Goal: Task Accomplishment & Management: Complete application form

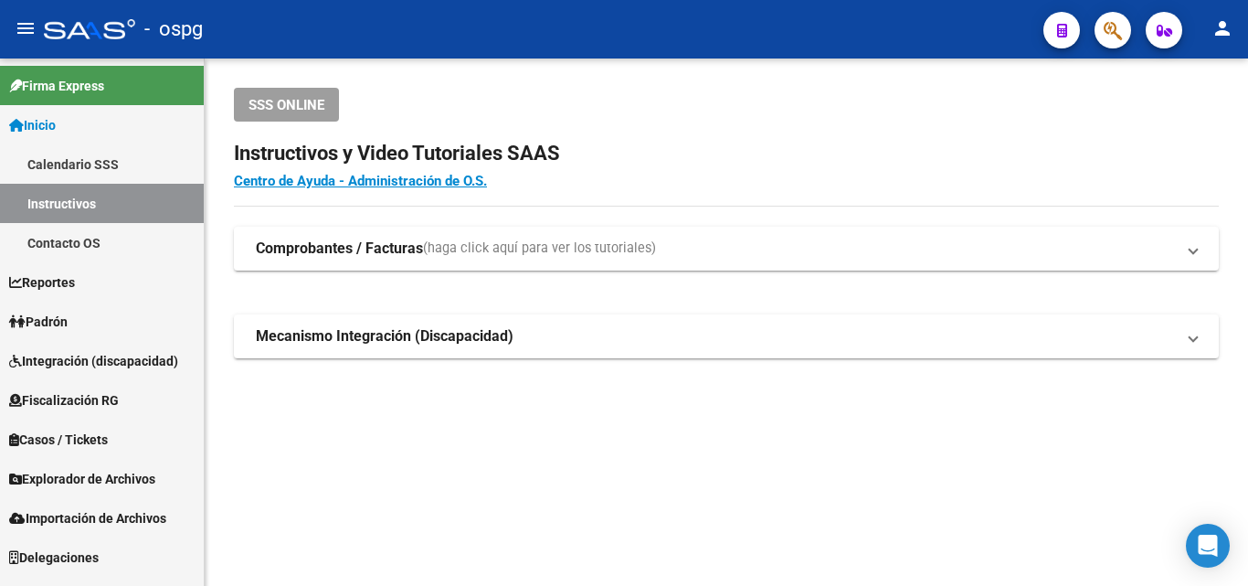
click at [52, 321] on span "Padrón" at bounding box center [38, 322] width 58 height 20
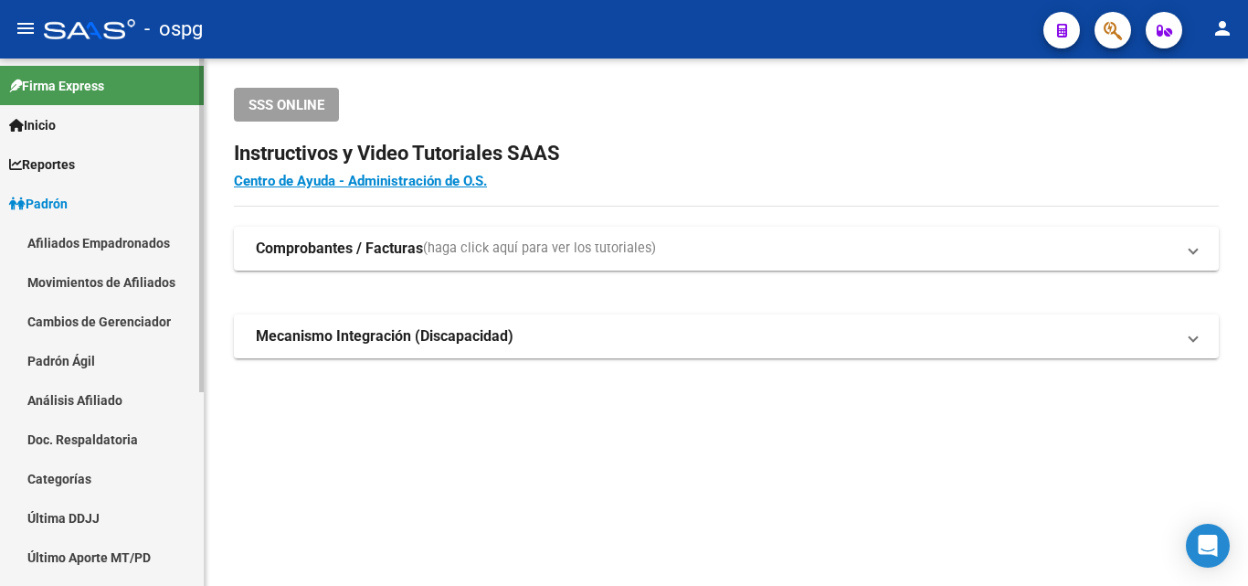
click at [67, 401] on link "Análisis Afiliado" at bounding box center [102, 399] width 204 height 39
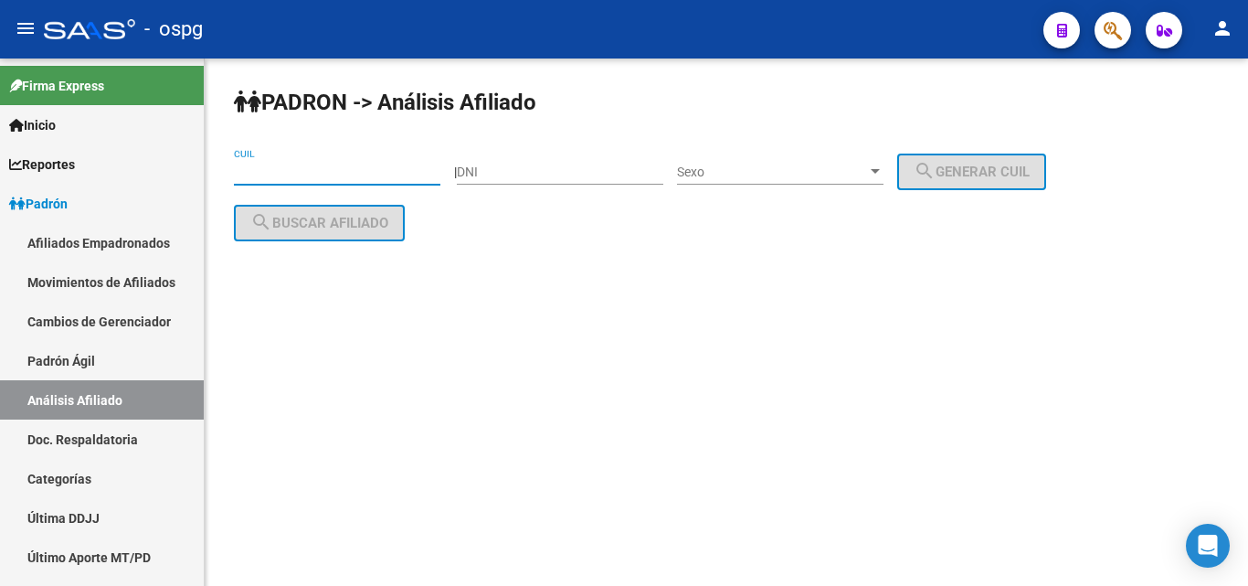
click at [245, 170] on input "CUIL" at bounding box center [337, 173] width 207 height 16
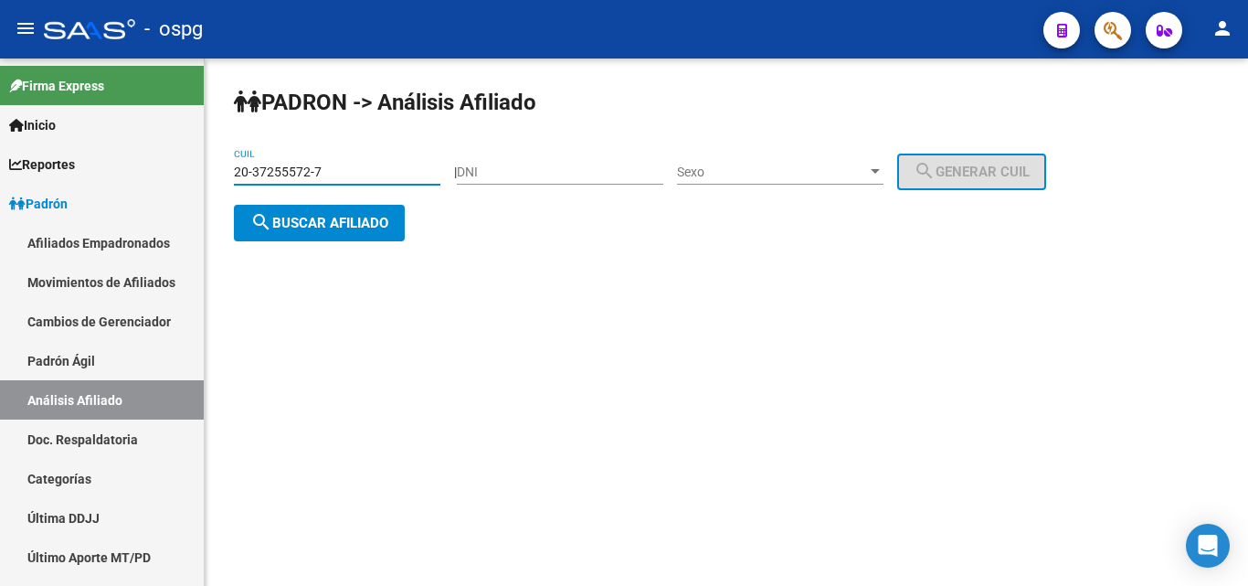
type input "20-37255572-7"
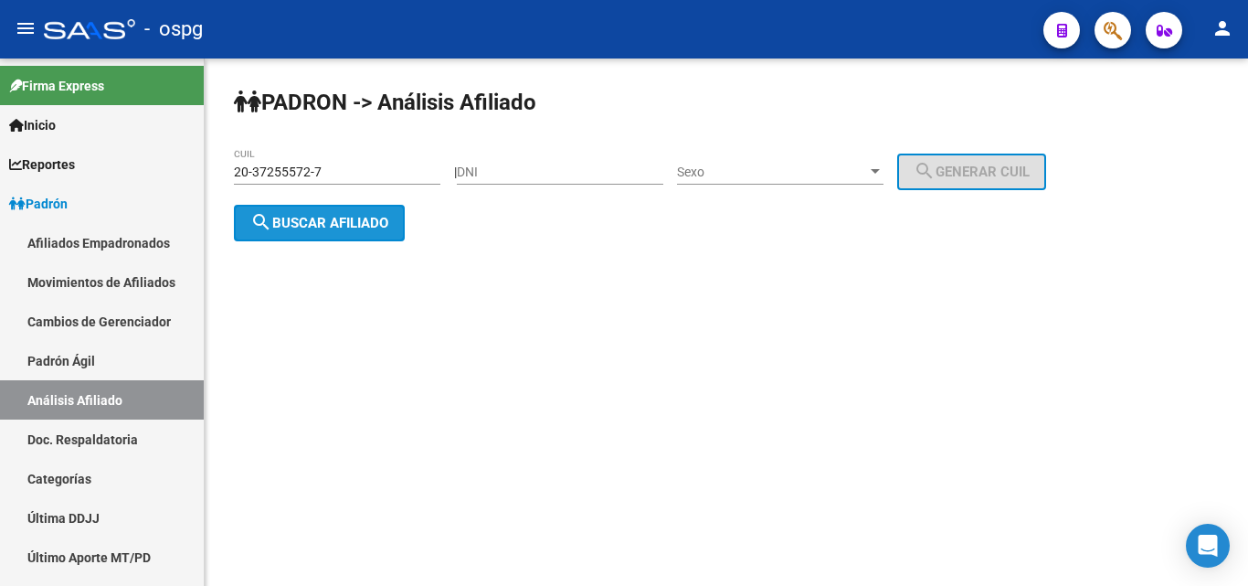
click at [308, 215] on span "search Buscar afiliado" at bounding box center [319, 223] width 138 height 16
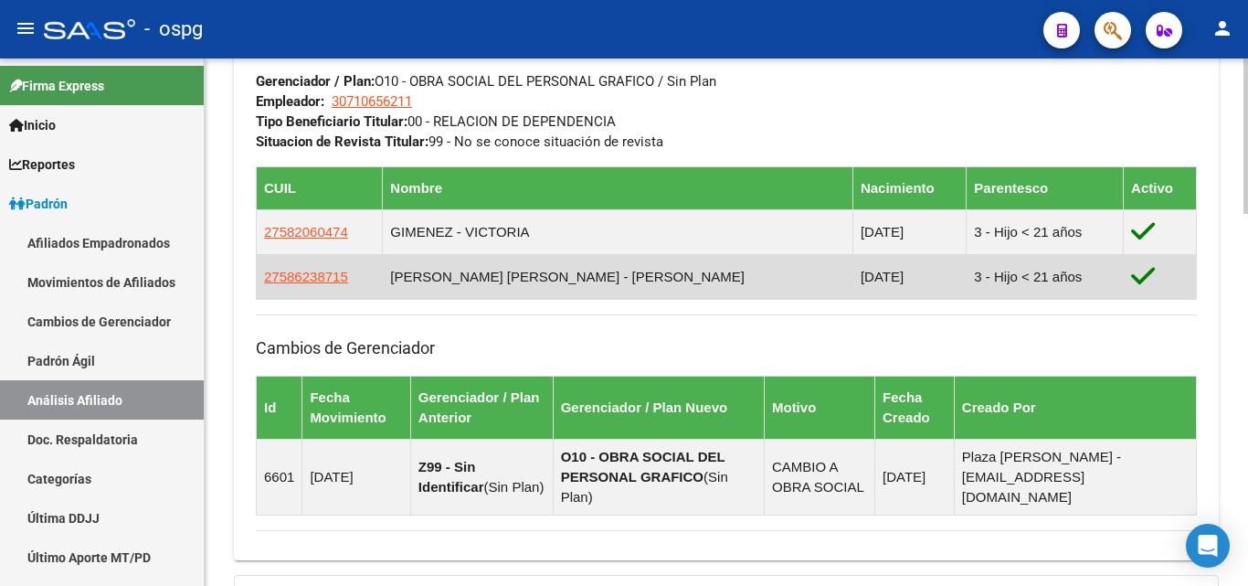
scroll to position [914, 0]
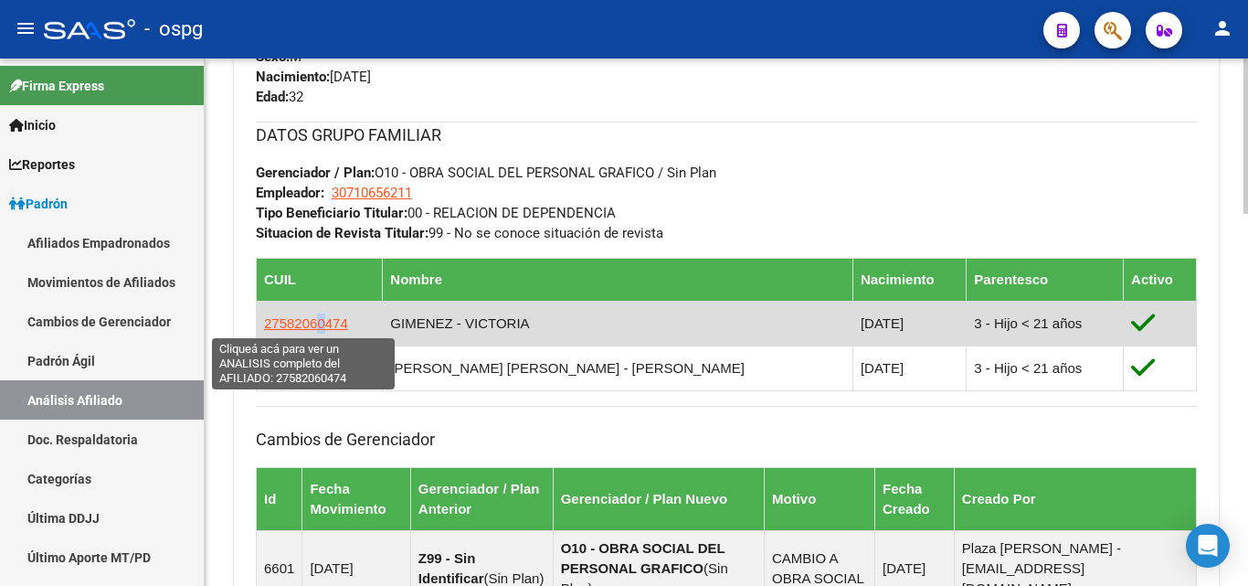
click at [318, 324] on span "27582060474" at bounding box center [306, 323] width 84 height 16
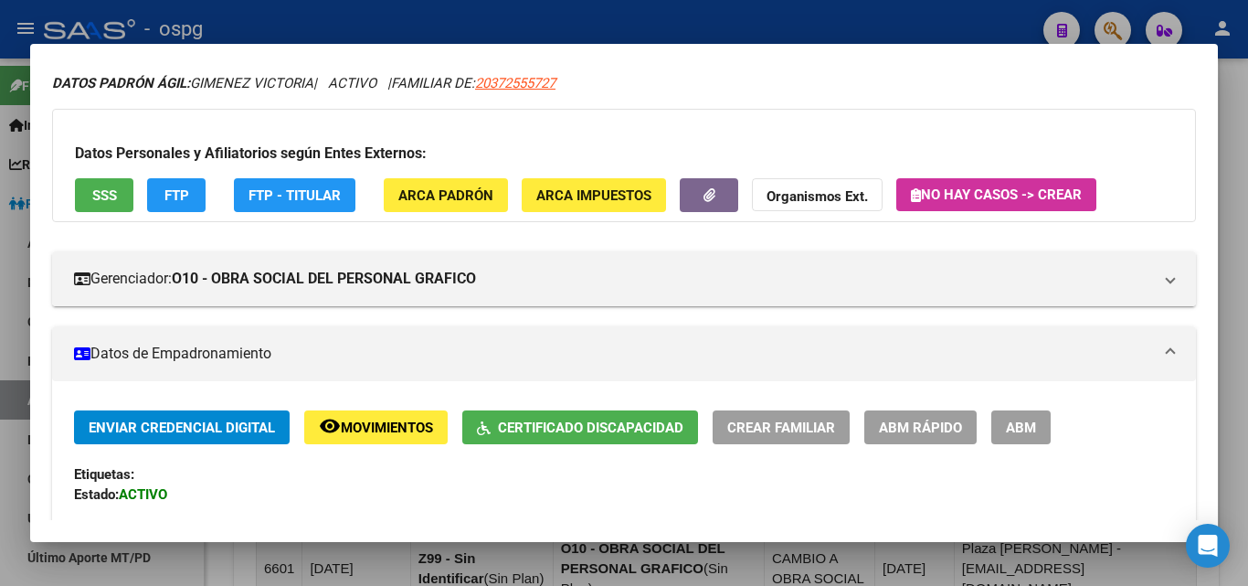
scroll to position [274, 0]
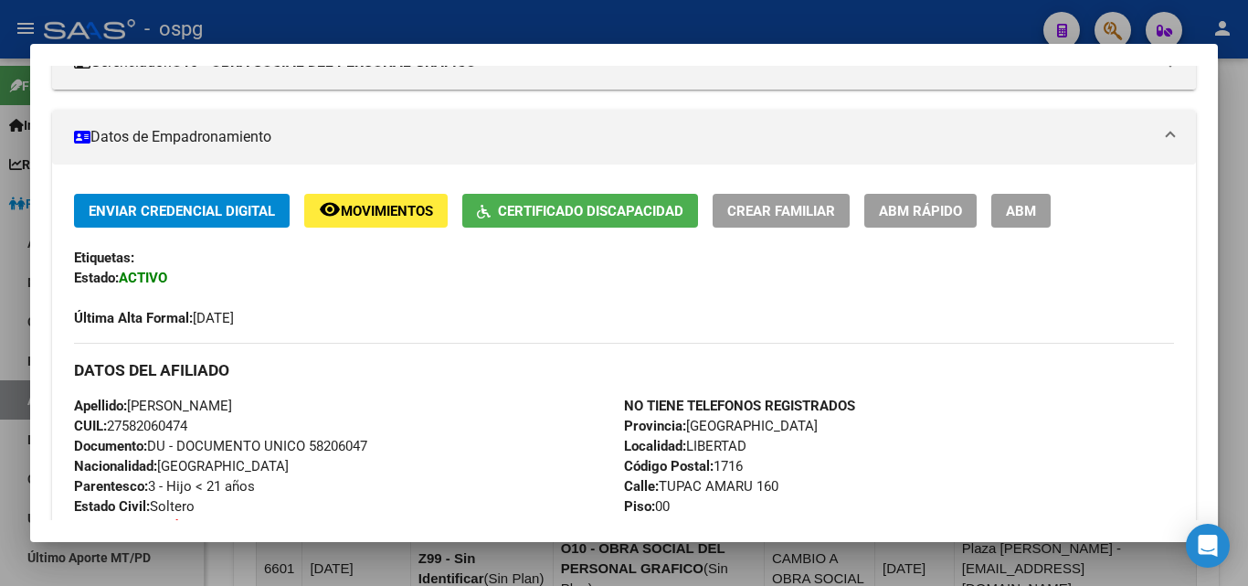
click at [592, 215] on span "Certificado Discapacidad" at bounding box center [591, 211] width 186 height 16
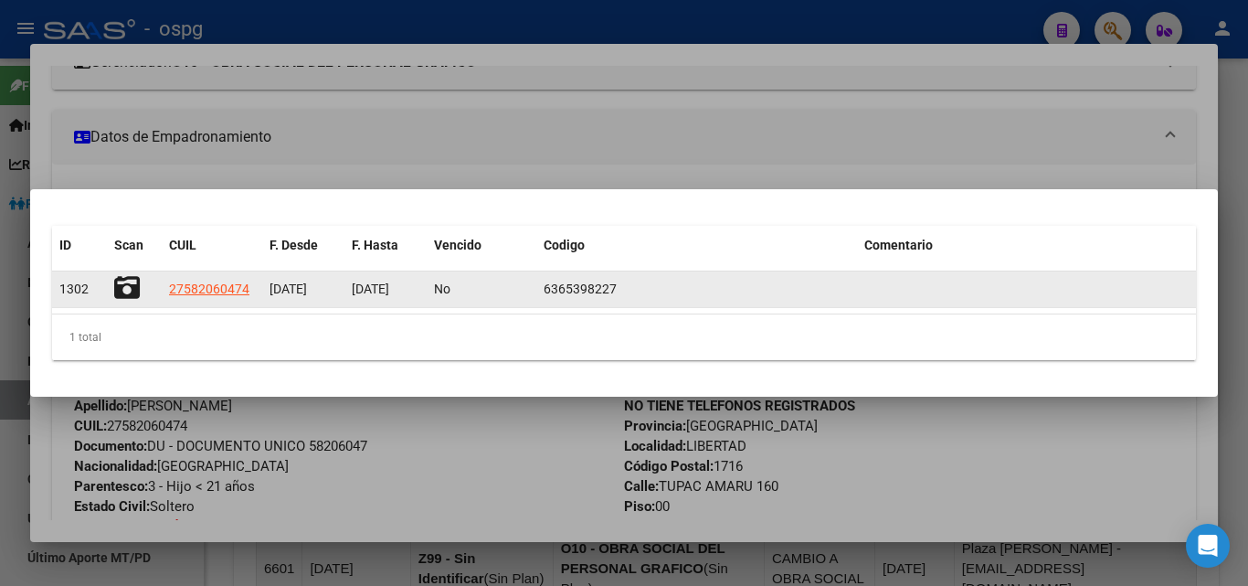
click at [127, 293] on icon at bounding box center [127, 288] width 26 height 26
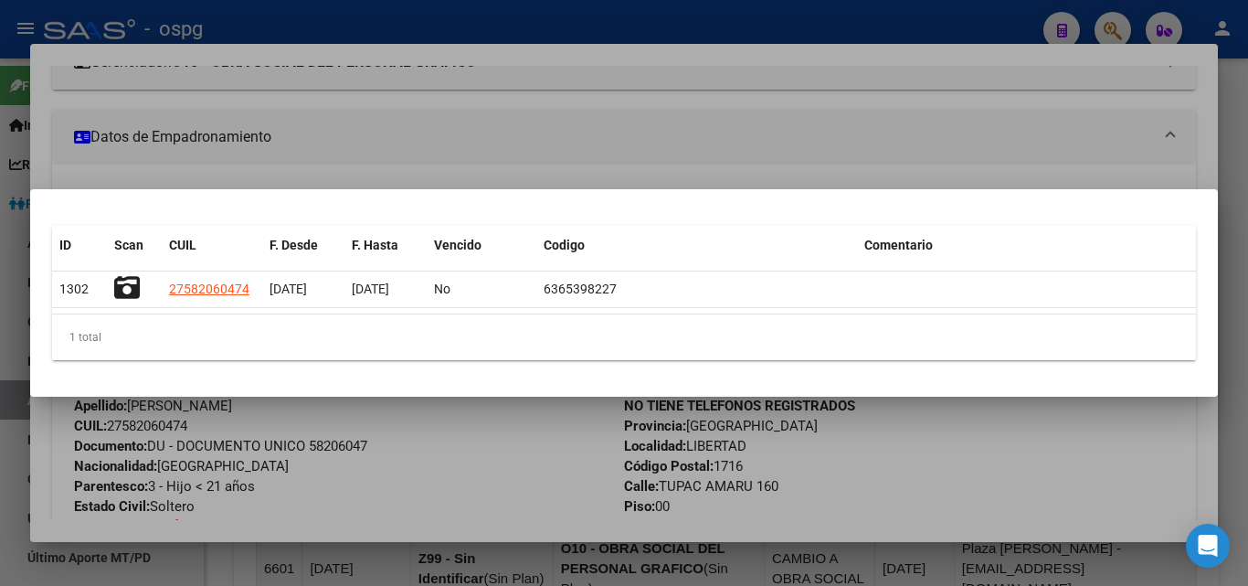
click at [238, 160] on div at bounding box center [624, 293] width 1248 height 586
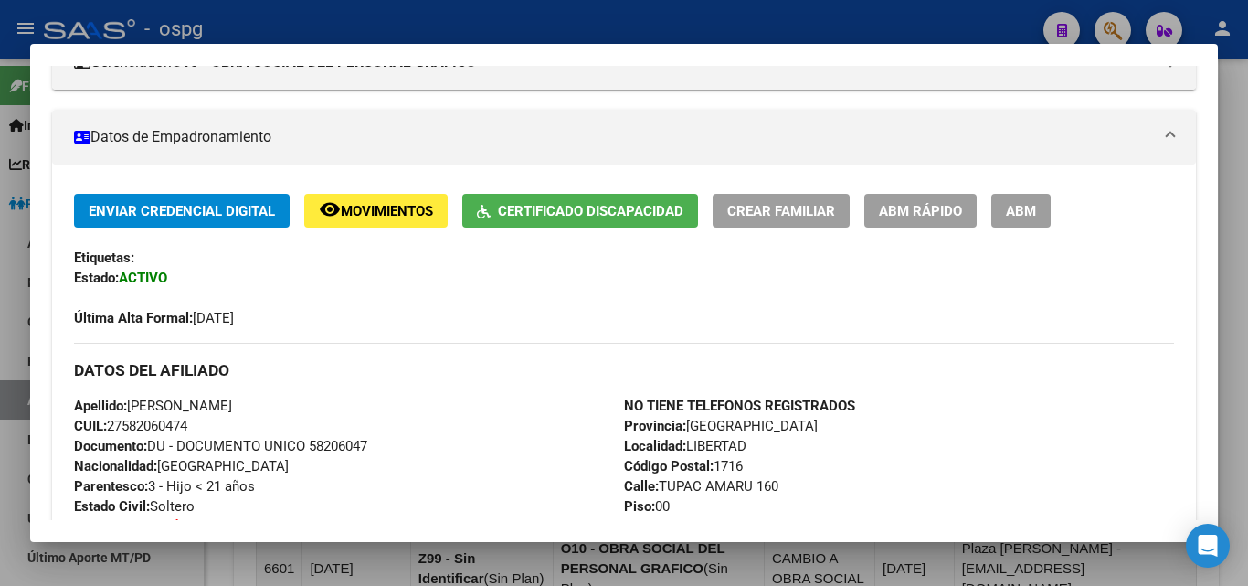
click at [589, 196] on button "Certificado Discapacidad" at bounding box center [580, 211] width 236 height 34
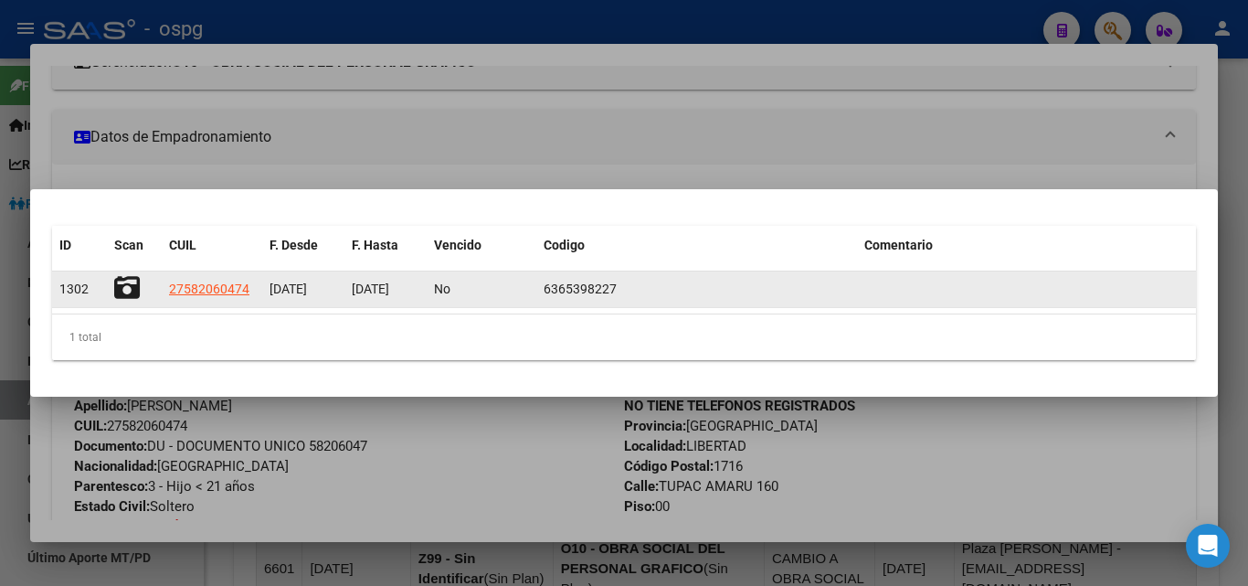
click at [126, 285] on icon at bounding box center [127, 288] width 26 height 26
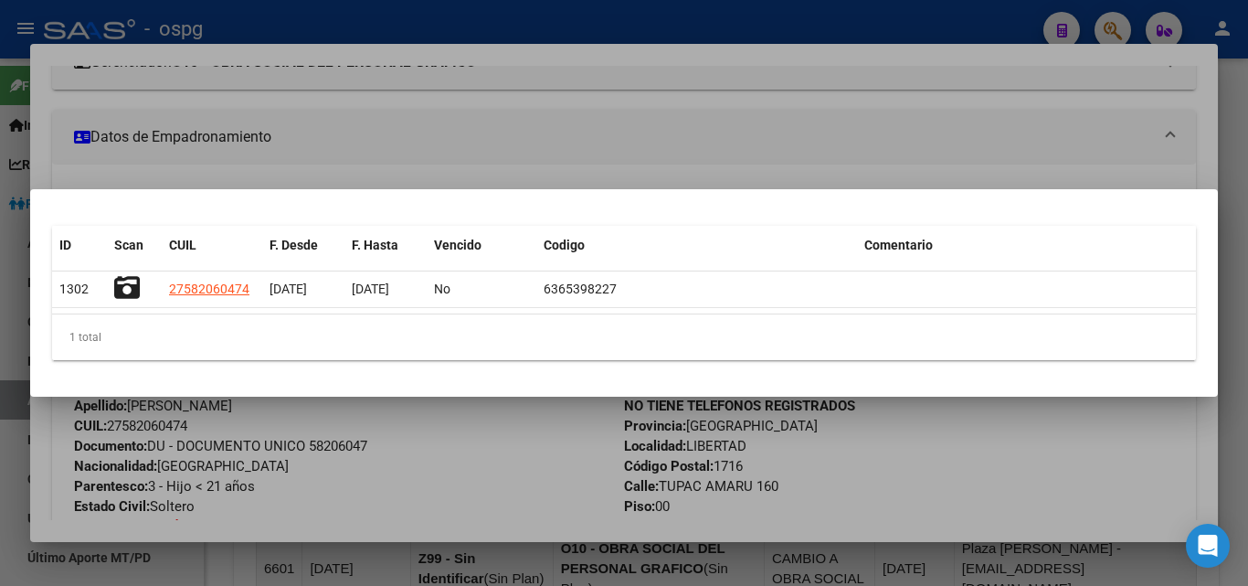
click at [268, 165] on div at bounding box center [624, 293] width 1248 height 586
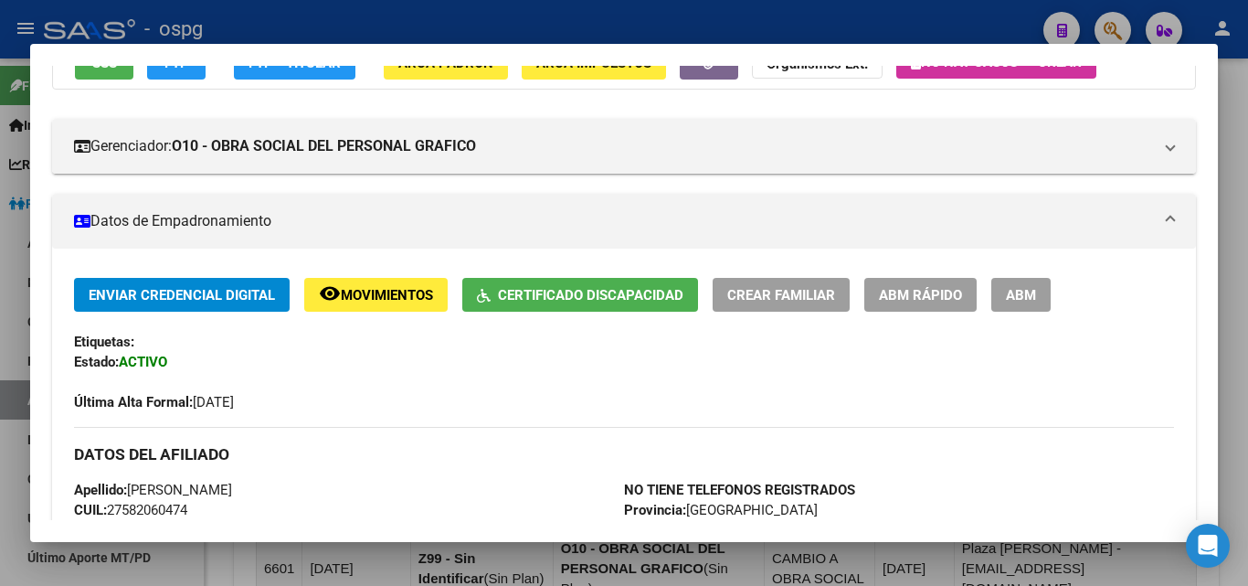
scroll to position [0, 0]
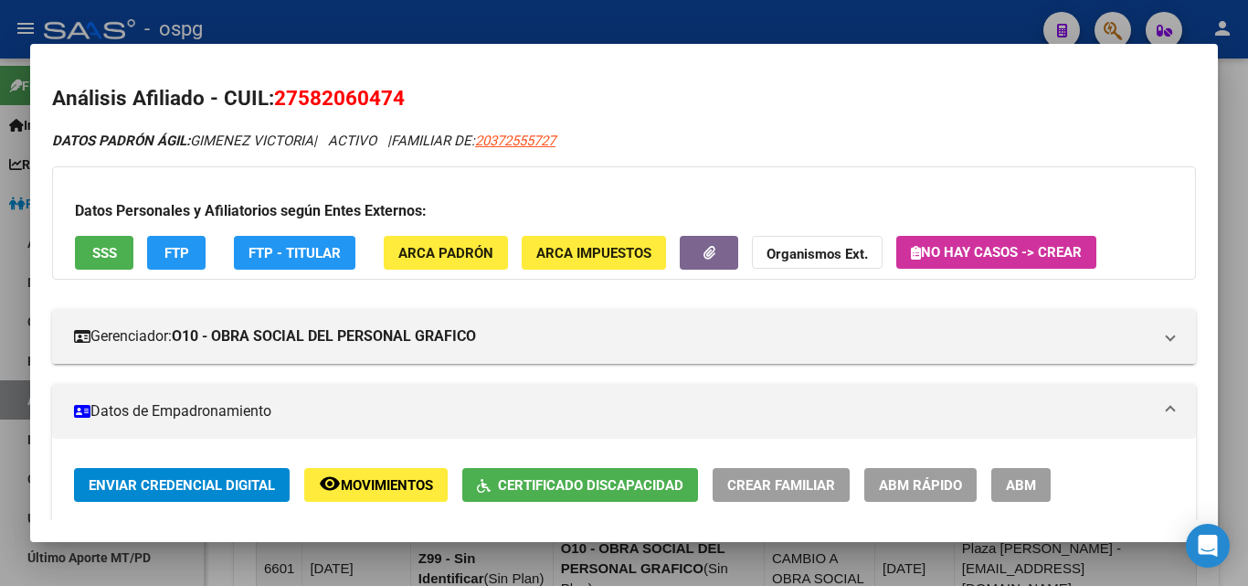
click at [890, 18] on div at bounding box center [624, 293] width 1248 height 586
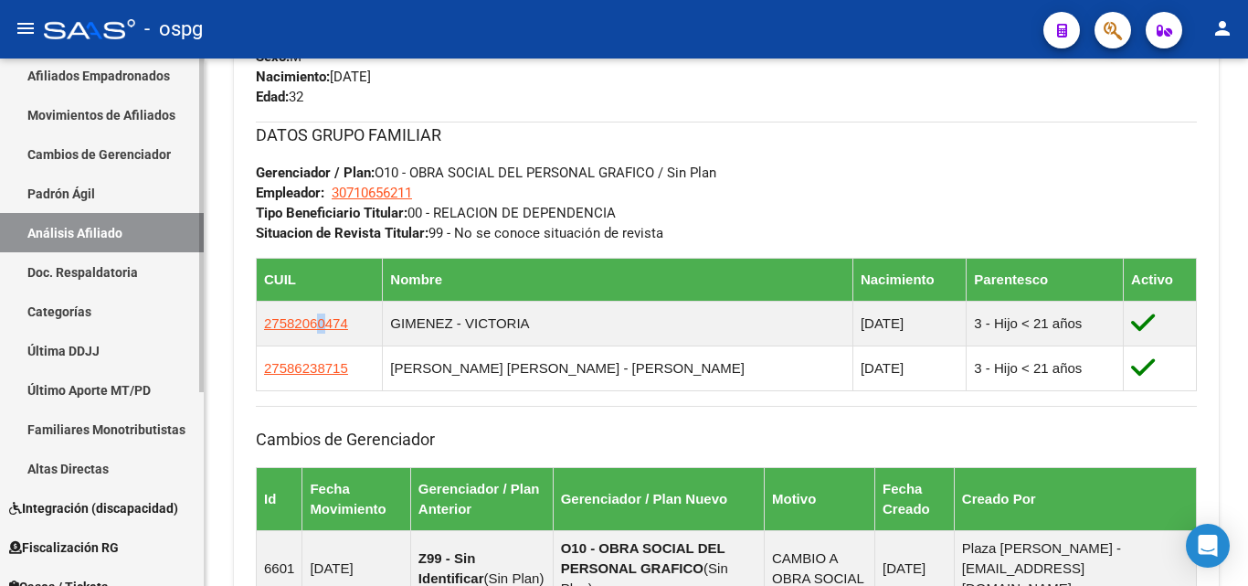
scroll to position [274, 0]
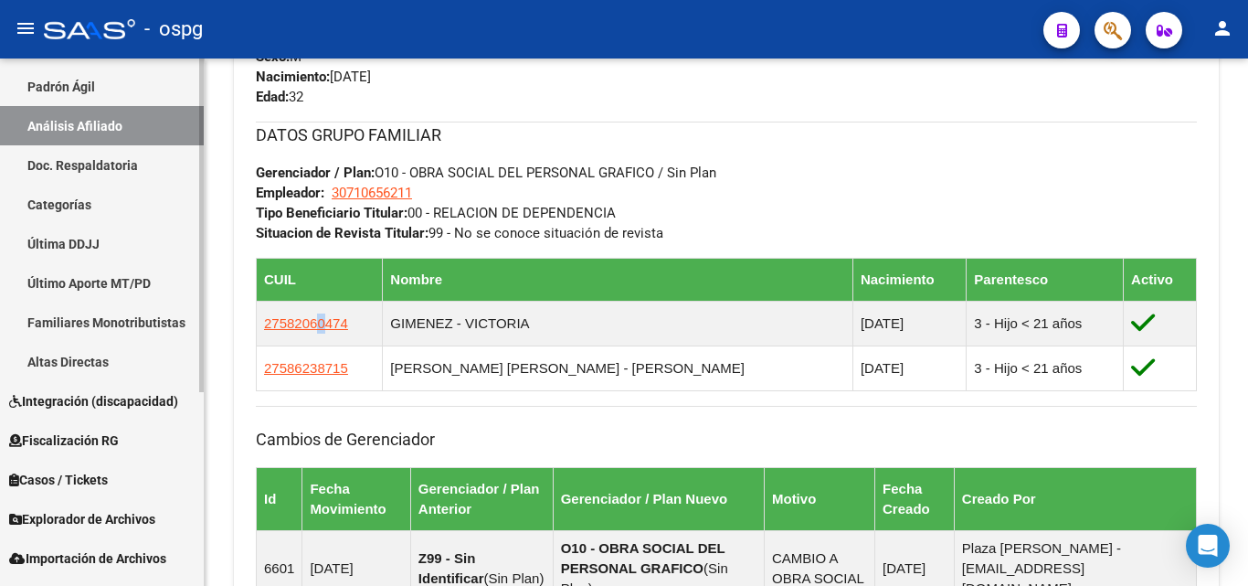
click at [71, 400] on span "Integración (discapacidad)" at bounding box center [93, 401] width 169 height 20
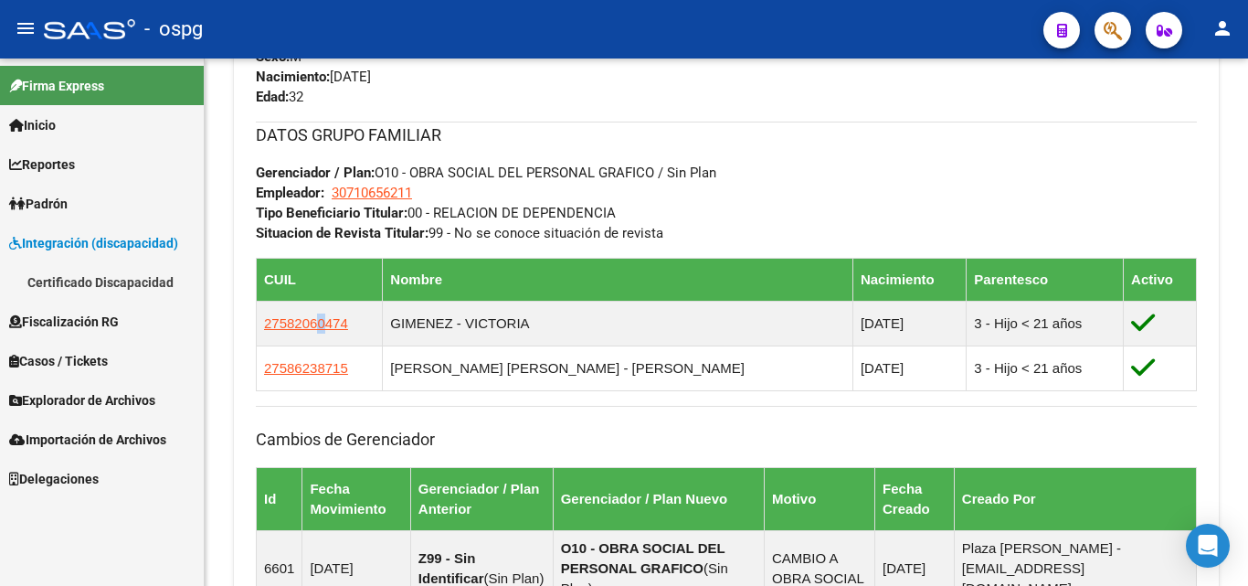
scroll to position [0, 0]
click at [64, 281] on link "Certificado Discapacidad" at bounding box center [102, 281] width 204 height 39
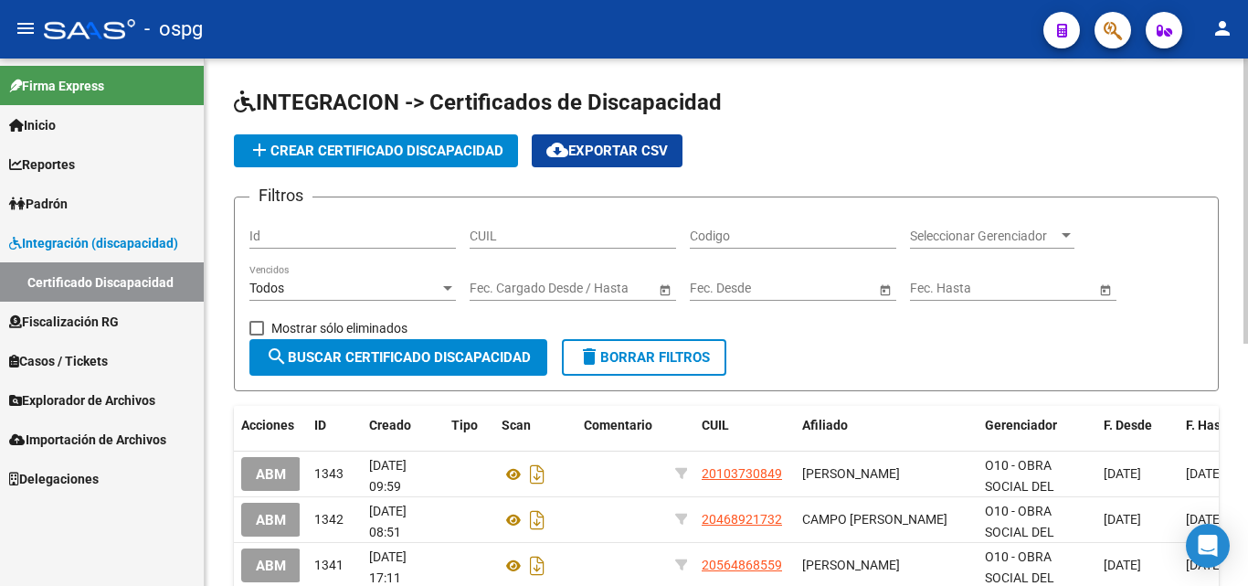
click at [477, 233] on input "CUIL" at bounding box center [573, 236] width 207 height 16
type input "27-58206047-4"
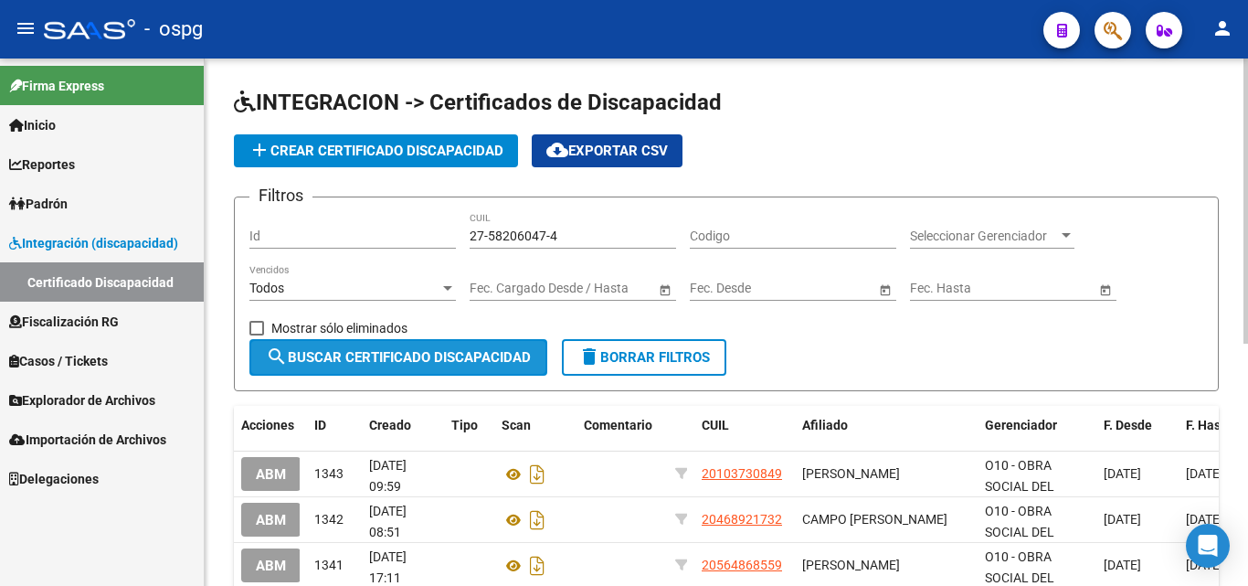
click at [440, 357] on span "search Buscar Certificado Discapacidad" at bounding box center [398, 357] width 265 height 16
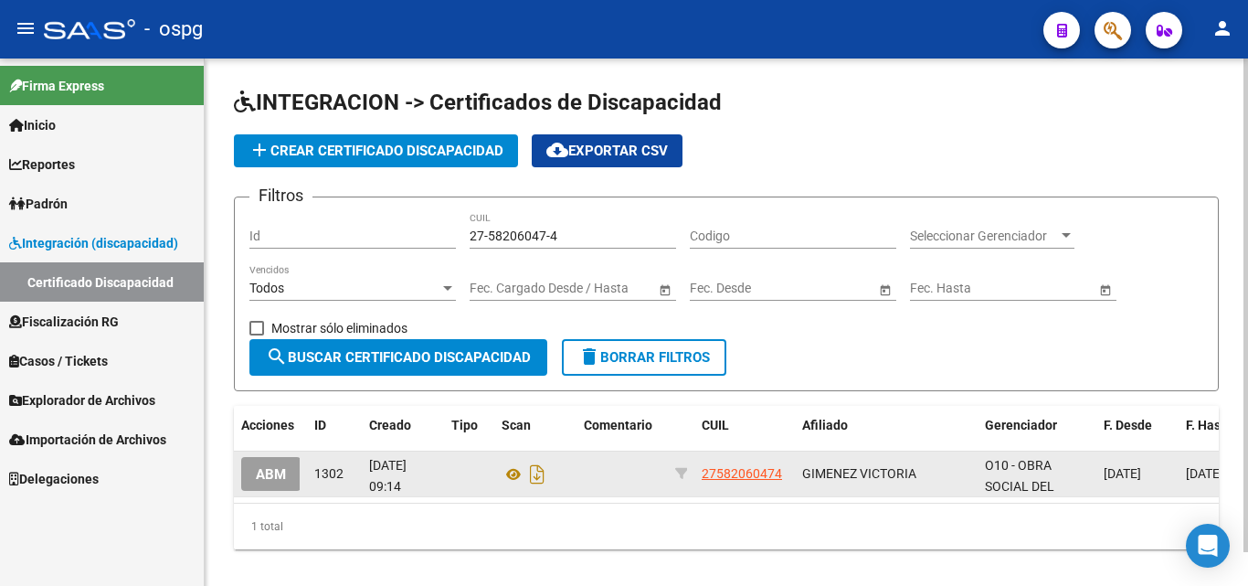
click at [261, 481] on span "ABM" at bounding box center [271, 474] width 30 height 16
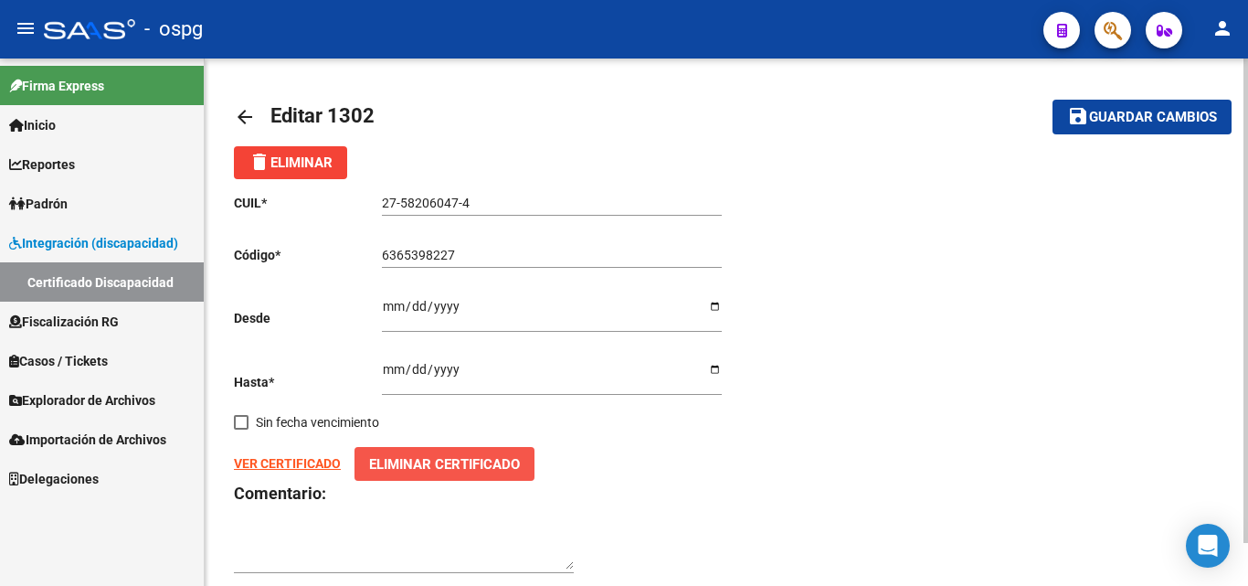
click at [435, 472] on span "Eliminar Certificado" at bounding box center [444, 464] width 151 height 16
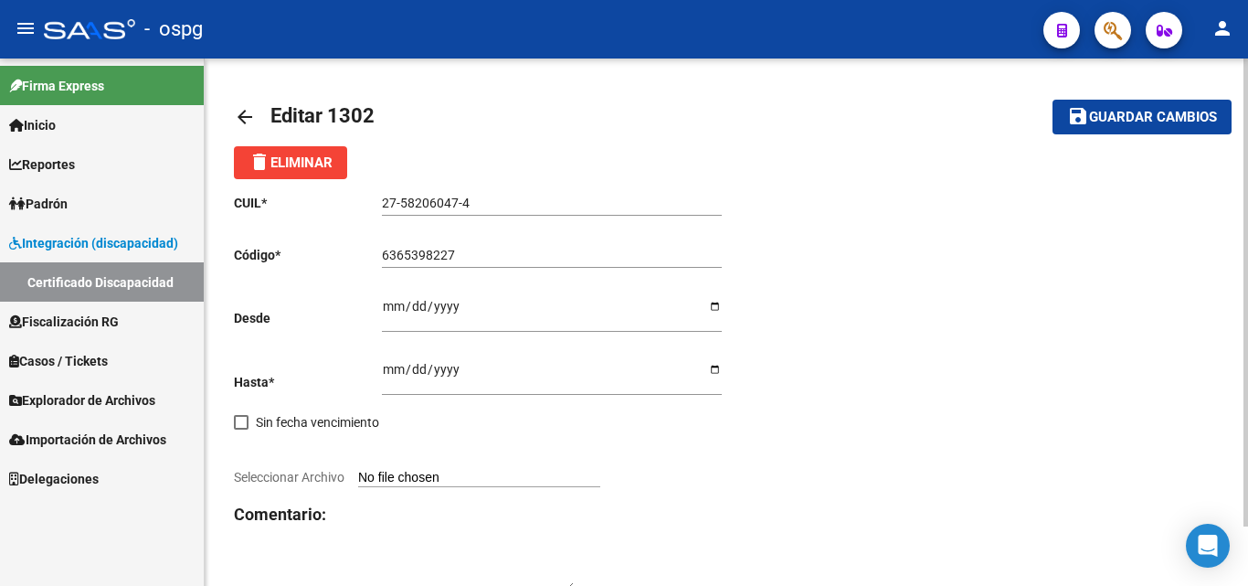
drag, startPoint x: 429, startPoint y: 470, endPoint x: 409, endPoint y: 483, distance: 23.8
click at [409, 483] on input "Seleccionar Archivo" at bounding box center [479, 478] width 242 height 17
type input "C:\fakepath\CUD [PERSON_NAME].jpg"
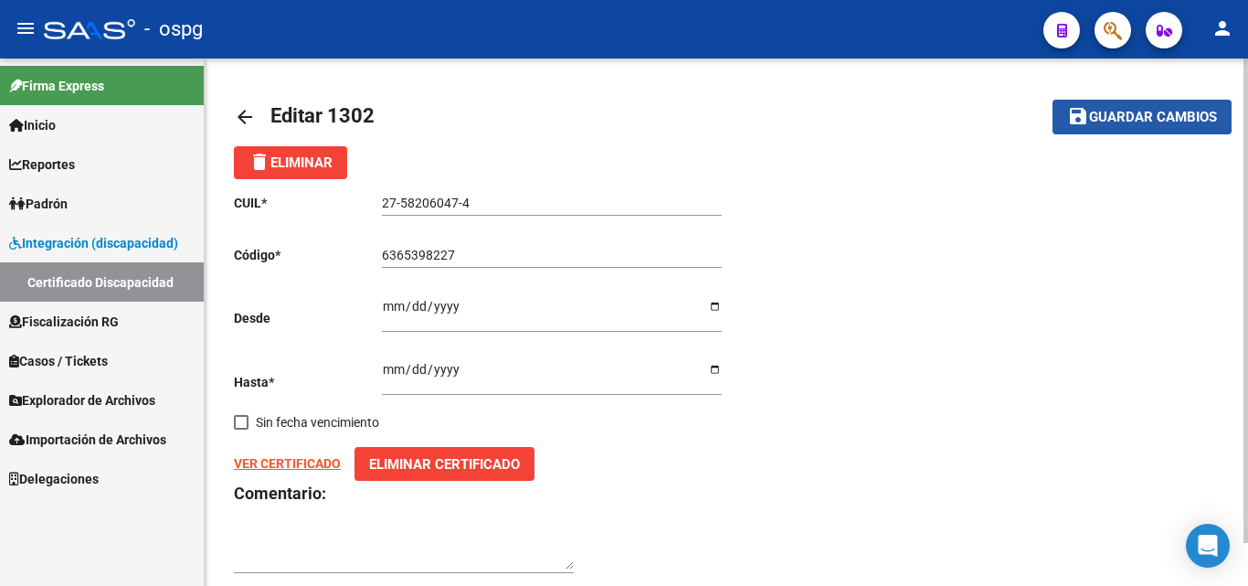
click at [1124, 116] on span "Guardar cambios" at bounding box center [1153, 118] width 128 height 16
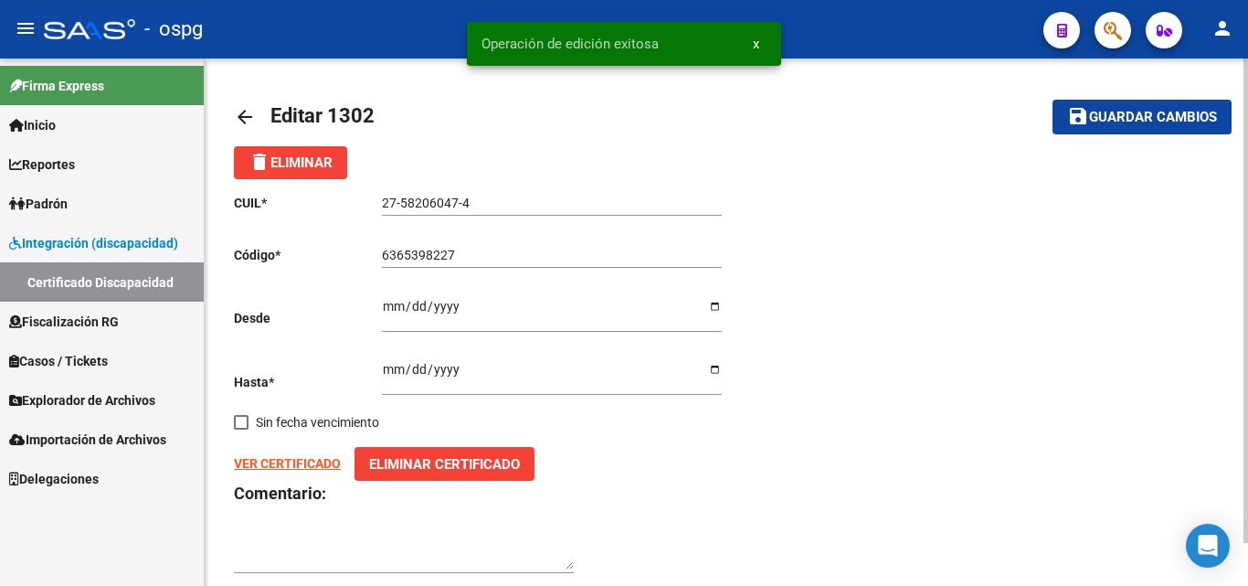
click at [239, 112] on mat-icon "arrow_back" at bounding box center [245, 117] width 22 height 22
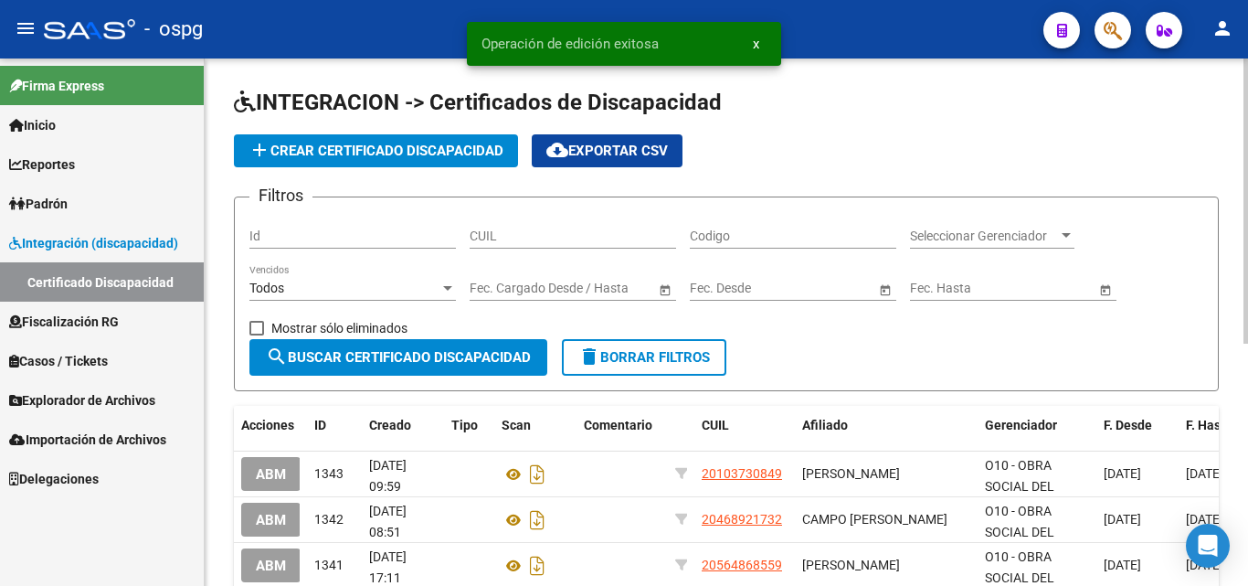
click at [482, 240] on input "CUIL" at bounding box center [573, 236] width 207 height 16
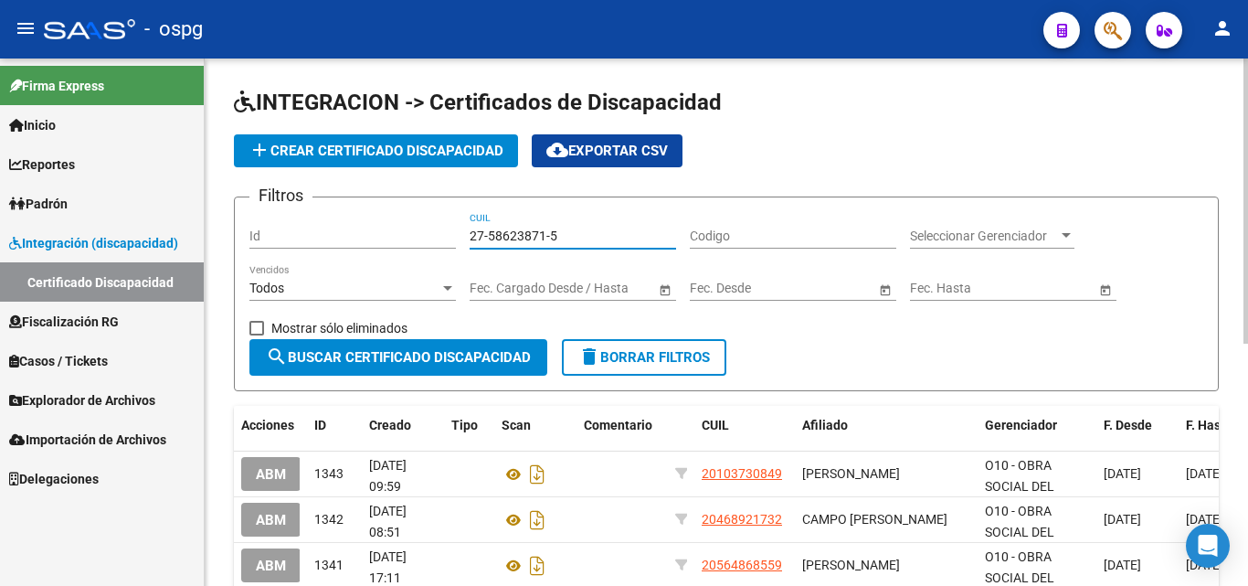
type input "27-58623871-5"
click at [395, 349] on span "search Buscar Certificado Discapacidad" at bounding box center [398, 357] width 265 height 16
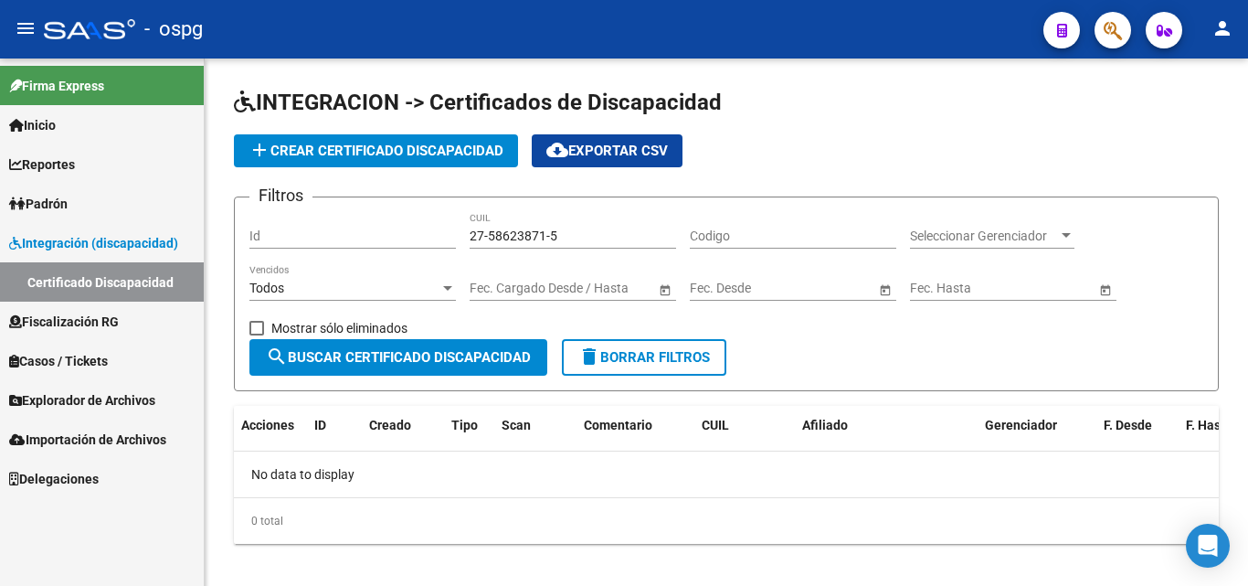
click at [22, 201] on icon at bounding box center [17, 203] width 16 height 13
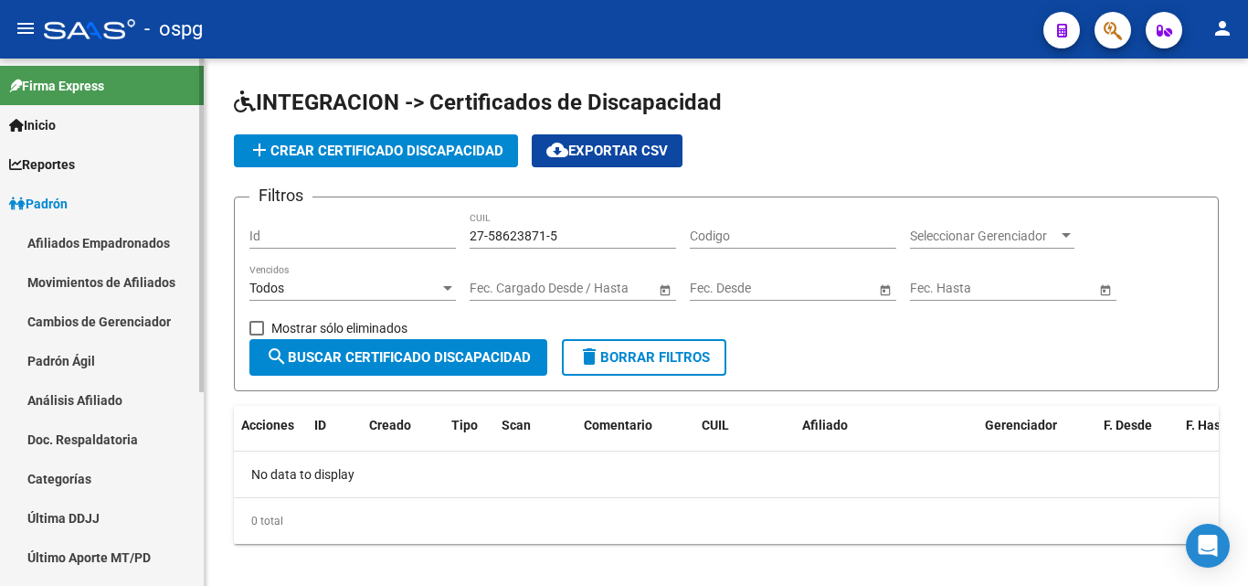
click at [53, 402] on link "Análisis Afiliado" at bounding box center [102, 399] width 204 height 39
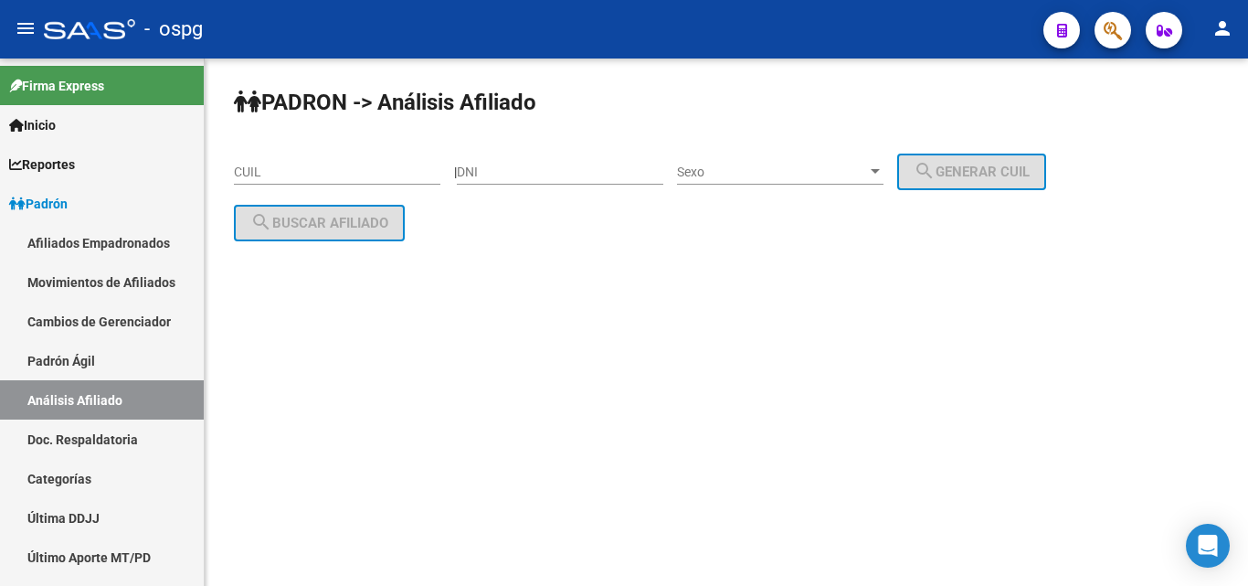
click at [248, 174] on input "CUIL" at bounding box center [337, 173] width 207 height 16
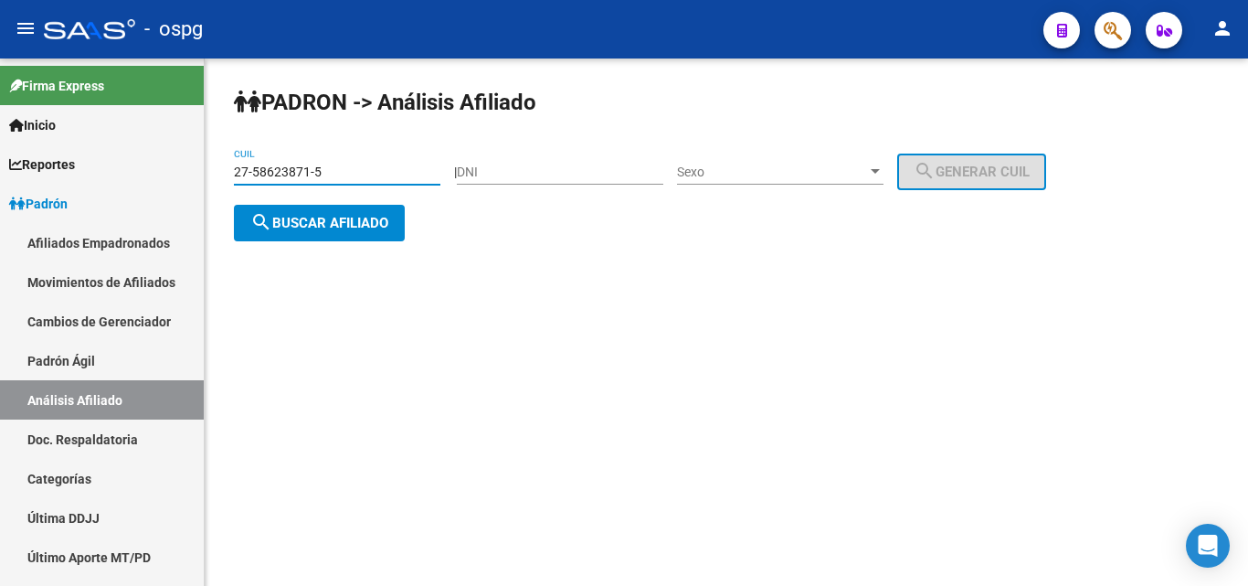
type input "27-58623871-5"
click at [384, 215] on span "search Buscar afiliado" at bounding box center [319, 223] width 138 height 16
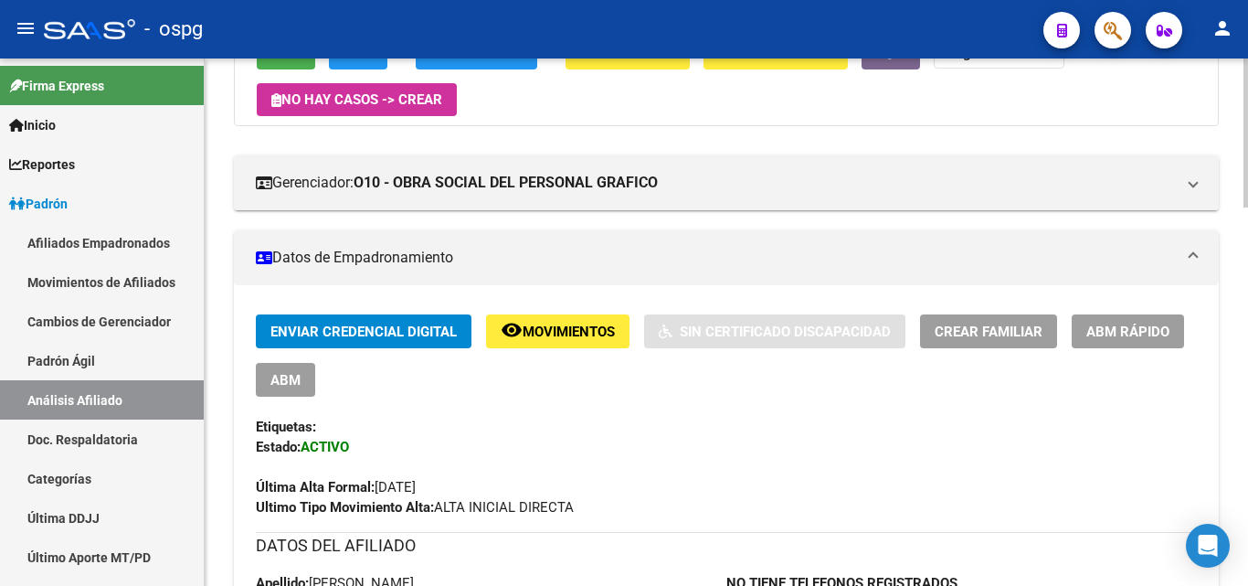
scroll to position [274, 0]
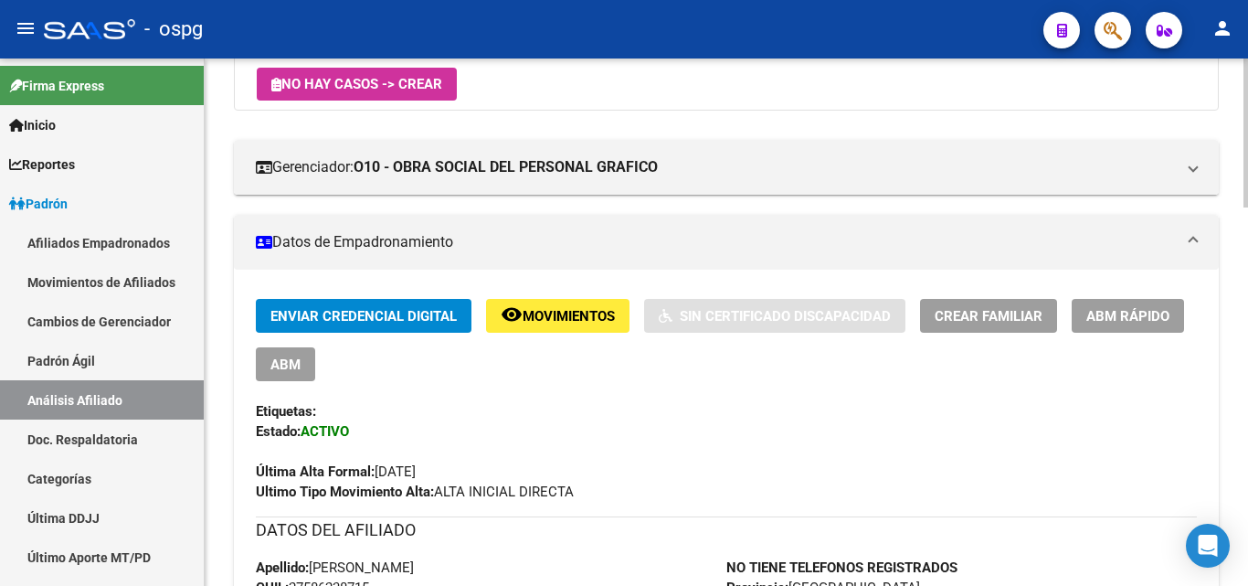
click at [1101, 324] on button "ABM Rápido" at bounding box center [1128, 316] width 112 height 34
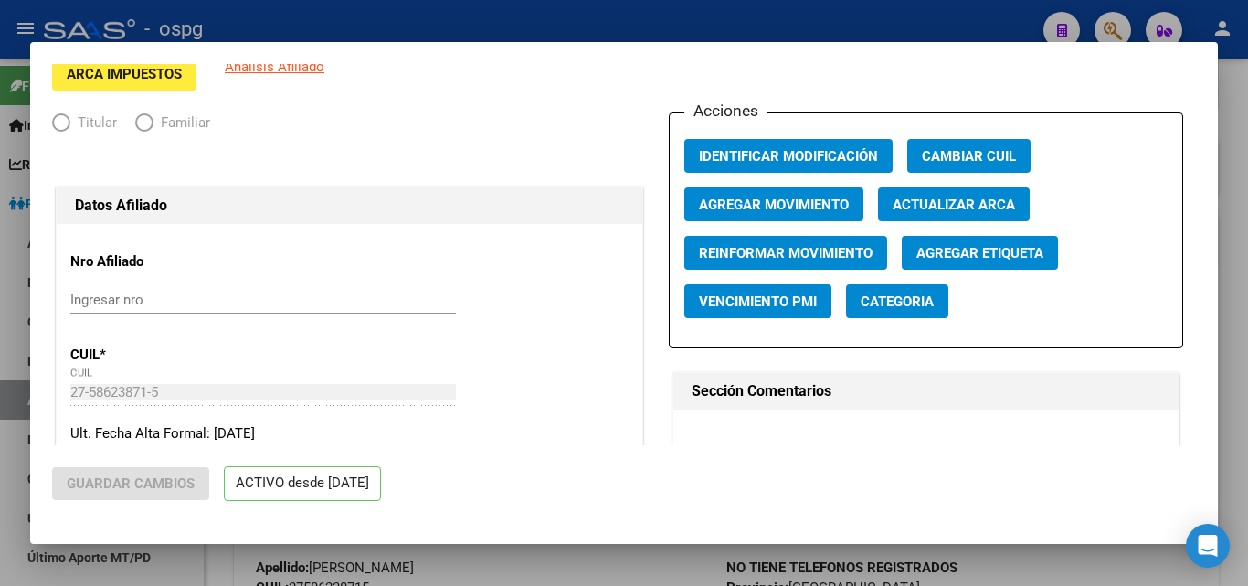
radio input "true"
type input "30-71065621-1"
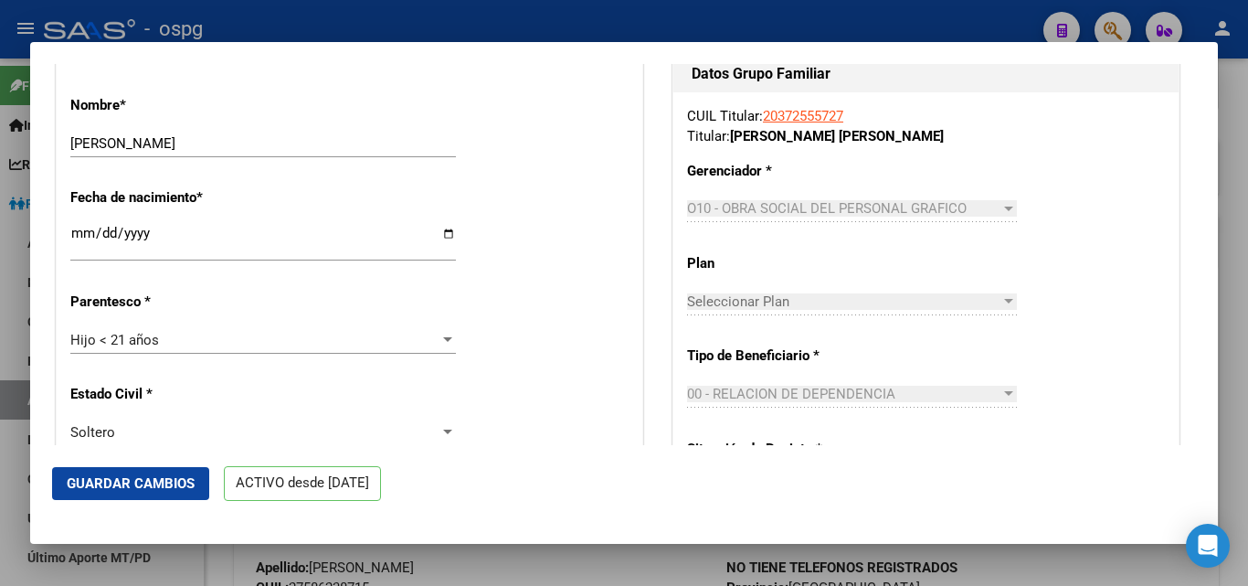
scroll to position [823, 0]
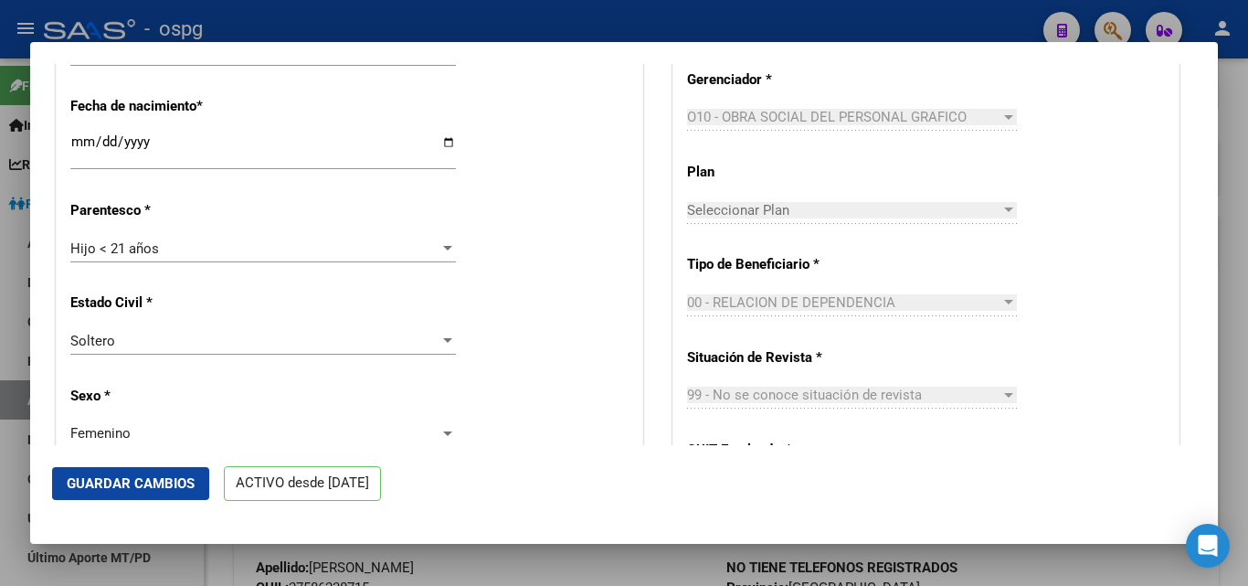
click at [166, 256] on div "Hijo < 21 años" at bounding box center [254, 248] width 369 height 16
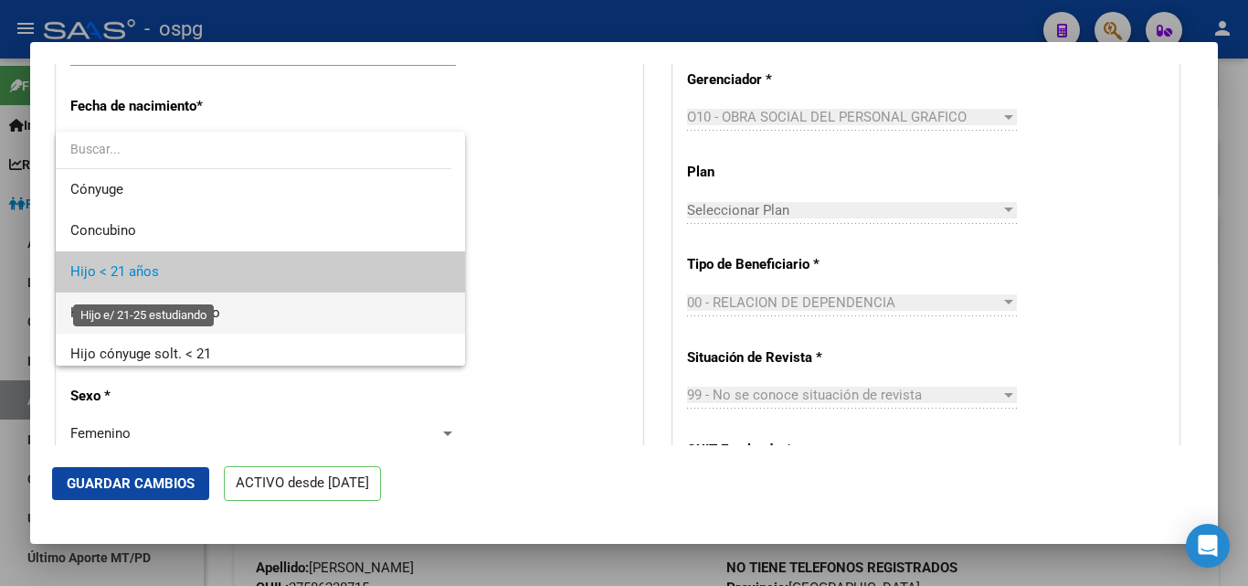
scroll to position [0, 0]
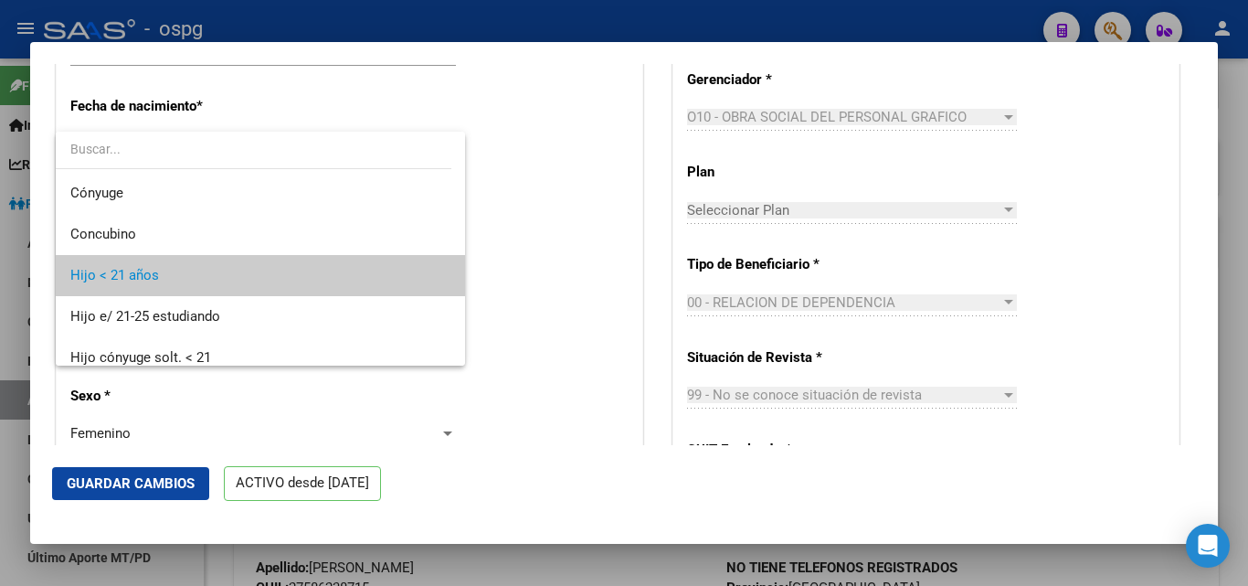
click at [207, 283] on span "Hijo < 21 años" at bounding box center [260, 275] width 380 height 41
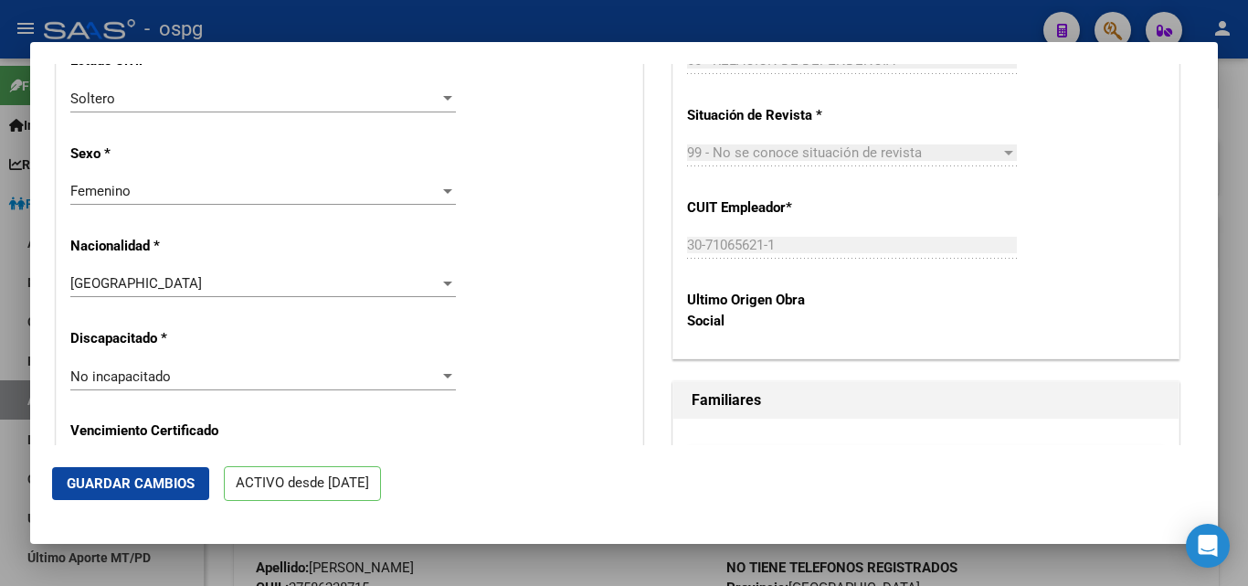
scroll to position [1097, 0]
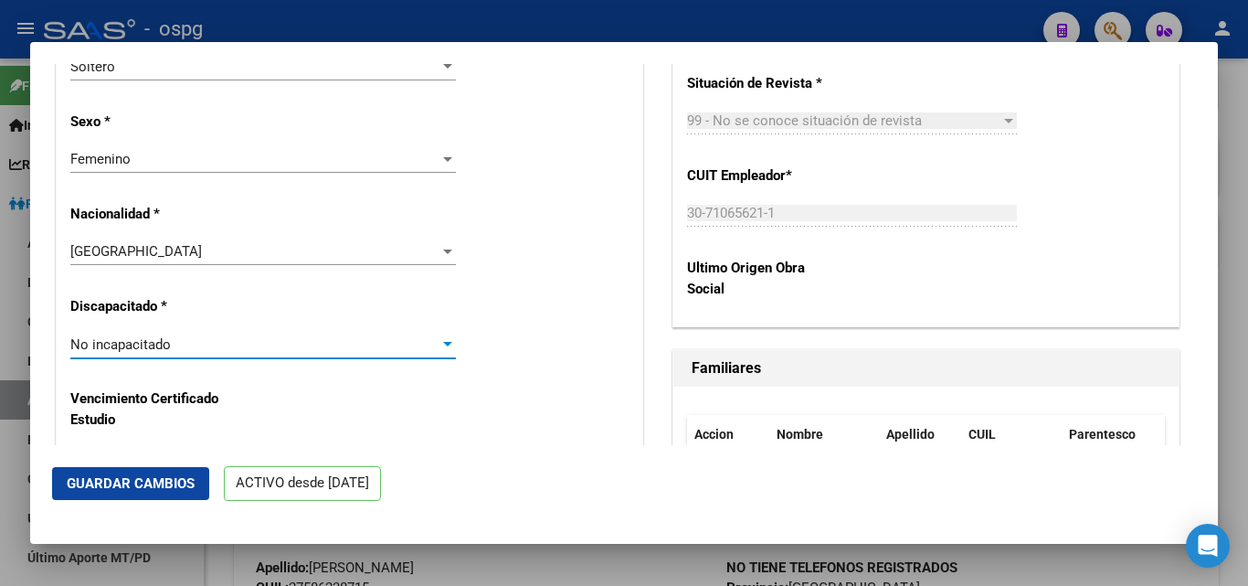
click at [145, 345] on span "No incapacitado" at bounding box center [120, 344] width 101 height 16
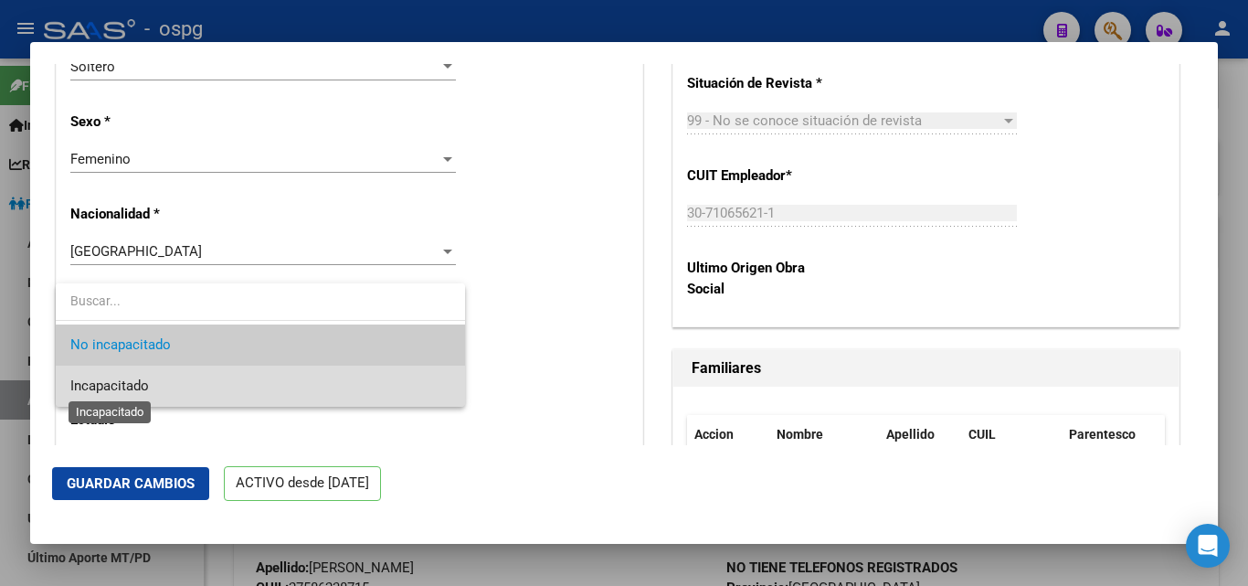
click at [121, 389] on span "Incapacitado" at bounding box center [109, 385] width 79 height 16
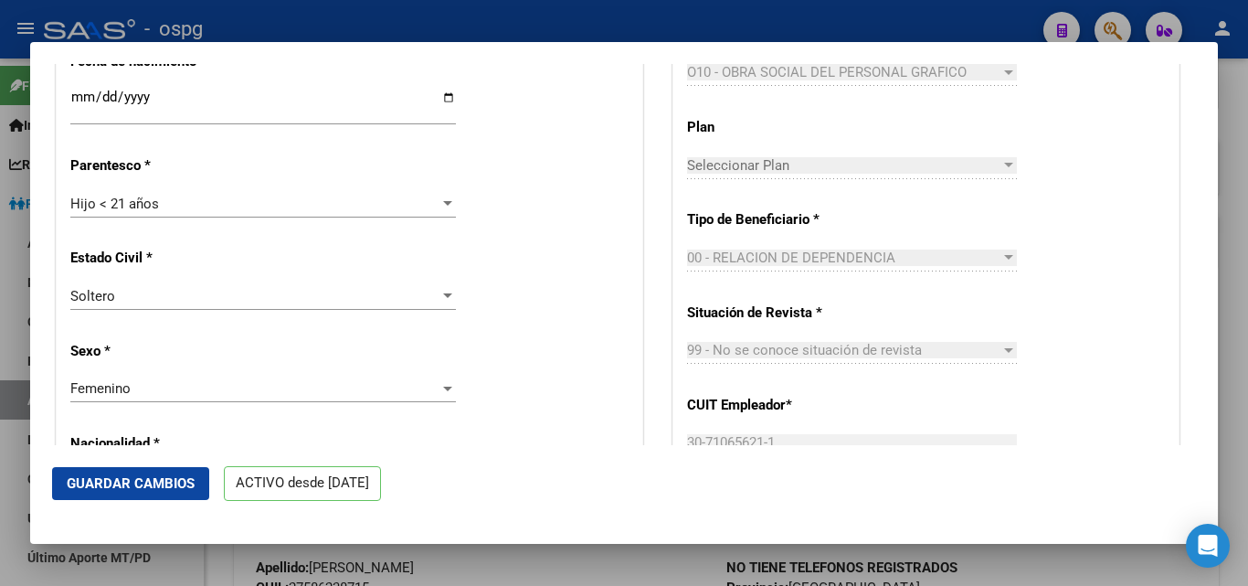
scroll to position [823, 0]
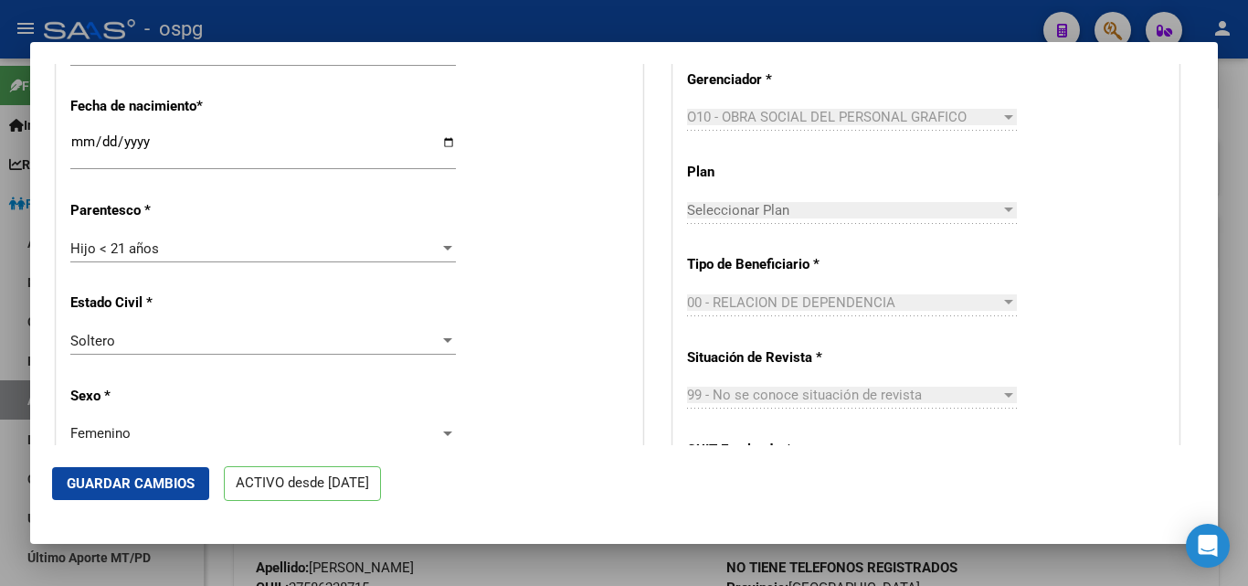
click at [131, 485] on span "Guardar Cambios" at bounding box center [131, 483] width 128 height 16
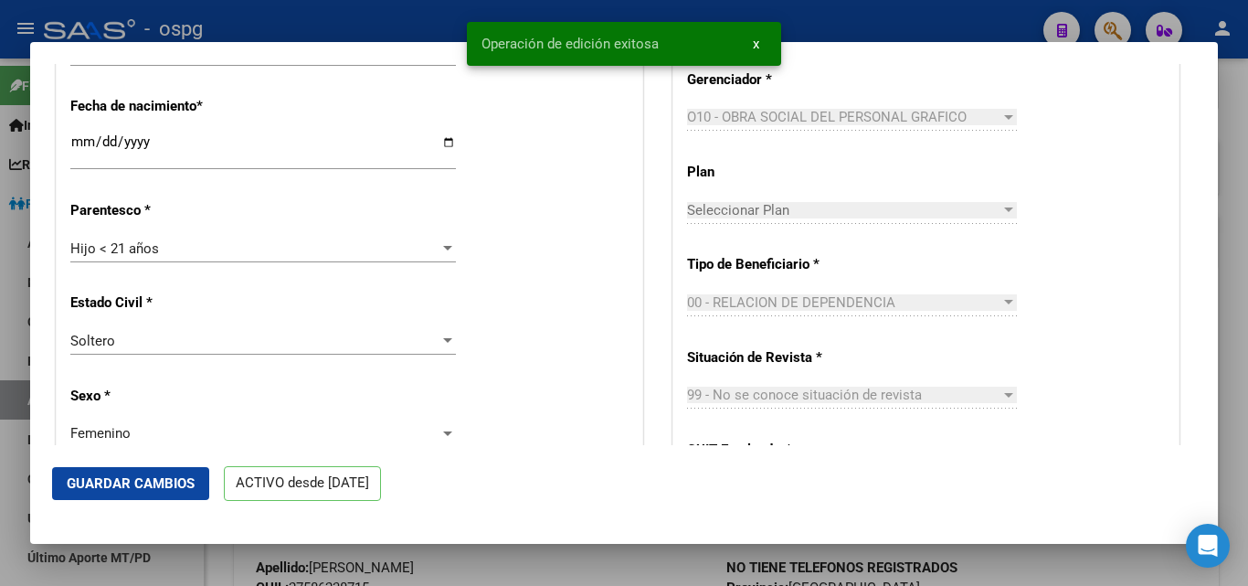
click at [295, 33] on div at bounding box center [624, 293] width 1248 height 586
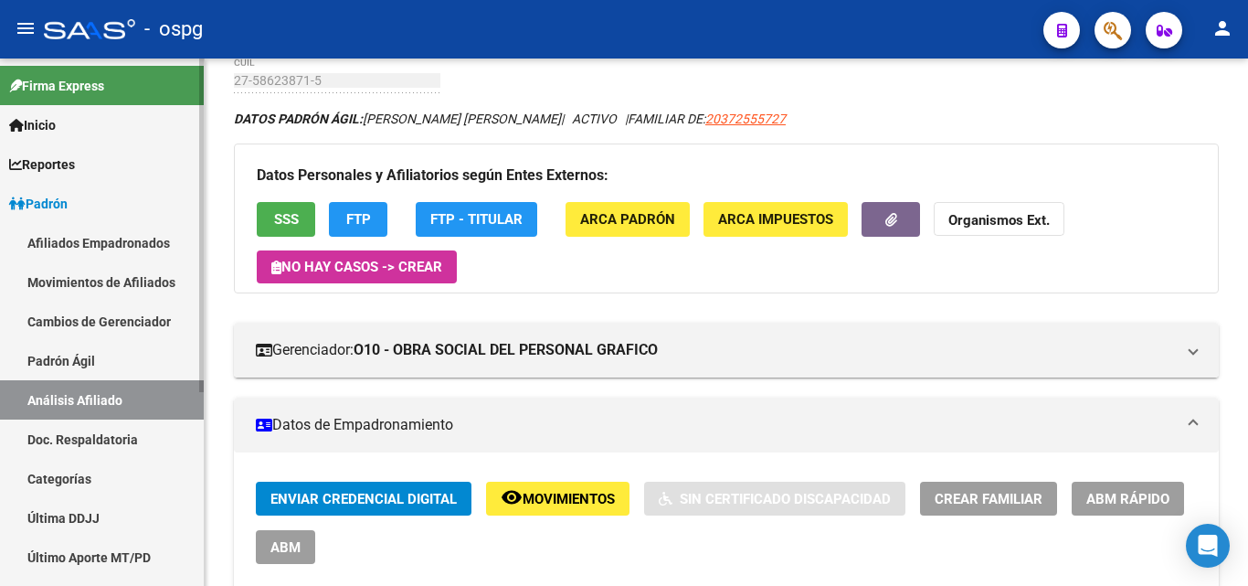
scroll to position [183, 0]
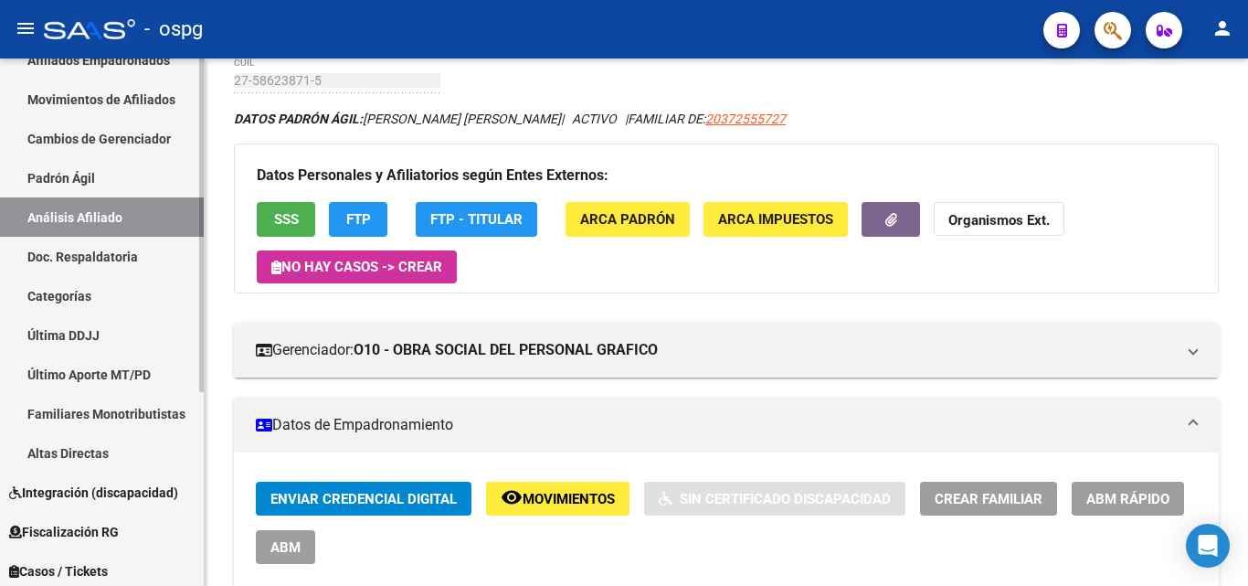
click at [86, 499] on span "Integración (discapacidad)" at bounding box center [93, 493] width 169 height 20
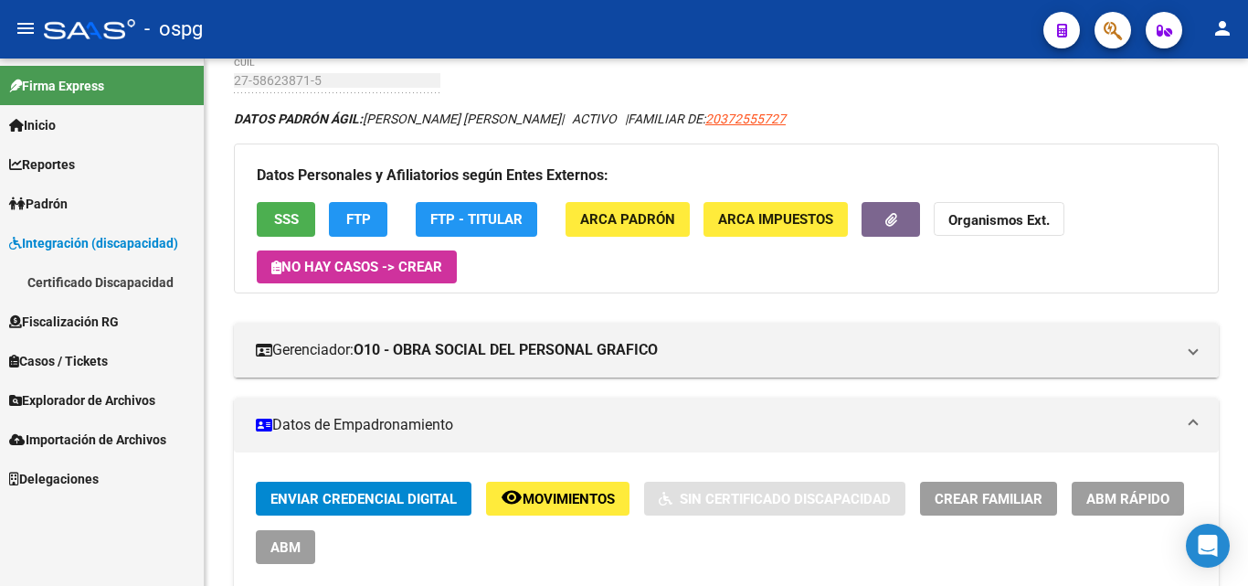
scroll to position [0, 0]
click at [69, 284] on link "Certificado Discapacidad" at bounding box center [102, 281] width 204 height 39
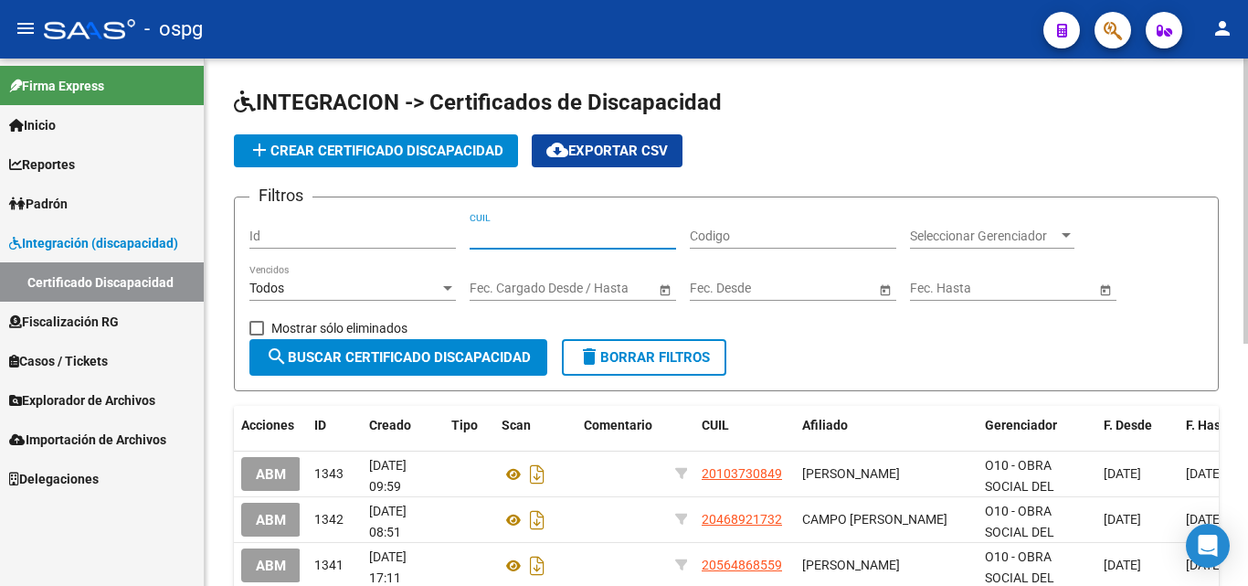
click at [485, 242] on input "CUIL" at bounding box center [573, 236] width 207 height 16
type input "27-58623871-5"
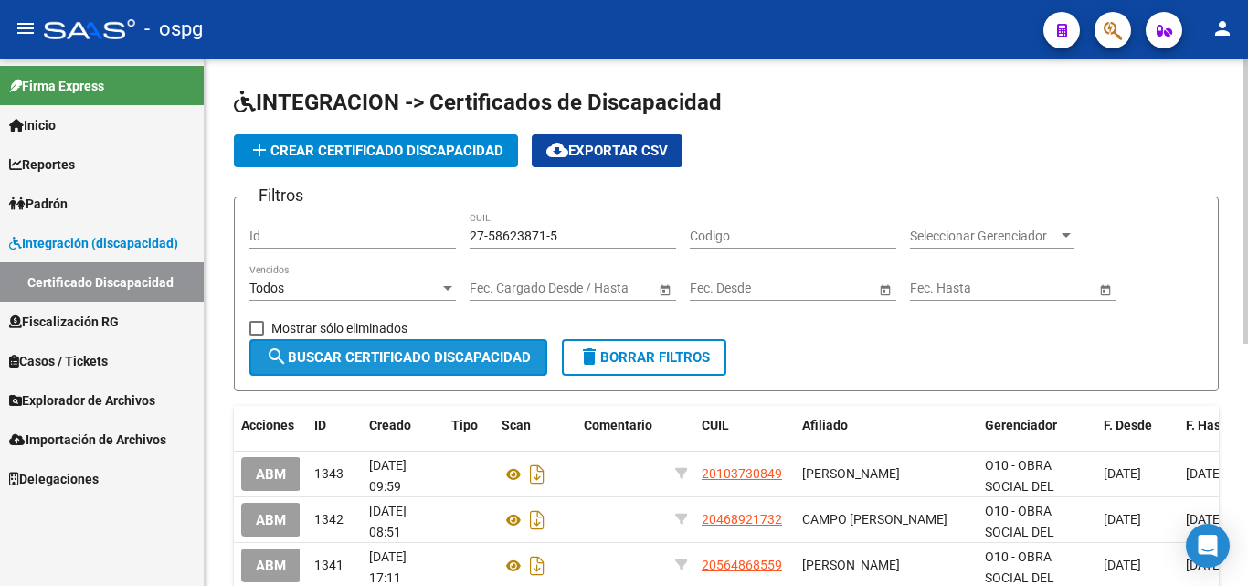
click at [408, 358] on span "search Buscar Certificado Discapacidad" at bounding box center [398, 357] width 265 height 16
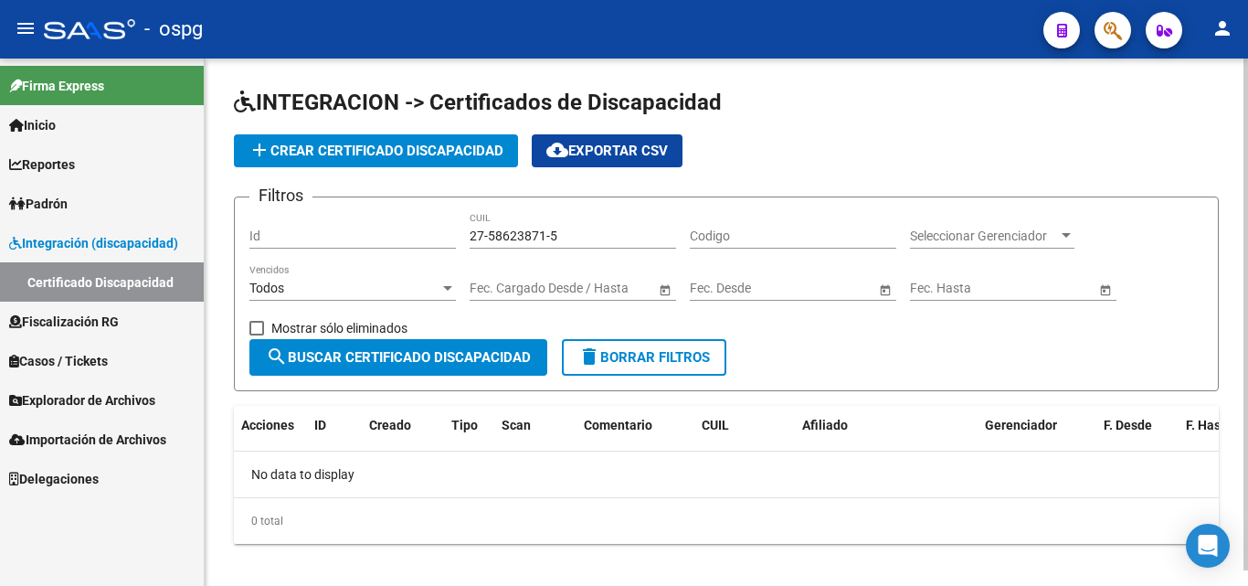
click at [335, 148] on span "add Crear Certificado Discapacidad" at bounding box center [376, 151] width 255 height 16
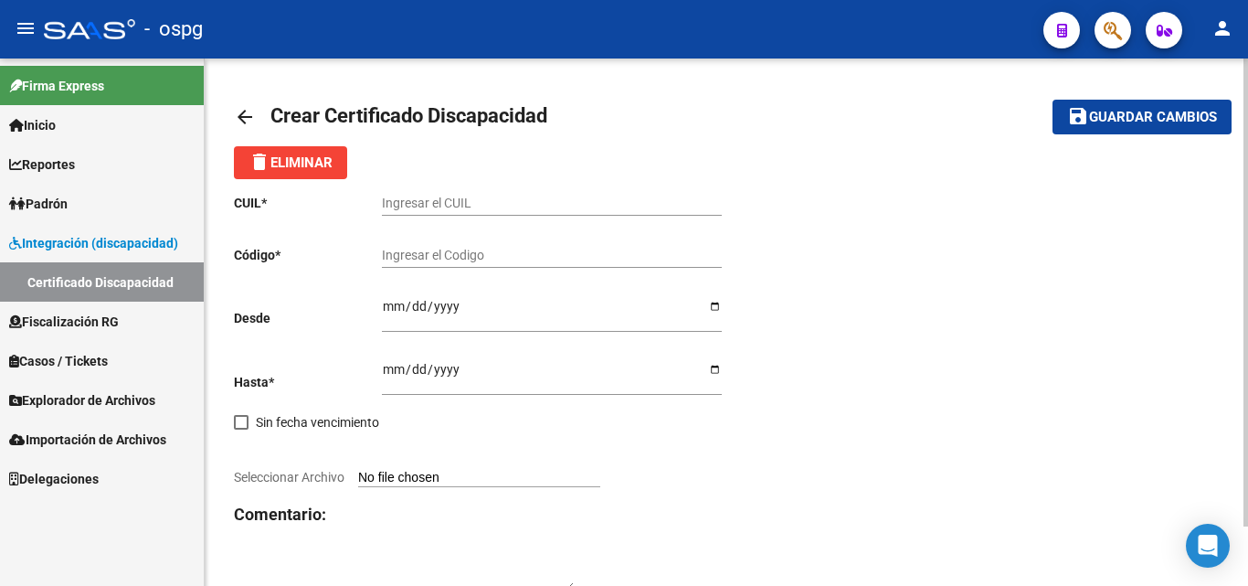
click at [406, 204] on input "Ingresar el CUIL" at bounding box center [552, 204] width 340 height 16
type input "27-58623871-5"
click at [401, 271] on div "Ingresar el Codigo" at bounding box center [552, 257] width 340 height 52
click at [403, 255] on input "Ingresar el Codigo" at bounding box center [552, 256] width 340 height 16
type input "9102671417"
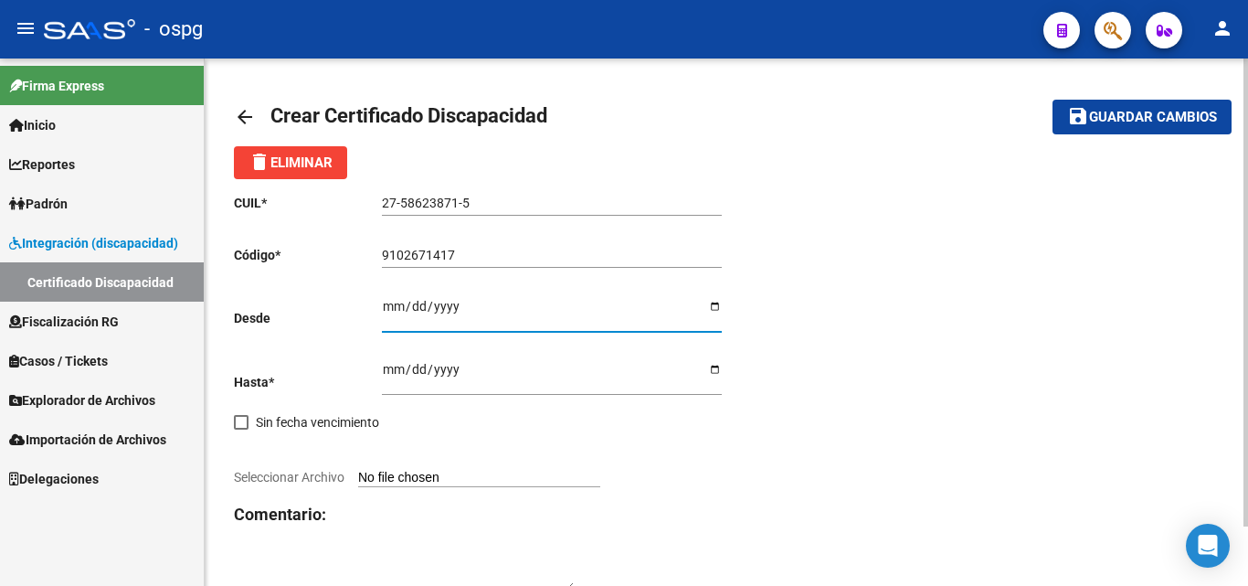
click at [391, 308] on input "Ingresar fec. Desde" at bounding box center [552, 312] width 340 height 27
click at [372, 480] on input "Seleccionar Archivo" at bounding box center [479, 478] width 242 height 17
click at [384, 307] on input "Ingresar fec. Desde" at bounding box center [552, 312] width 340 height 27
type input "[DATE]"
click at [388, 366] on input "Ingresar fec. Hasta" at bounding box center [552, 375] width 340 height 27
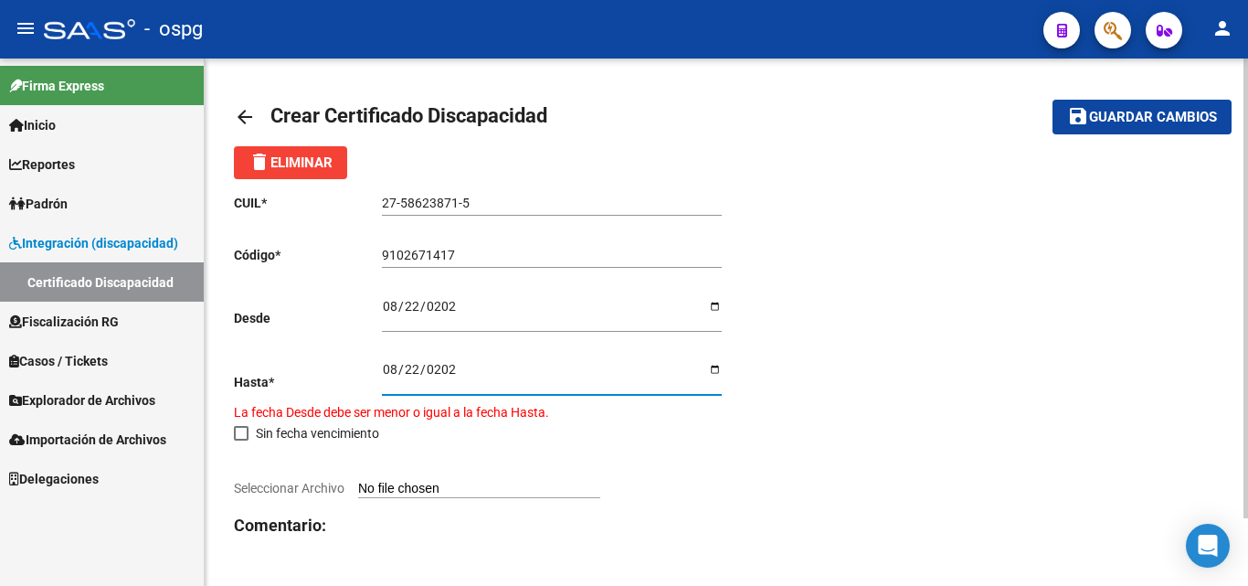
type input "[DATE]"
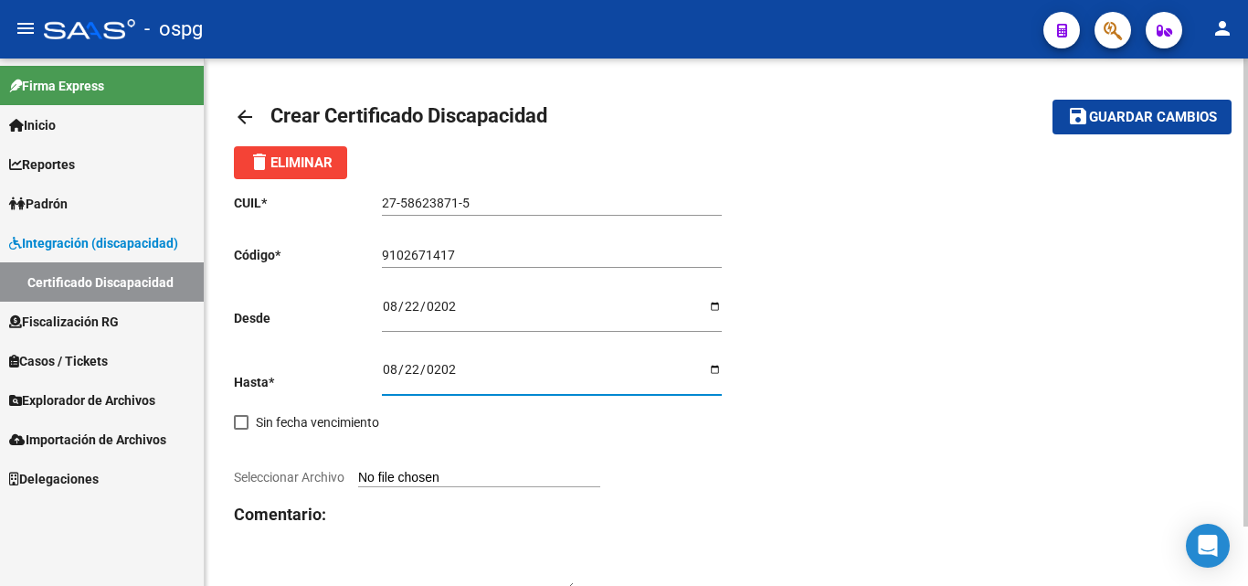
click at [402, 483] on input "Seleccionar Archivo" at bounding box center [479, 478] width 242 height 17
type input "C:\fakepath\CUD ALMA.jpg"
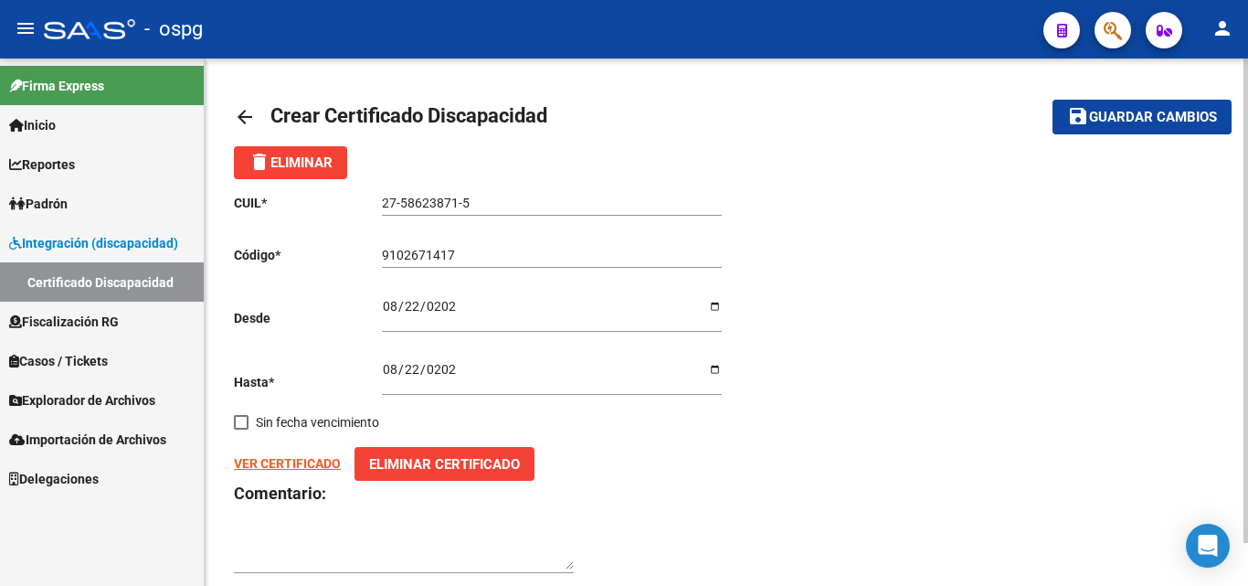
click at [1136, 108] on span "save Guardar cambios" at bounding box center [1142, 116] width 150 height 16
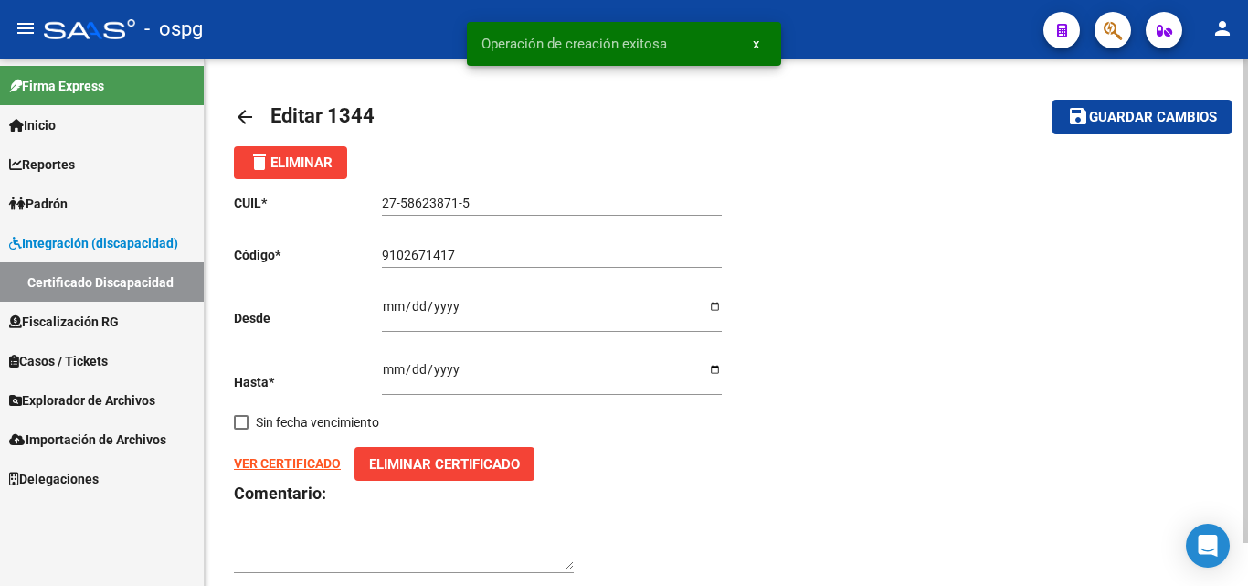
click at [238, 115] on mat-icon "arrow_back" at bounding box center [245, 117] width 22 height 22
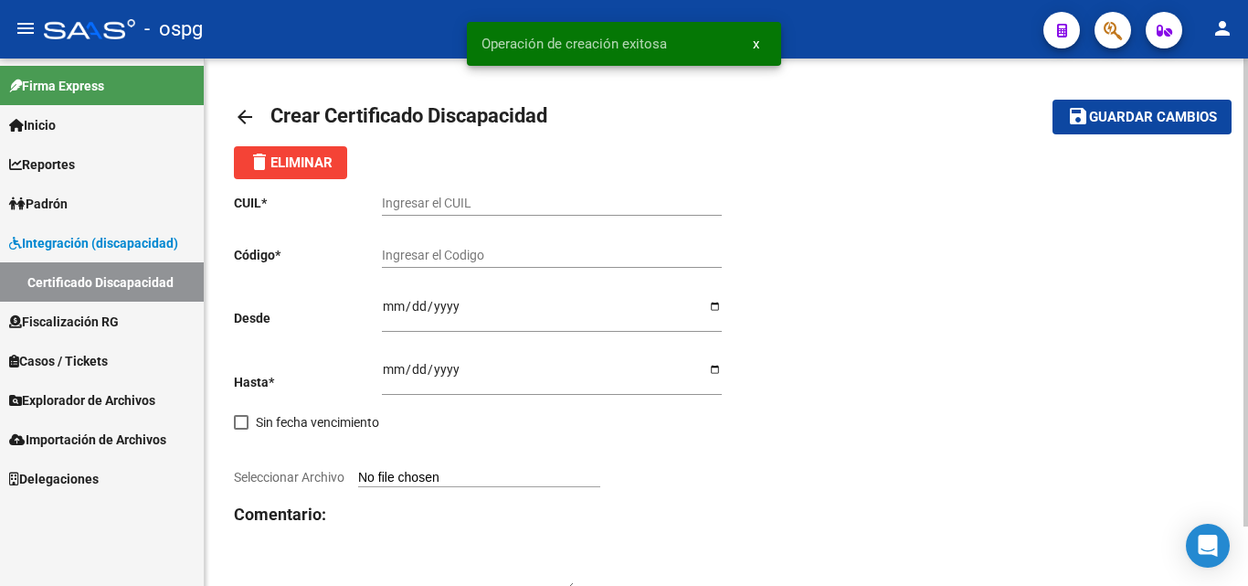
click at [234, 113] on mat-icon "arrow_back" at bounding box center [245, 117] width 22 height 22
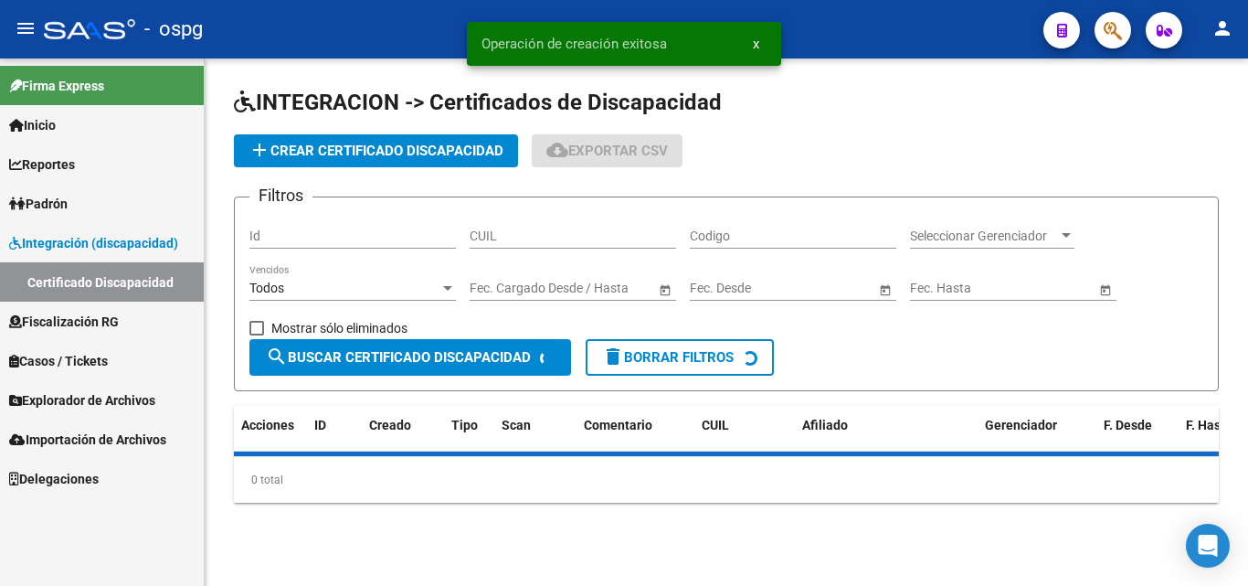
click at [69, 194] on link "Padrón" at bounding box center [102, 203] width 204 height 39
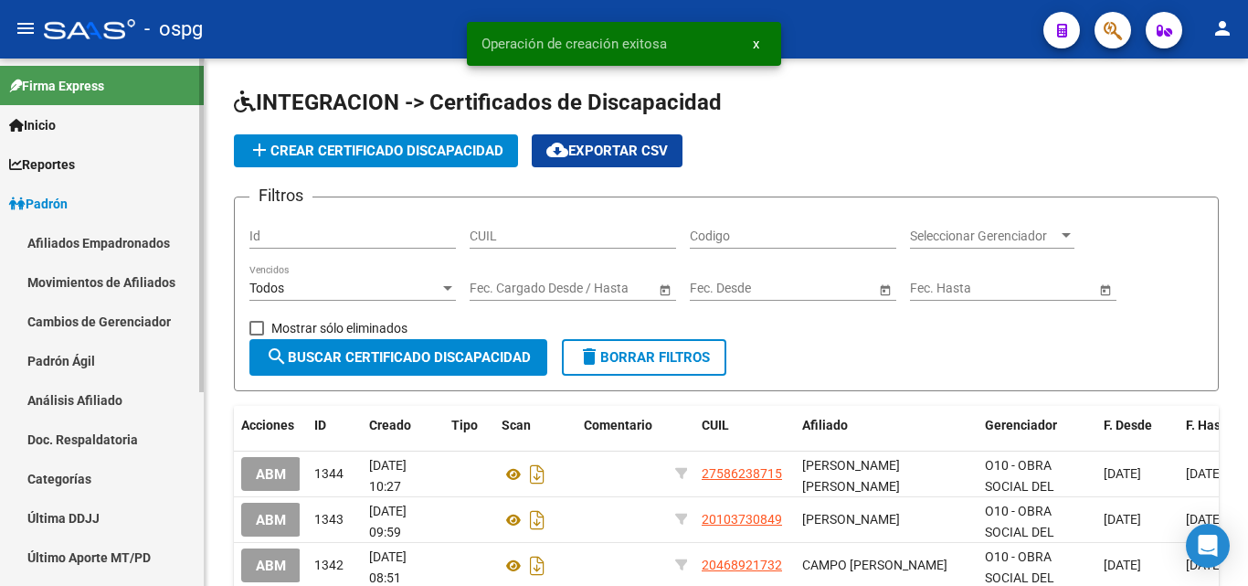
click at [61, 400] on link "Análisis Afiliado" at bounding box center [102, 399] width 204 height 39
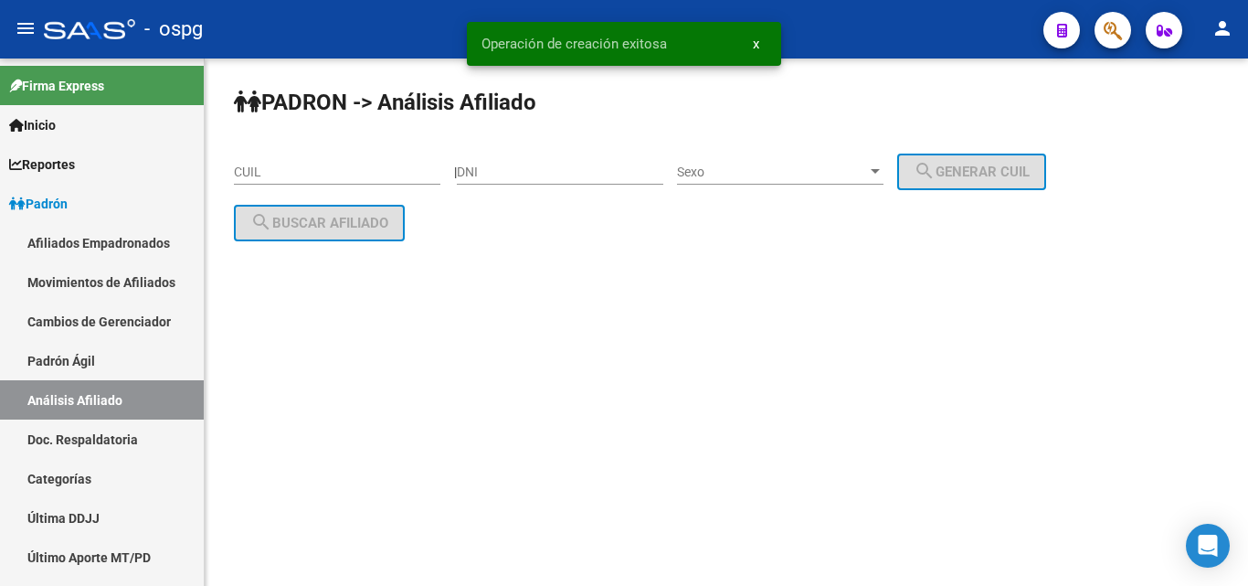
click at [250, 186] on div "CUIL" at bounding box center [337, 174] width 207 height 52
click at [260, 173] on input "CUIL" at bounding box center [337, 173] width 207 height 16
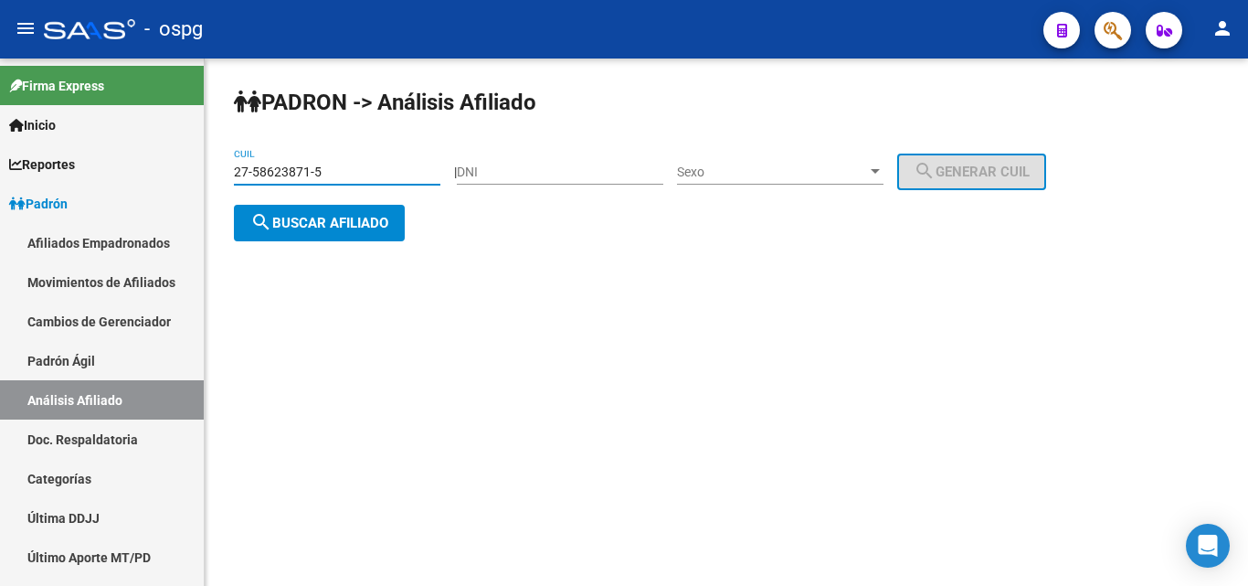
type input "27-58623871-5"
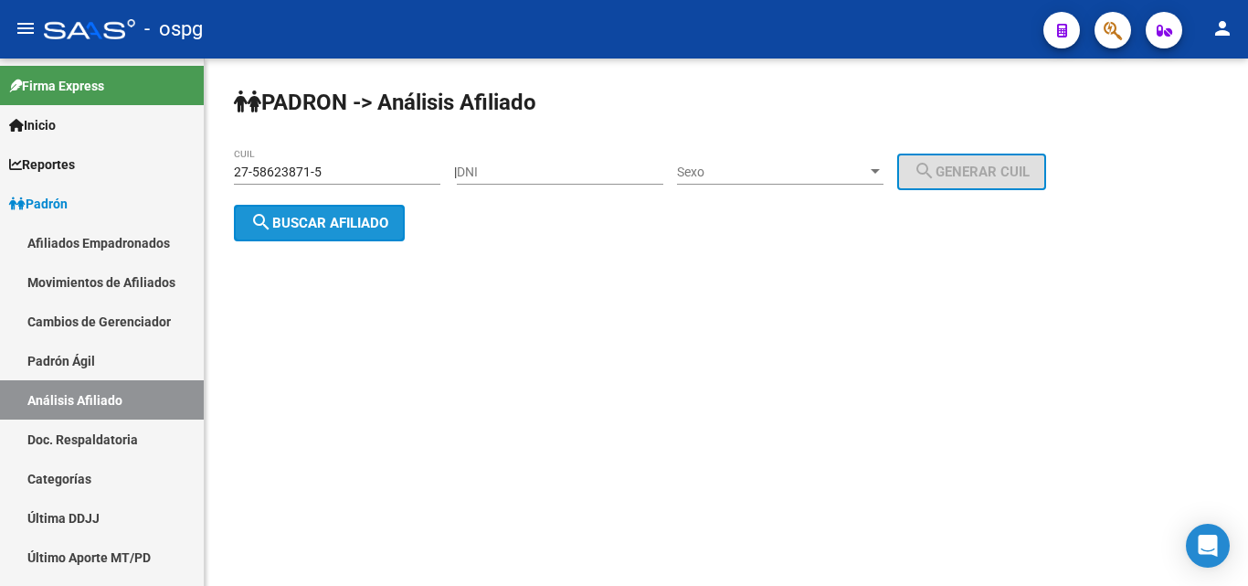
click at [318, 211] on button "search Buscar afiliado" at bounding box center [319, 223] width 171 height 37
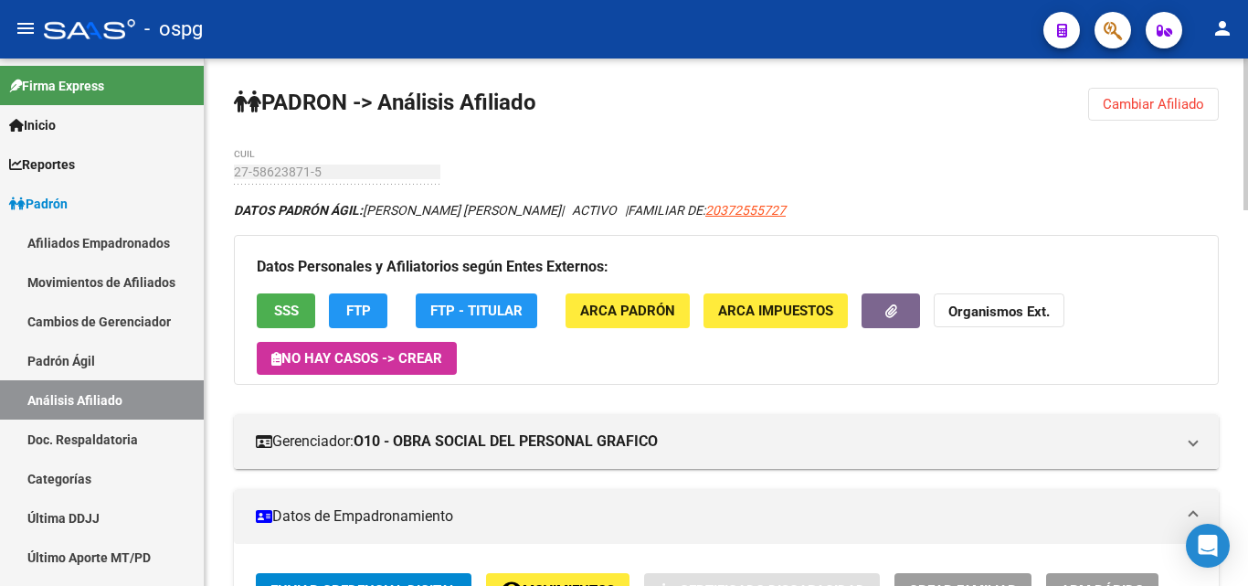
click at [1142, 95] on button "Cambiar Afiliado" at bounding box center [1153, 104] width 131 height 33
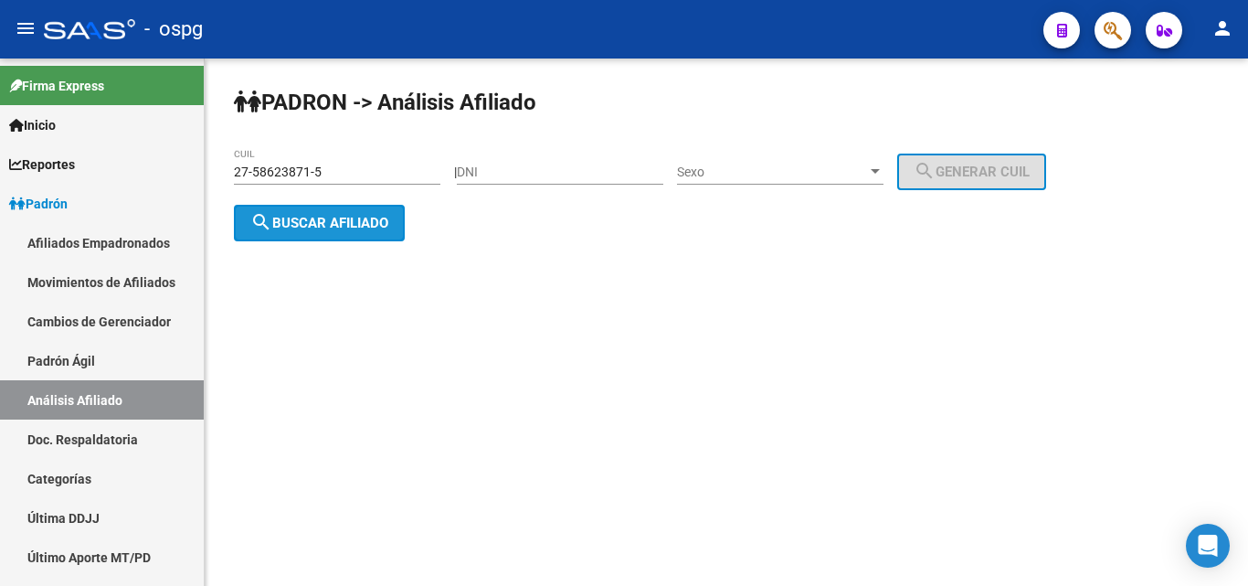
click at [339, 221] on span "search Buscar afiliado" at bounding box center [319, 223] width 138 height 16
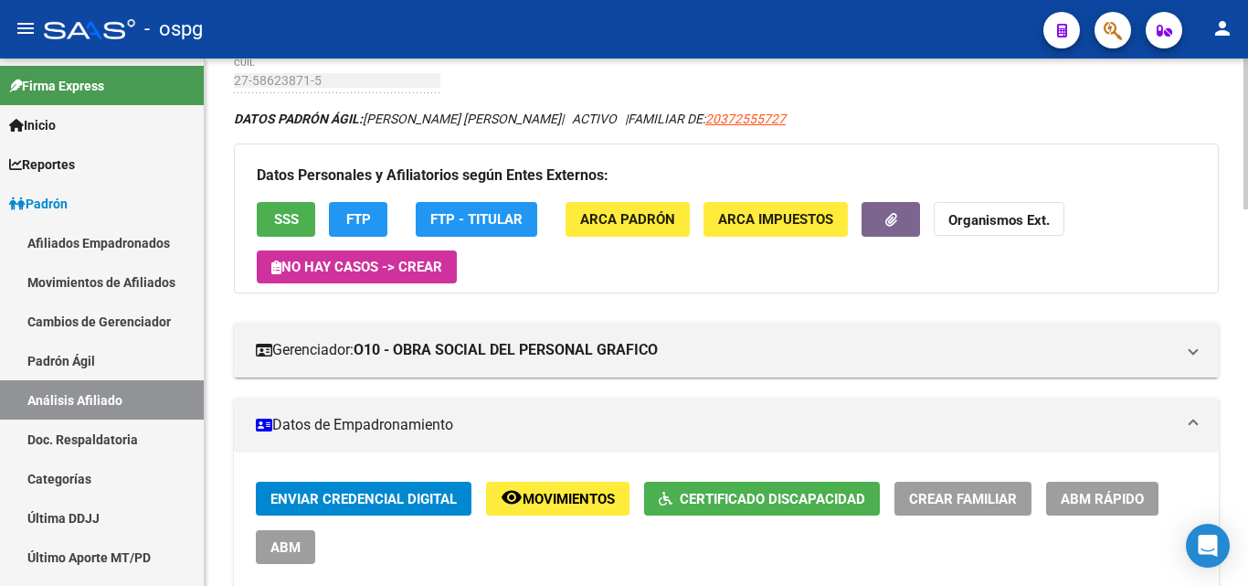
scroll to position [183, 0]
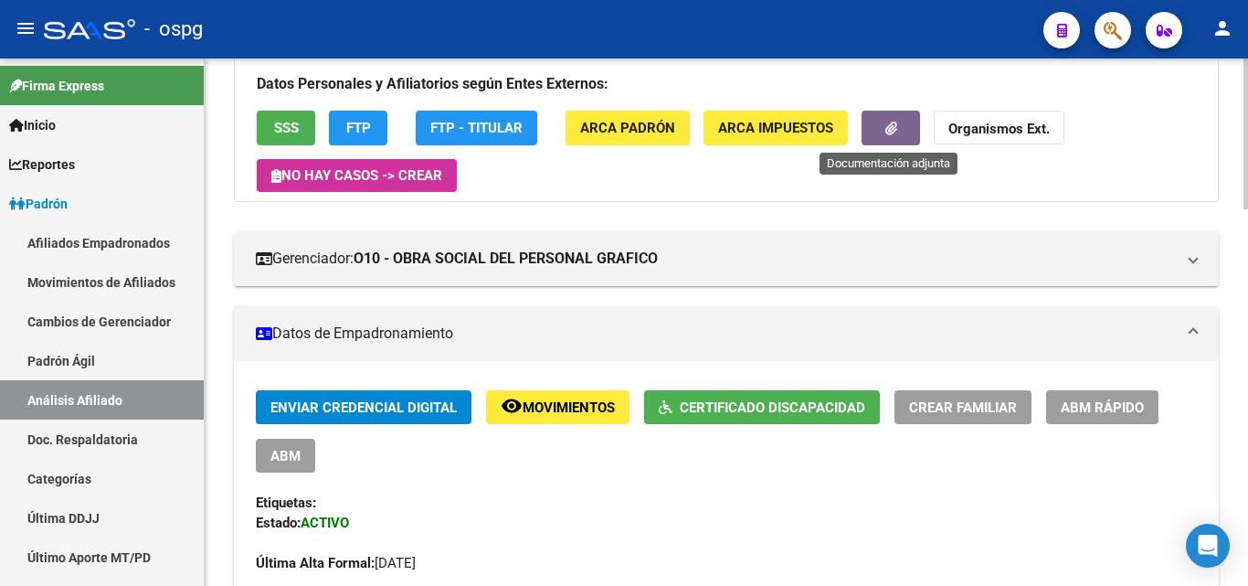
click at [901, 137] on button "button" at bounding box center [891, 128] width 58 height 34
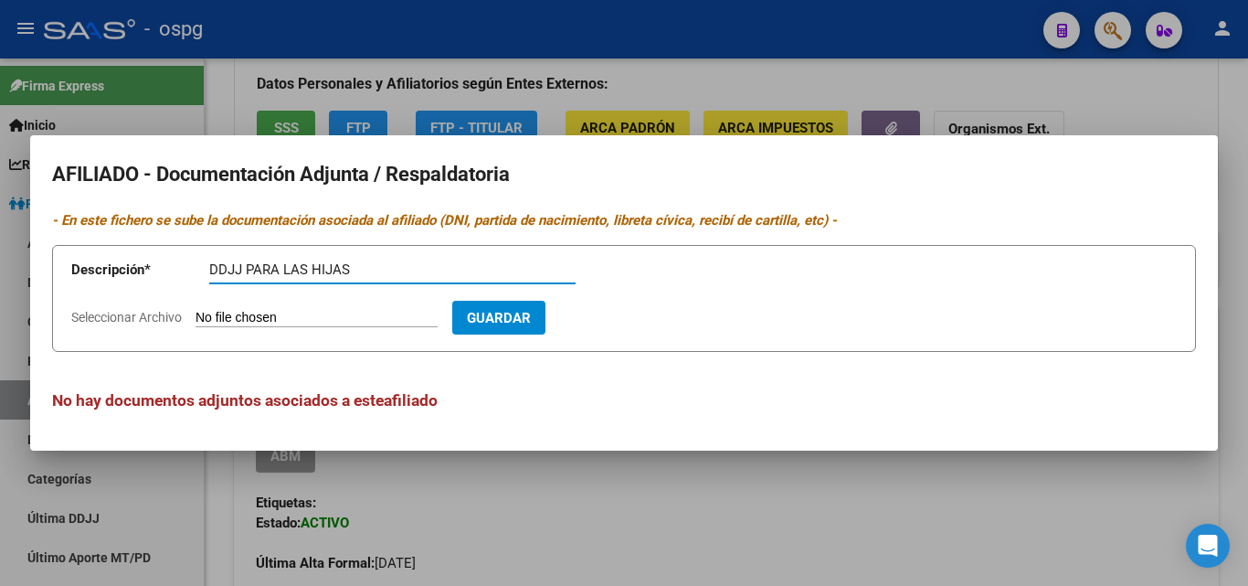
type input "DDJJ PARA LAS HIJAS"
click at [240, 316] on input "Seleccionar Archivo" at bounding box center [317, 318] width 242 height 17
type input "C:\fakepath\DDJJ GIMENEZ.jpg"
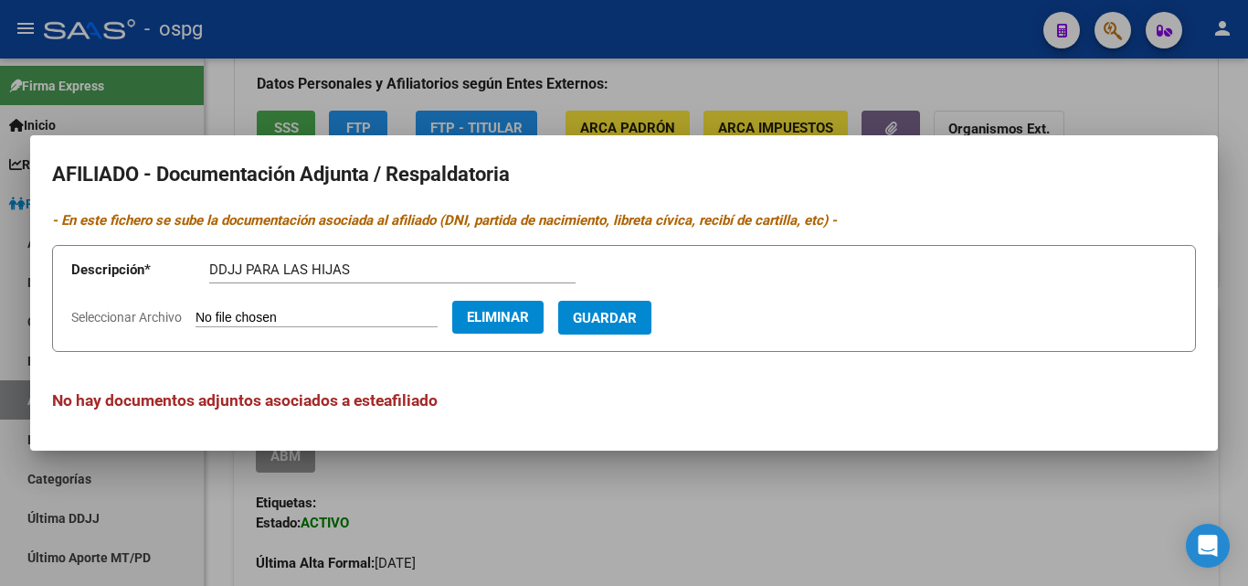
click at [608, 326] on button "Guardar" at bounding box center [604, 318] width 93 height 34
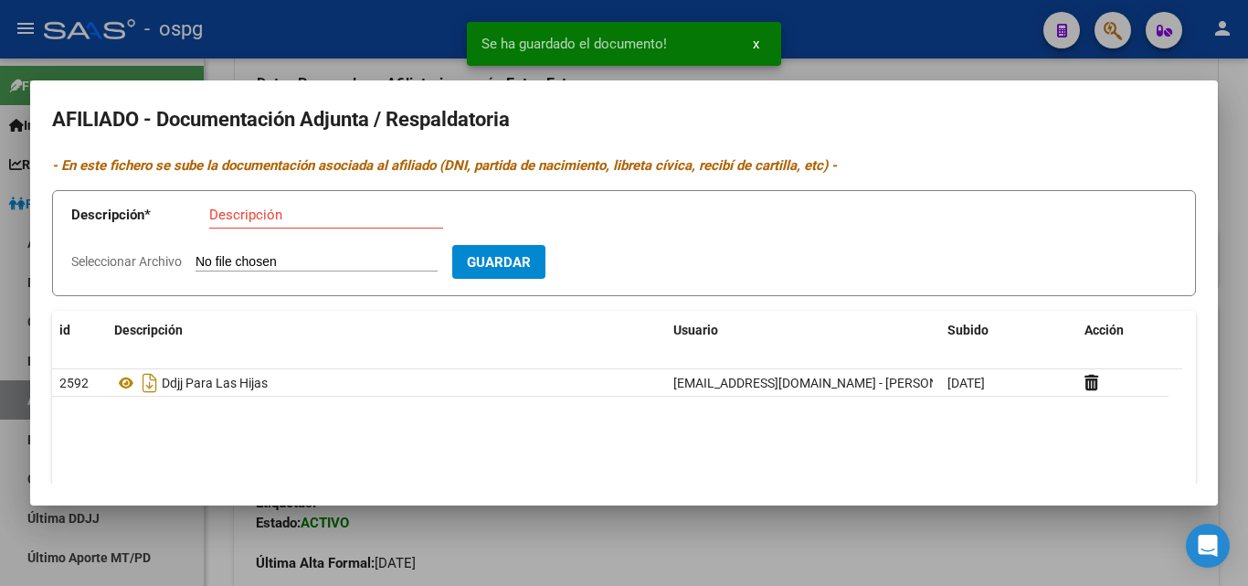
click at [212, 224] on div "Descripción" at bounding box center [326, 214] width 234 height 27
type input "CERT"
click at [228, 264] on input "Seleccionar Archivo" at bounding box center [317, 262] width 242 height 17
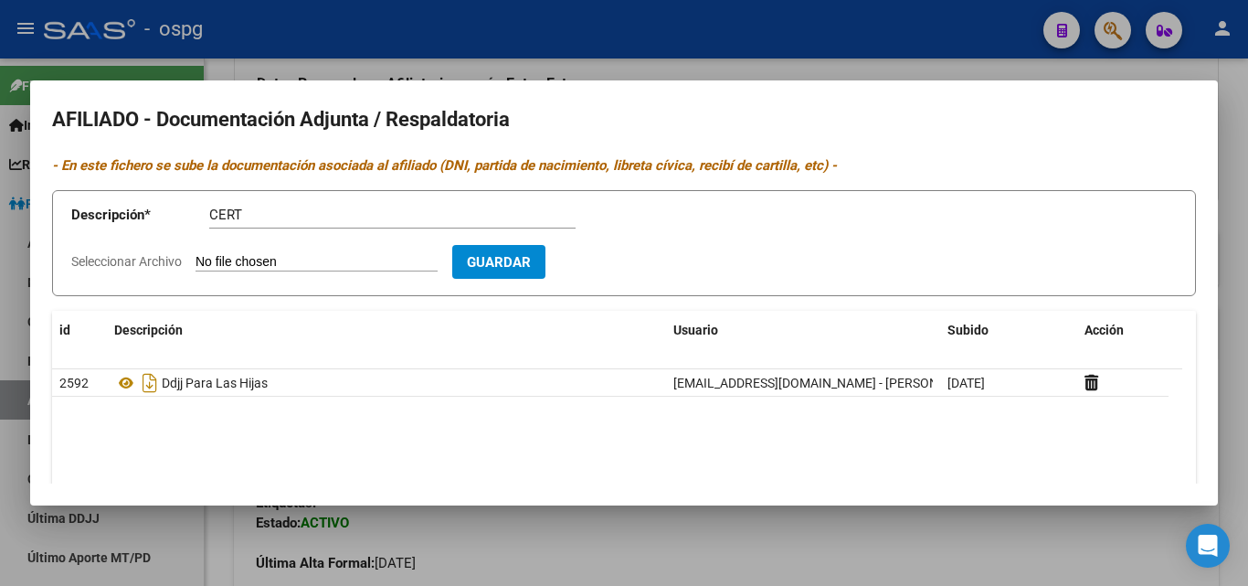
type input "C:\fakepath\CERT GIMENEZ.jpg"
click at [623, 264] on span "Guardar" at bounding box center [605, 262] width 64 height 16
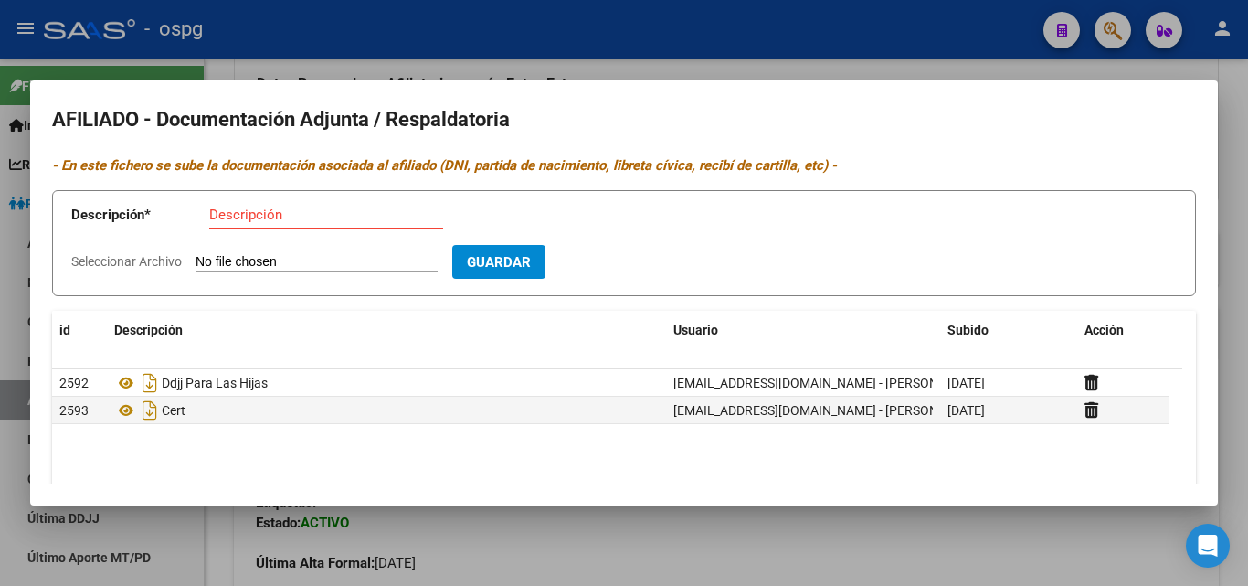
click at [253, 218] on input "Descripción" at bounding box center [326, 215] width 234 height 16
type input "CERT"
click at [222, 270] on input "Seleccionar Archivo" at bounding box center [317, 262] width 242 height 17
type input "C:\fakepath\DDJJ GIMENEZZ.jpg"
click at [634, 256] on span "Guardar" at bounding box center [605, 262] width 64 height 16
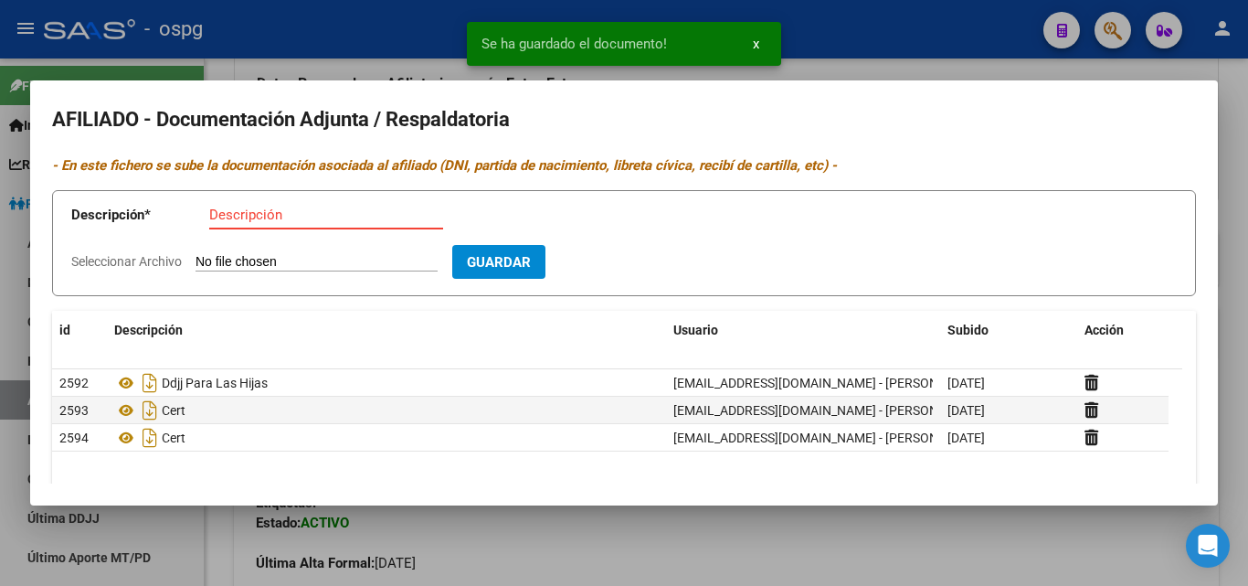
click at [226, 214] on input "Descripción" at bounding box center [326, 215] width 234 height 16
type input "DNI"
click at [217, 268] on input "Seleccionar Archivo" at bounding box center [317, 262] width 242 height 17
type input "C:\fakepath\DNI GIMENEZ.jpg"
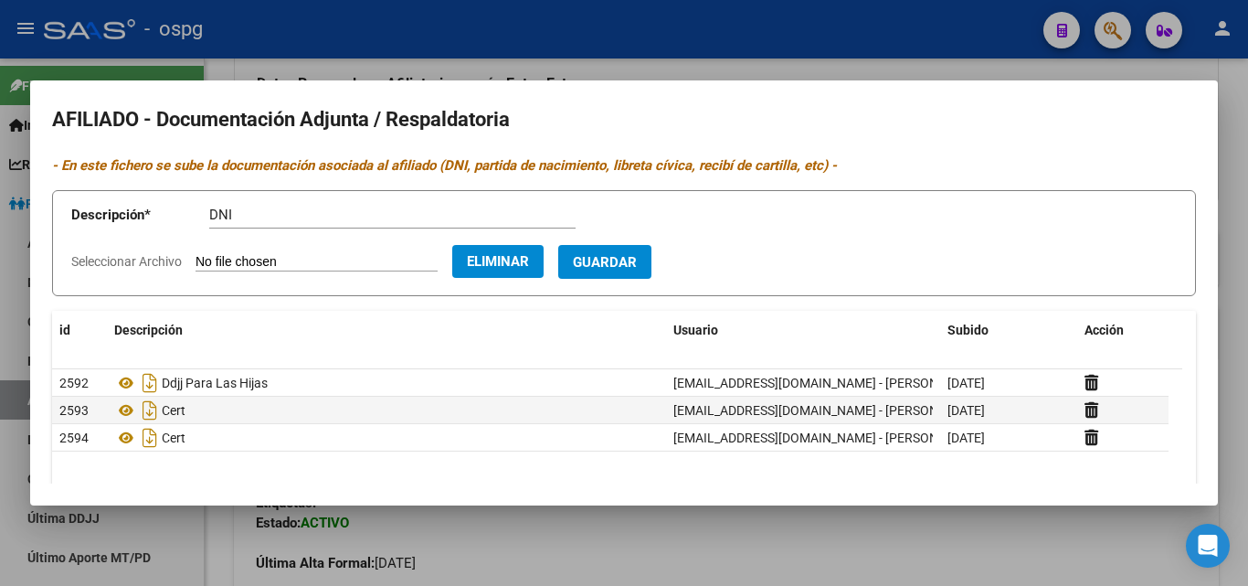
click at [616, 270] on span "Guardar" at bounding box center [605, 262] width 64 height 16
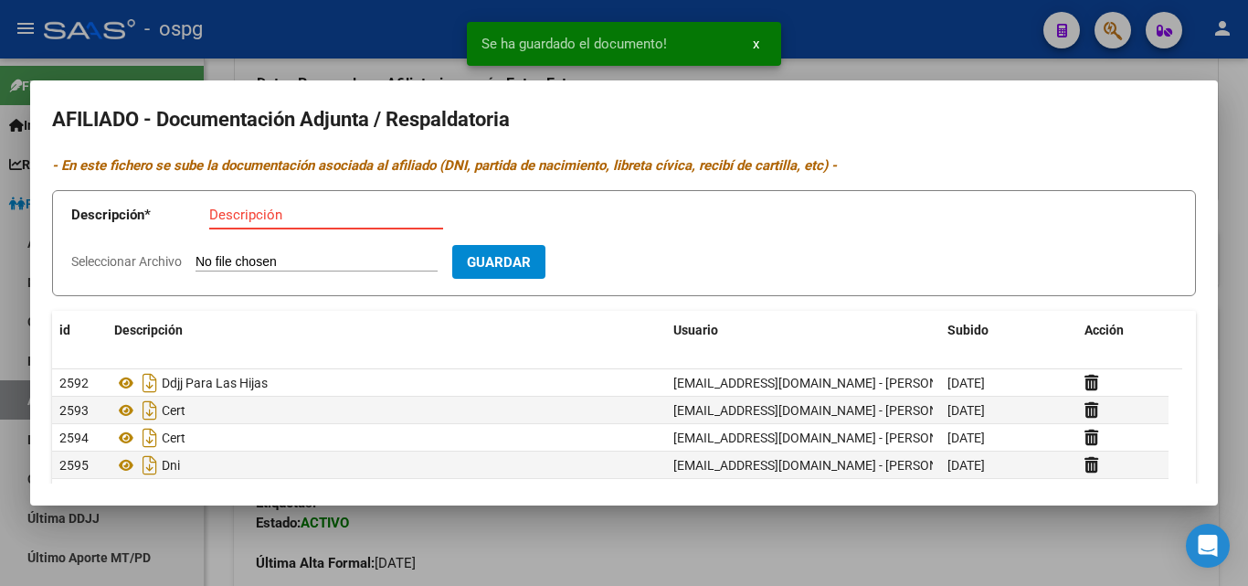
click at [220, 211] on input "Descripción" at bounding box center [326, 215] width 234 height 16
type input "DNI"
click at [247, 260] on input "Seleccionar Archivo" at bounding box center [317, 262] width 242 height 17
type input "C:\fakepath\DNI GIMENEZZ.jpg"
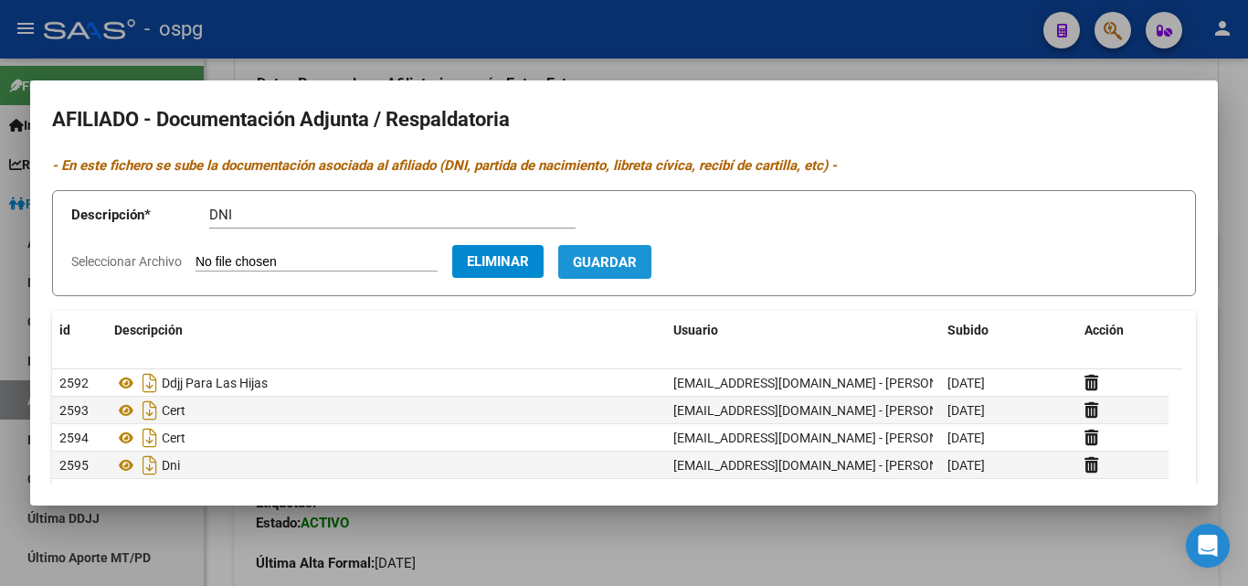
click at [632, 271] on button "Guardar" at bounding box center [604, 262] width 93 height 34
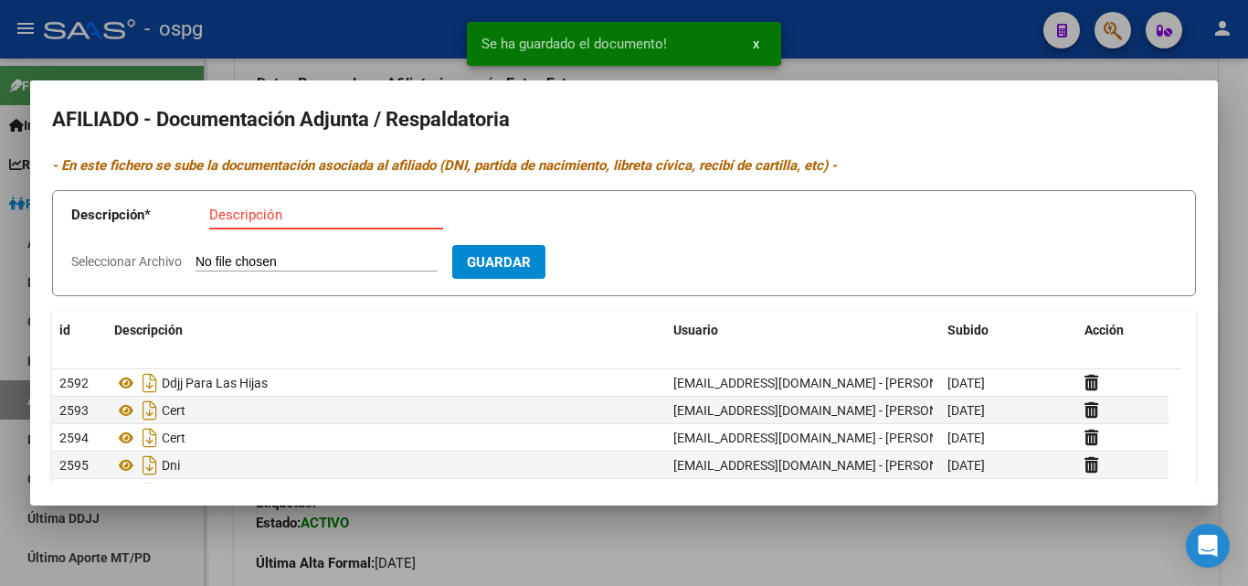
click at [217, 221] on input "Descripción" at bounding box center [326, 215] width 234 height 16
type input "CNI TITU"
click at [210, 254] on input "Seleccionar Archivo" at bounding box center [317, 262] width 242 height 17
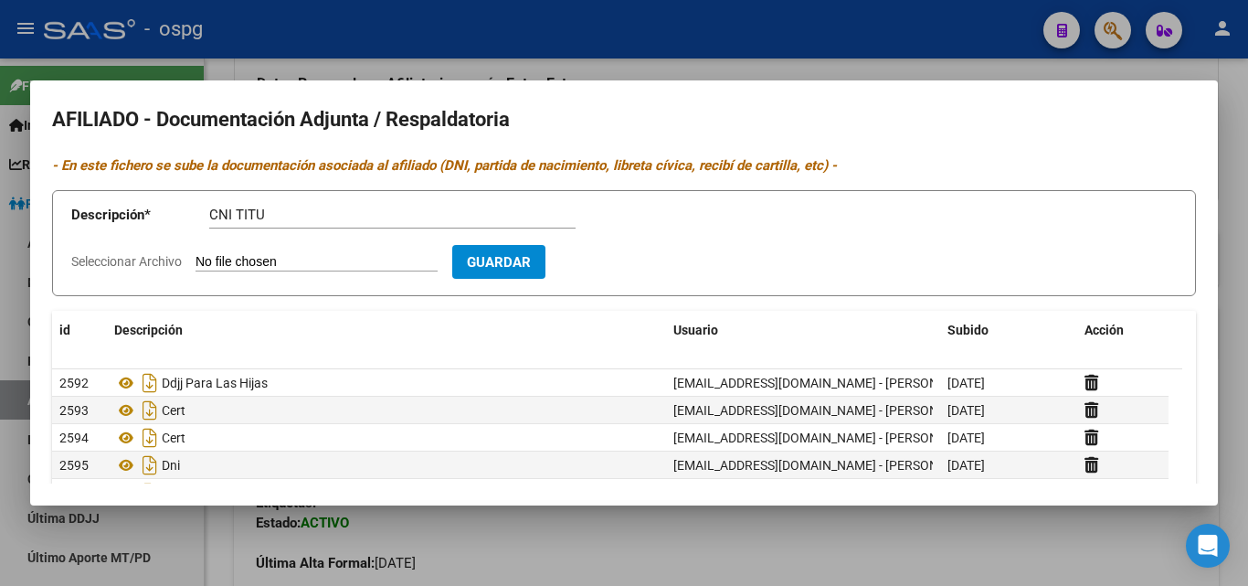
type input "C:\fakepath\DNI TITU G.jpg"
click at [632, 264] on span "Guardar" at bounding box center [605, 262] width 64 height 16
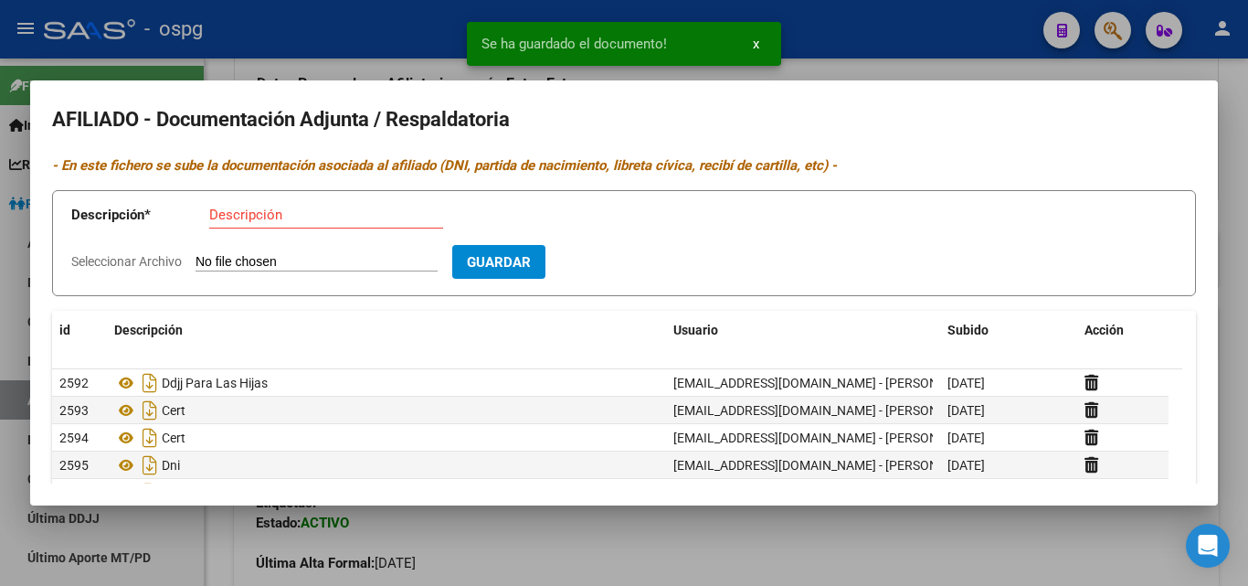
click at [214, 218] on input "Descripción" at bounding box center [326, 215] width 234 height 16
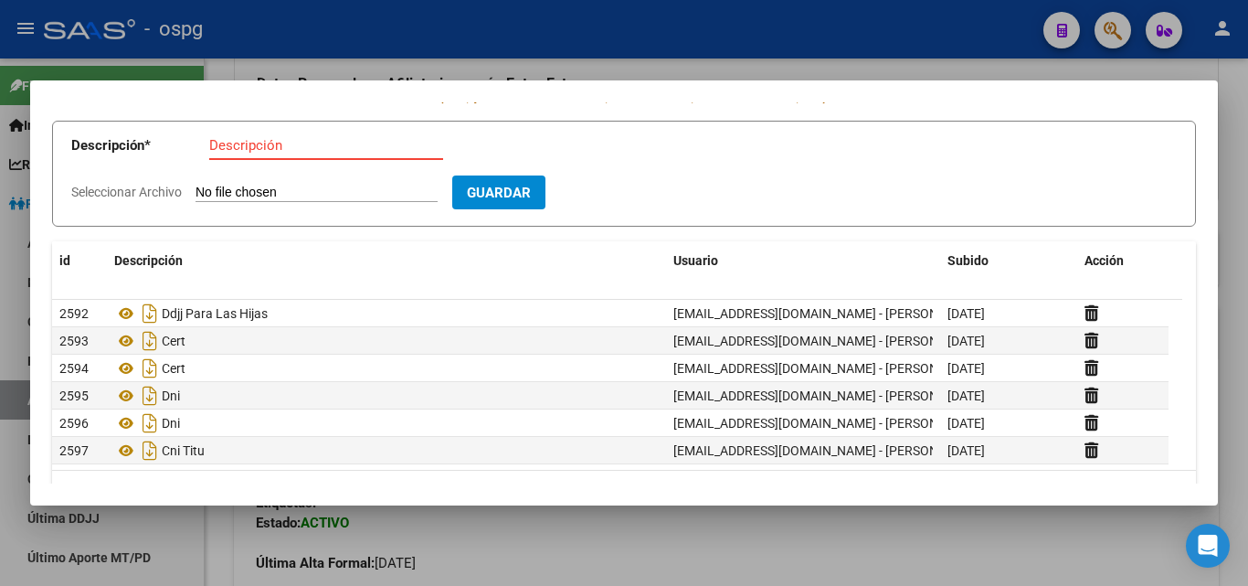
scroll to position [25, 0]
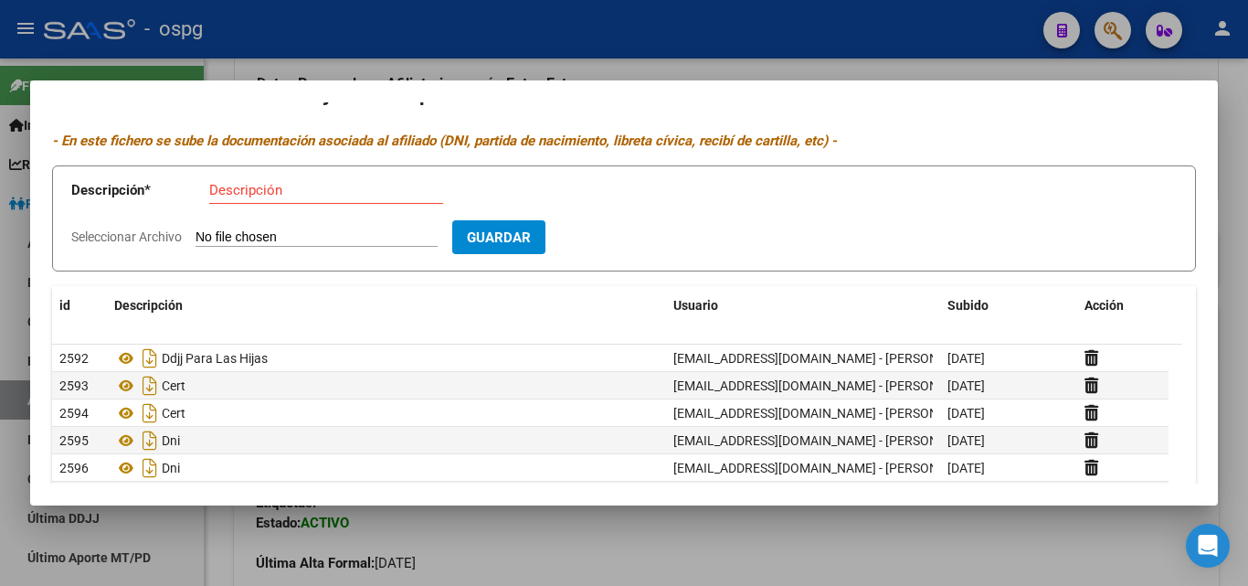
click at [228, 200] on div "Descripción" at bounding box center [326, 189] width 234 height 27
type input "CUD"
click at [222, 228] on form "Descripción * CUD Descripción Seleccionar Archivo Guardar" at bounding box center [624, 218] width 1144 height 107
click at [217, 231] on input "Seleccionar Archivo" at bounding box center [317, 237] width 242 height 17
type input "C:\fakepath\CUD [PERSON_NAME].jpg"
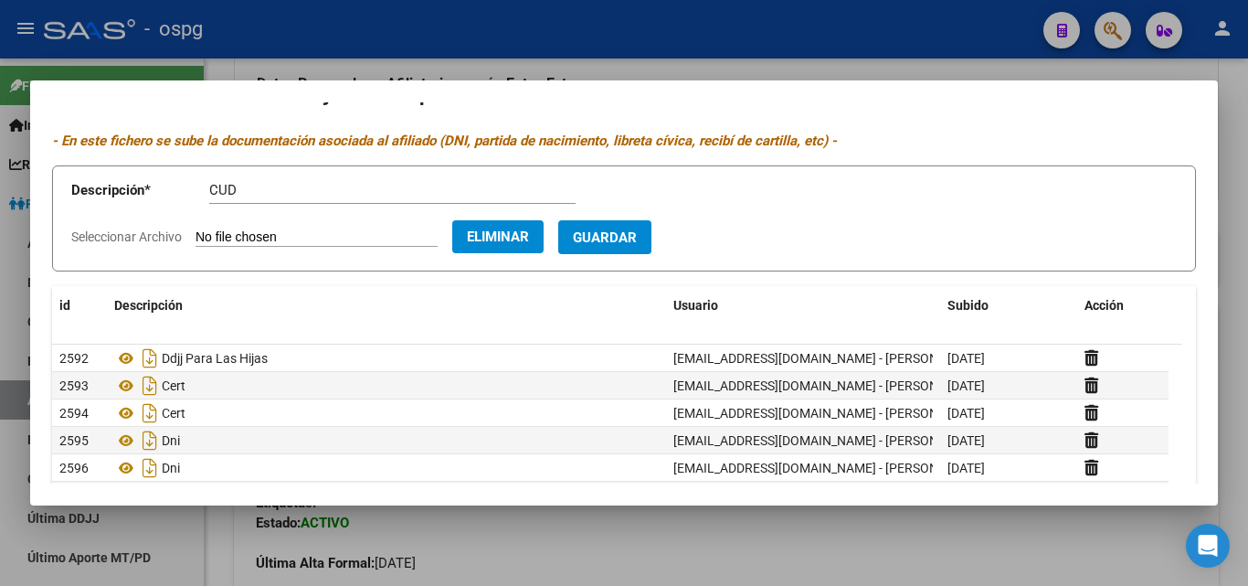
drag, startPoint x: 628, startPoint y: 237, endPoint x: 548, endPoint y: 235, distance: 79.5
click at [627, 237] on span "Guardar" at bounding box center [605, 237] width 64 height 16
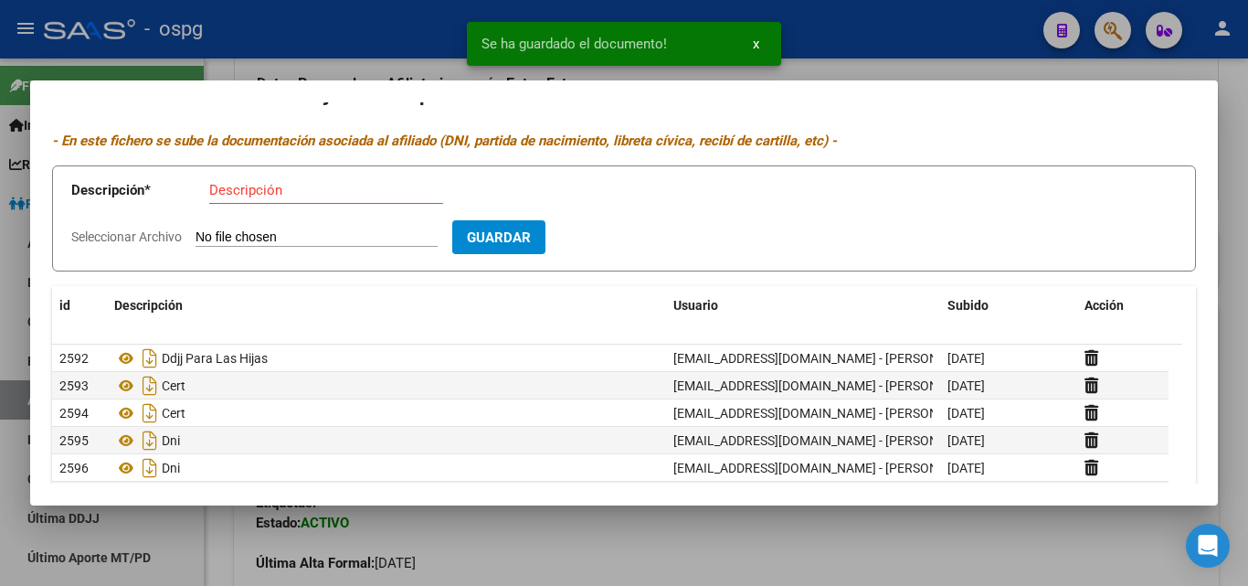
click at [228, 189] on input "Descripción" at bounding box center [326, 190] width 234 height 16
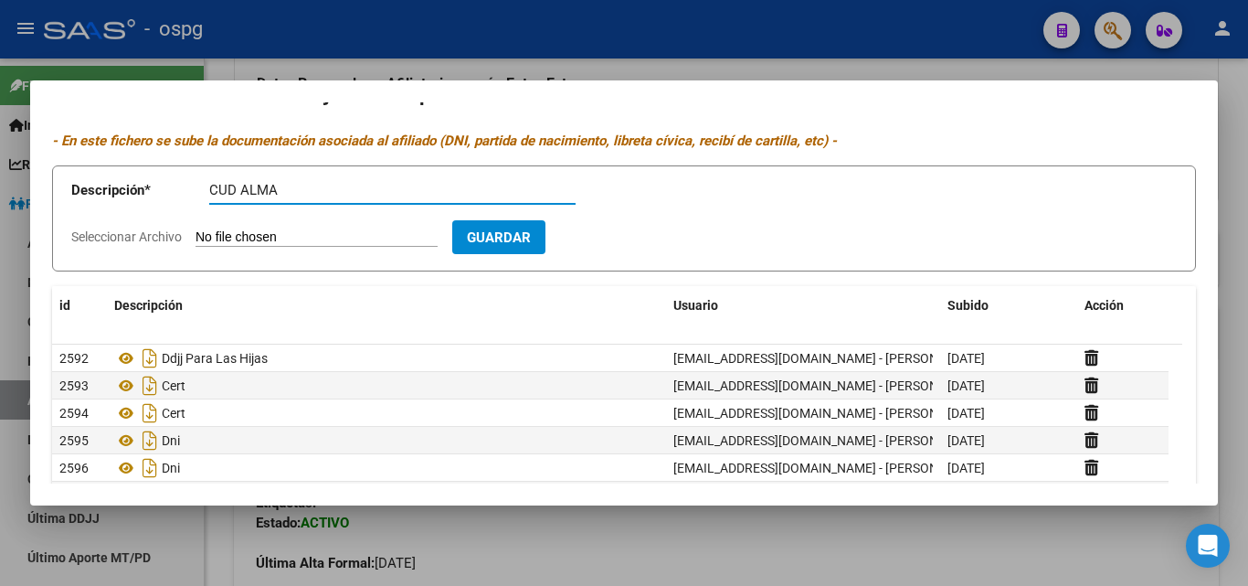
type input "CUD ALMA"
click at [232, 239] on input "Seleccionar Archivo" at bounding box center [317, 237] width 242 height 17
type input "C:\fakepath\CUD ALMA.jpg"
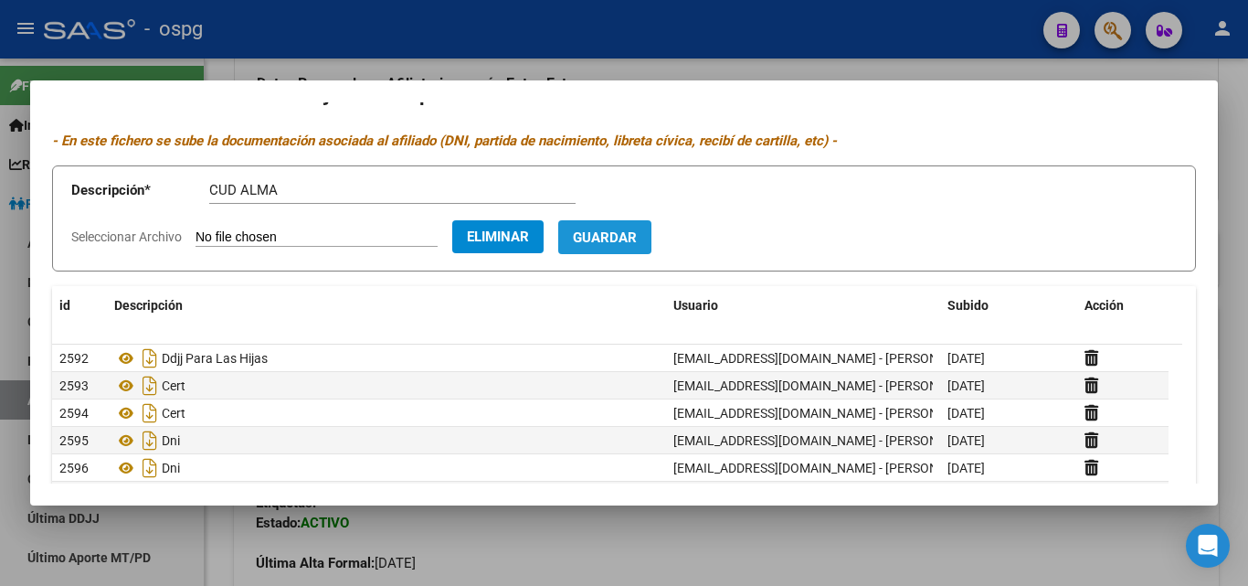
click at [632, 248] on button "Guardar" at bounding box center [604, 237] width 93 height 34
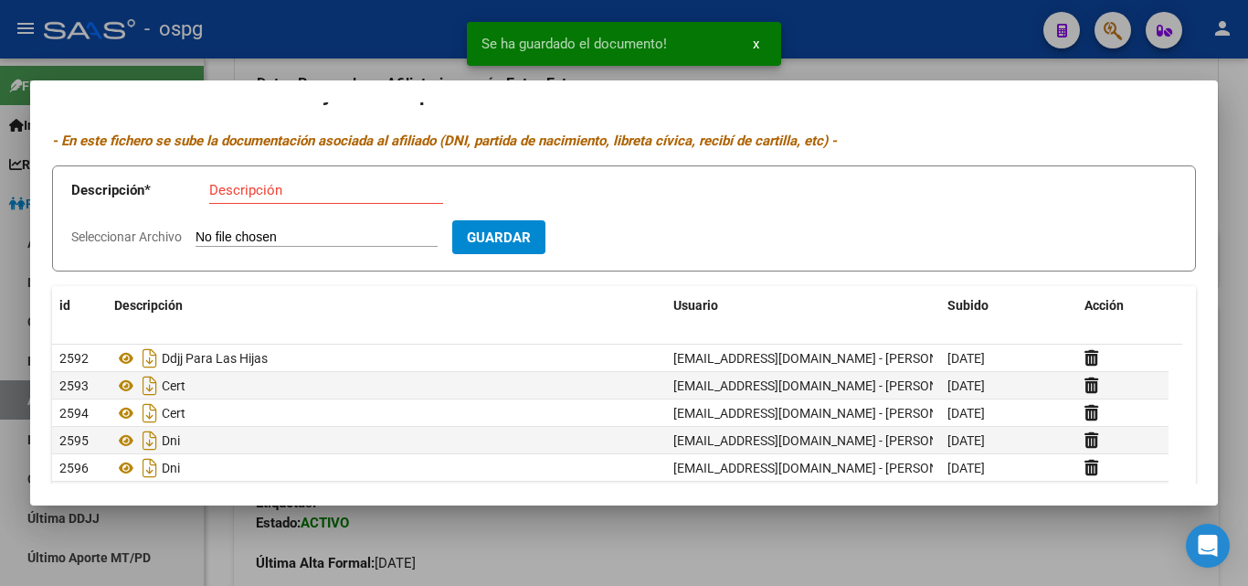
click at [324, 40] on div at bounding box center [624, 293] width 1248 height 586
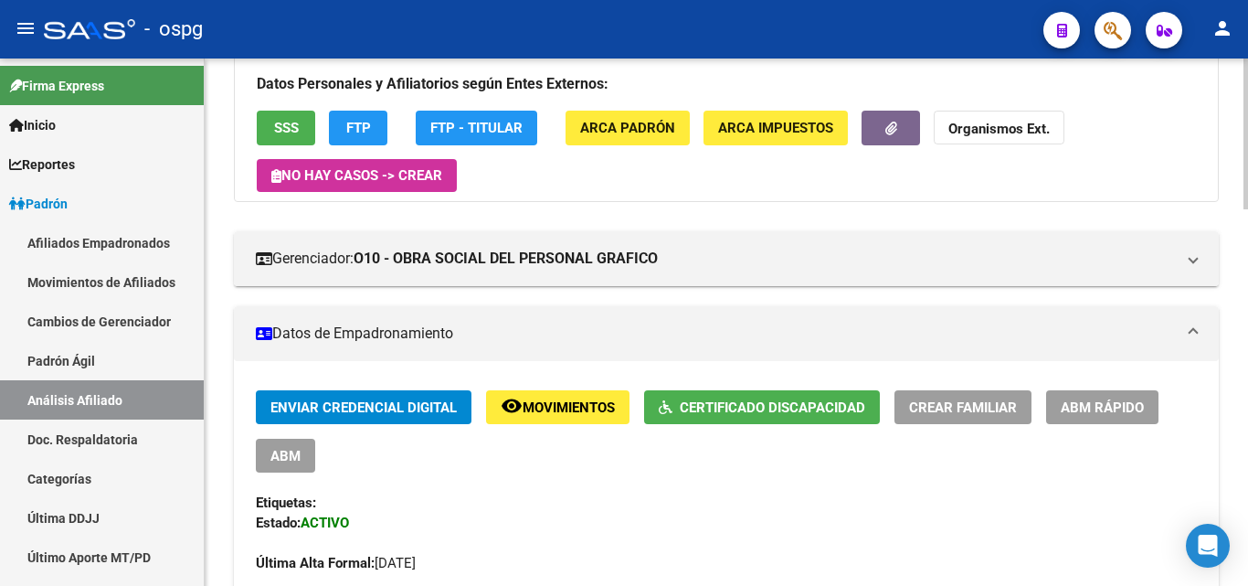
scroll to position [0, 0]
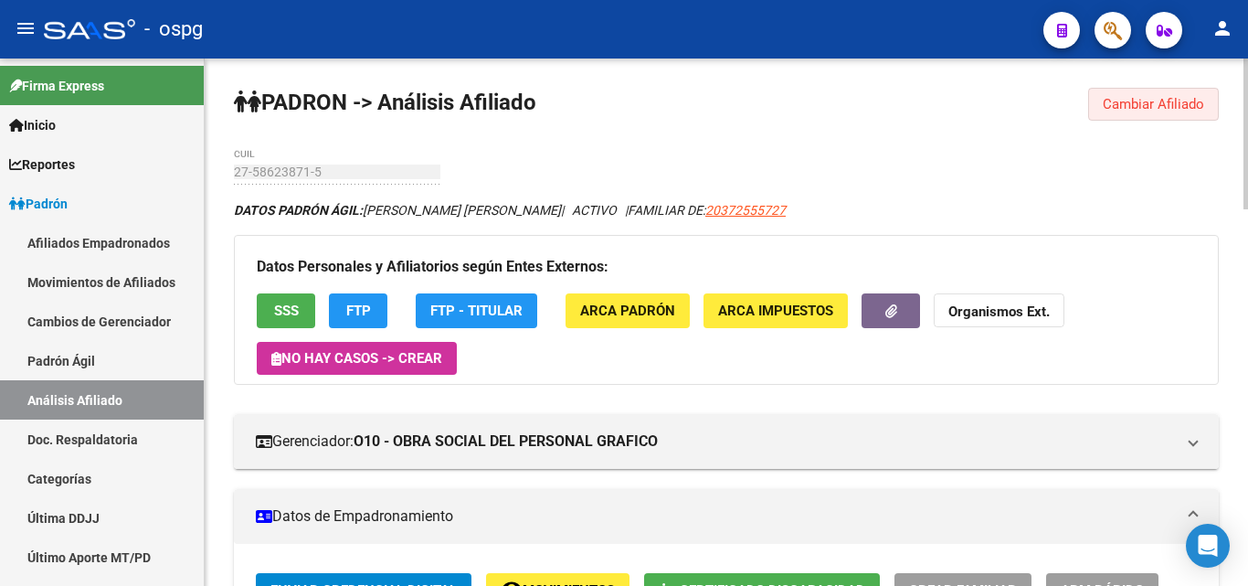
click at [1134, 112] on span "Cambiar Afiliado" at bounding box center [1153, 104] width 101 height 16
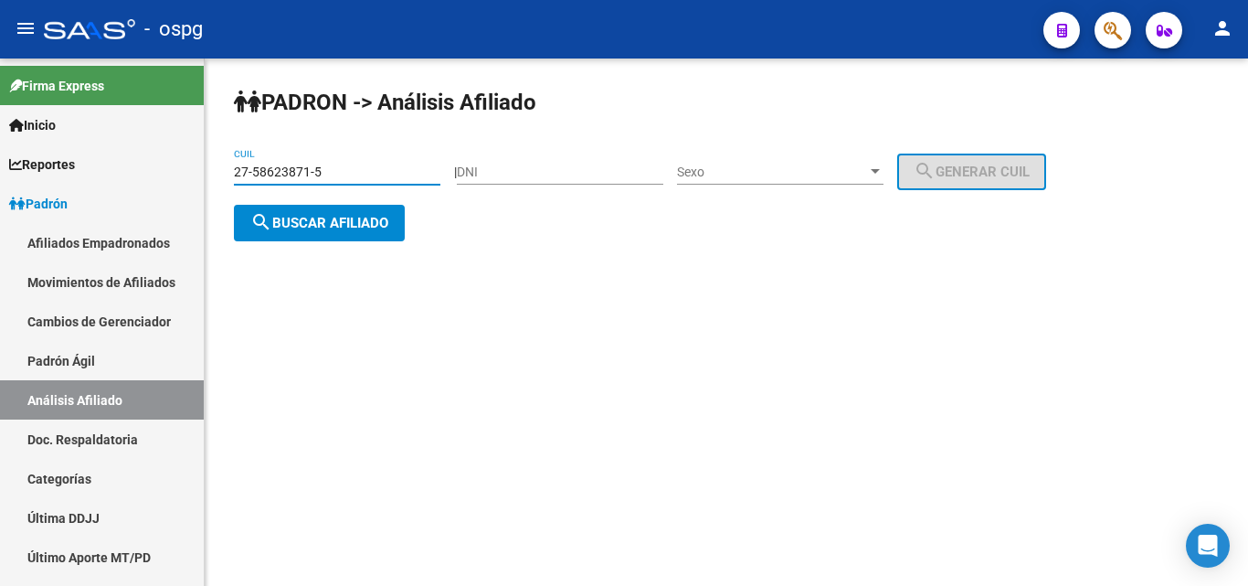
drag, startPoint x: 339, startPoint y: 171, endPoint x: 214, endPoint y: 175, distance: 125.3
click at [214, 175] on div "PADRON -> Análisis Afiliado 27-58623871-5 CUIL | DNI Sexo Sexo search Generar C…" at bounding box center [727, 178] width 1044 height 241
type input "20-26299837-2"
click at [333, 222] on span "search Buscar afiliado" at bounding box center [319, 223] width 138 height 16
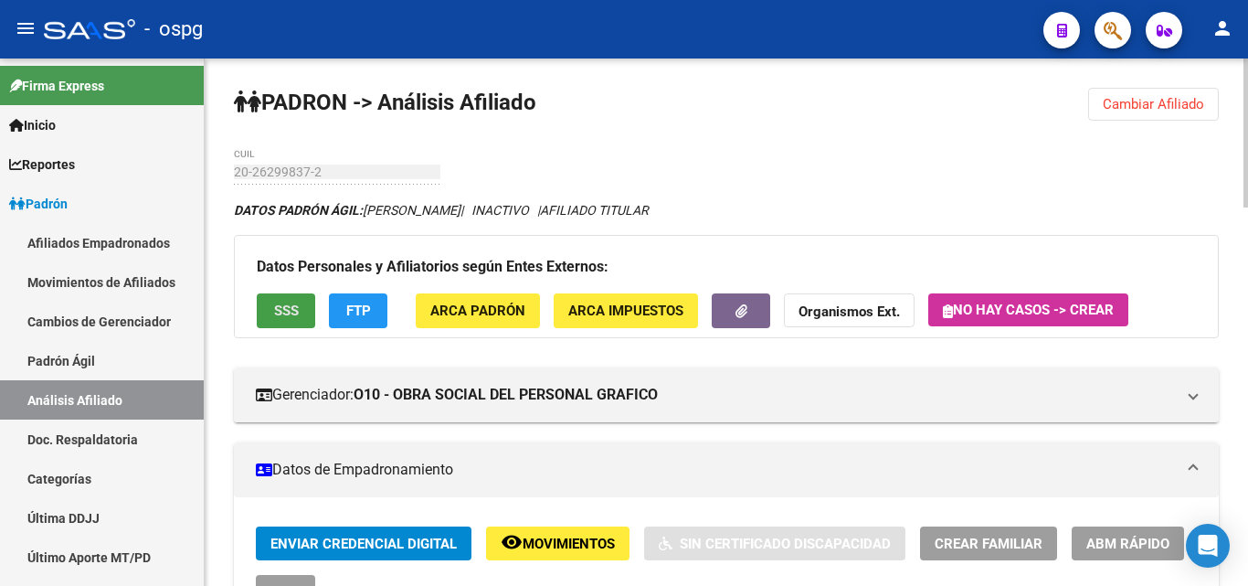
click at [279, 307] on span "SSS" at bounding box center [286, 311] width 25 height 16
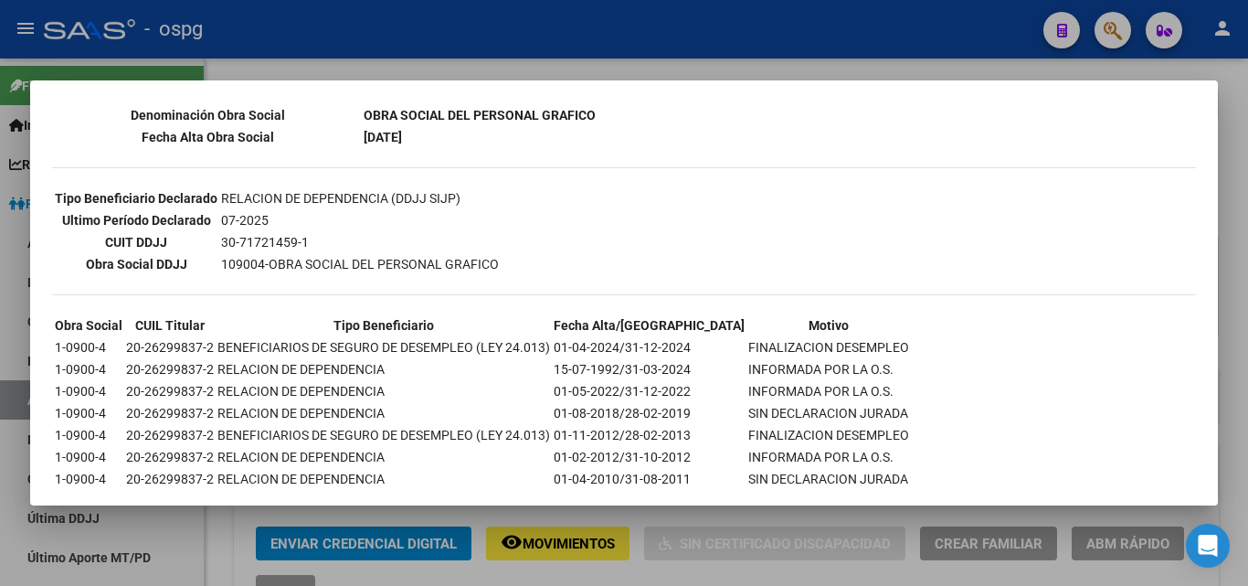
scroll to position [457, 0]
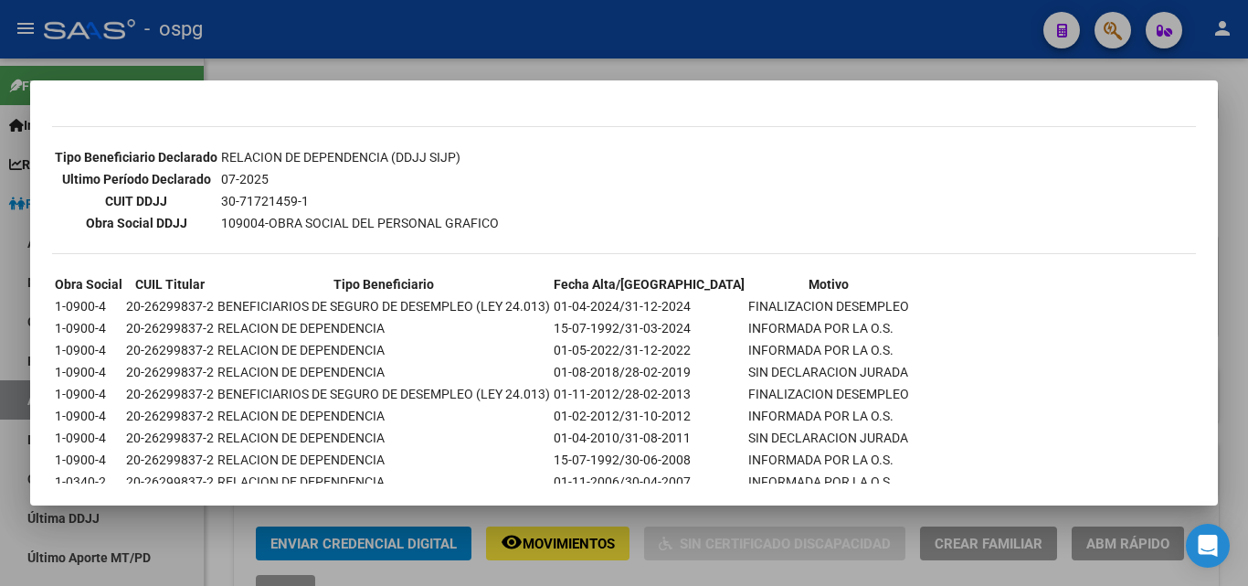
click at [462, 50] on div at bounding box center [624, 293] width 1248 height 586
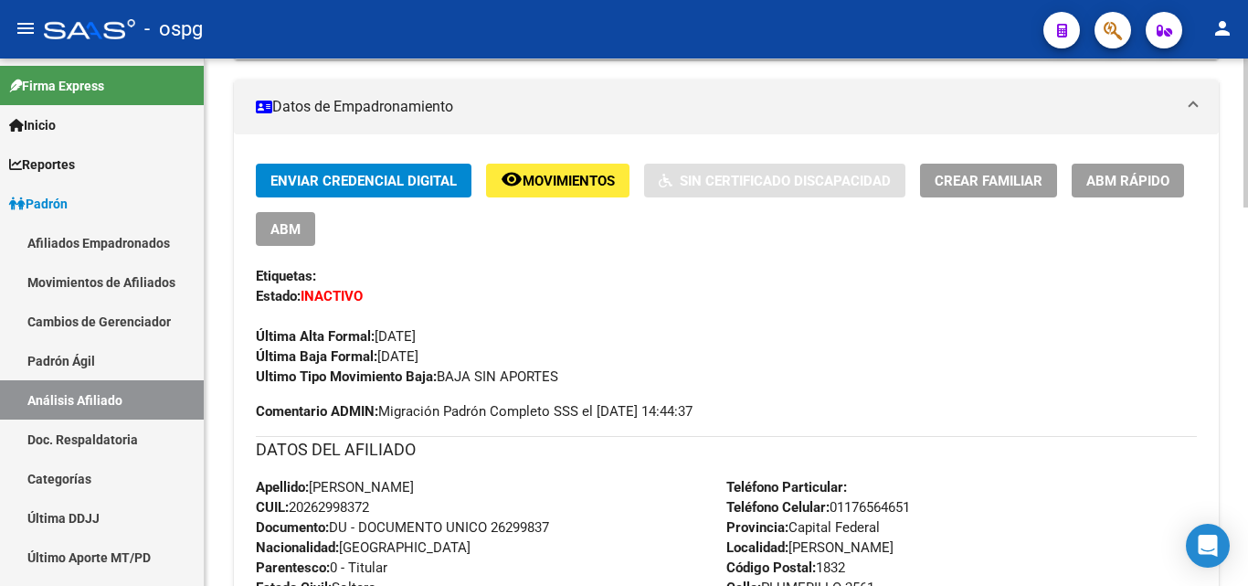
scroll to position [91, 0]
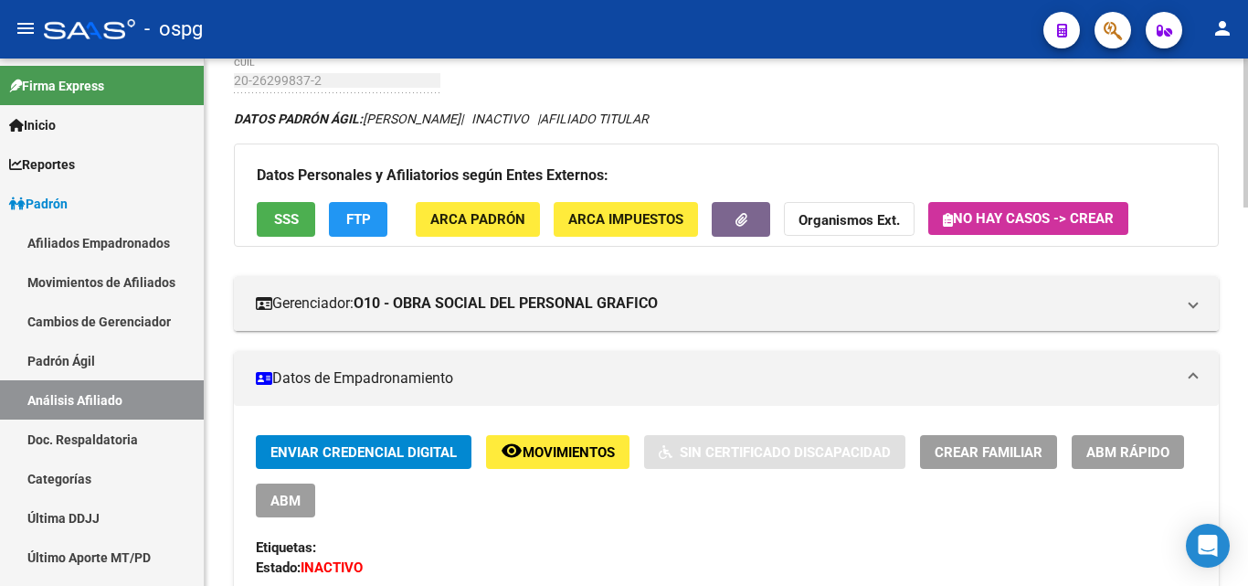
click at [1145, 460] on span "ABM Rápido" at bounding box center [1128, 452] width 83 height 16
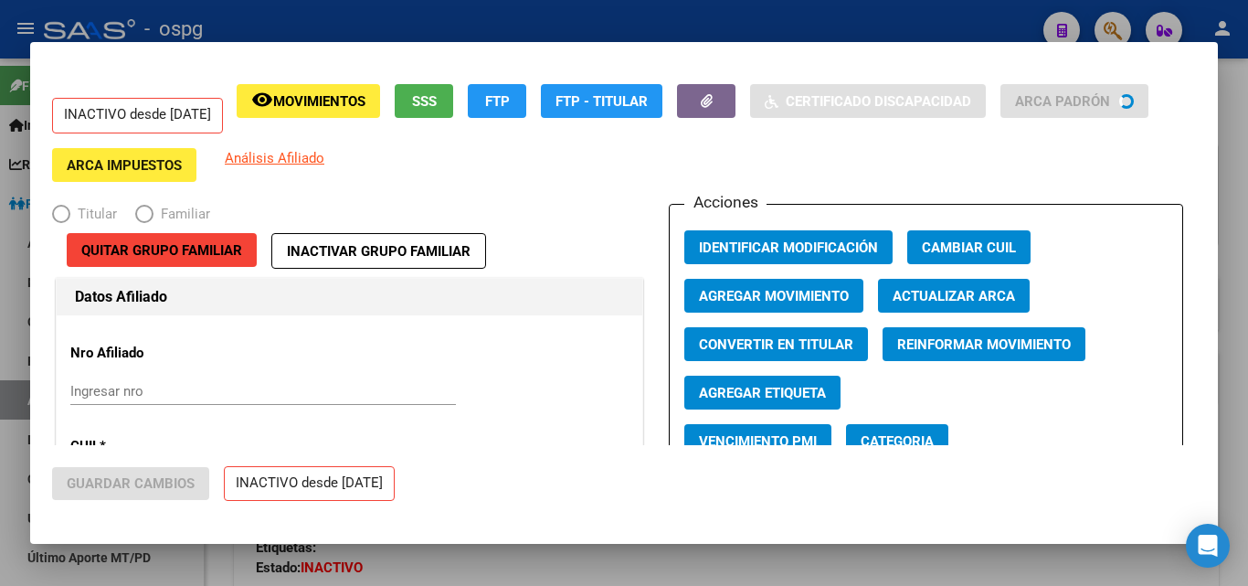
radio input "true"
type input "33-63761744-9"
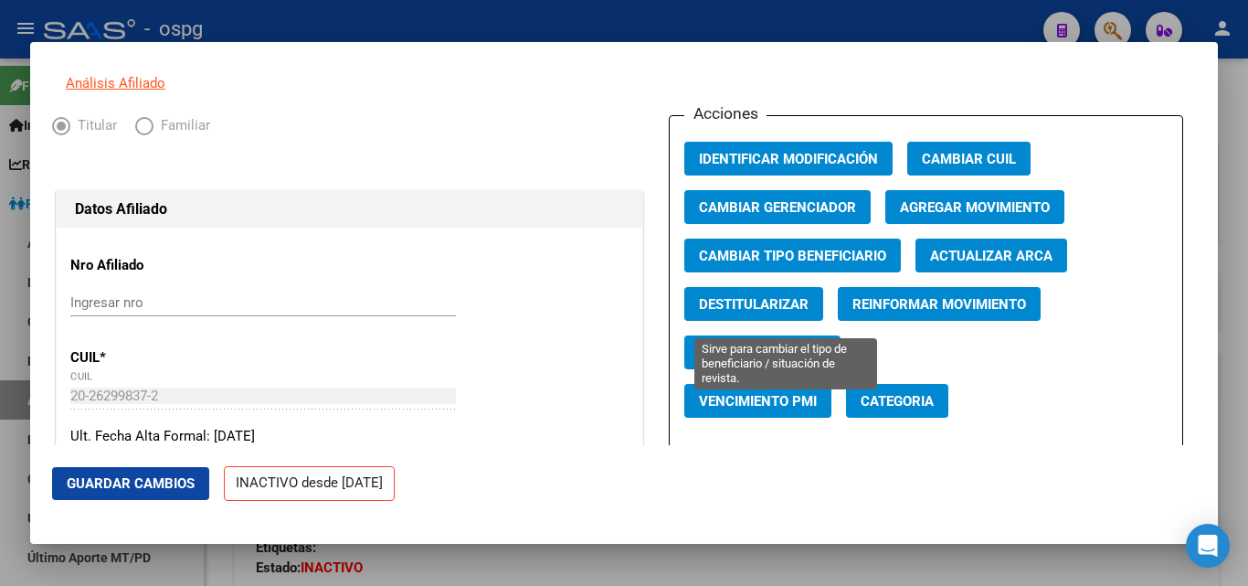
scroll to position [0, 0]
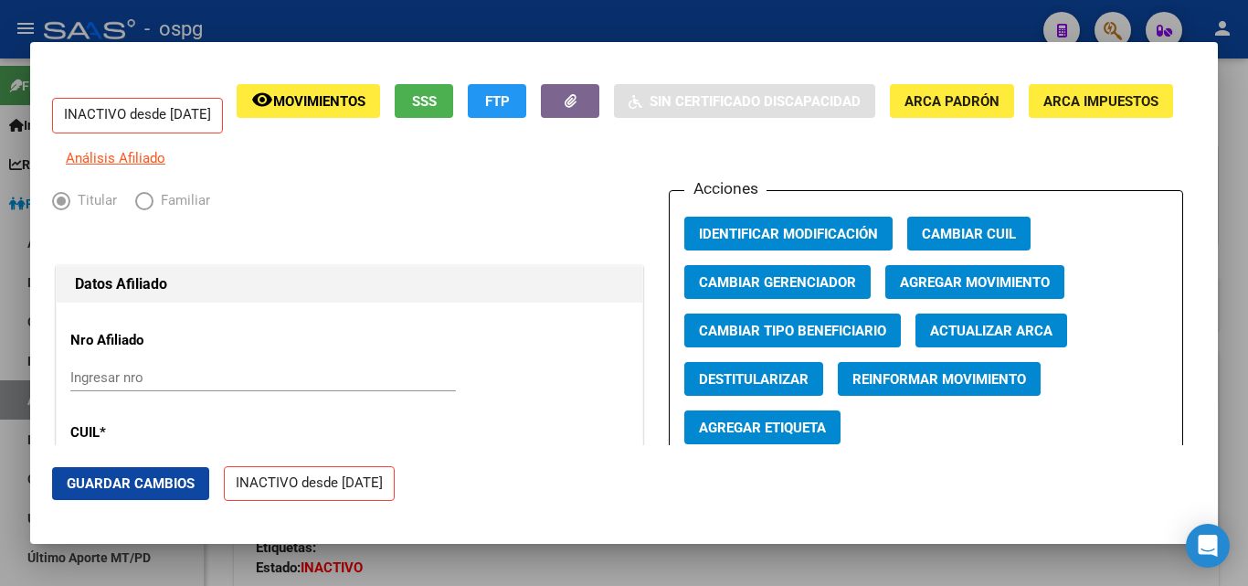
click at [935, 291] on span "Agregar Movimiento" at bounding box center [975, 282] width 150 height 16
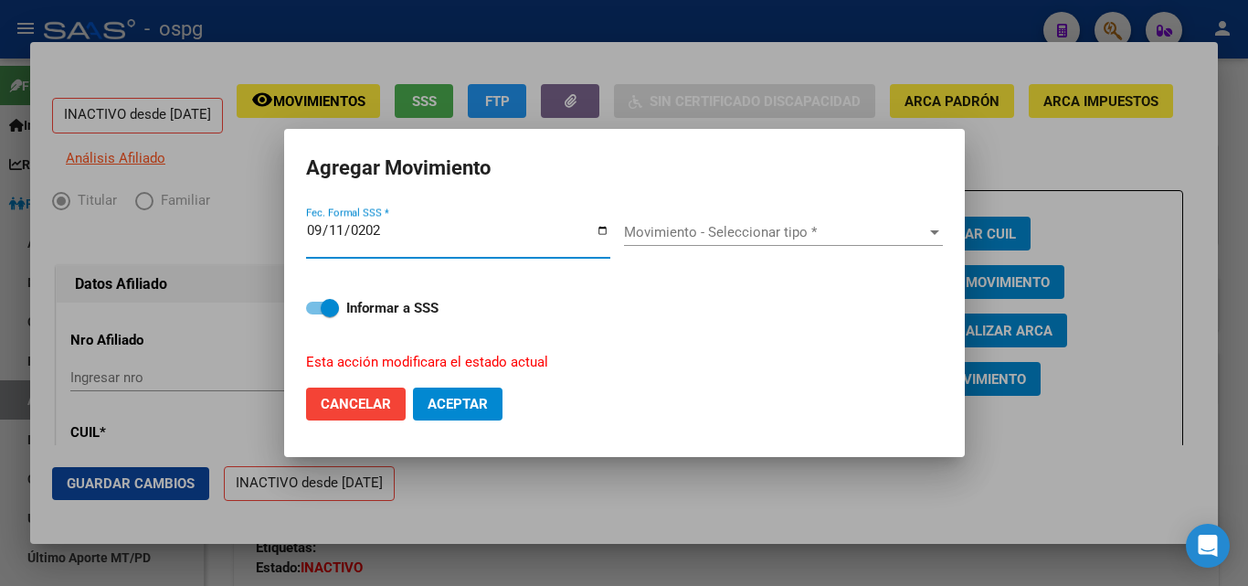
type input "[DATE]"
click at [673, 218] on div "Movimiento - Seleccionar tipo * Movimiento - Seleccionar tipo *" at bounding box center [783, 239] width 319 height 70
click at [657, 243] on div "Movimiento - Seleccionar tipo * Movimiento - Seleccionar tipo *" at bounding box center [783, 231] width 319 height 27
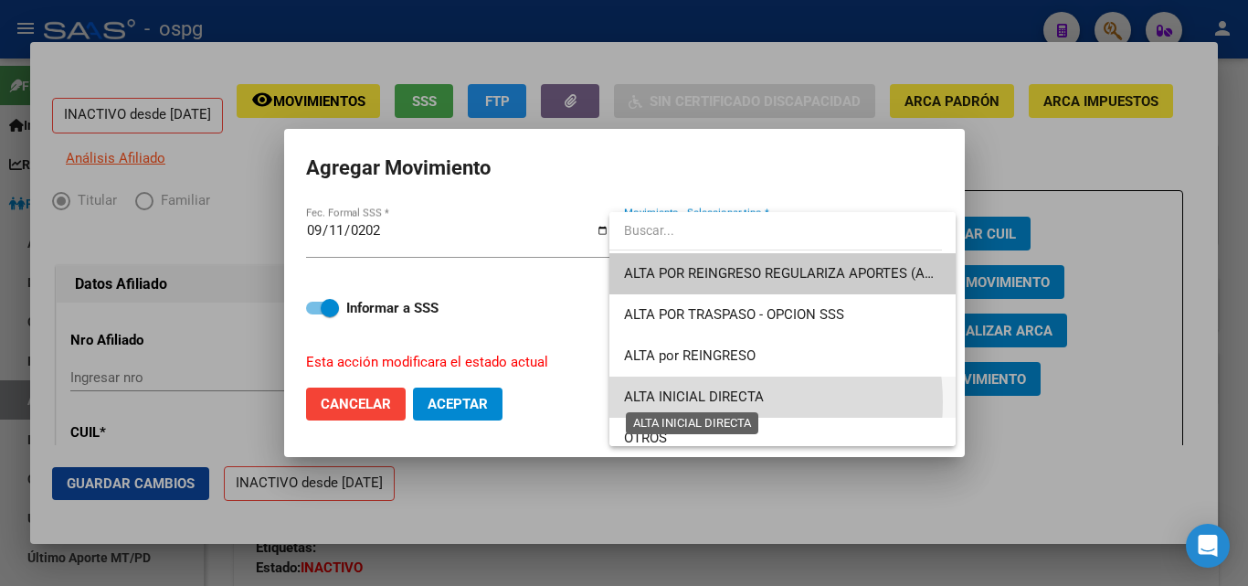
click at [724, 402] on span "ALTA INICIAL DIRECTA" at bounding box center [694, 396] width 140 height 16
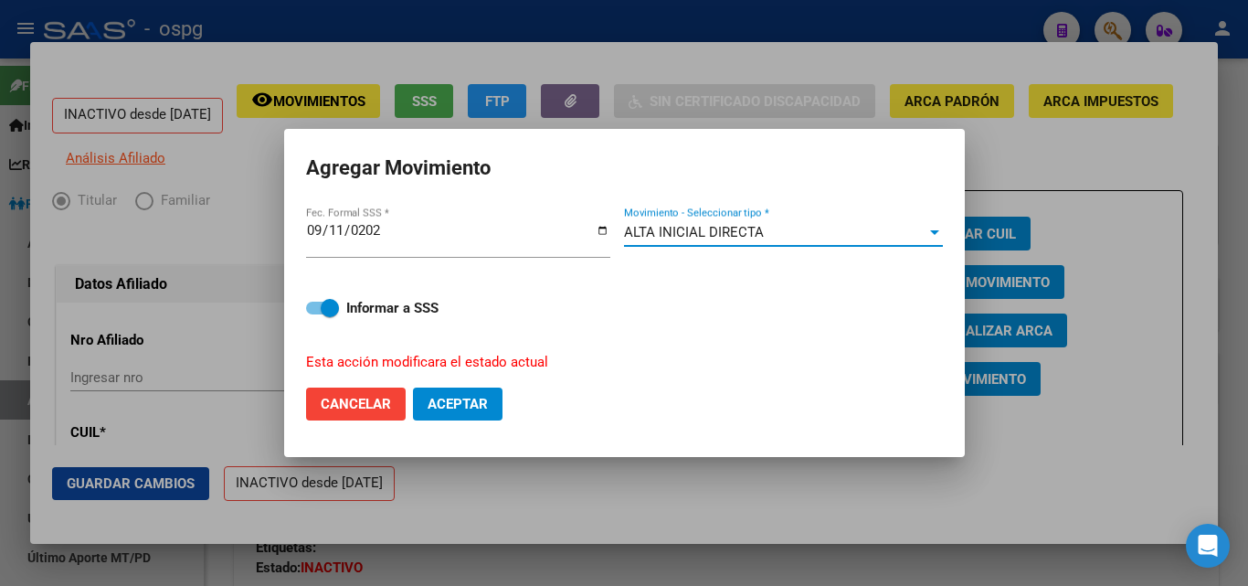
click at [463, 411] on span "Aceptar" at bounding box center [458, 404] width 60 height 16
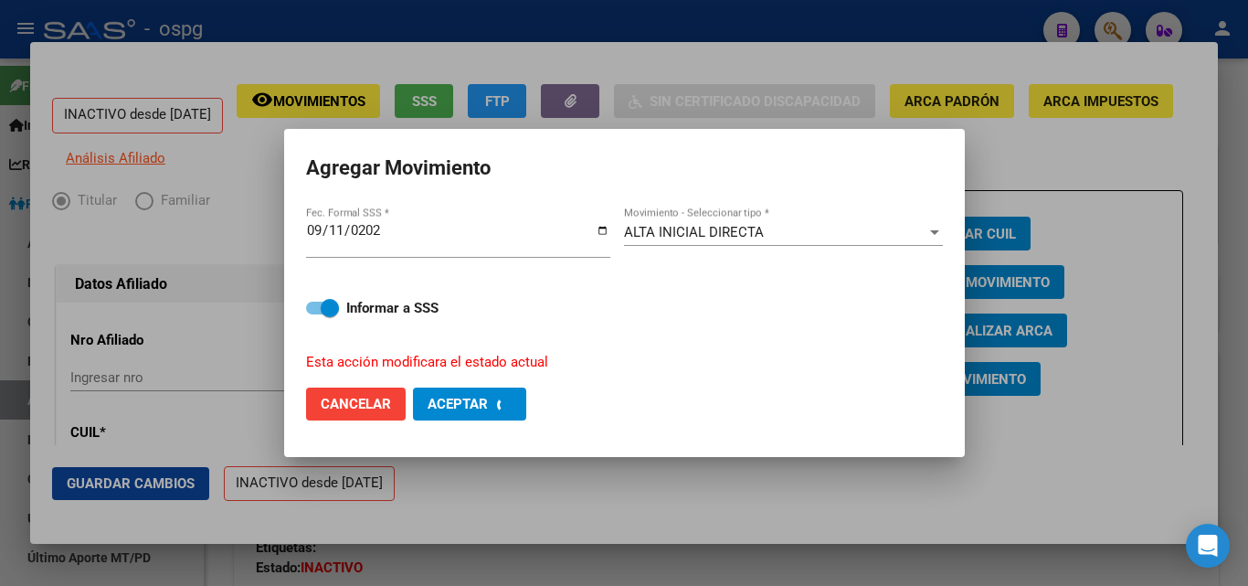
checkbox input "false"
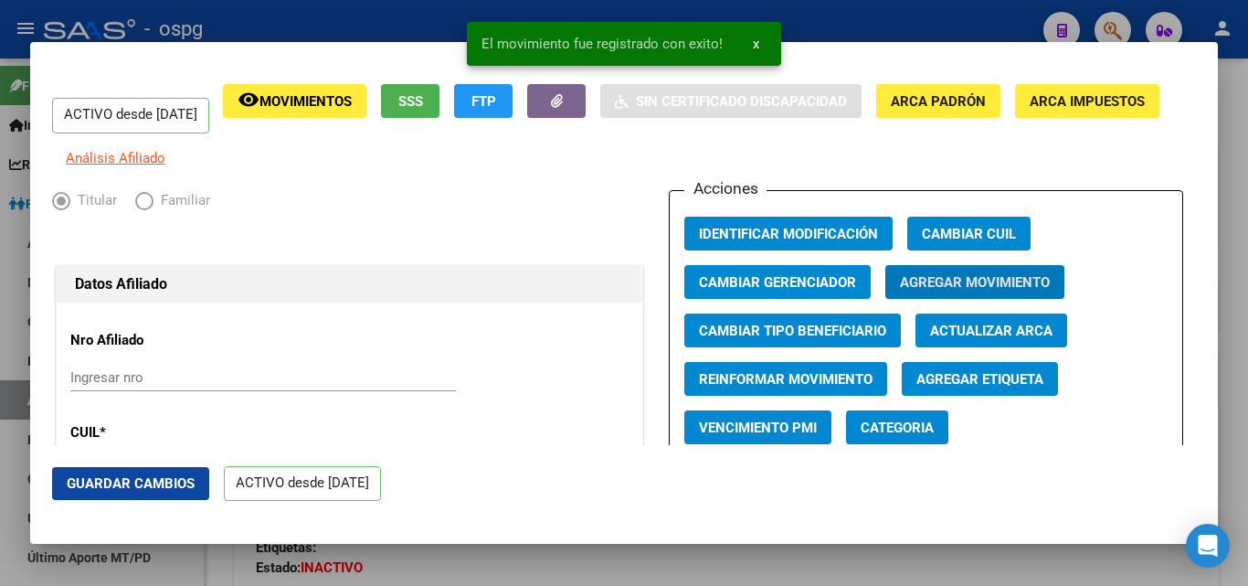
click at [172, 496] on button "Guardar Cambios" at bounding box center [130, 483] width 157 height 33
click at [268, 19] on div at bounding box center [624, 293] width 1248 height 586
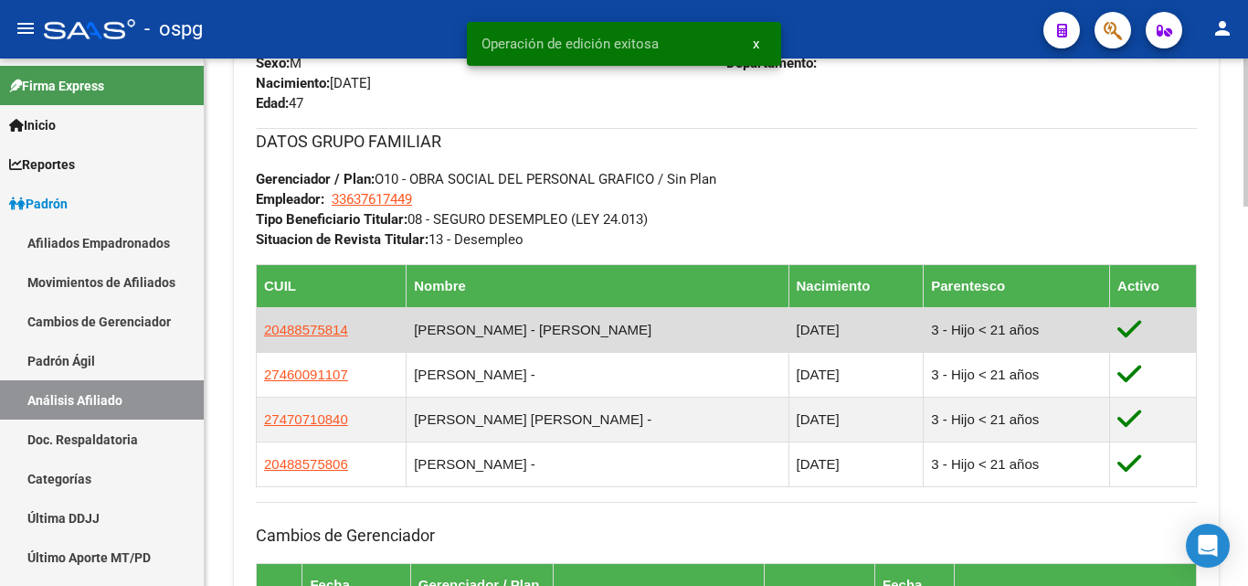
scroll to position [914, 0]
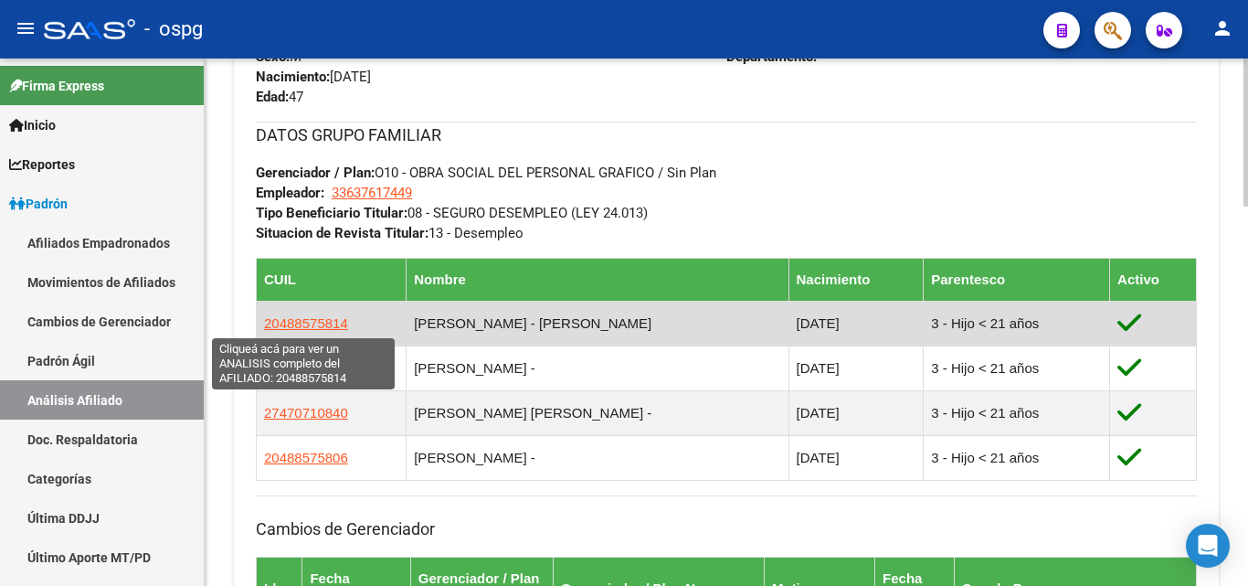
click at [330, 327] on span "20488575814" at bounding box center [306, 323] width 84 height 16
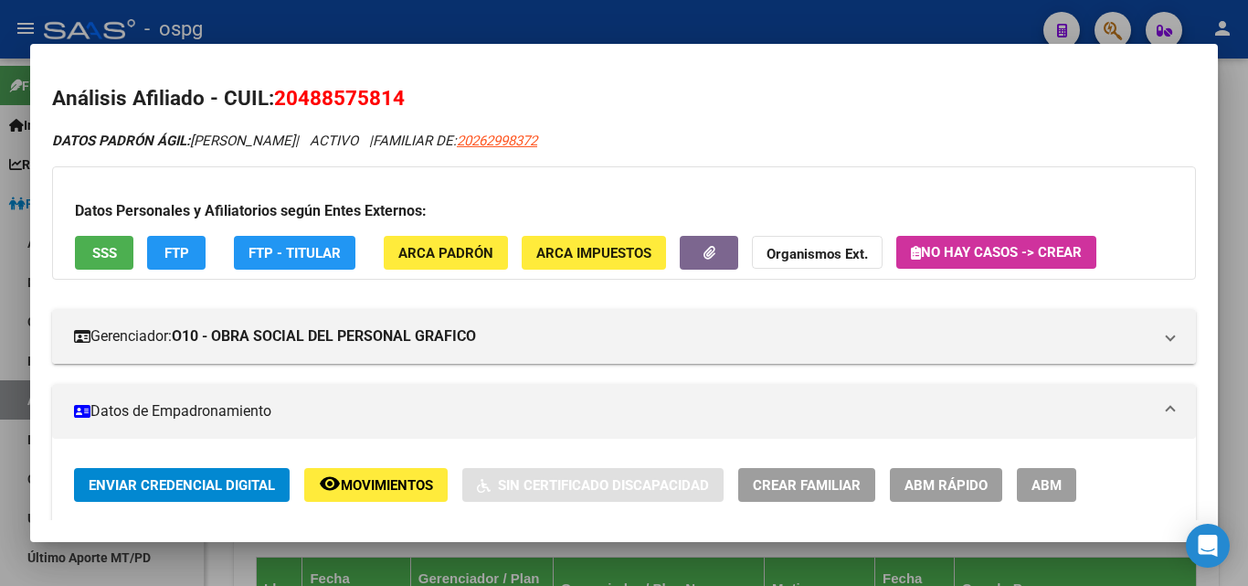
click at [208, 27] on div at bounding box center [624, 293] width 1248 height 586
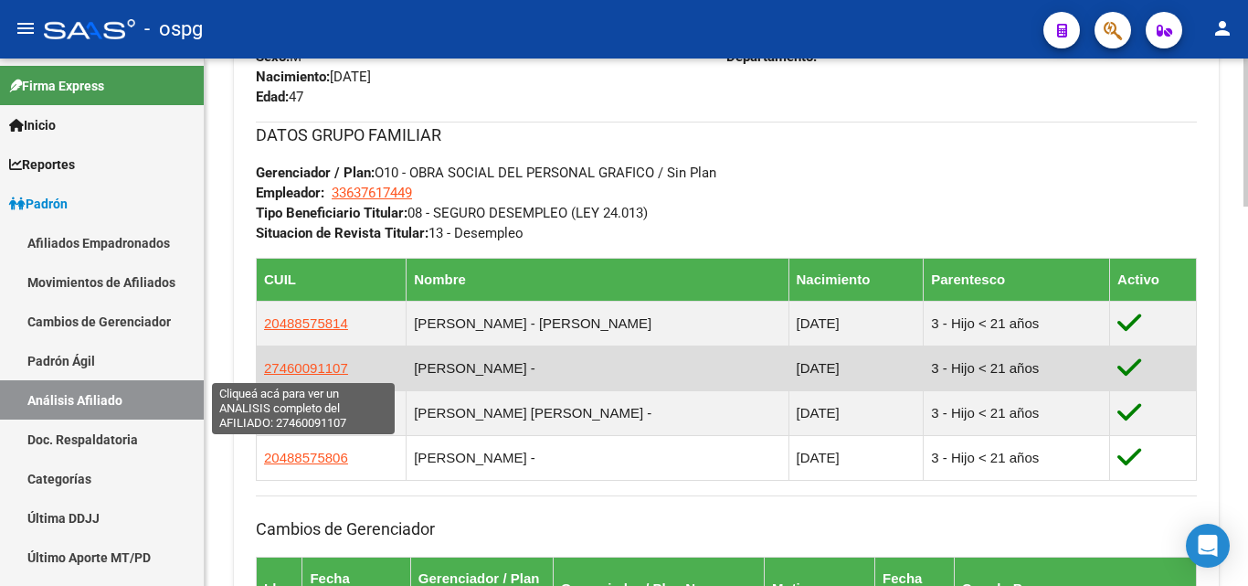
click at [320, 373] on span "27460091107" at bounding box center [306, 368] width 84 height 16
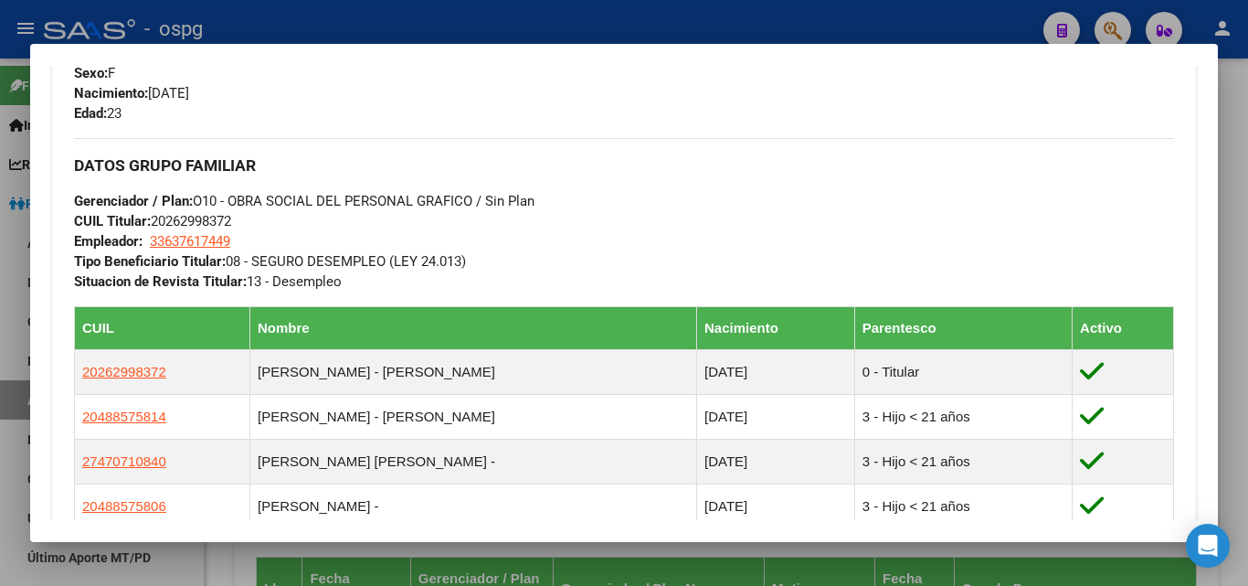
scroll to position [1368, 0]
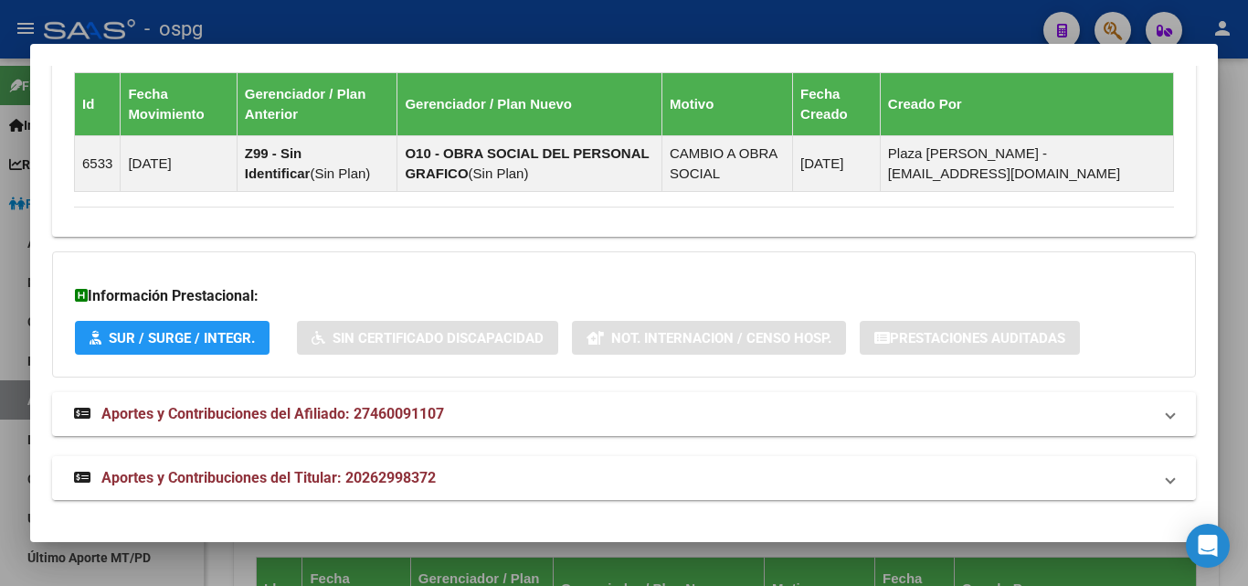
click at [366, 483] on span "Aportes y Contribuciones del Titular: 20262998372" at bounding box center [268, 477] width 335 height 17
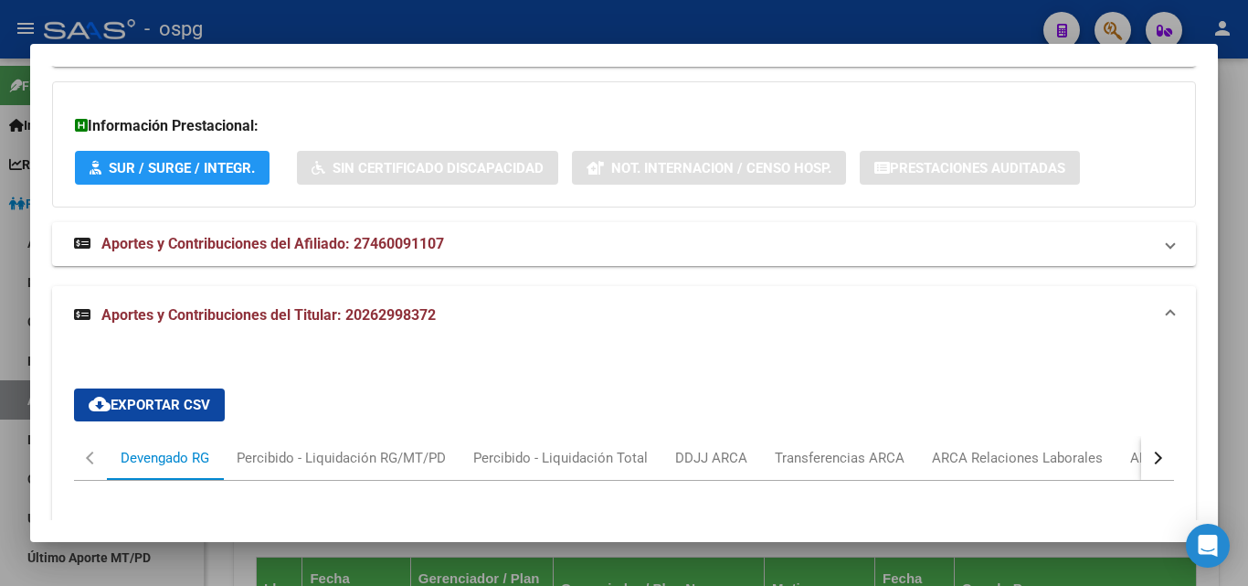
scroll to position [1750, 0]
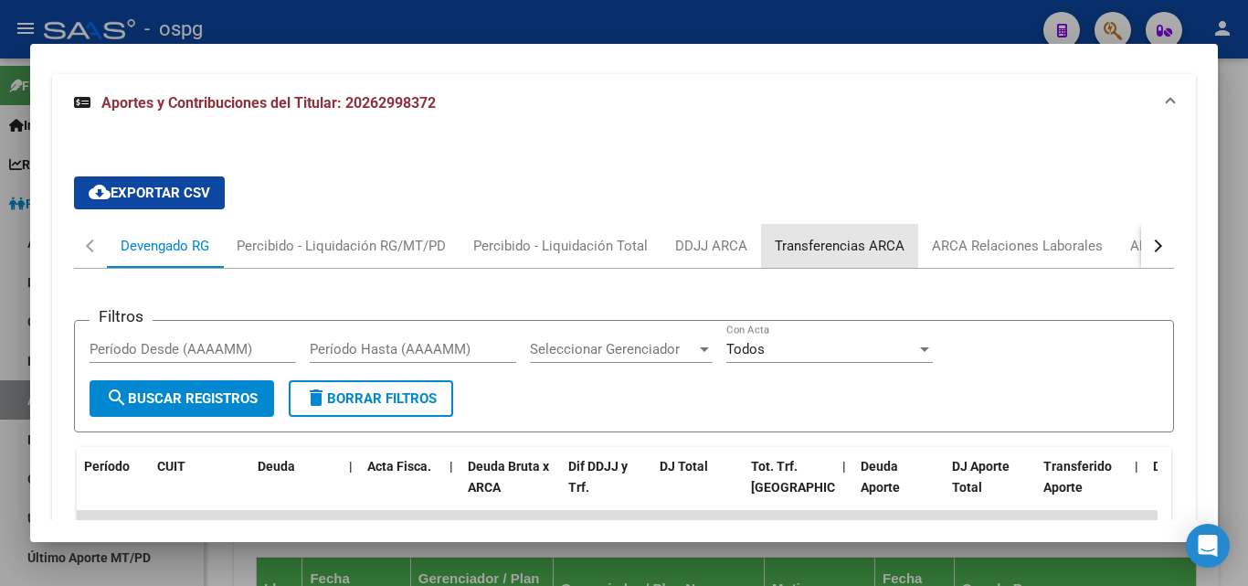
click at [838, 252] on div "Transferencias ARCA" at bounding box center [840, 246] width 130 height 20
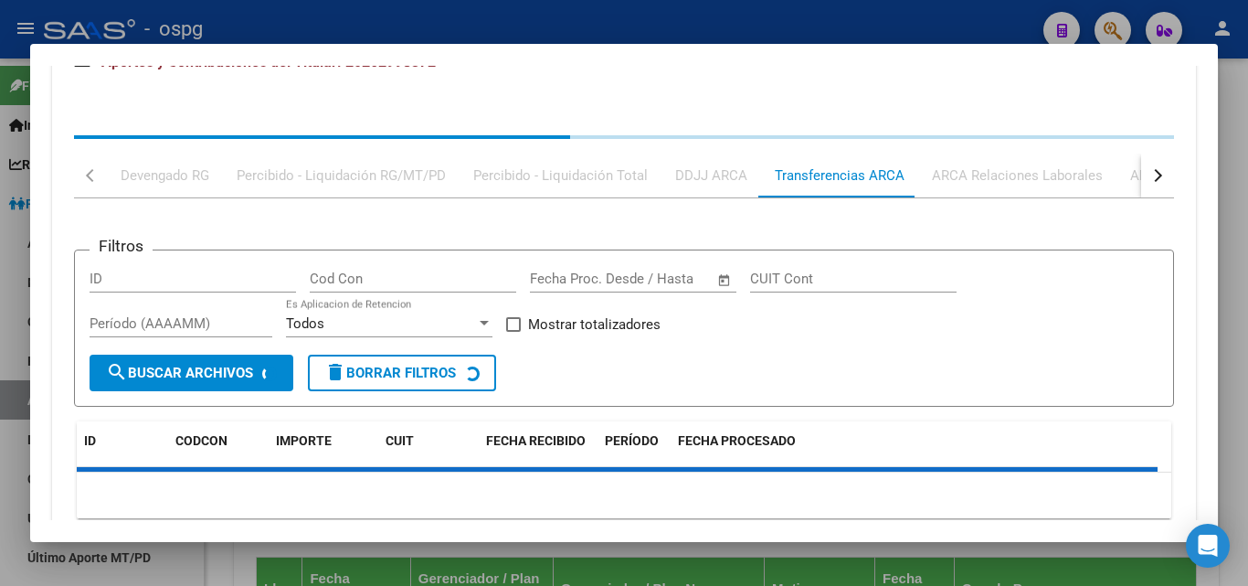
scroll to position [1821, 0]
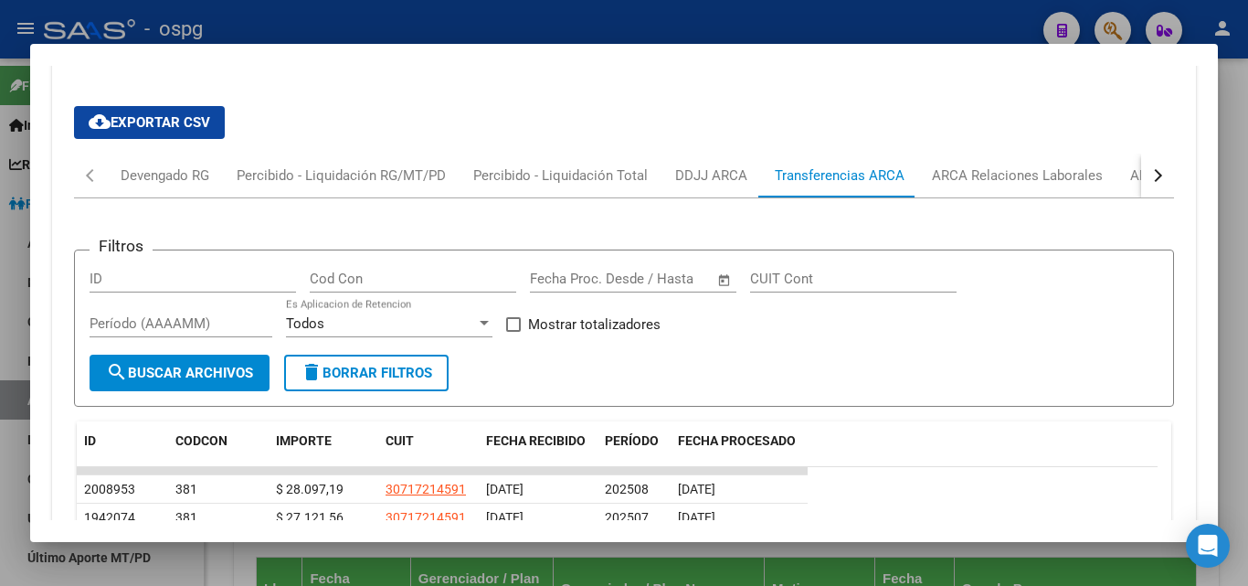
click at [697, 153] on div "cloud_download Exportar CSV Devengado RG Percibido - Liquidación RG/MT/PD Perci…" at bounding box center [624, 461] width 1100 height 740
click at [693, 176] on div "DDJJ ARCA" at bounding box center [711, 175] width 72 height 20
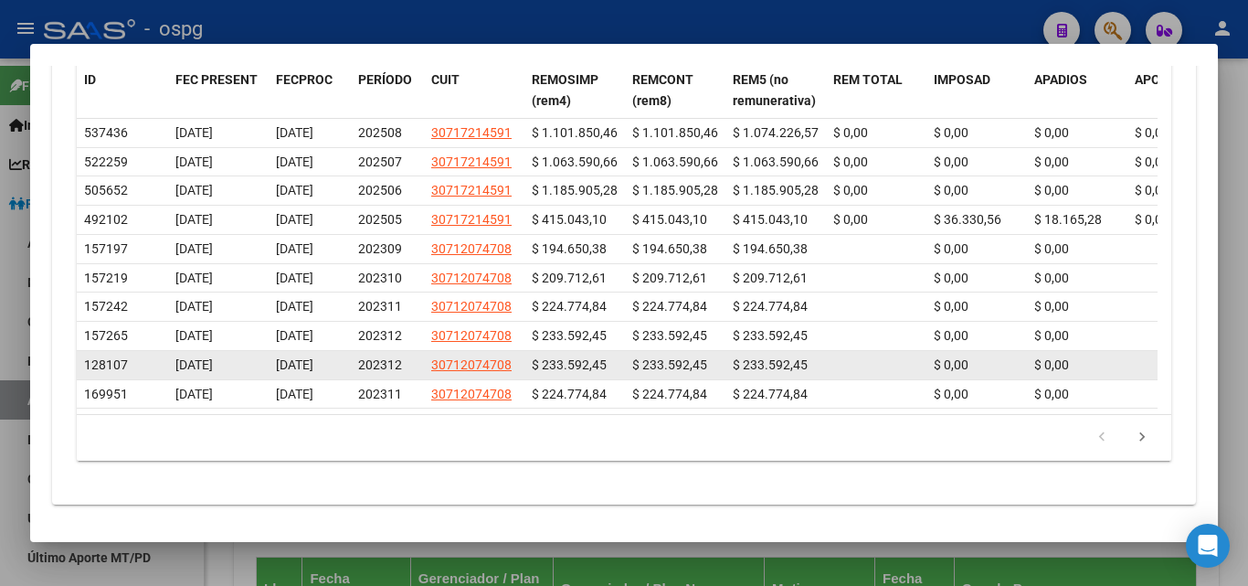
scroll to position [2187, 0]
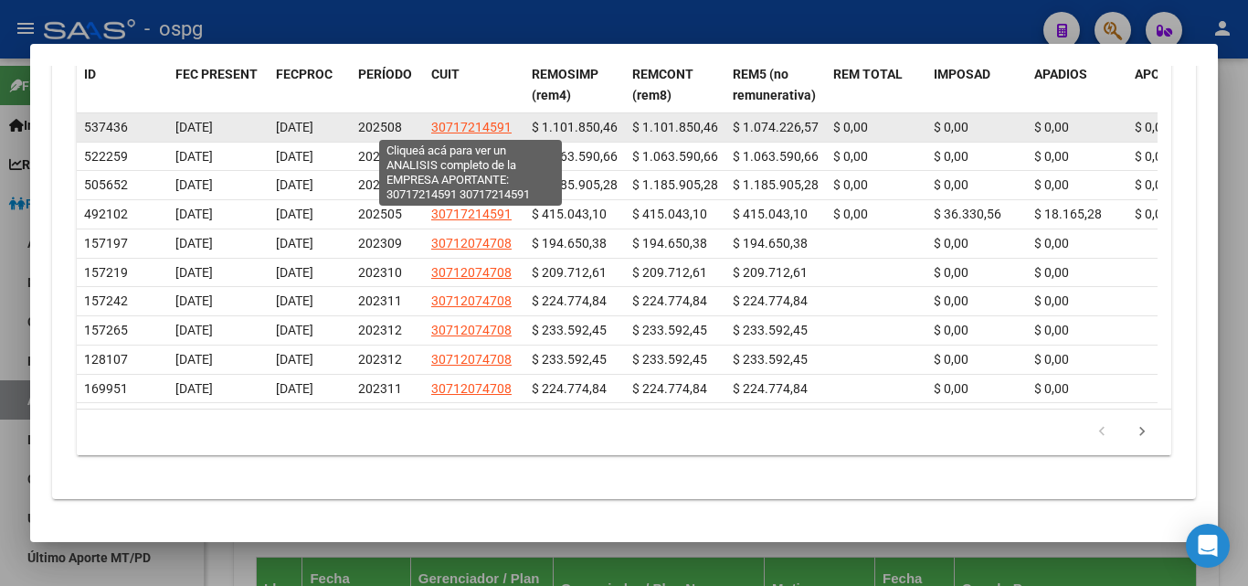
click at [455, 123] on span "30717214591" at bounding box center [471, 127] width 80 height 15
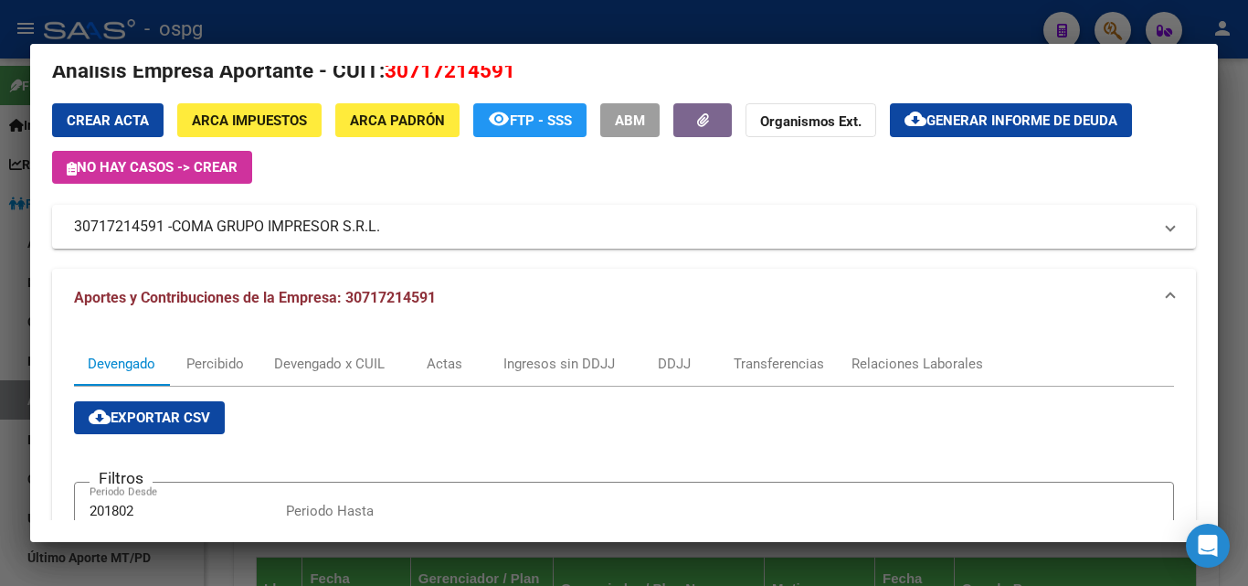
scroll to position [0, 0]
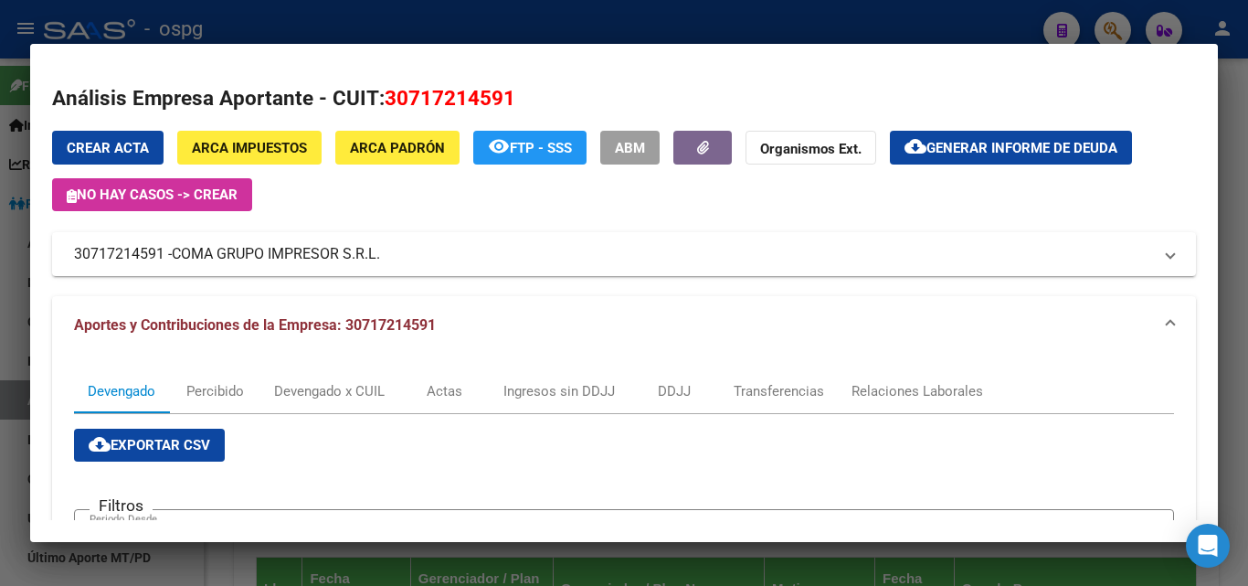
click at [515, 13] on div at bounding box center [624, 293] width 1248 height 586
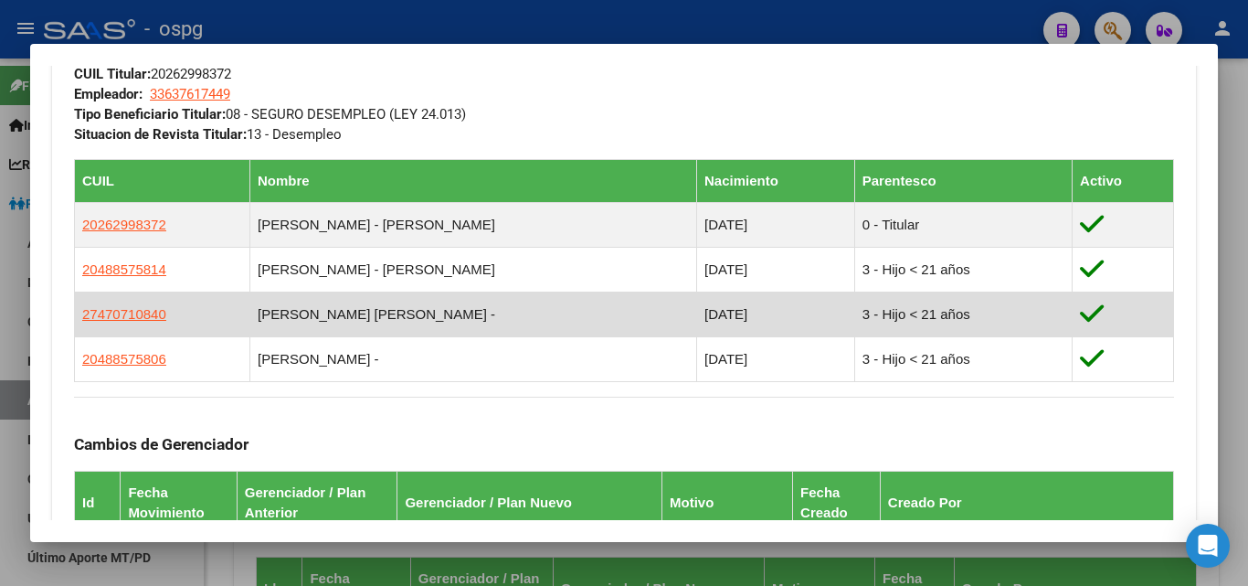
scroll to position [1011, 0]
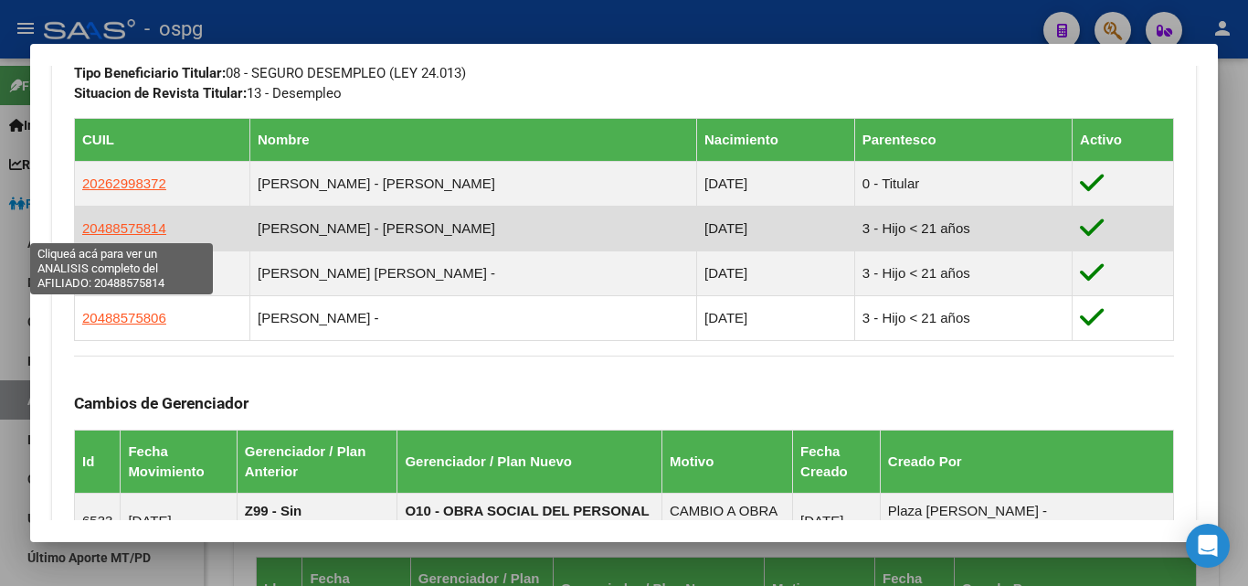
click at [116, 221] on span "20488575814" at bounding box center [124, 228] width 84 height 16
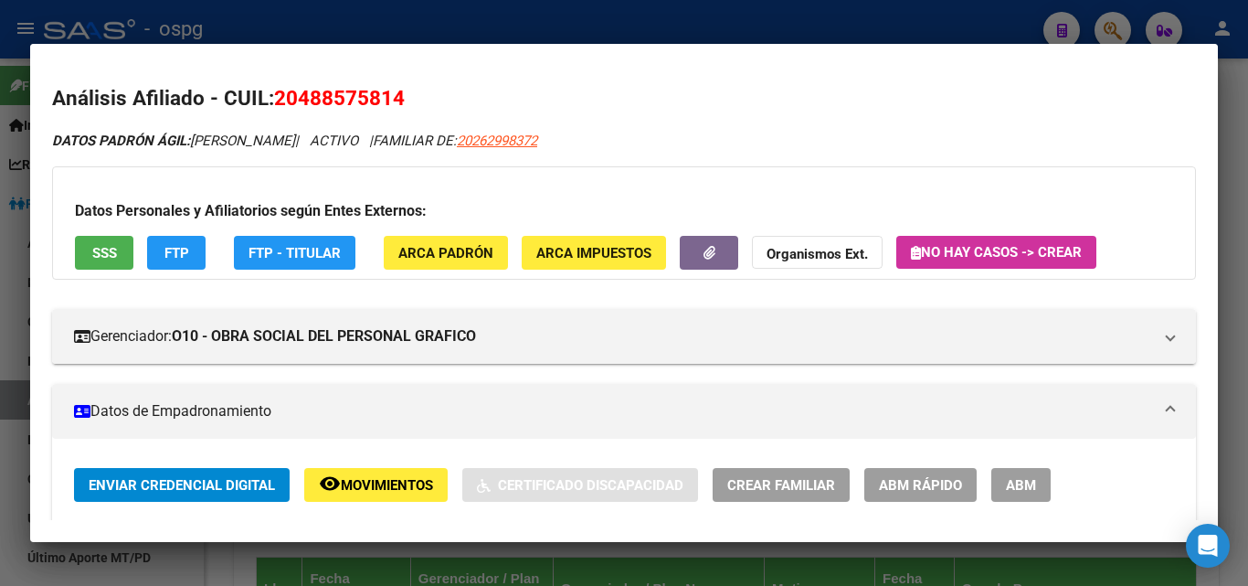
click at [235, 41] on div at bounding box center [624, 293] width 1248 height 586
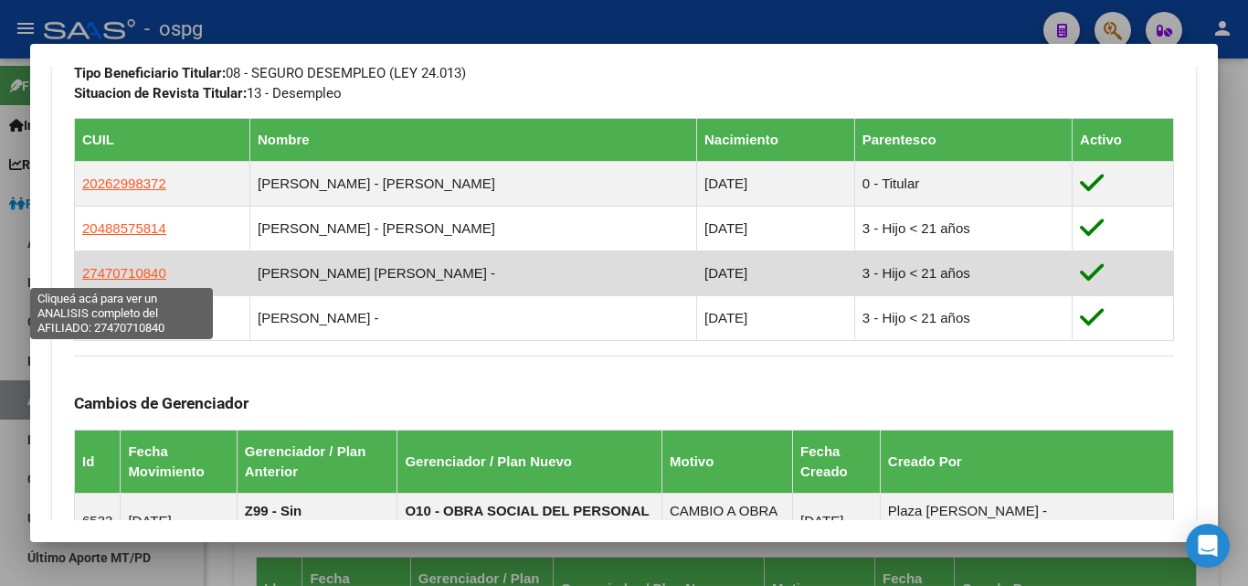
click at [138, 277] on span "27470710840" at bounding box center [124, 273] width 84 height 16
type textarea "27470710840"
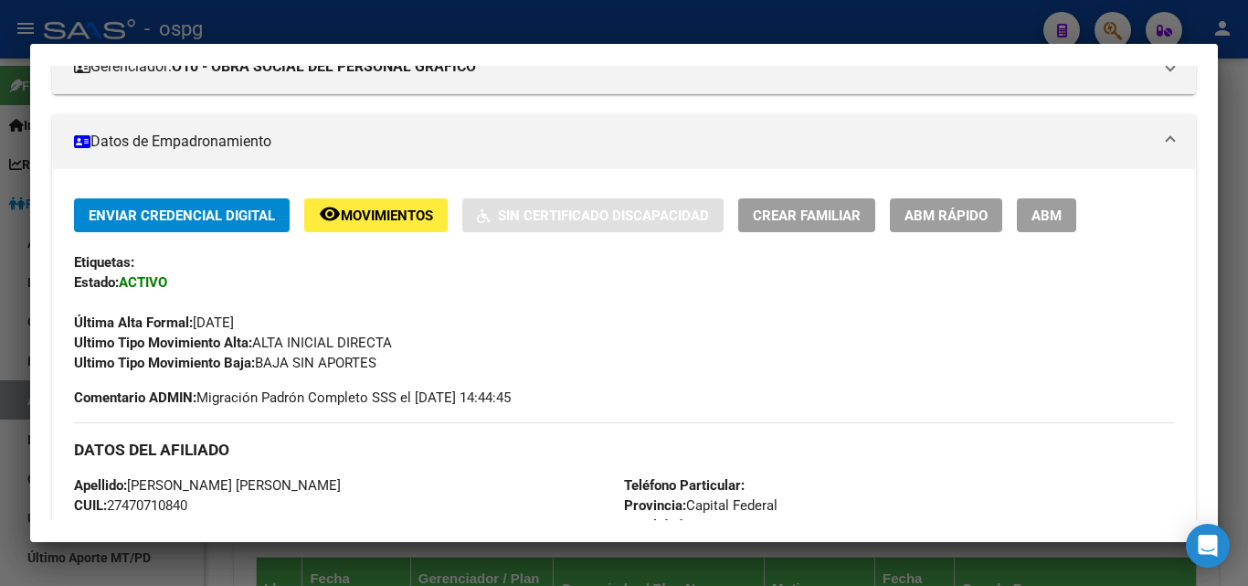
scroll to position [274, 0]
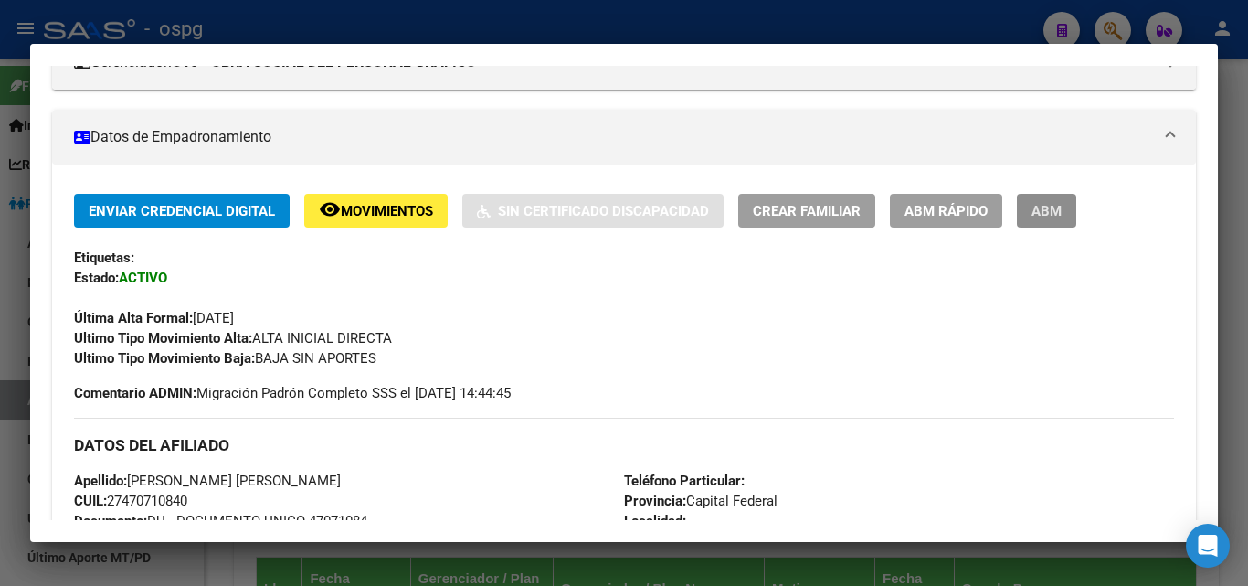
click at [1048, 201] on button "ABM" at bounding box center [1046, 211] width 59 height 34
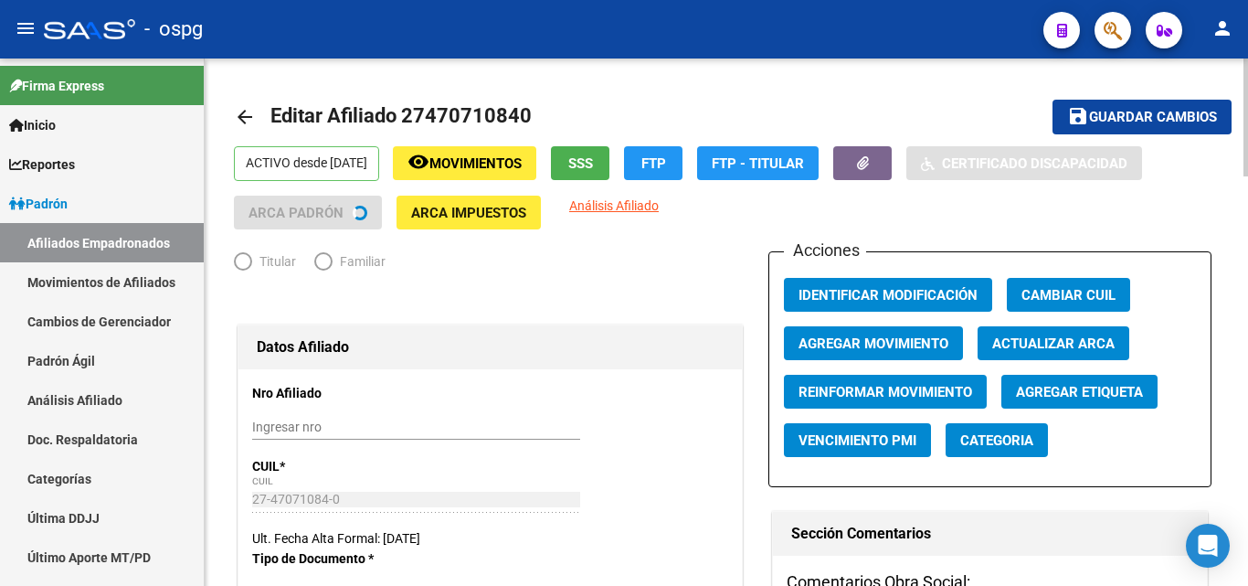
radio input "true"
type input "33-63761744-9"
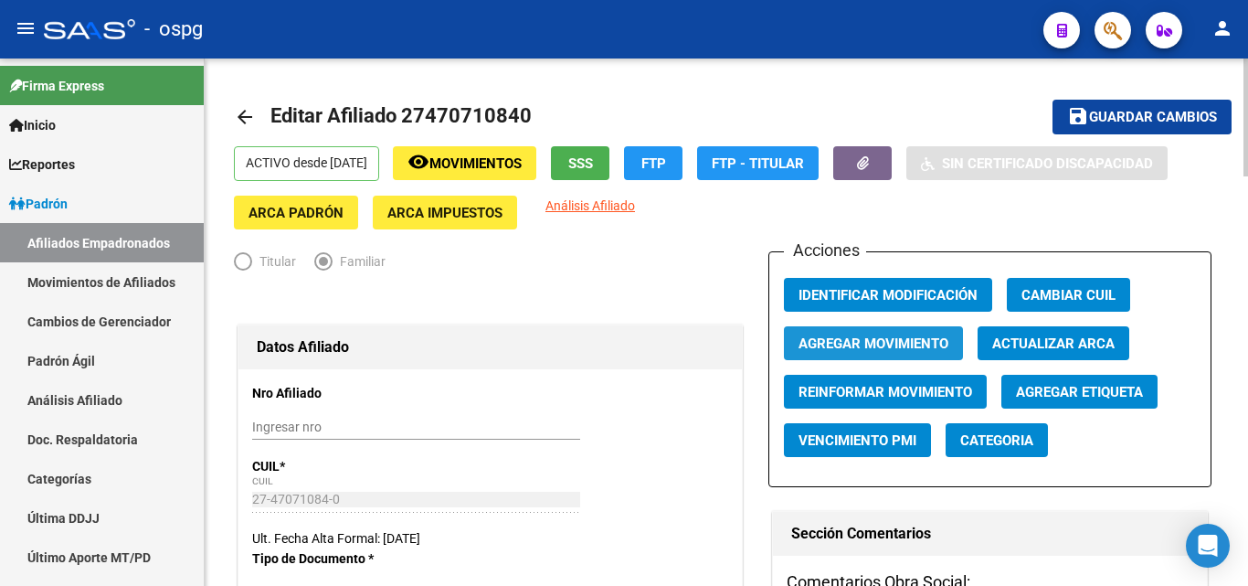
click at [842, 340] on span "Agregar Movimiento" at bounding box center [874, 343] width 150 height 16
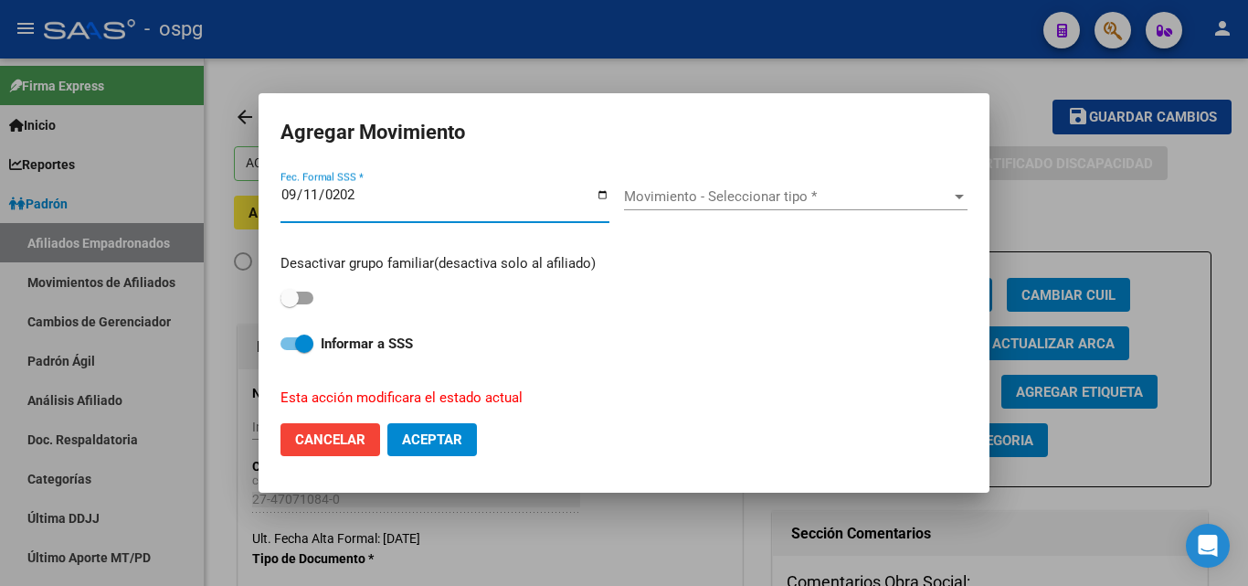
type input "[DATE]"
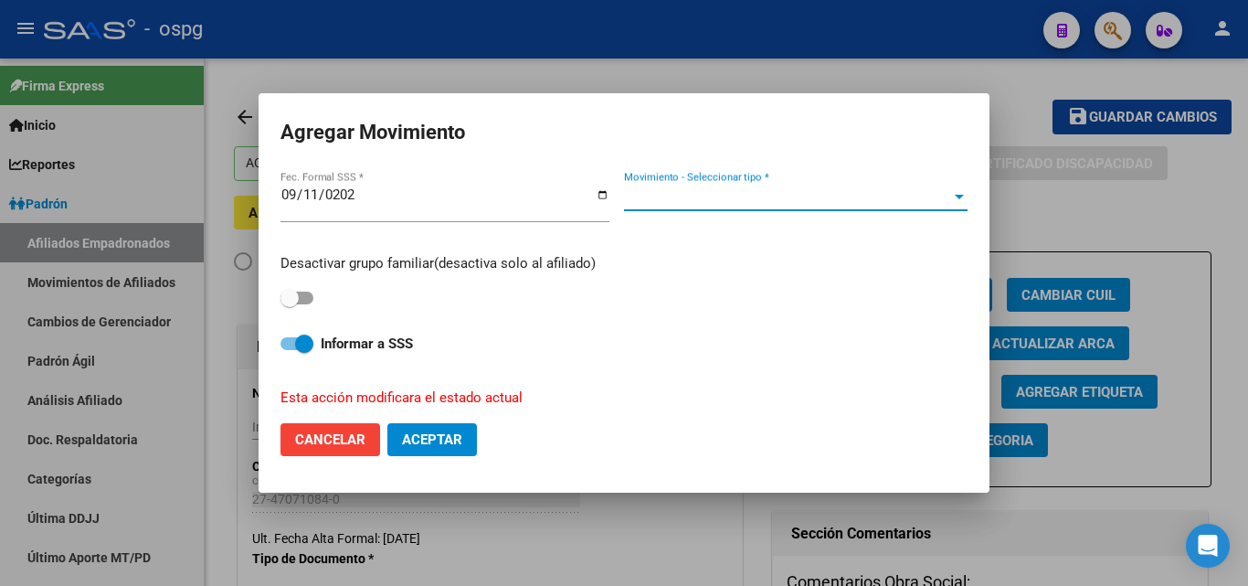
click at [672, 190] on span "Movimiento - Seleccionar tipo *" at bounding box center [787, 196] width 327 height 16
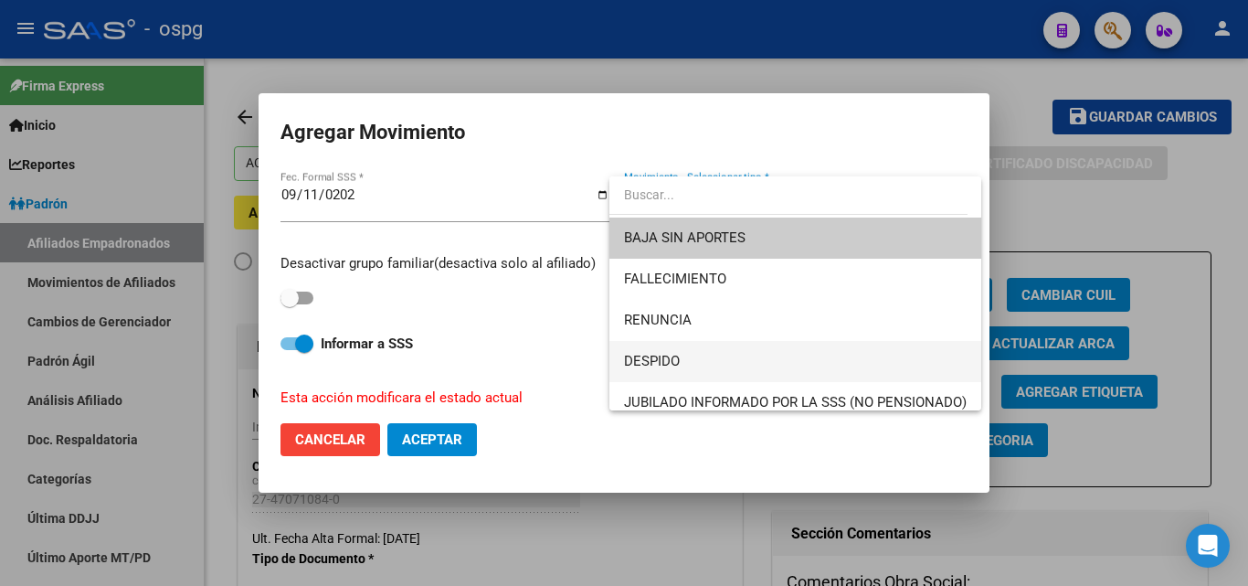
click at [669, 349] on span "DESPIDO" at bounding box center [795, 361] width 343 height 41
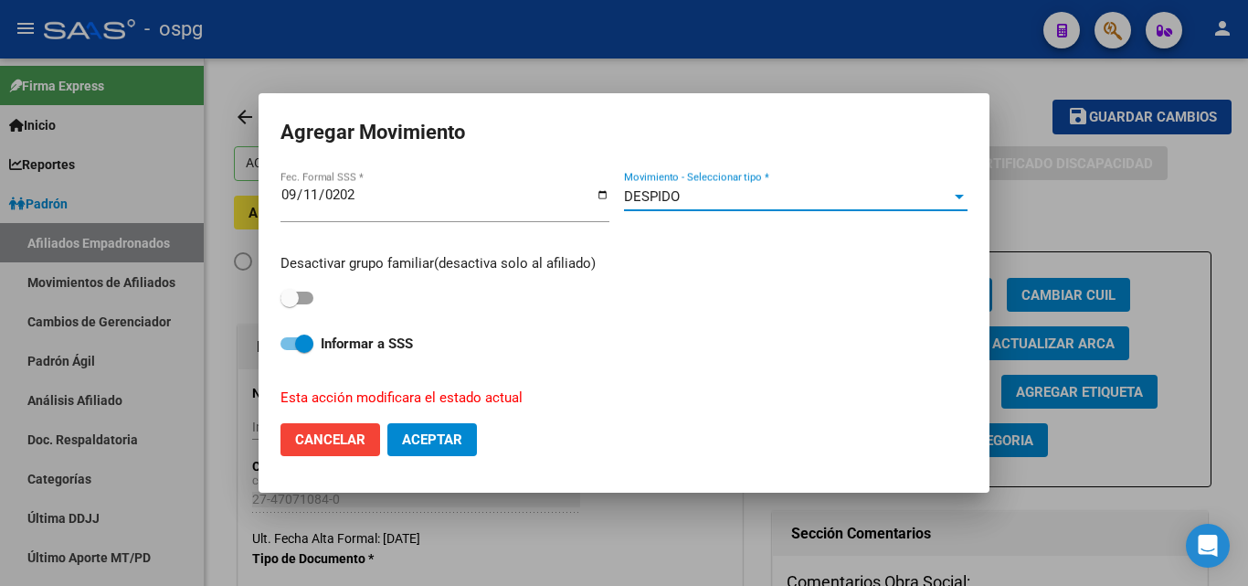
click at [676, 195] on span "DESPIDO" at bounding box center [652, 196] width 56 height 16
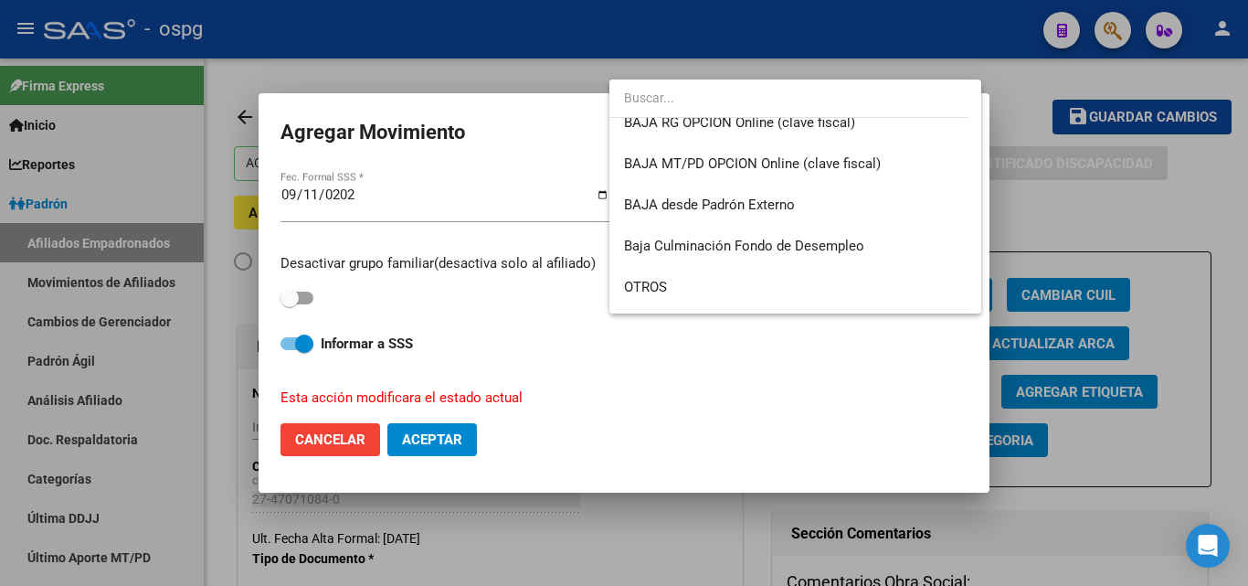
scroll to position [1257, 0]
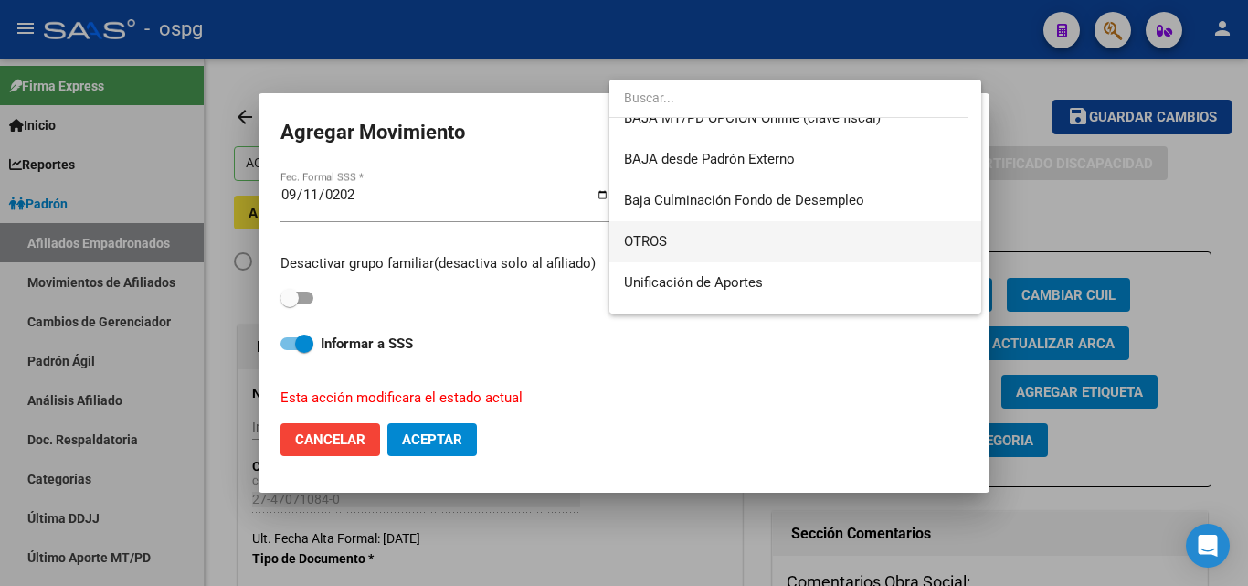
click at [695, 236] on span "OTROS" at bounding box center [795, 241] width 343 height 41
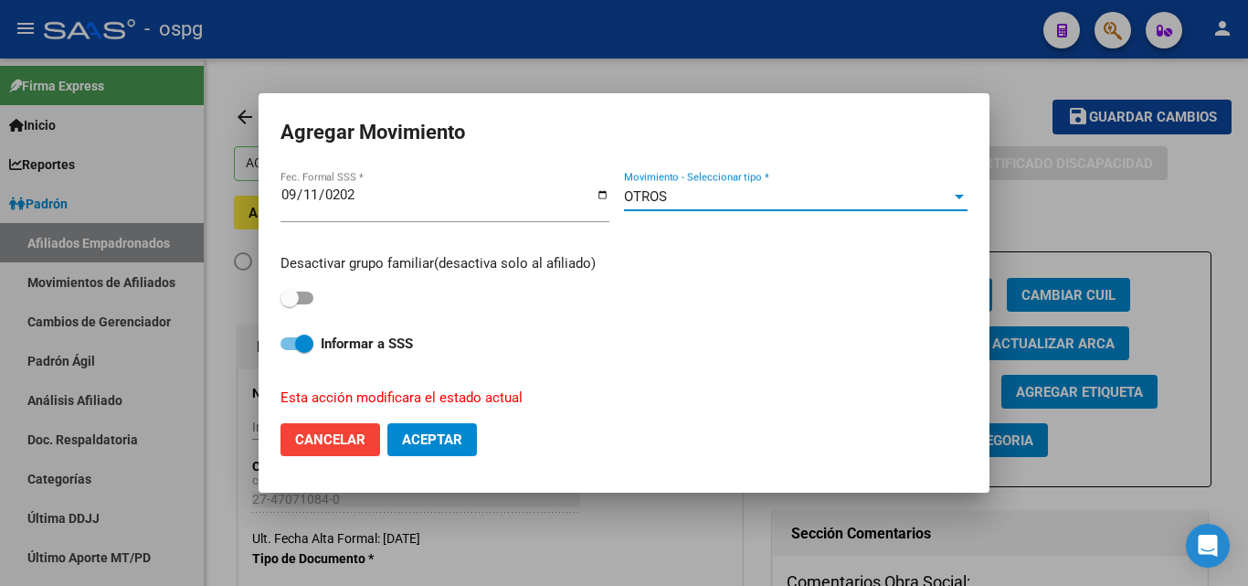
click at [419, 441] on span "Aceptar" at bounding box center [432, 439] width 60 height 16
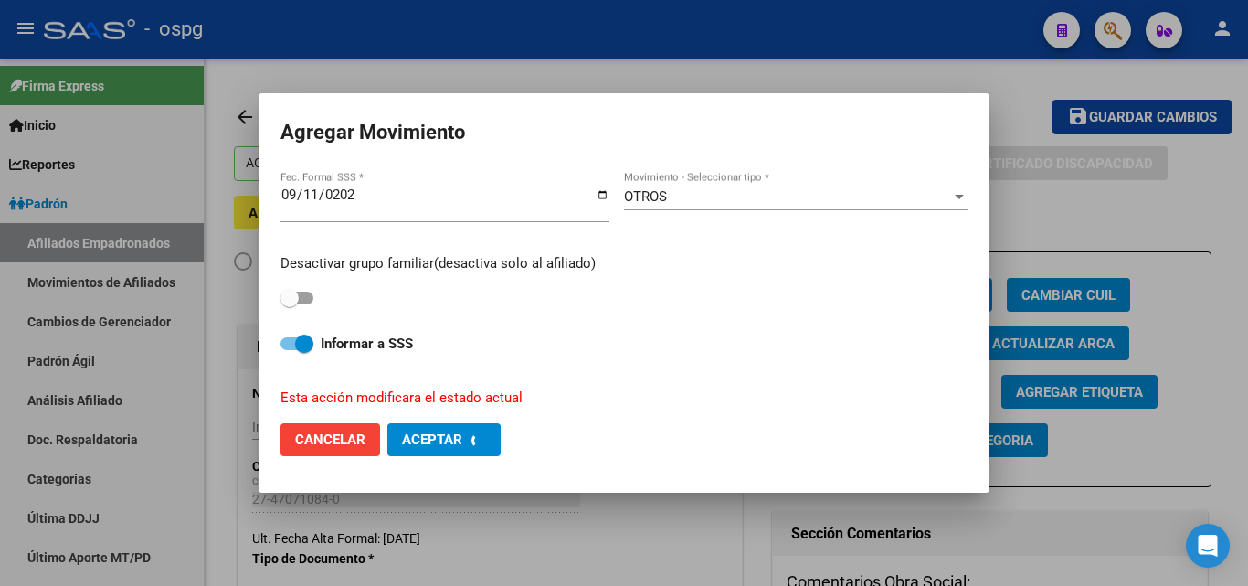
checkbox input "false"
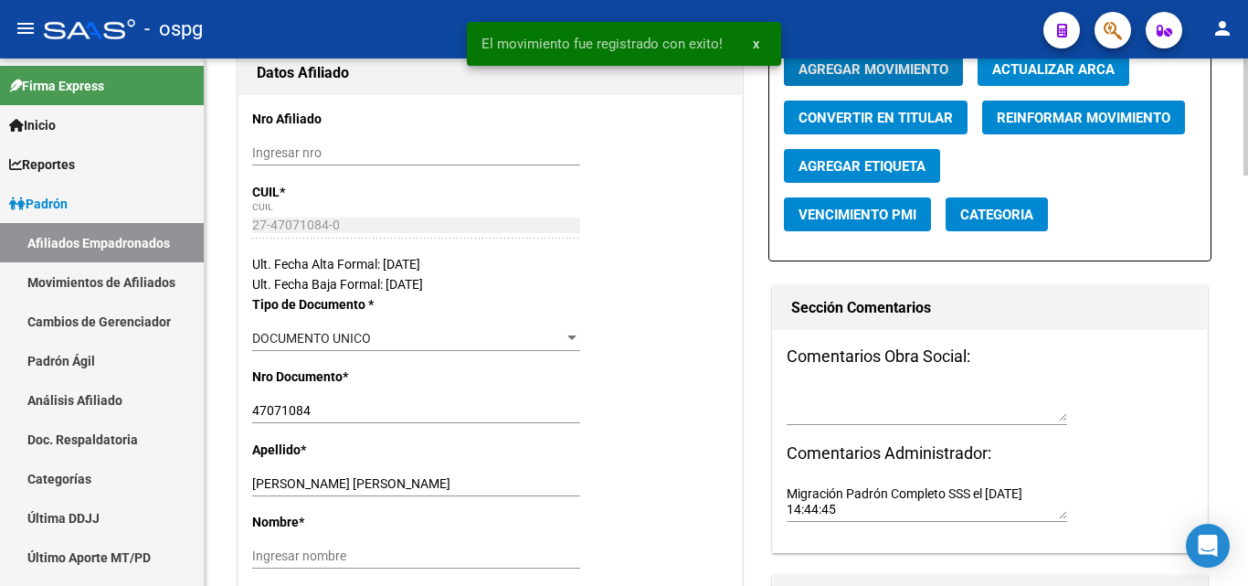
scroll to position [0, 0]
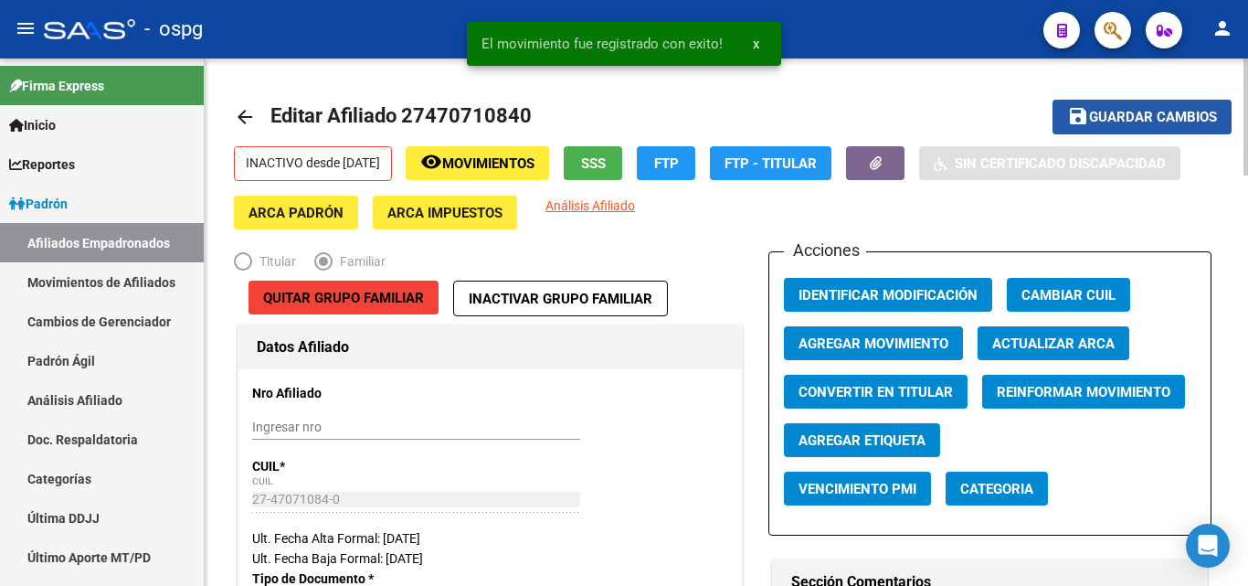
click at [1149, 119] on span "Guardar cambios" at bounding box center [1153, 118] width 128 height 16
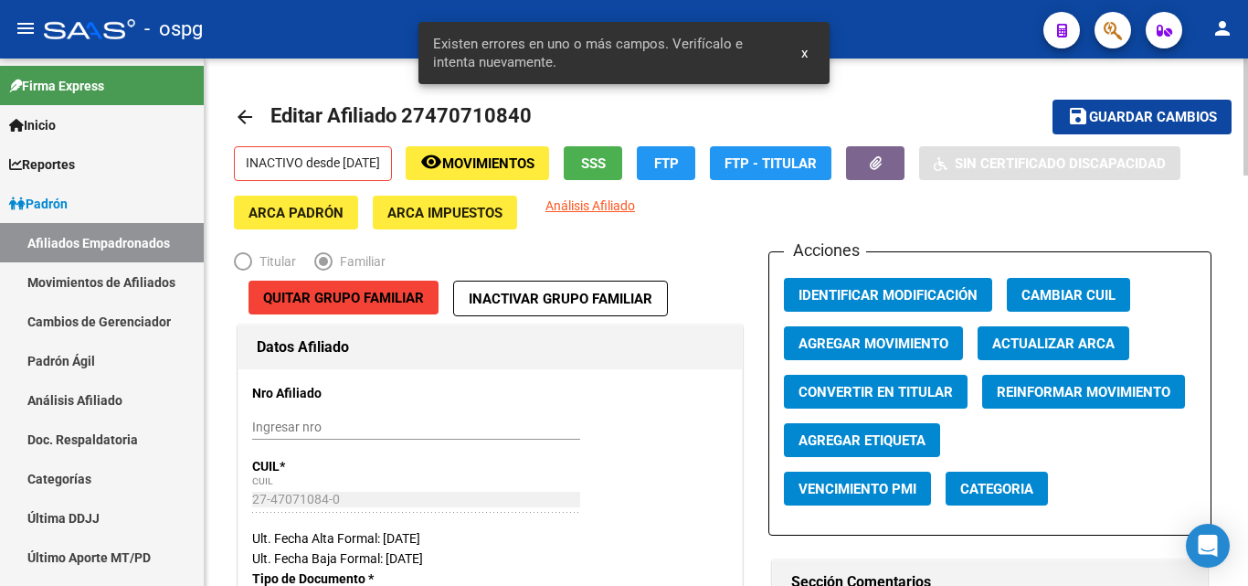
click at [813, 292] on span "Identificar Modificación" at bounding box center [888, 295] width 179 height 16
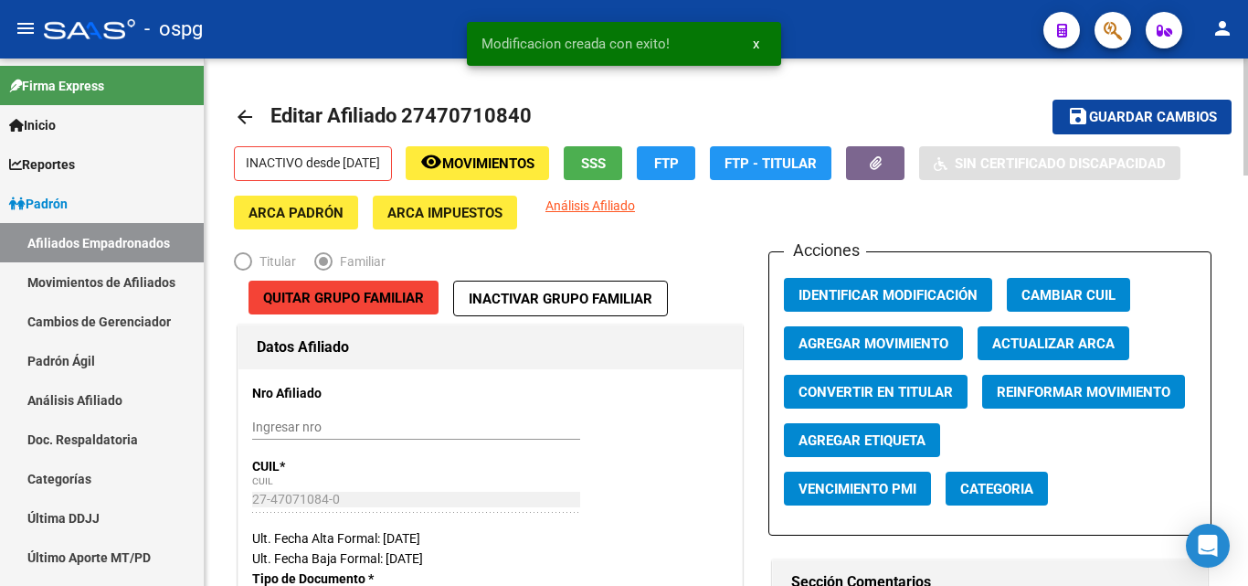
click at [240, 114] on mat-icon "arrow_back" at bounding box center [245, 117] width 22 height 22
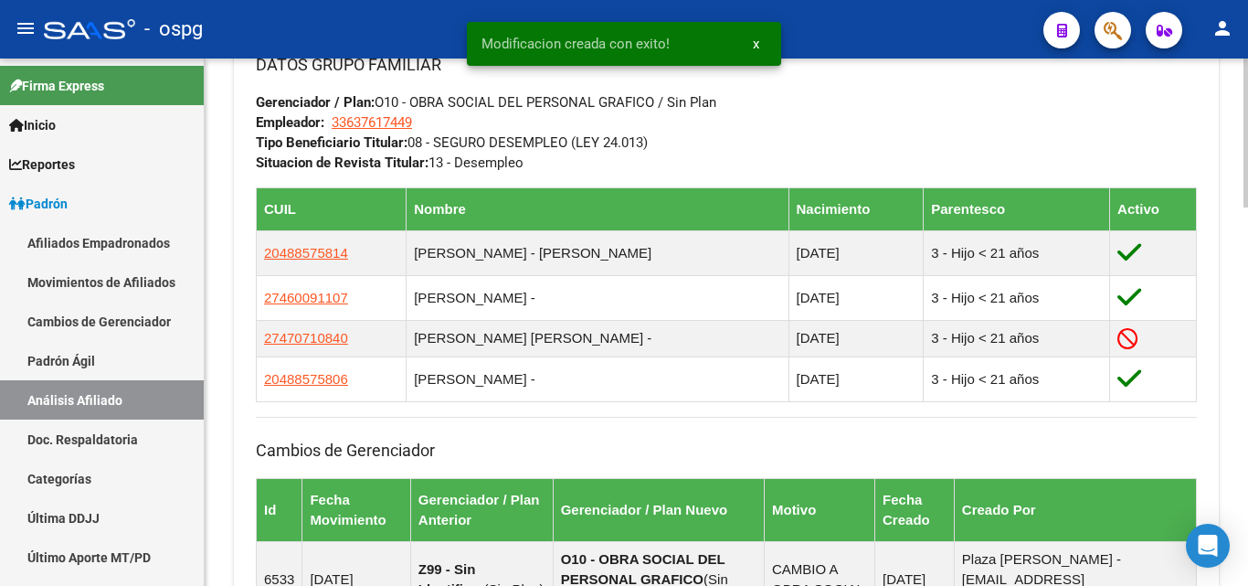
scroll to position [1005, 0]
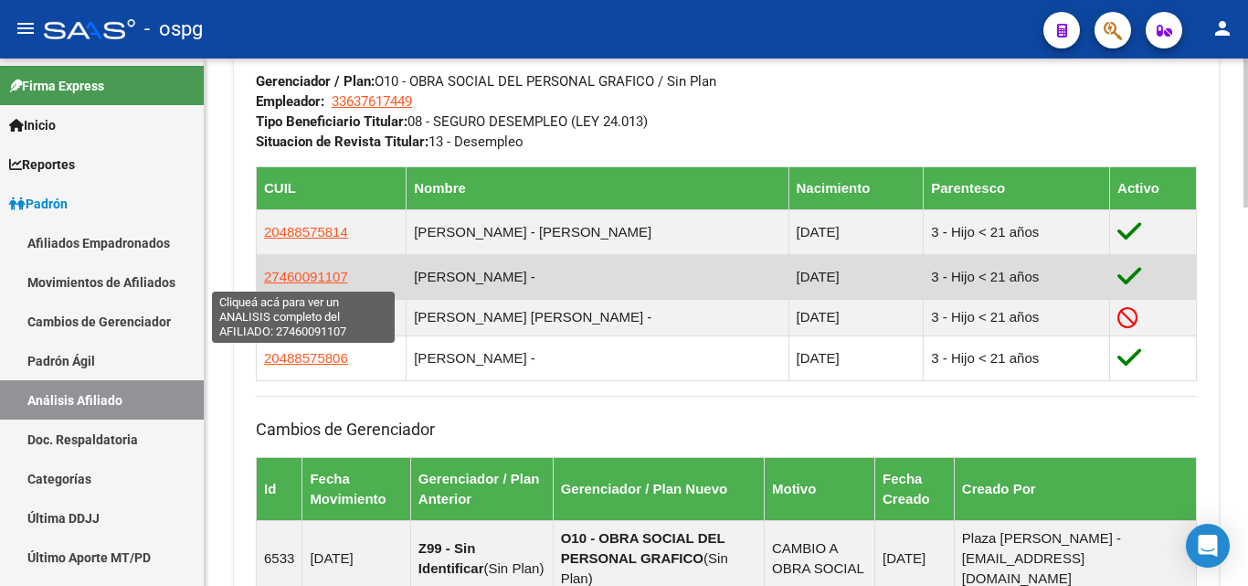
click at [324, 281] on span "27460091107" at bounding box center [306, 277] width 84 height 16
type textarea "27460091107"
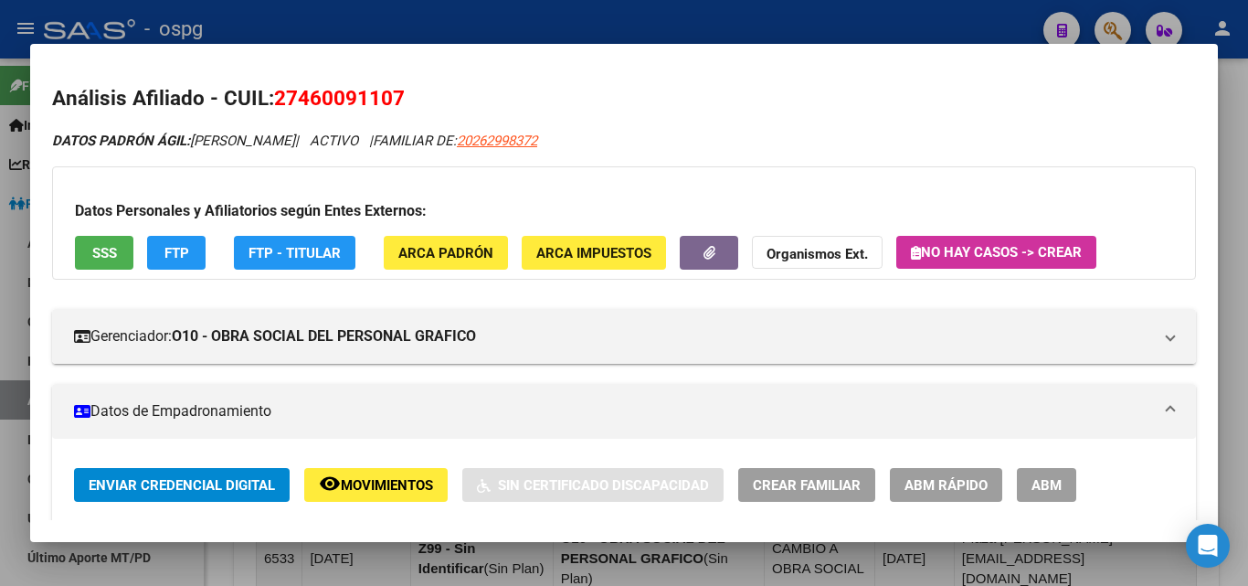
click at [1057, 487] on span "ABM" at bounding box center [1047, 485] width 30 height 16
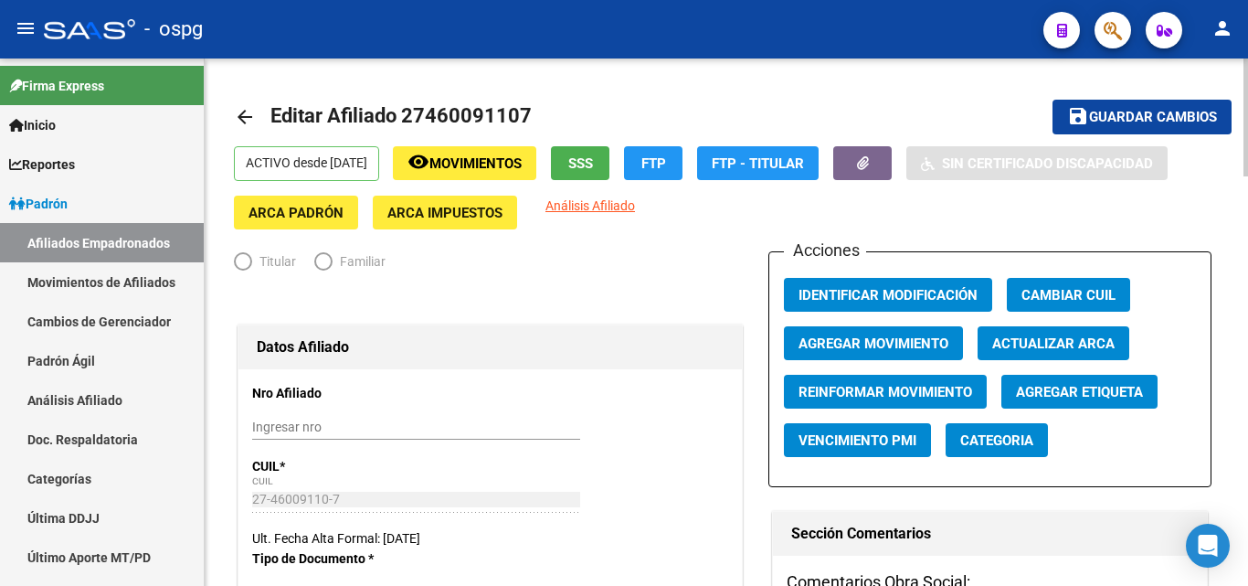
radio input "true"
type input "33-63761744-9"
click at [861, 342] on span "Agregar Movimiento" at bounding box center [874, 343] width 150 height 16
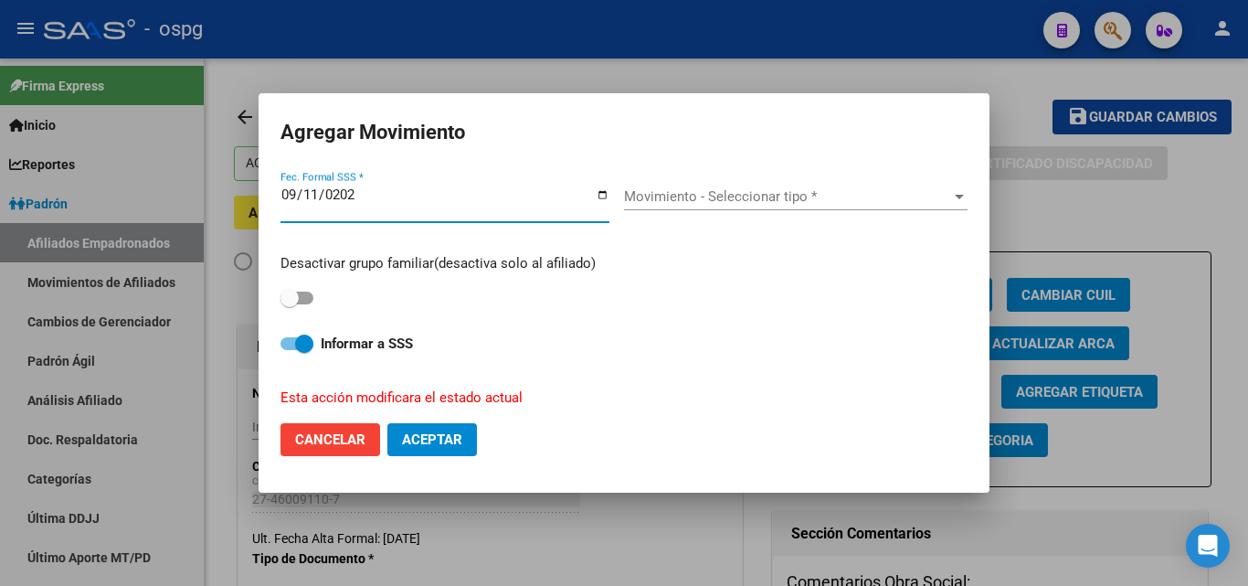
type input "[DATE]"
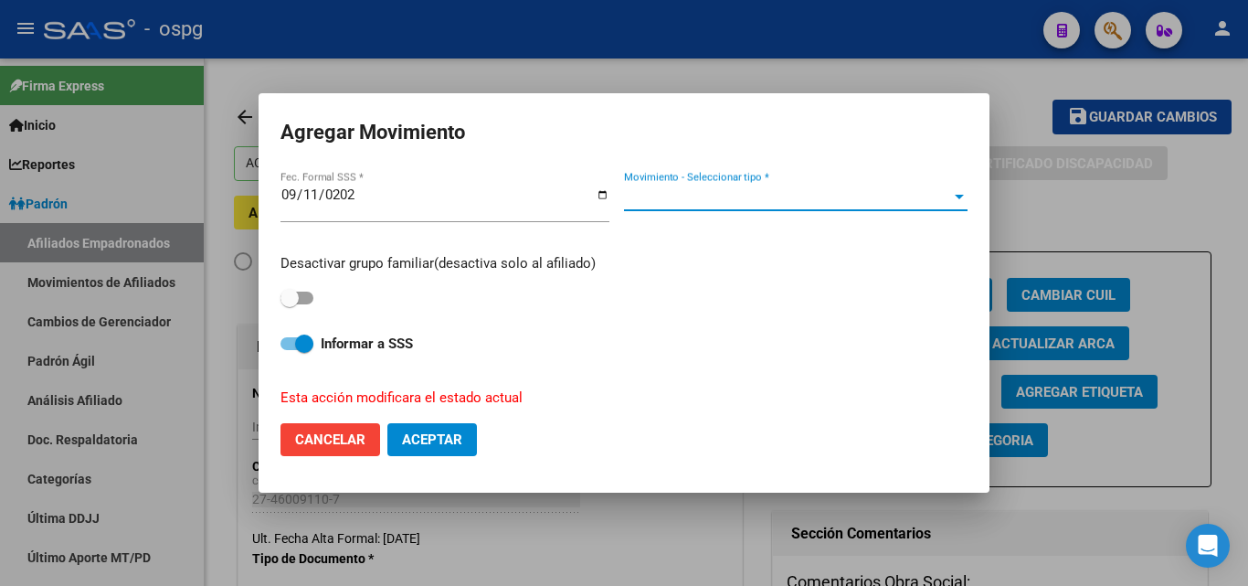
click at [738, 189] on span "Movimiento - Seleccionar tipo *" at bounding box center [787, 196] width 327 height 16
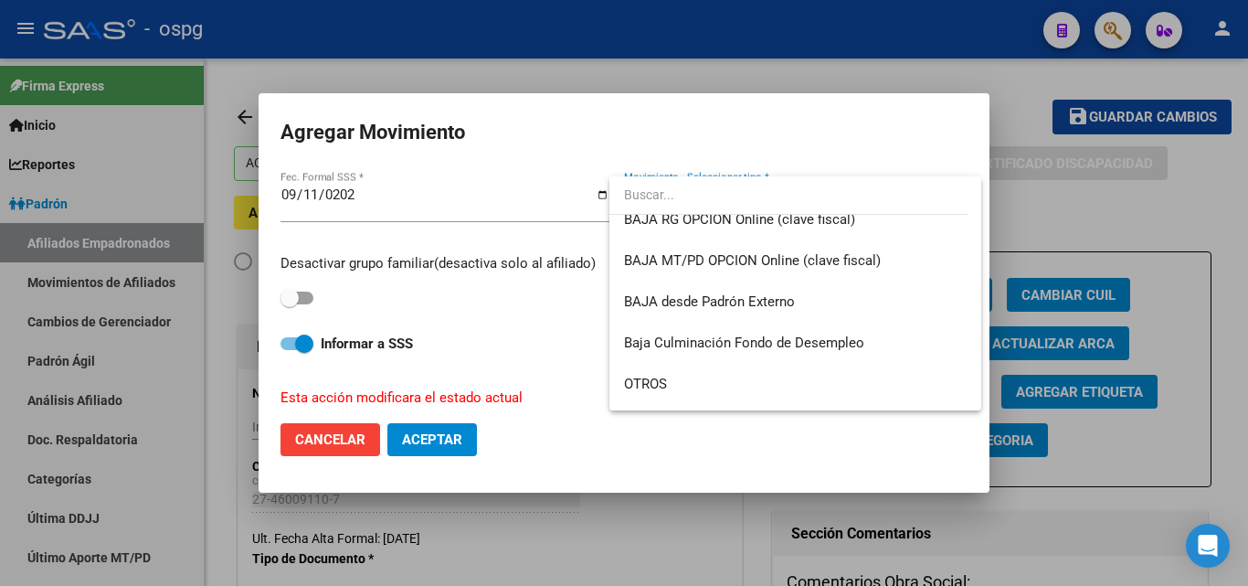
scroll to position [1329, 0]
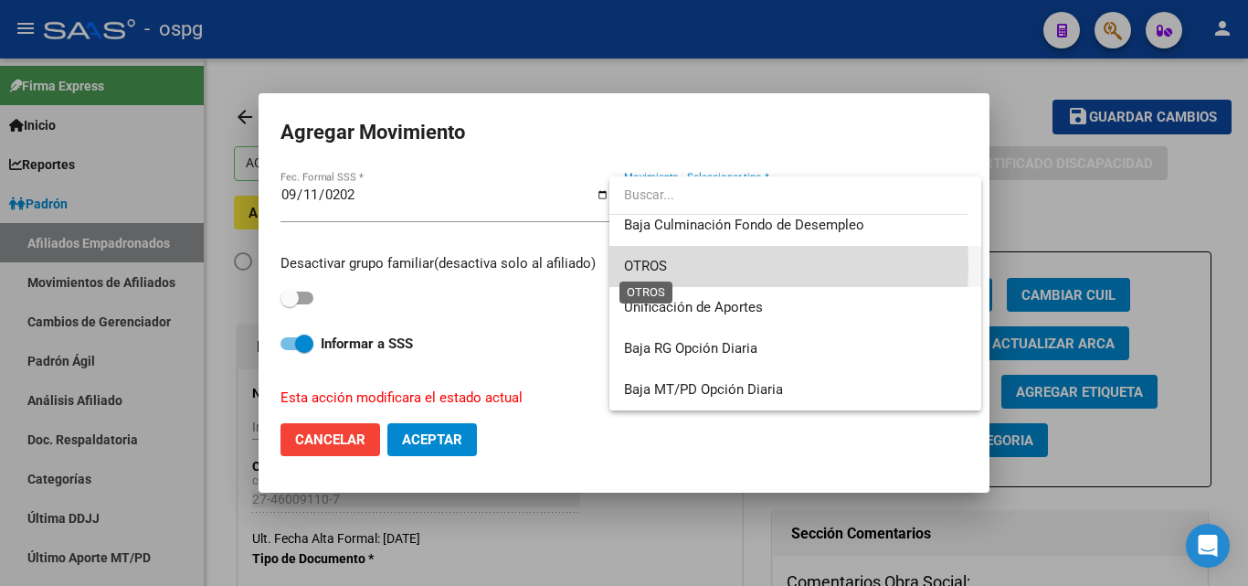
click at [654, 266] on span "OTROS" at bounding box center [645, 266] width 43 height 16
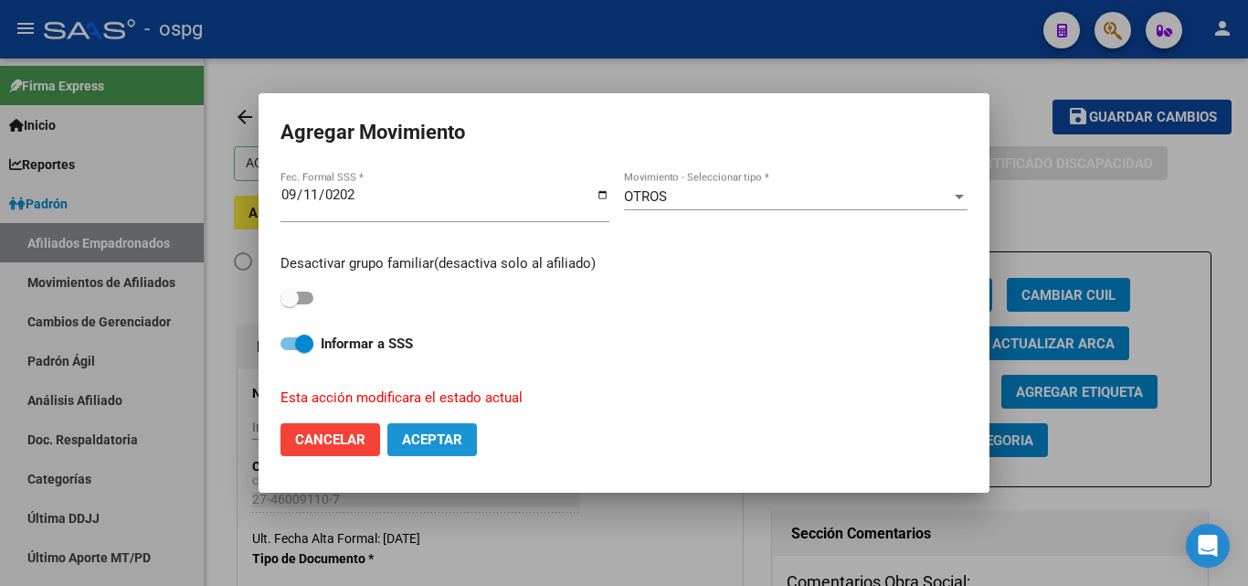
click at [430, 445] on span "Aceptar" at bounding box center [432, 439] width 60 height 16
checkbox input "false"
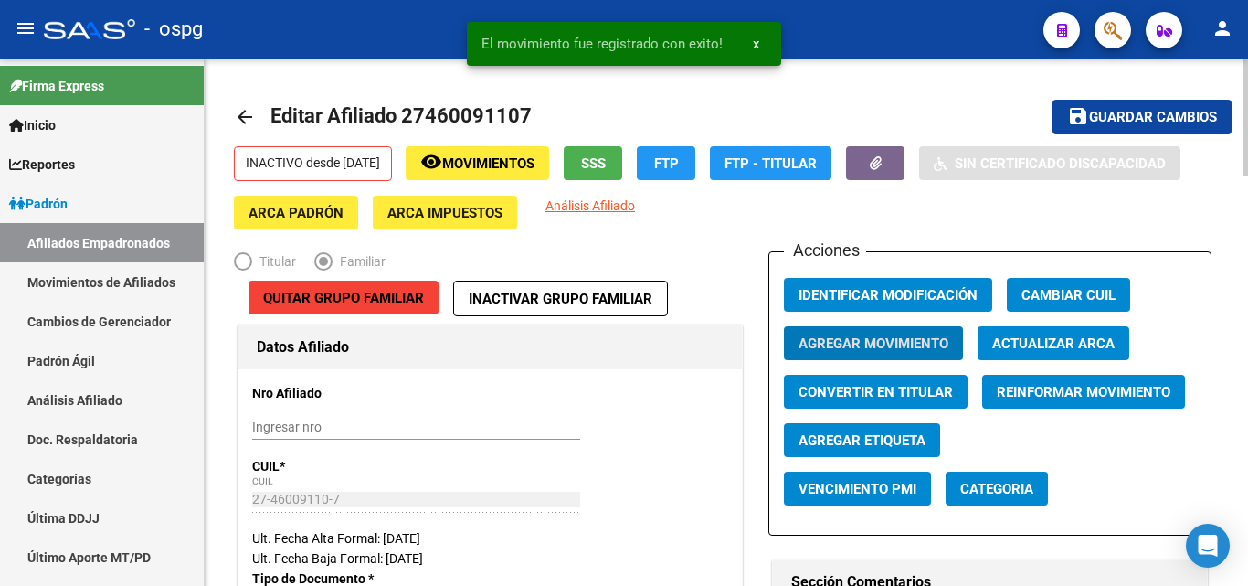
click at [1109, 119] on span "Guardar cambios" at bounding box center [1153, 118] width 128 height 16
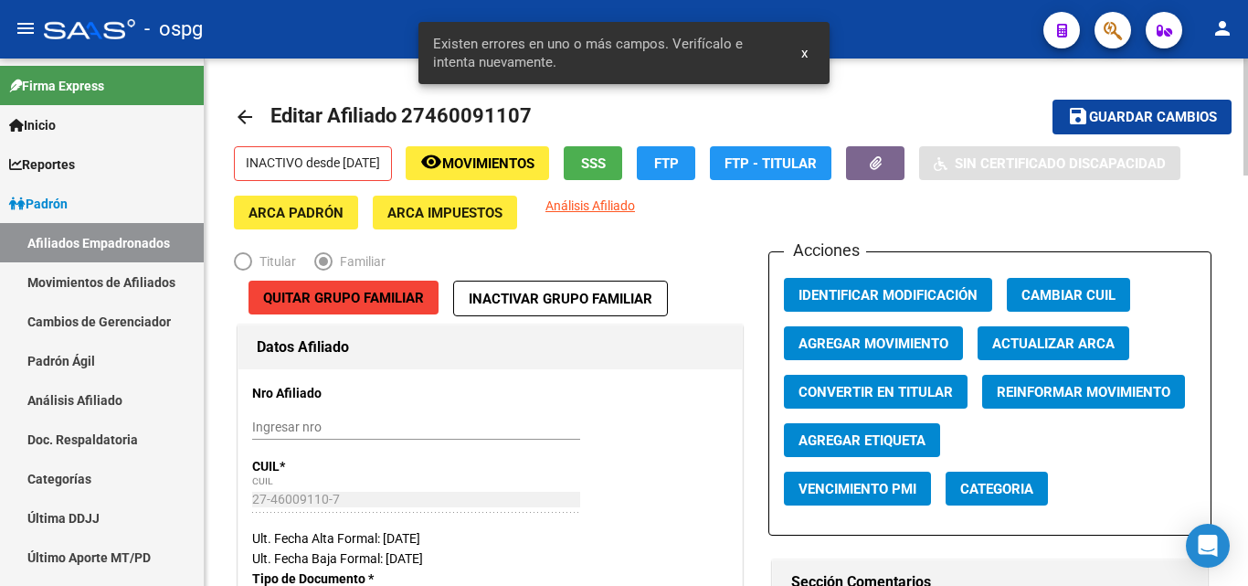
click at [824, 309] on button "Identificar Modificación" at bounding box center [888, 295] width 208 height 34
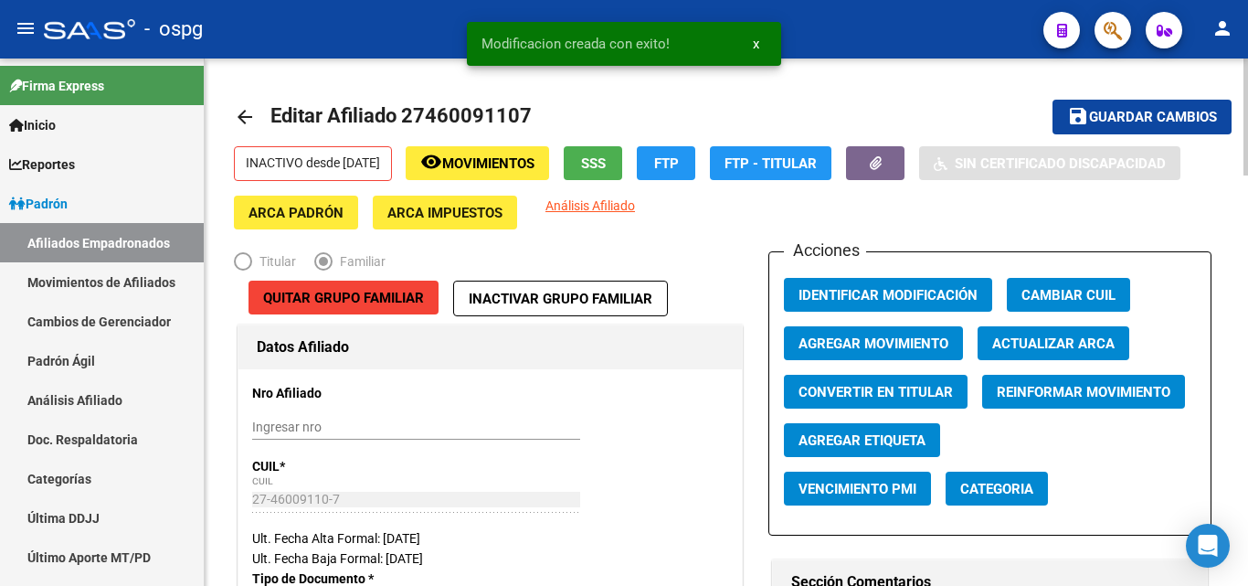
click at [826, 289] on span "Identificar Modificación" at bounding box center [888, 295] width 179 height 16
click at [261, 115] on link "arrow_back" at bounding box center [252, 116] width 37 height 43
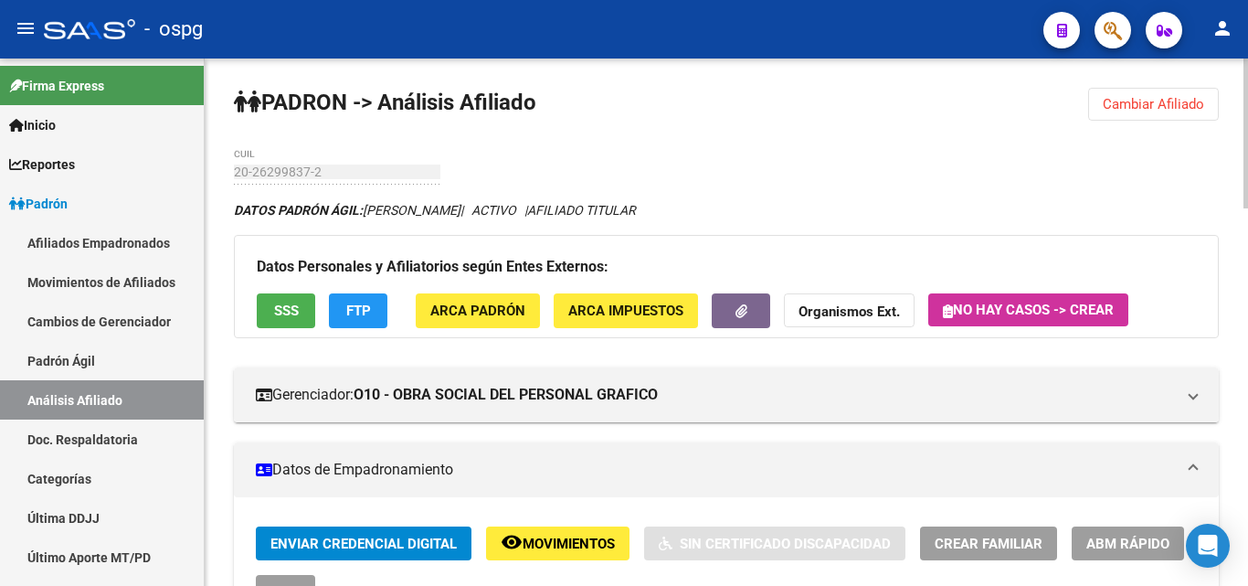
click at [1135, 96] on span "Cambiar Afiliado" at bounding box center [1153, 104] width 101 height 16
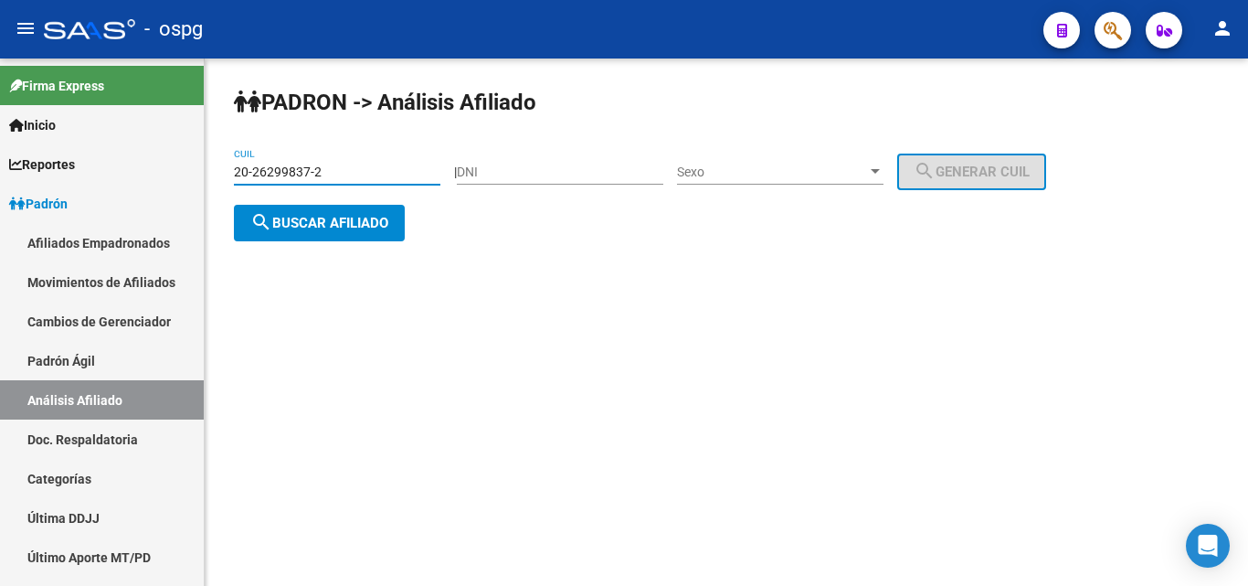
drag, startPoint x: 242, startPoint y: 172, endPoint x: 224, endPoint y: 172, distance: 18.3
click at [224, 172] on div "PADRON -> Análisis Afiliado 20-26299837-2 CUIL | DNI Sexo Sexo search Generar C…" at bounding box center [727, 178] width 1044 height 241
click at [306, 216] on span "search Buscar afiliado" at bounding box center [319, 223] width 138 height 16
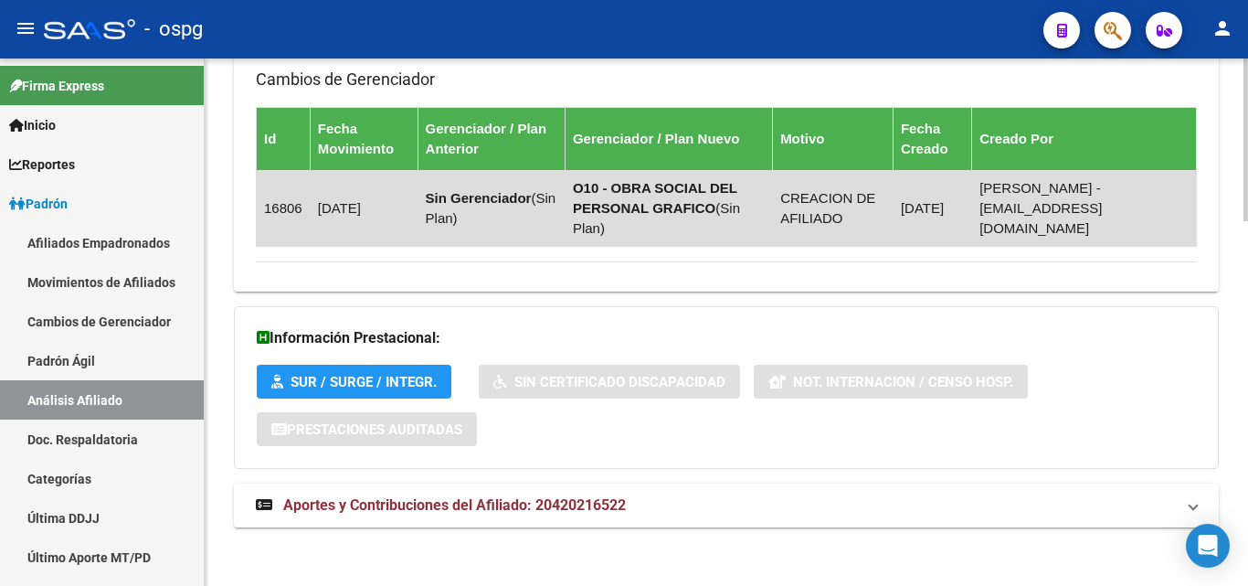
scroll to position [1186, 0]
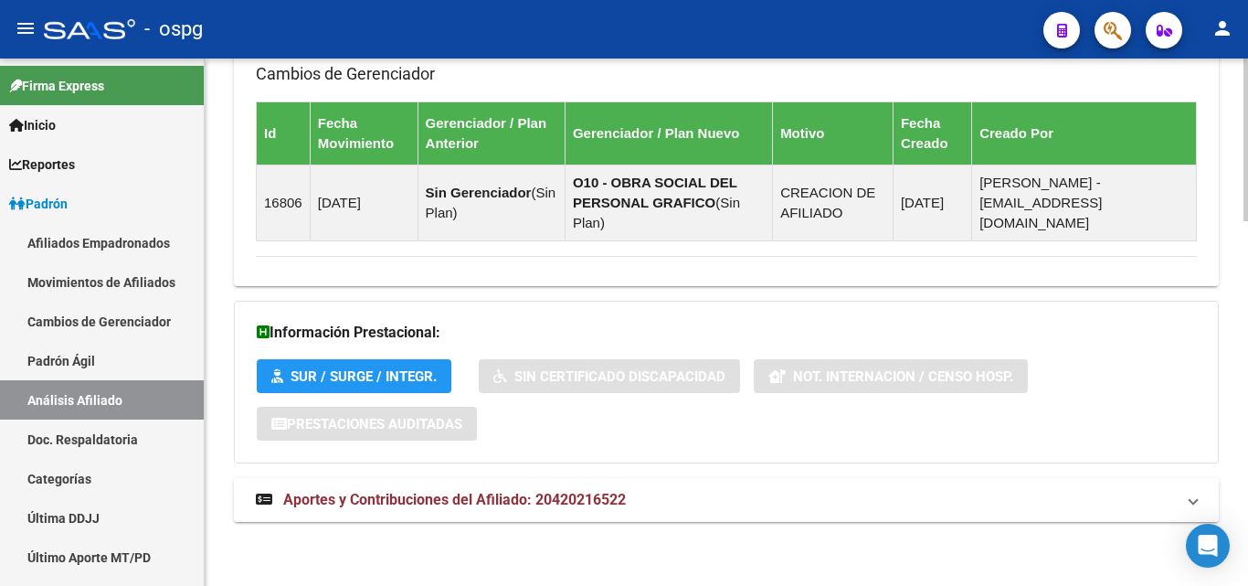
click at [515, 494] on span "Aportes y Contribuciones del Afiliado: 20420216522" at bounding box center [454, 499] width 343 height 17
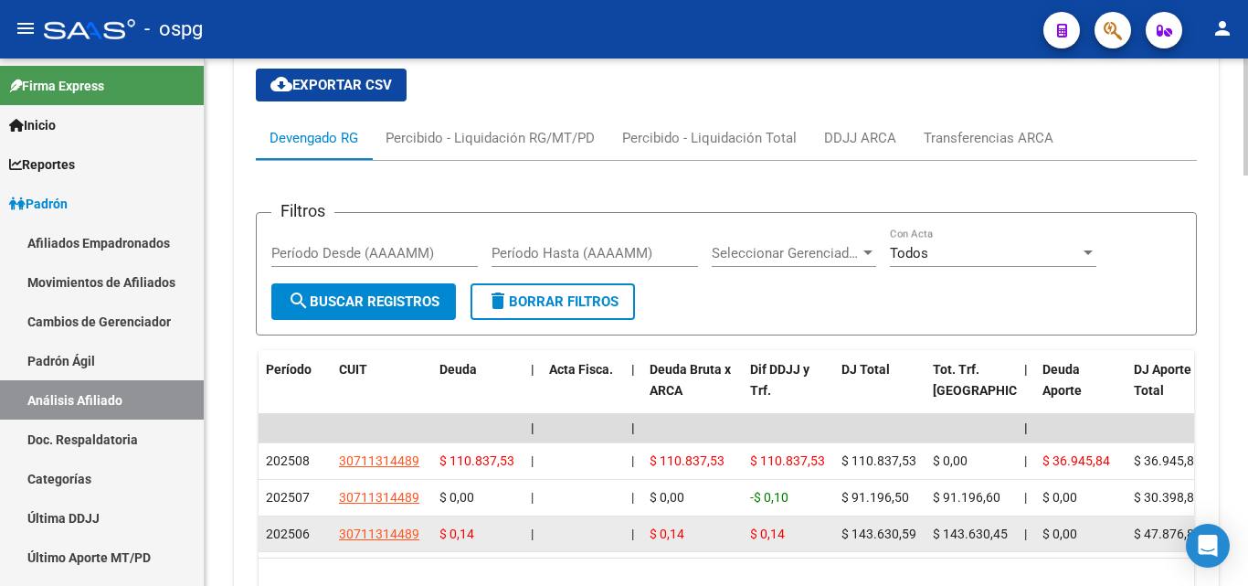
scroll to position [1735, 0]
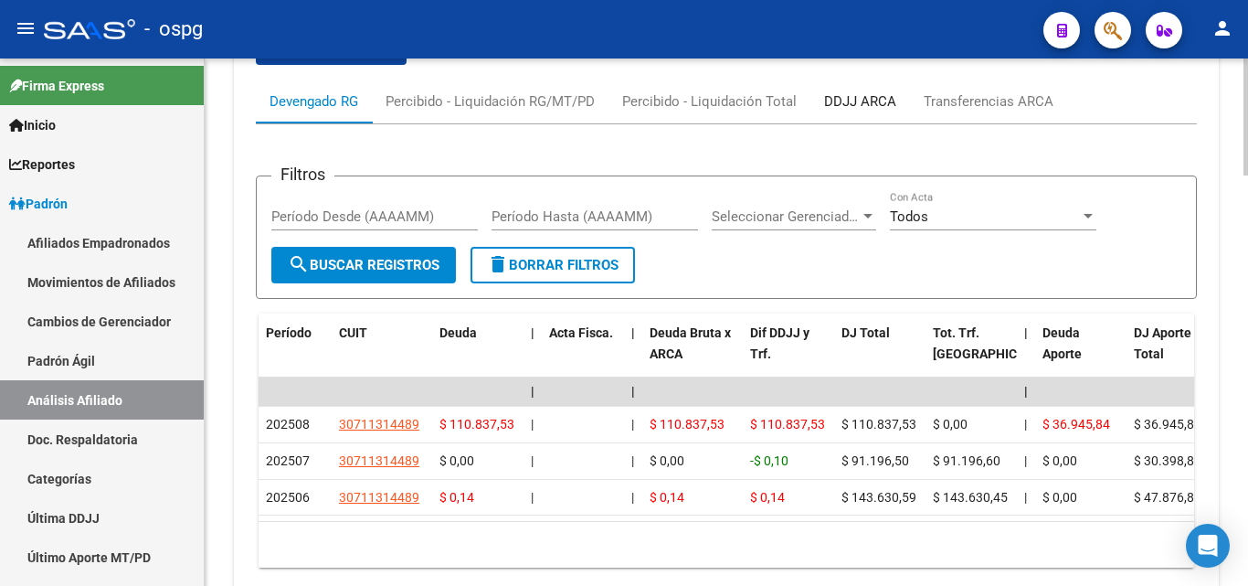
click at [868, 88] on div "DDJJ ARCA" at bounding box center [861, 102] width 100 height 44
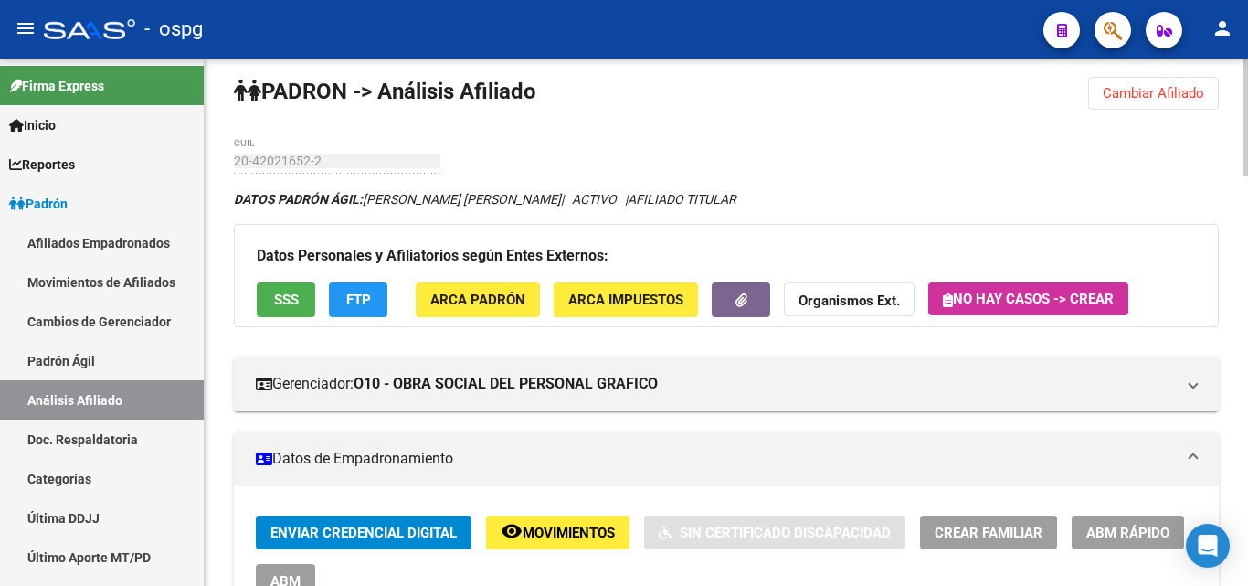
scroll to position [1, 0]
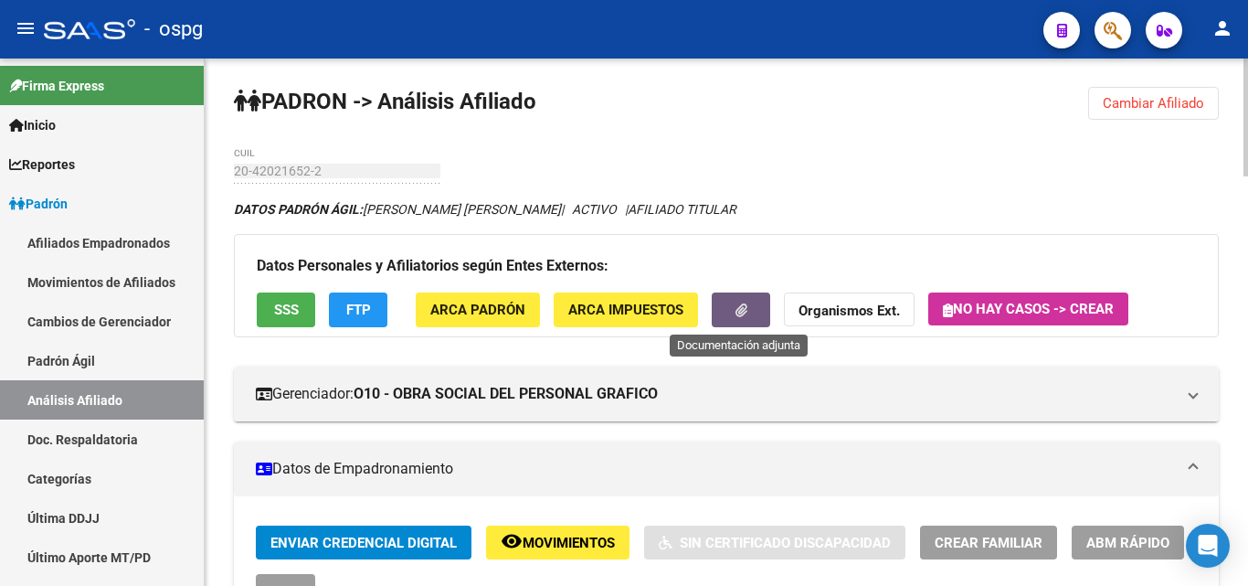
click at [738, 307] on icon "button" at bounding box center [742, 310] width 12 height 14
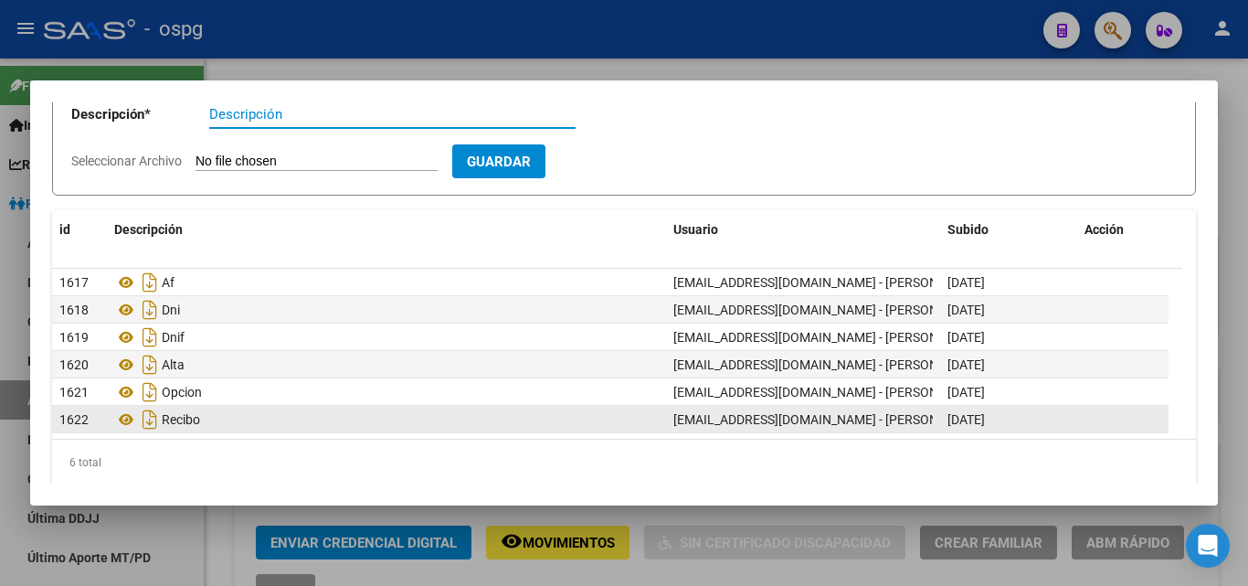
scroll to position [116, 0]
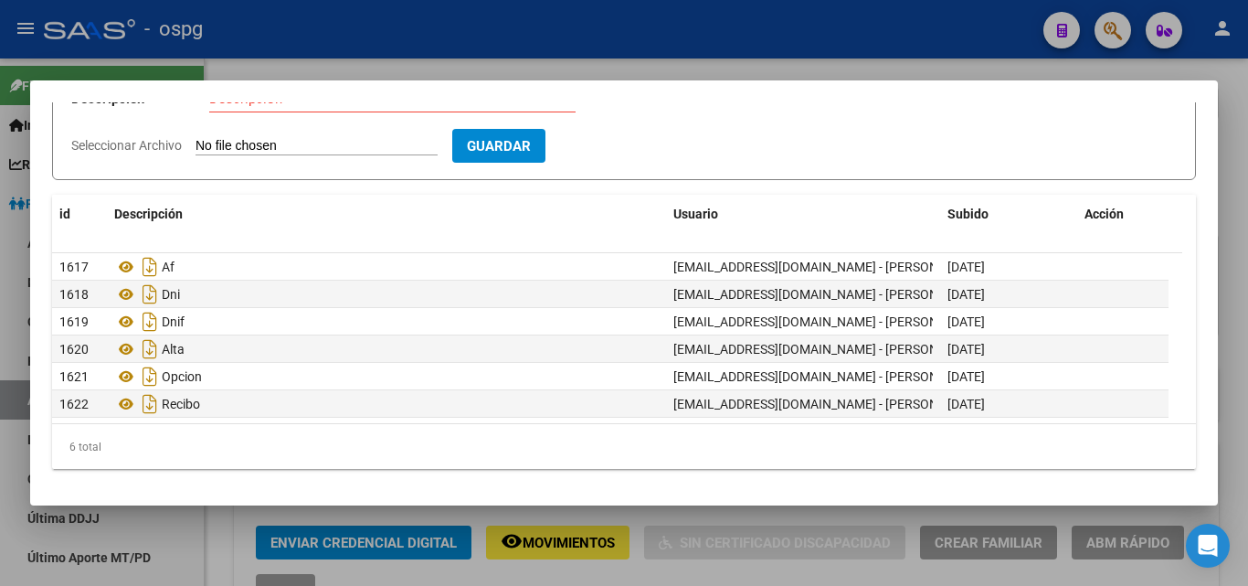
click at [585, 41] on div at bounding box center [624, 293] width 1248 height 586
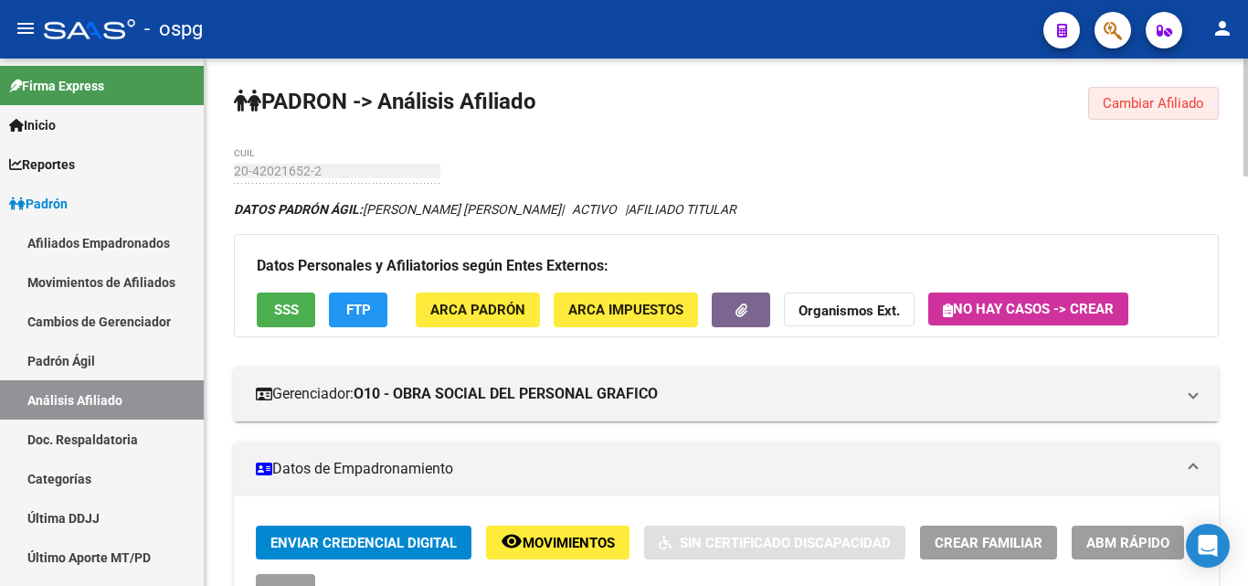
click at [1165, 103] on span "Cambiar Afiliado" at bounding box center [1153, 103] width 101 height 16
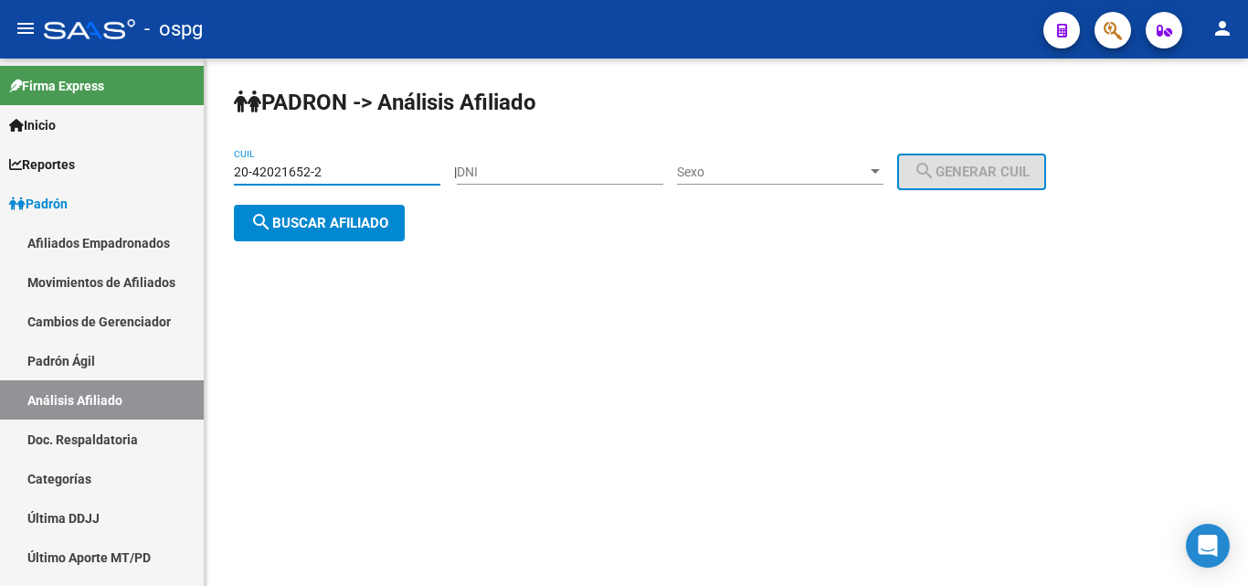
drag, startPoint x: 339, startPoint y: 179, endPoint x: 218, endPoint y: 161, distance: 122.0
click at [218, 161] on div "PADRON -> Análisis Afiliado 20-42021652-2 CUIL | DNI Sexo Sexo search Generar C…" at bounding box center [727, 178] width 1044 height 241
click at [313, 238] on button "search Buscar afiliado" at bounding box center [319, 223] width 171 height 37
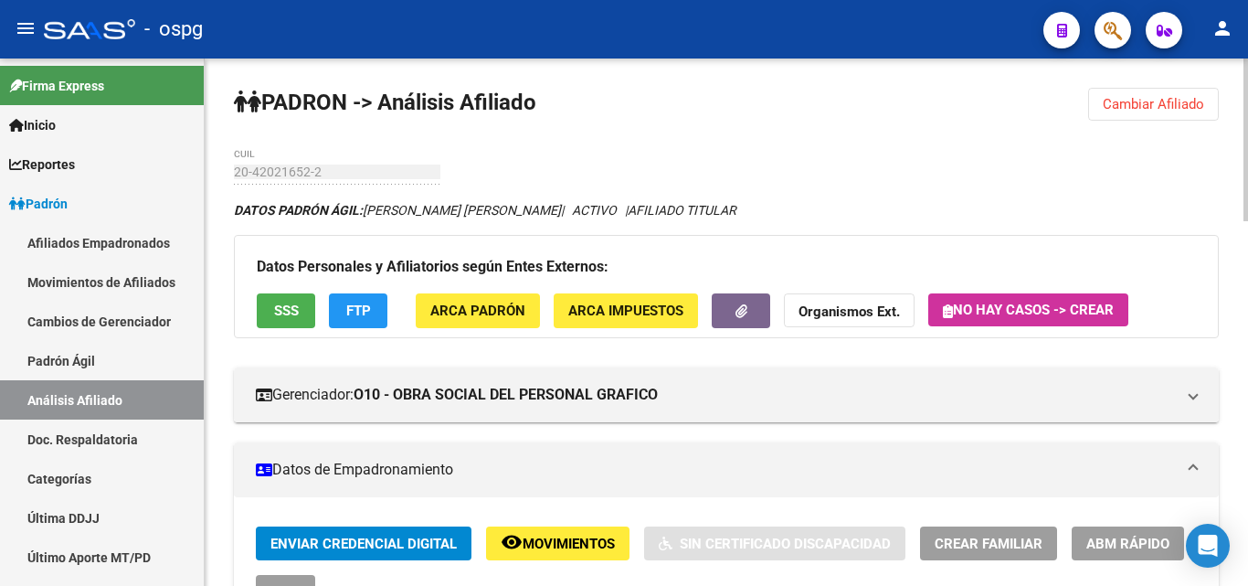
click at [1110, 98] on span "Cambiar Afiliado" at bounding box center [1153, 104] width 101 height 16
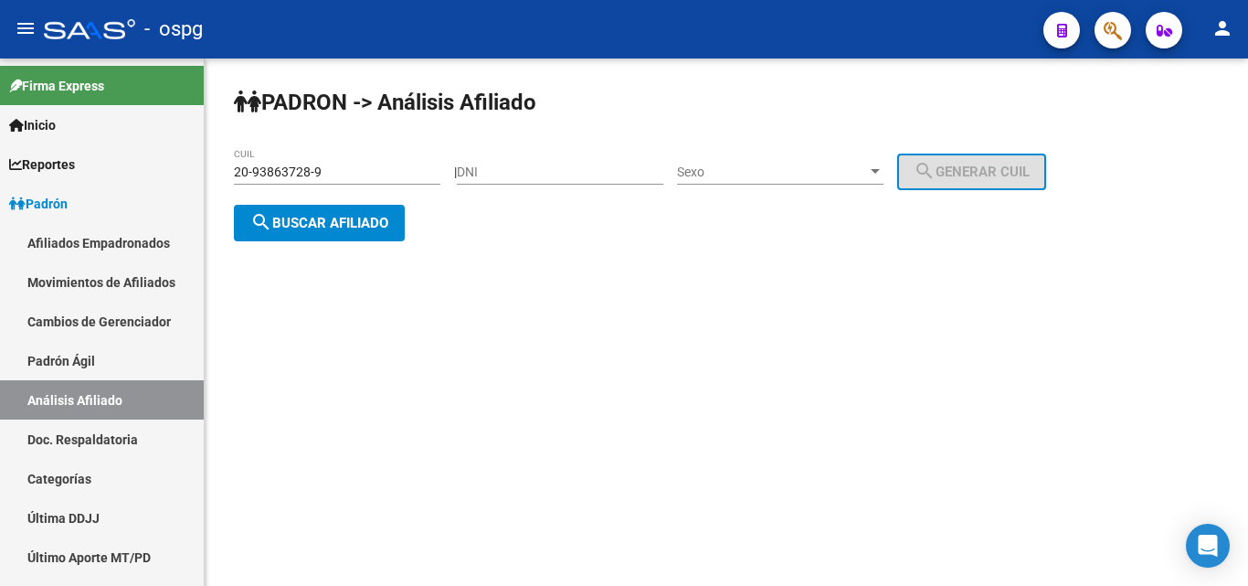
click at [292, 240] on div "PADRON -> Análisis Afiliado 20-93863728-9 CUIL | DNI Sexo Sexo search Generar C…" at bounding box center [727, 178] width 1044 height 241
click at [292, 233] on button "search Buscar afiliado" at bounding box center [319, 223] width 171 height 37
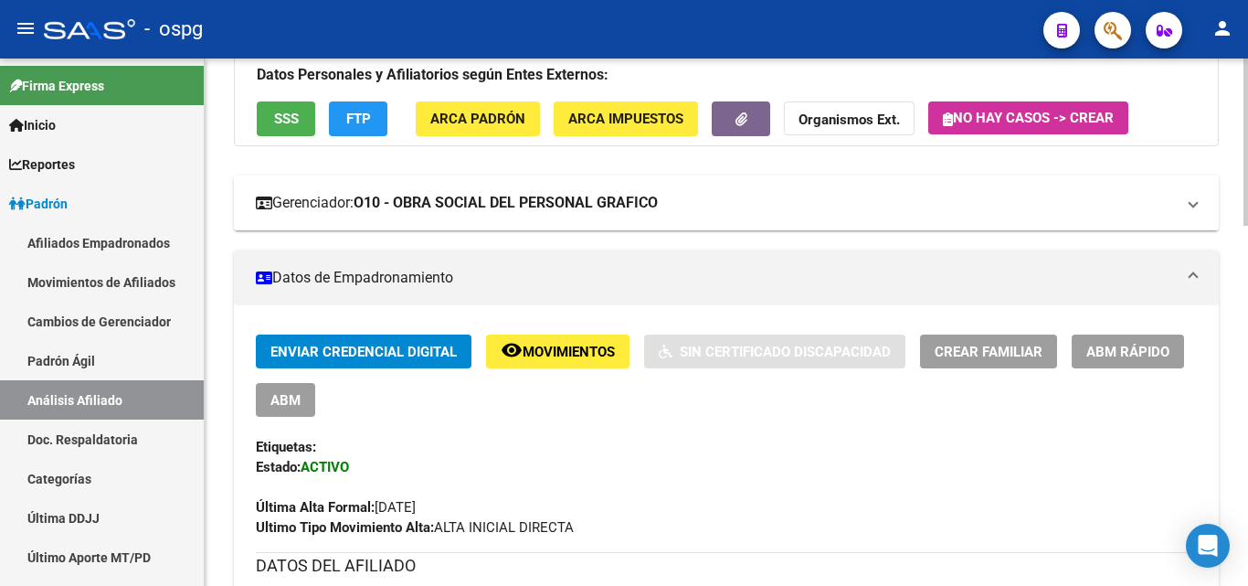
scroll to position [183, 0]
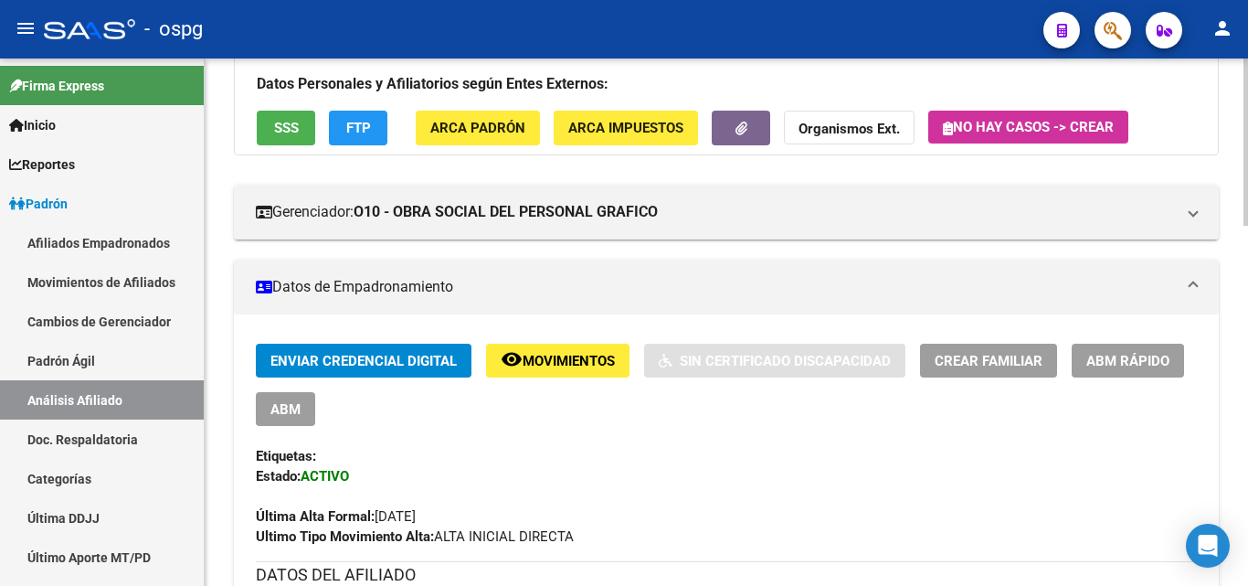
click at [736, 133] on icon "button" at bounding box center [742, 129] width 12 height 14
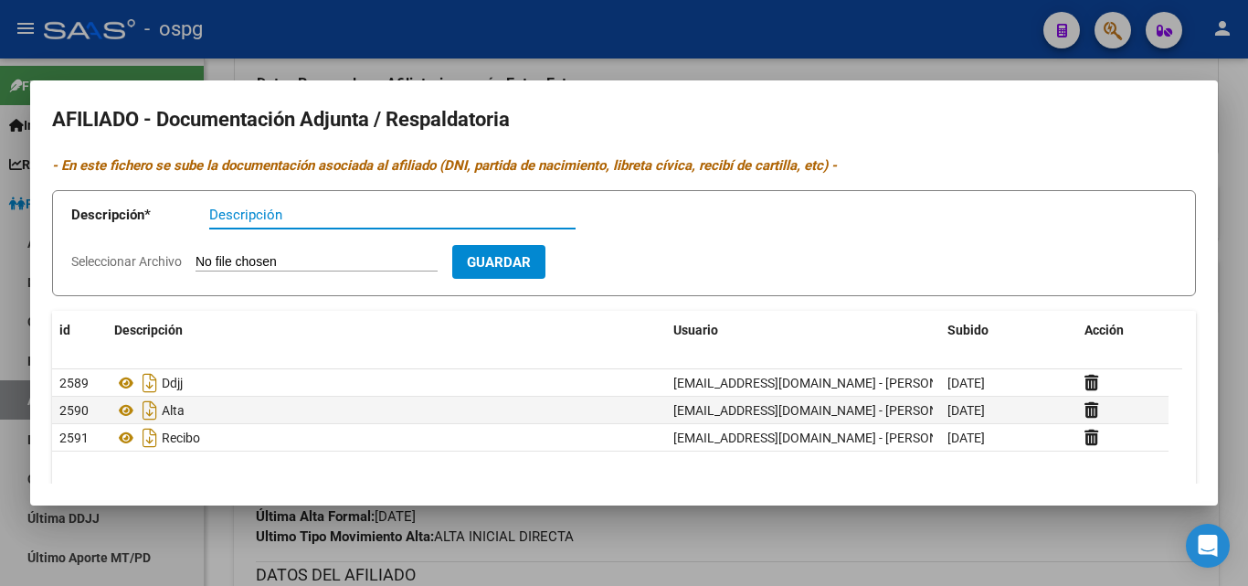
click at [533, 48] on div at bounding box center [624, 293] width 1248 height 586
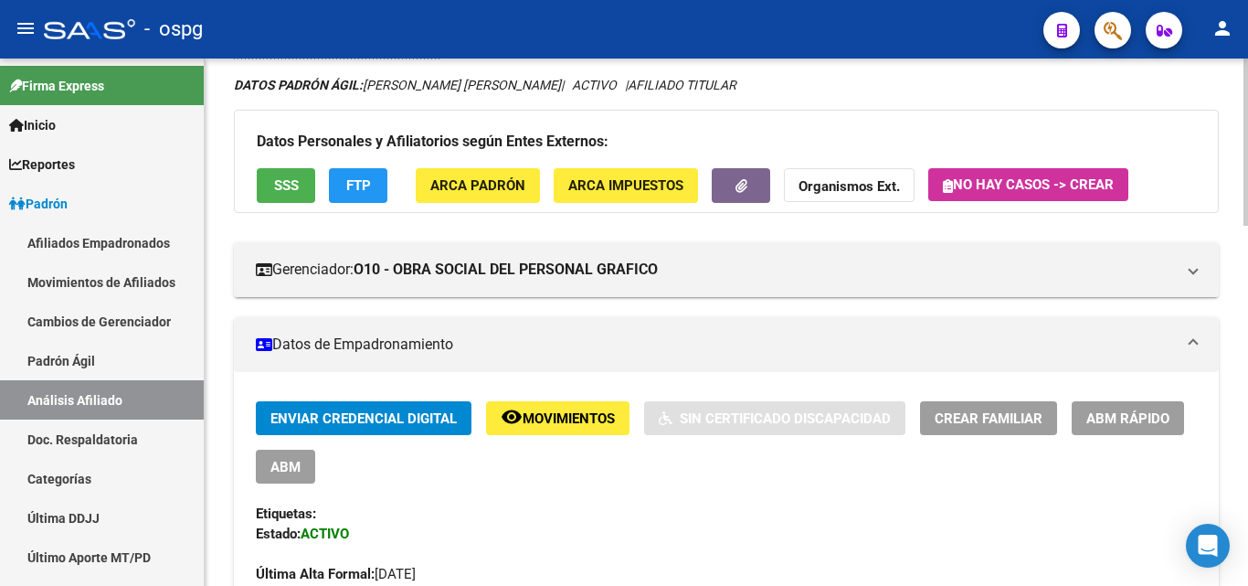
scroll to position [0, 0]
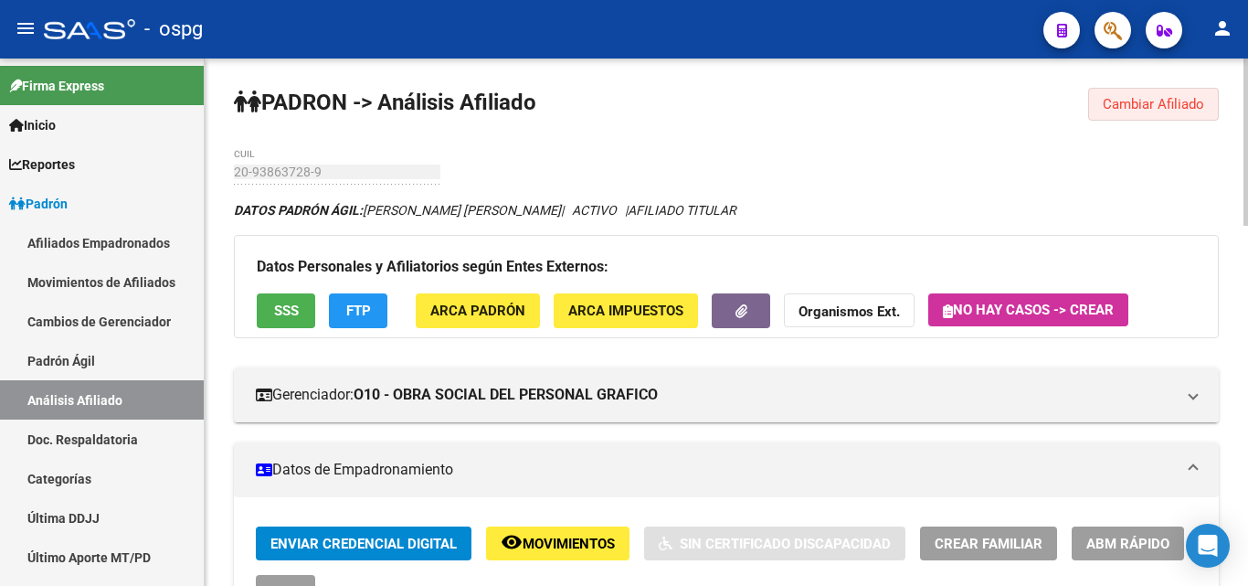
drag, startPoint x: 1147, startPoint y: 111, endPoint x: 1138, endPoint y: 110, distance: 9.2
click at [1144, 110] on span "Cambiar Afiliado" at bounding box center [1153, 104] width 101 height 16
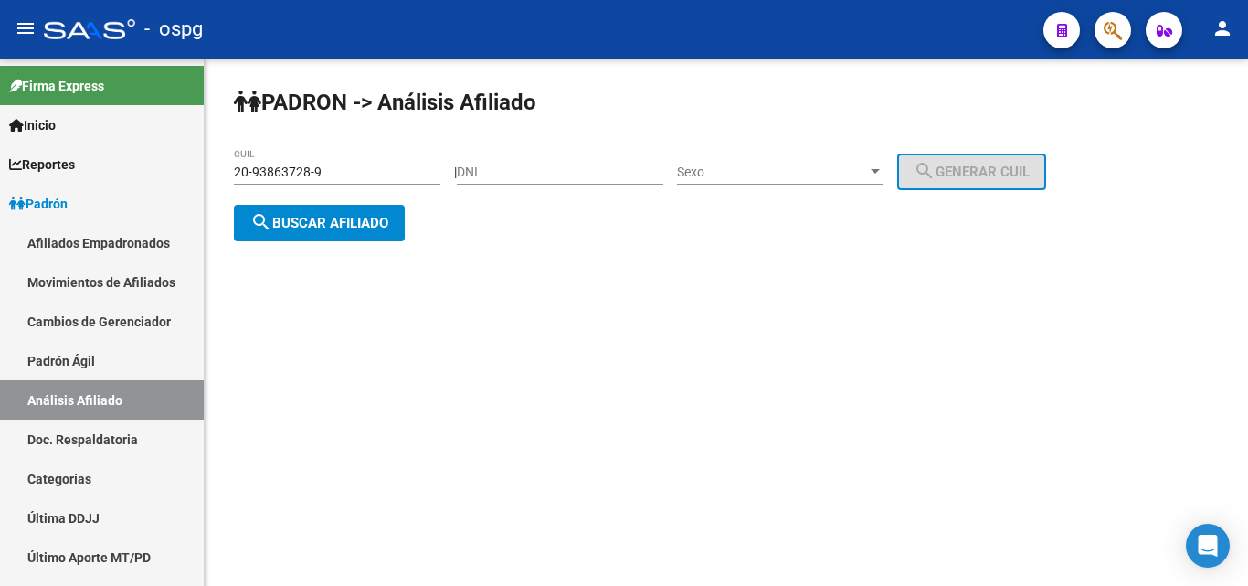
drag, startPoint x: 314, startPoint y: 165, endPoint x: 270, endPoint y: 170, distance: 45.1
click at [270, 170] on div "20-93863728-9 CUIL" at bounding box center [337, 166] width 207 height 37
drag, startPoint x: 334, startPoint y: 171, endPoint x: 218, endPoint y: 171, distance: 115.2
click at [221, 171] on div "PADRON -> Análisis Afiliado 20-93863728-9 CUIL | DNI Sexo Sexo search Generar C…" at bounding box center [727, 178] width 1044 height 241
type input "20-37352307-1"
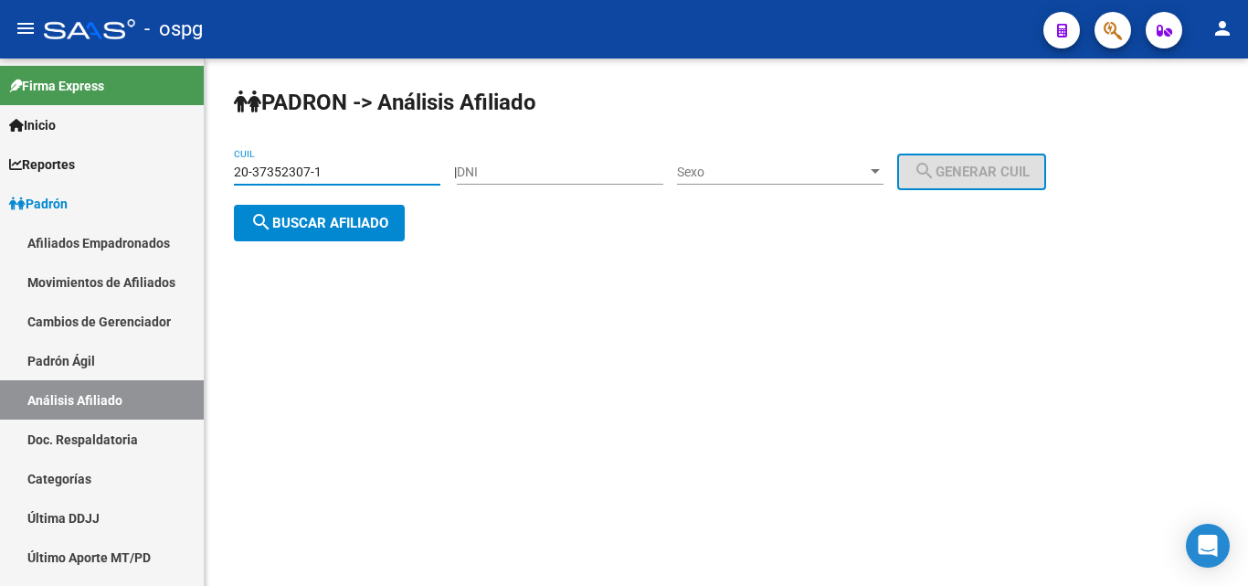
click at [353, 230] on button "search Buscar afiliado" at bounding box center [319, 223] width 171 height 37
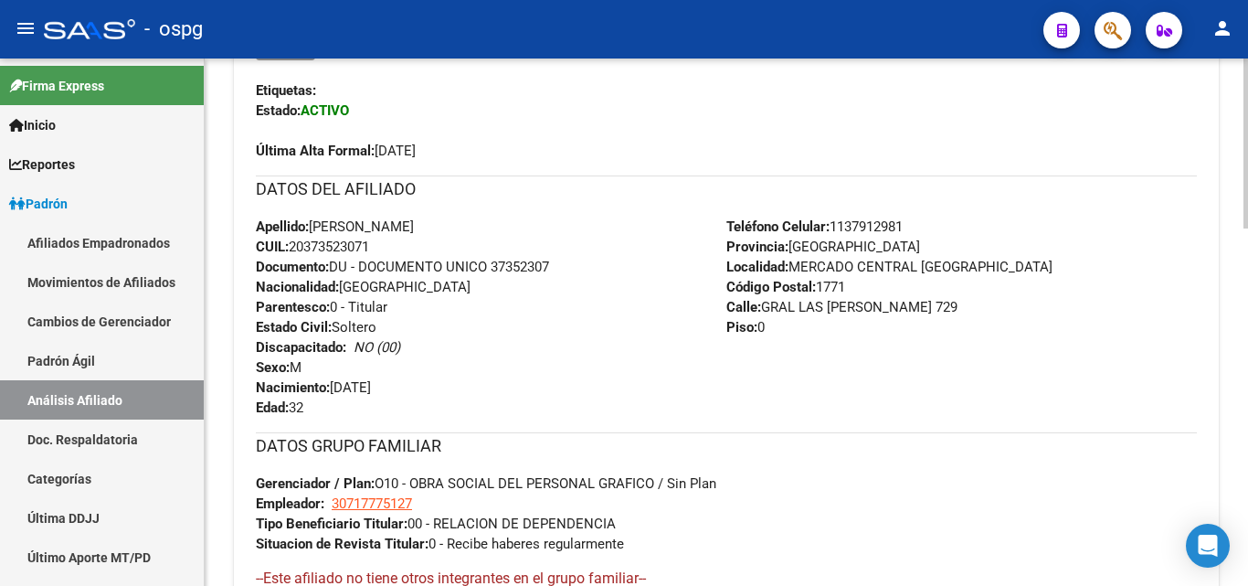
scroll to position [183, 0]
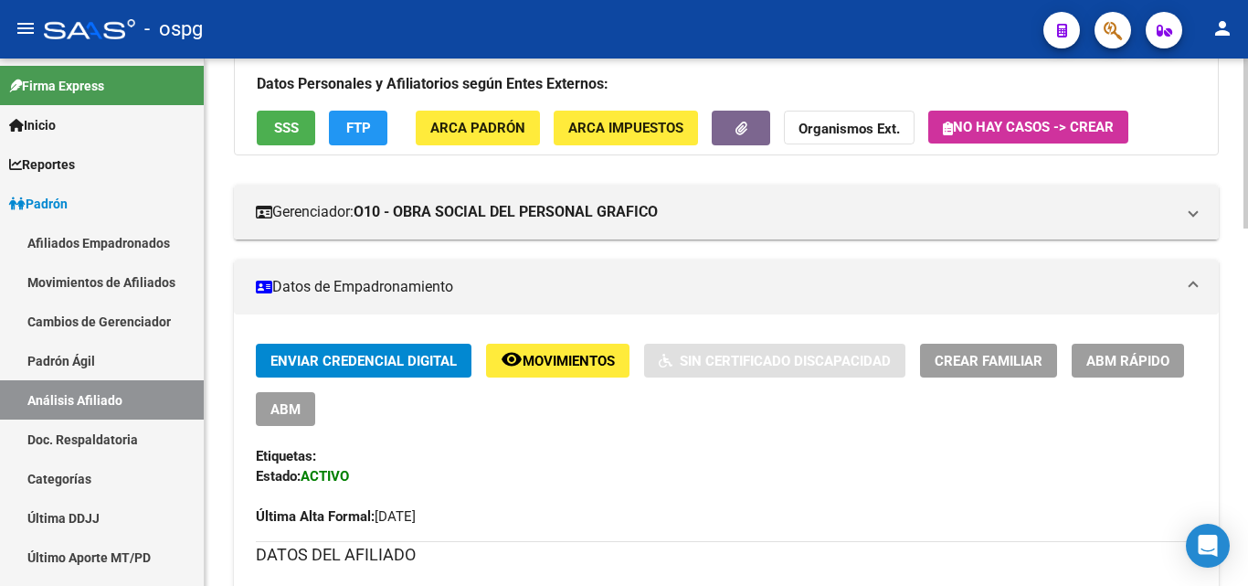
click at [709, 127] on div "Datos Personales y Afiliatorios según Entes Externos: SSS FTP ARCA Padrón ARCA …" at bounding box center [726, 103] width 985 height 102
click at [717, 129] on button "button" at bounding box center [741, 128] width 58 height 34
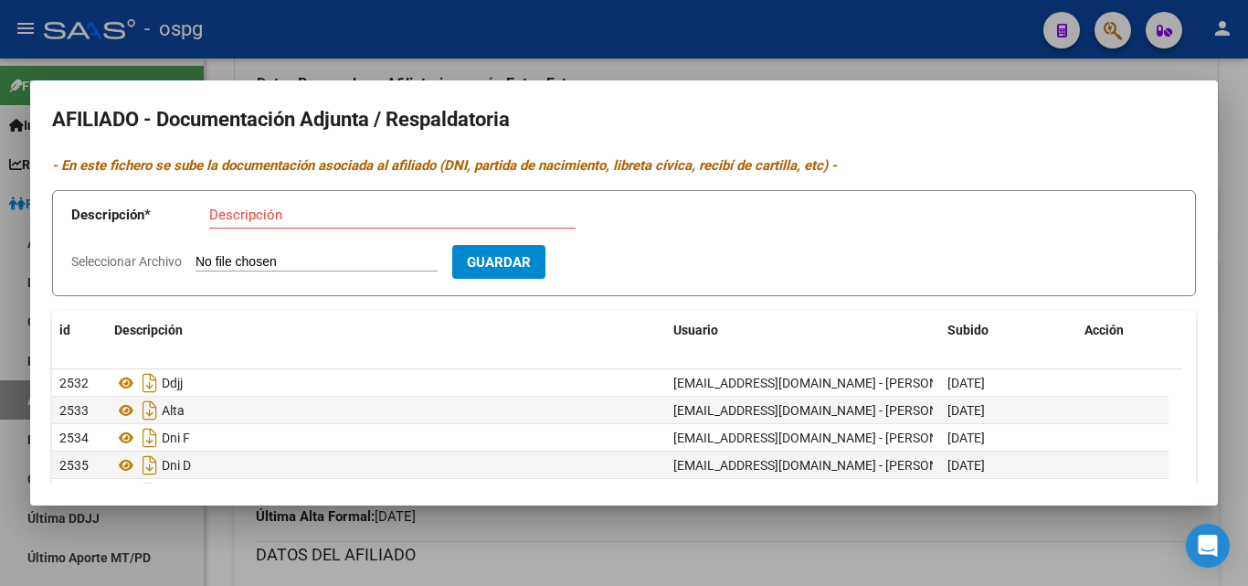
click at [389, 33] on div at bounding box center [624, 293] width 1248 height 586
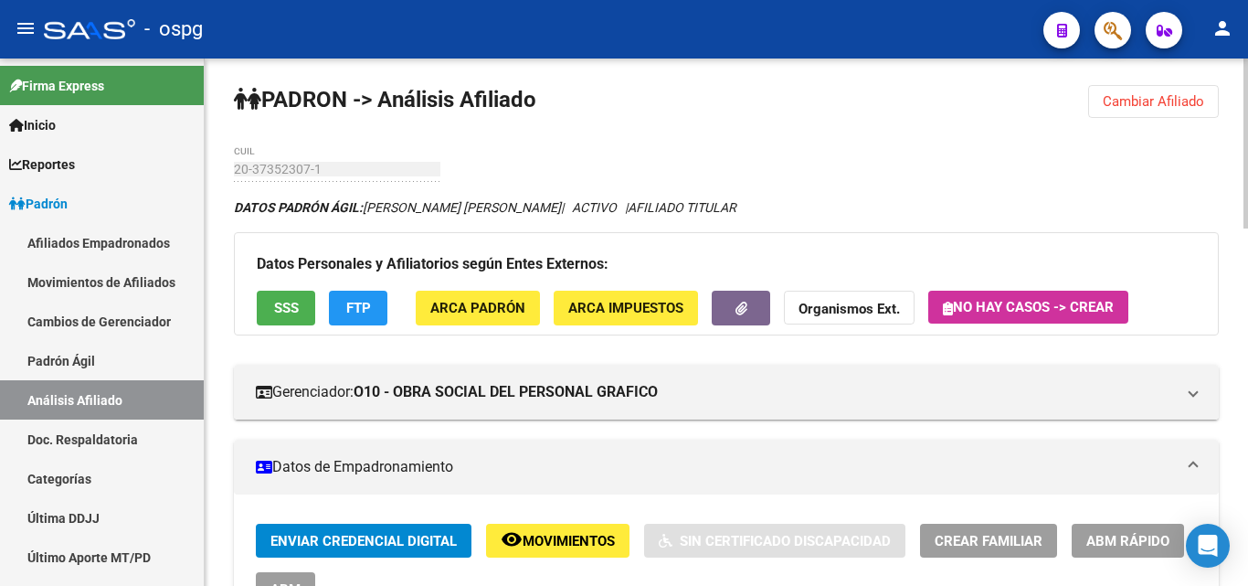
scroll to position [0, 0]
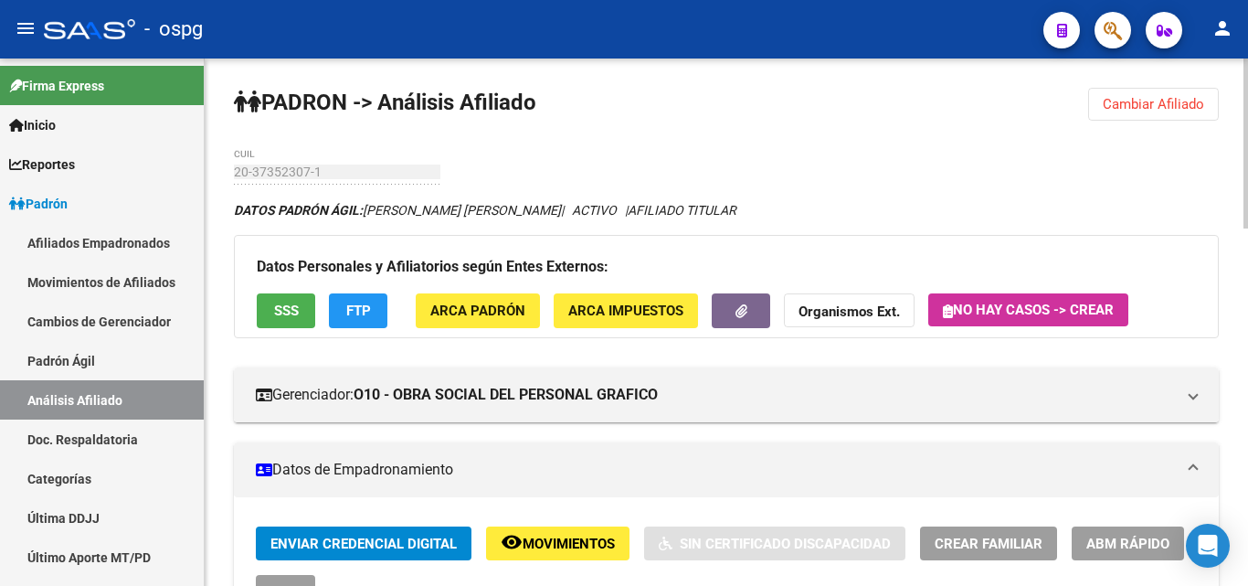
click at [1121, 112] on span "Cambiar Afiliado" at bounding box center [1153, 104] width 101 height 16
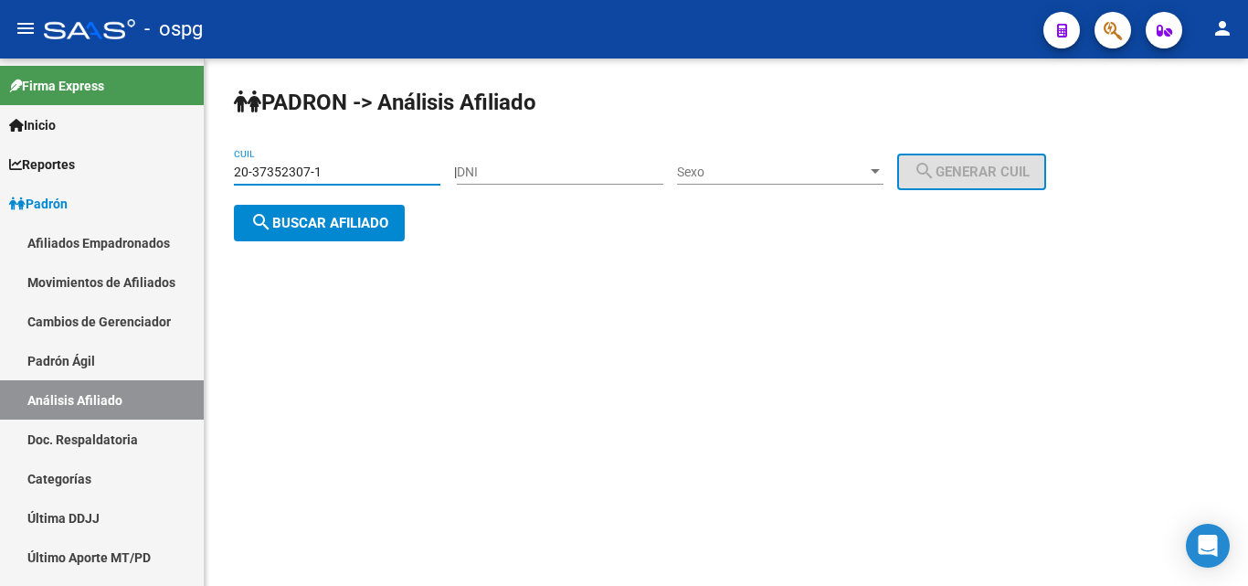
drag, startPoint x: 339, startPoint y: 171, endPoint x: 230, endPoint y: 171, distance: 108.8
click at [233, 171] on div "PADRON -> Análisis Afiliado 20-37352307-1 CUIL | DNI Sexo Sexo search Generar C…" at bounding box center [727, 178] width 1044 height 241
type input "20-25467171-2"
click at [329, 215] on span "search Buscar afiliado" at bounding box center [319, 223] width 138 height 16
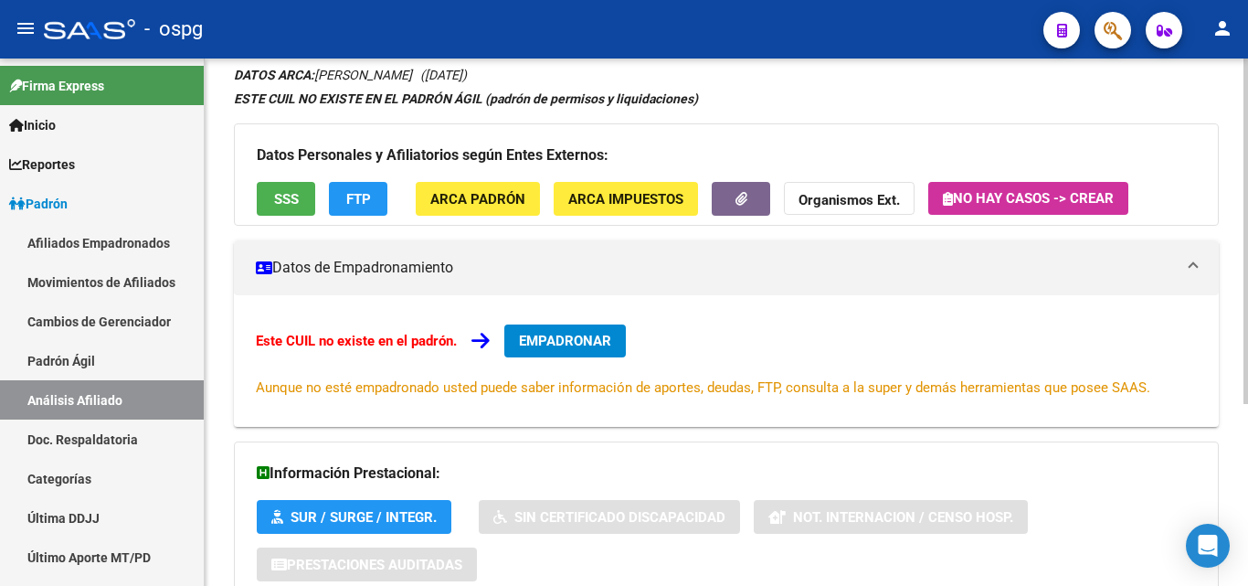
scroll to position [278, 0]
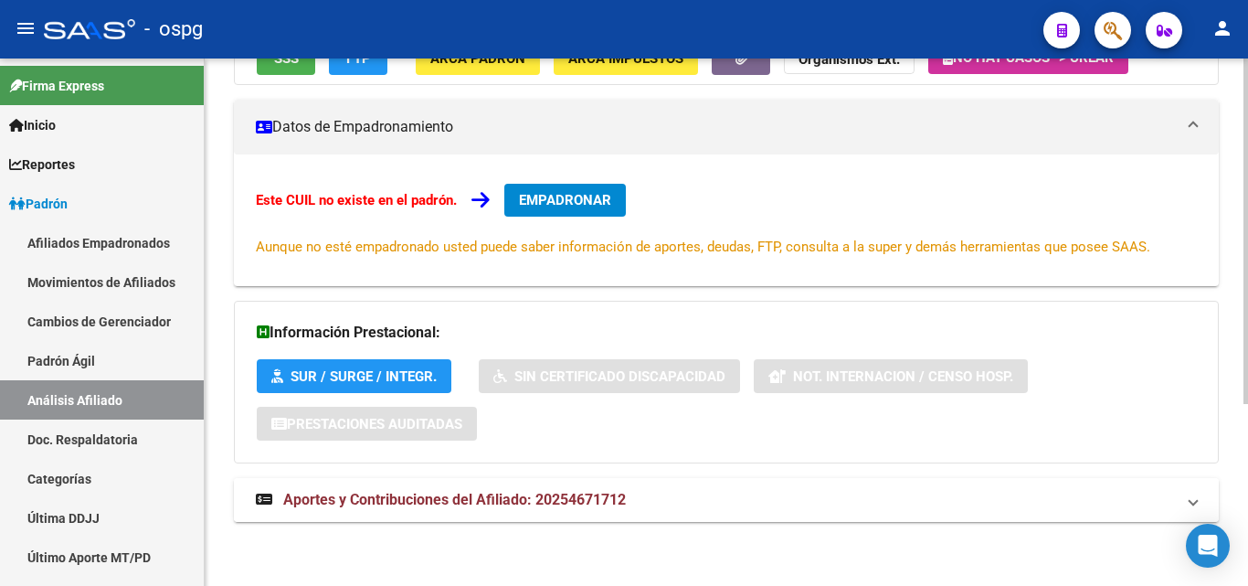
click at [408, 498] on span "Aportes y Contribuciones del Afiliado: 20254671712" at bounding box center [454, 499] width 343 height 17
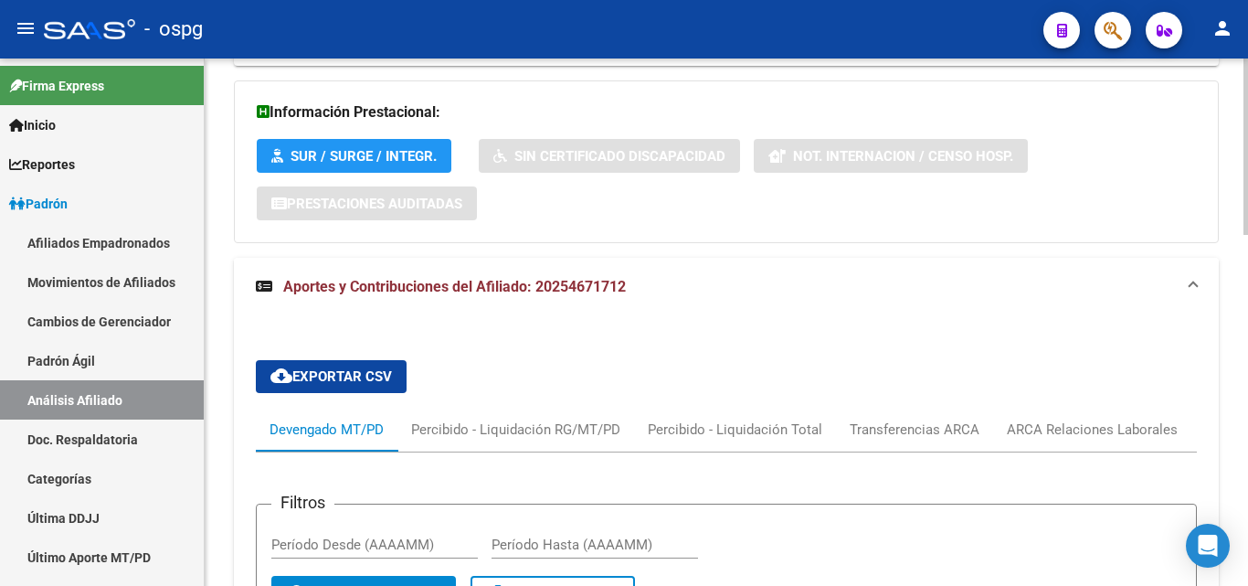
scroll to position [229, 0]
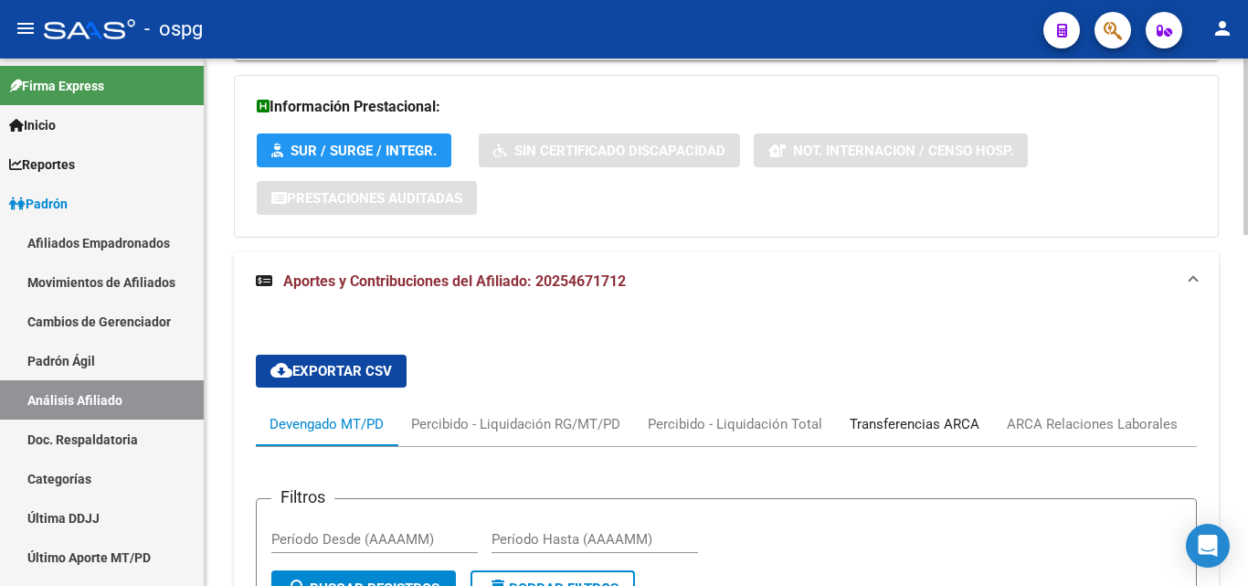
click at [911, 432] on div "Transferencias ARCA" at bounding box center [915, 424] width 130 height 20
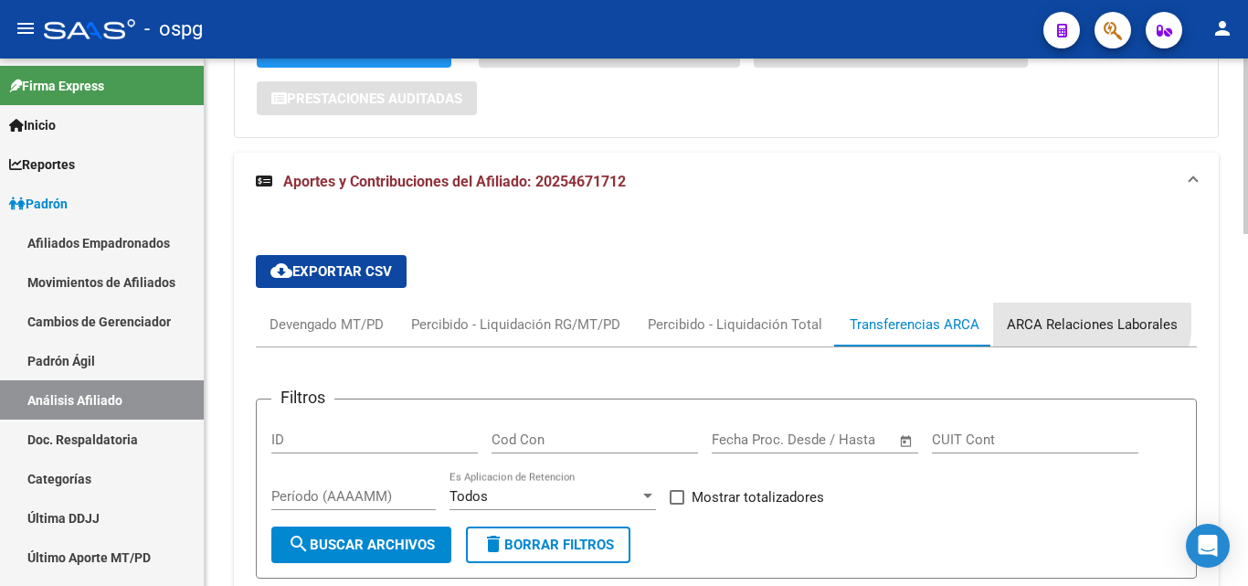
click at [1084, 320] on div "ARCA Relaciones Laborales" at bounding box center [1092, 324] width 171 height 20
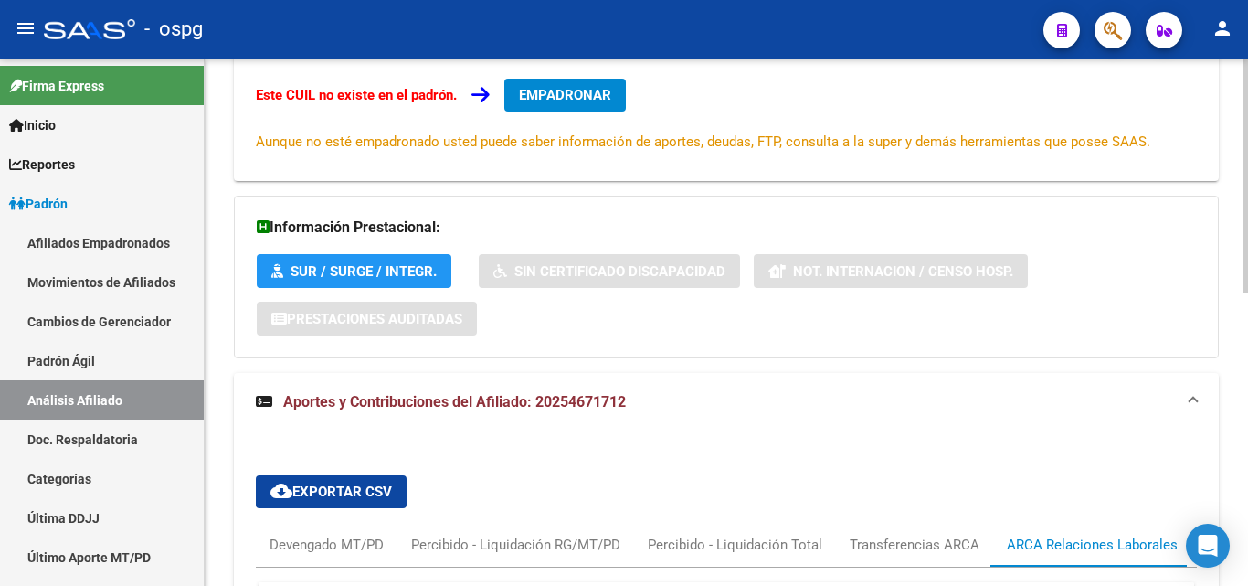
scroll to position [0, 0]
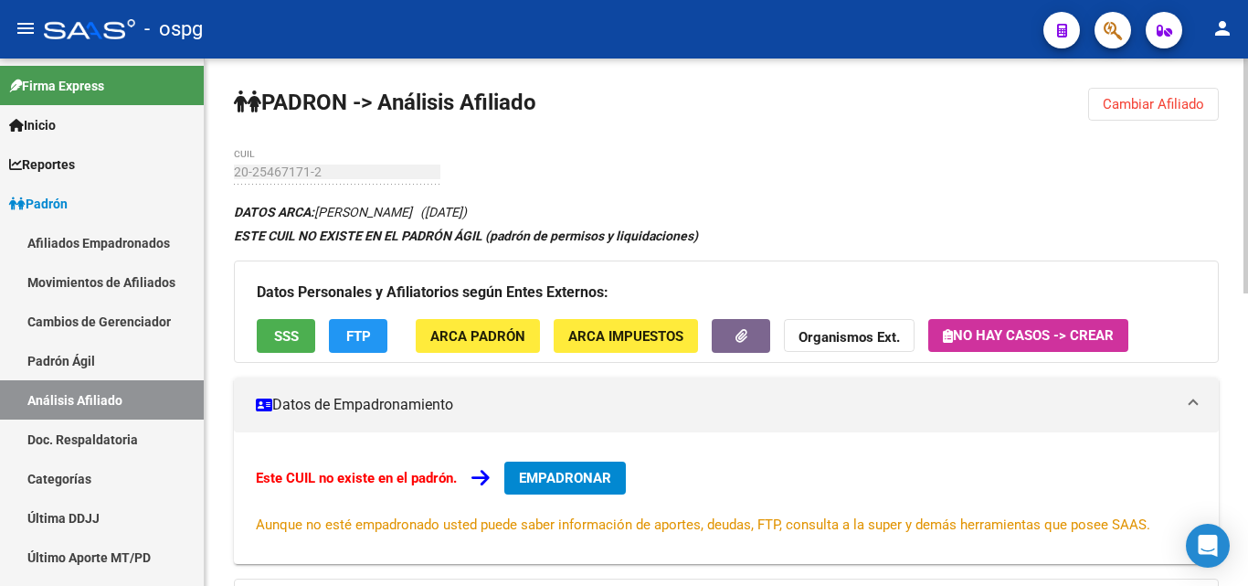
click at [579, 468] on button "EMPADRONAR" at bounding box center [565, 478] width 122 height 33
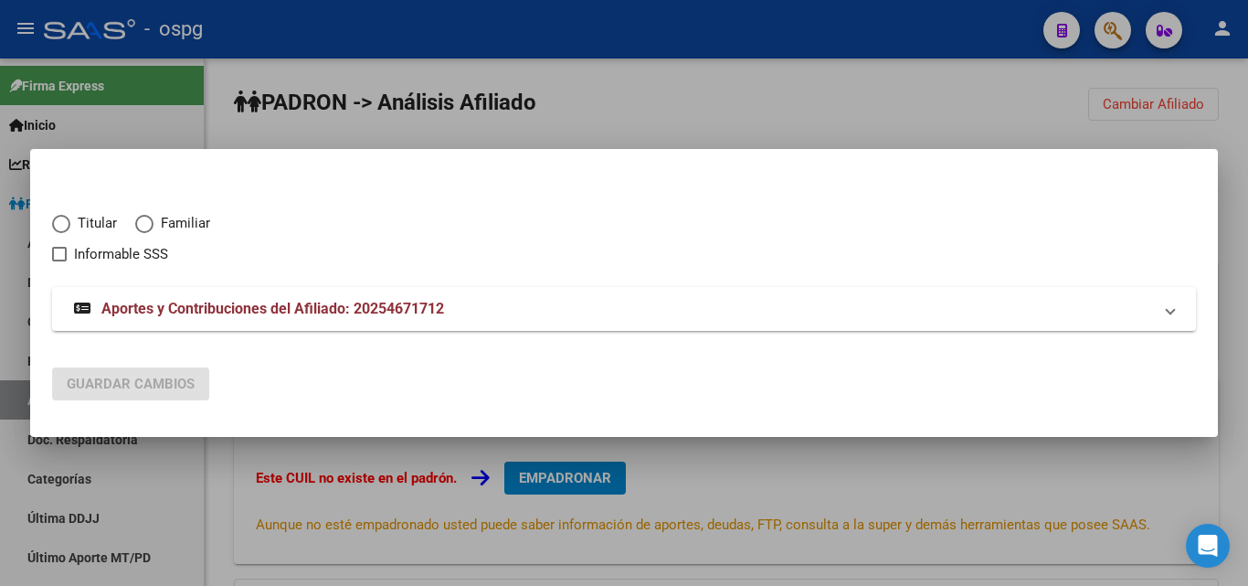
click at [59, 228] on span "Elija una opción" at bounding box center [61, 224] width 18 height 18
click at [59, 228] on input "Titular" at bounding box center [61, 224] width 18 height 18
radio input "true"
checkbox input "true"
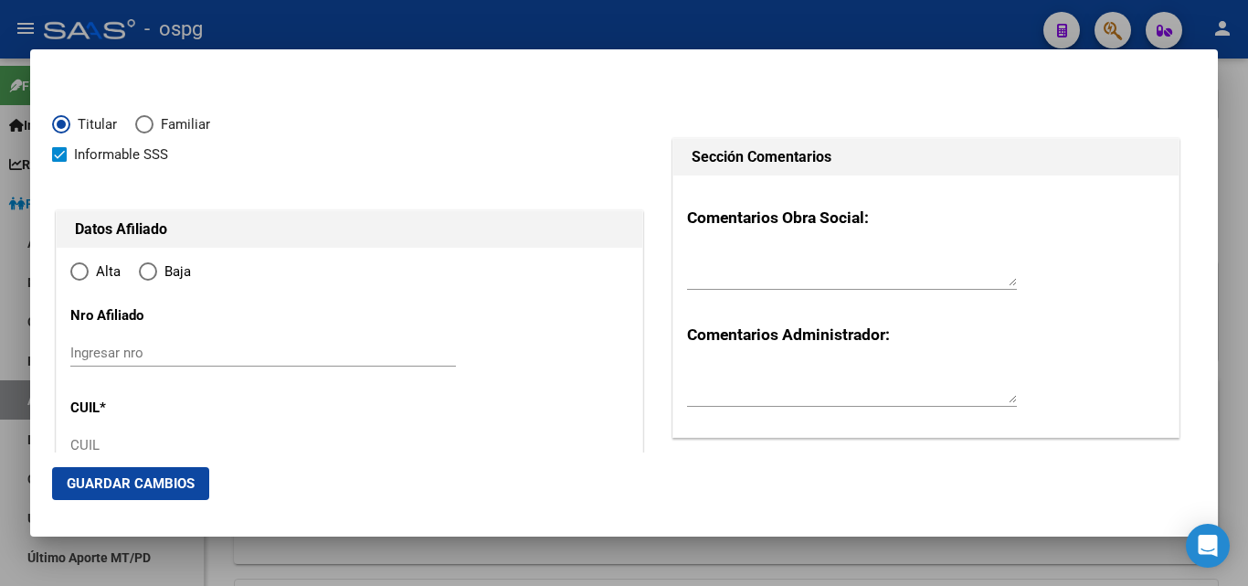
type input "20-25467171-2"
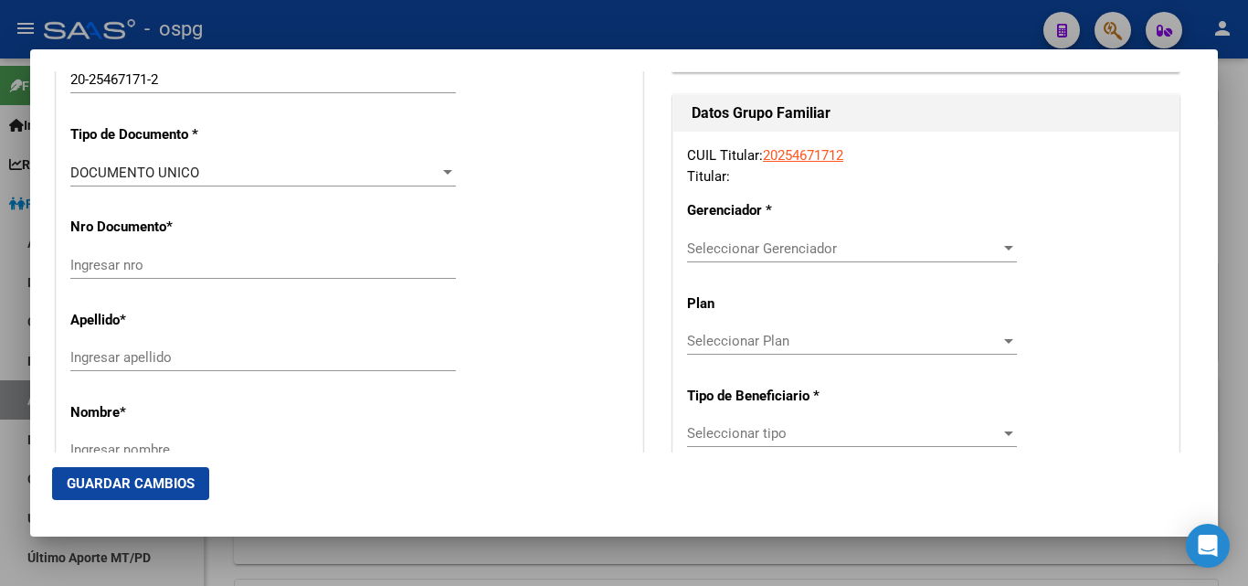
type input "25467171"
type input "[PERSON_NAME]"
type input "[DATE]"
type input "GOBERNADOR [PERSON_NAME]"
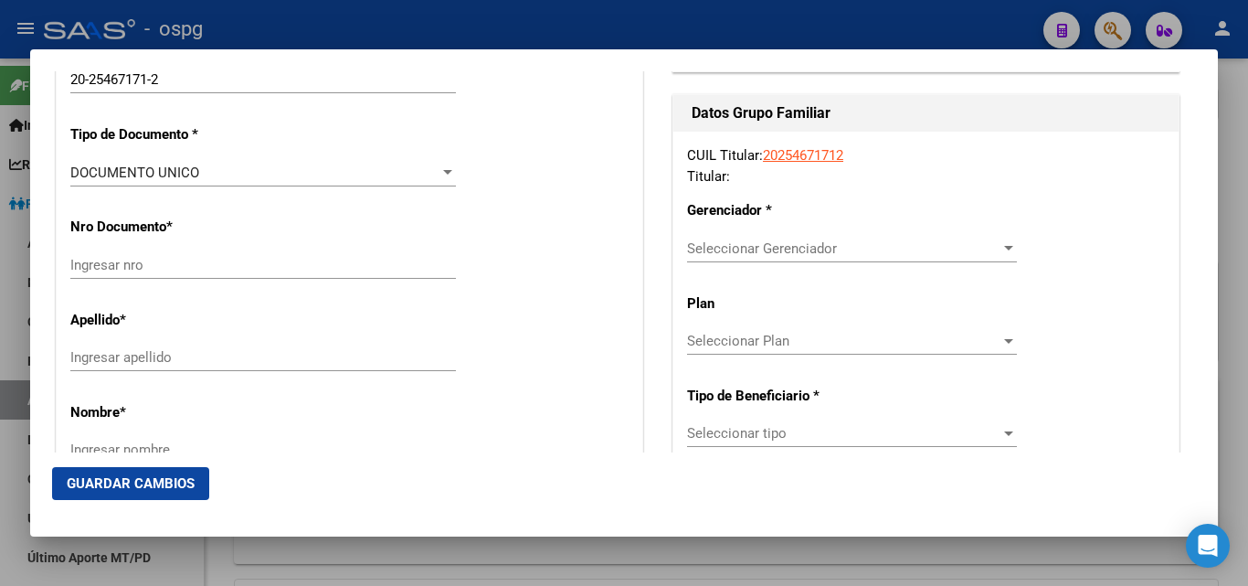
type input "1859"
type input "LA PULPERIA"
type input "1354"
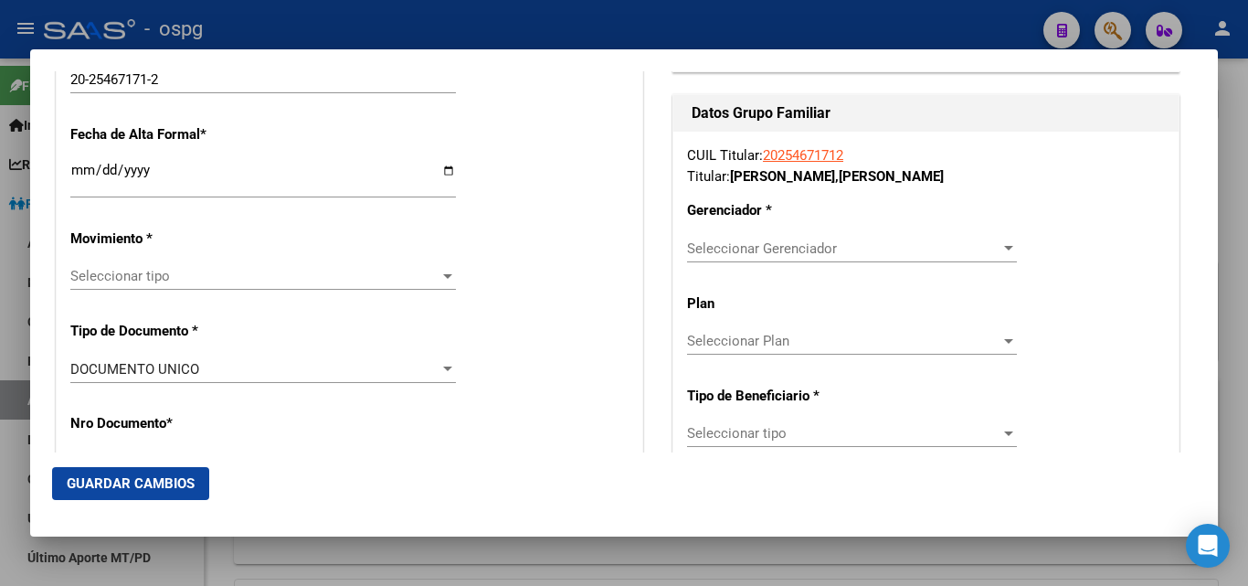
radio input "true"
type input "GOBERNADOR [PERSON_NAME]"
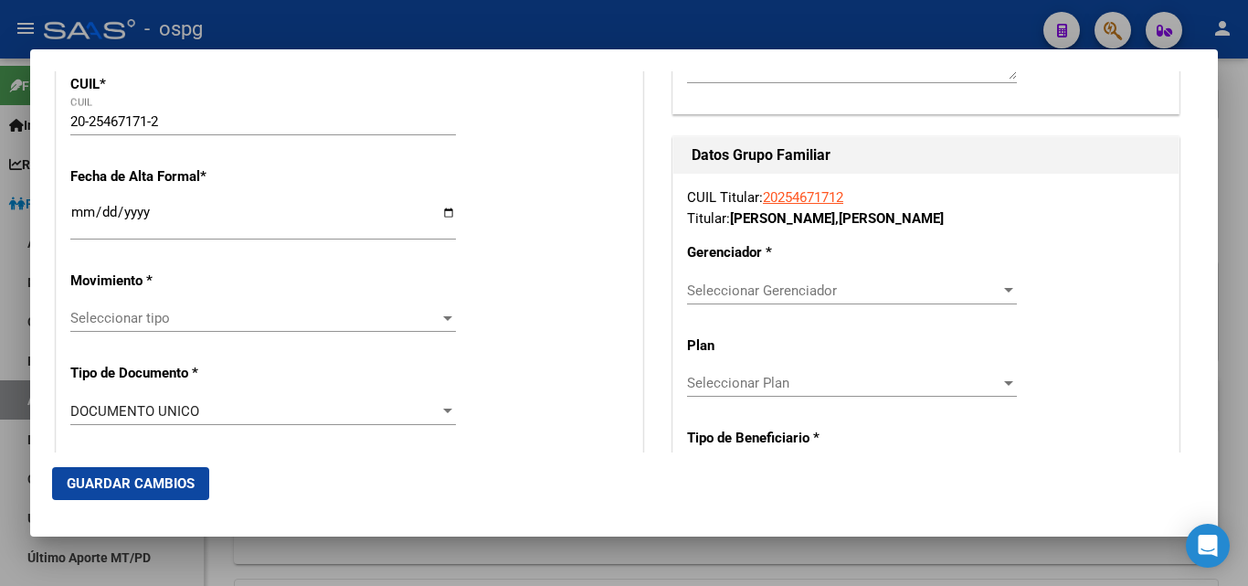
scroll to position [366, 0]
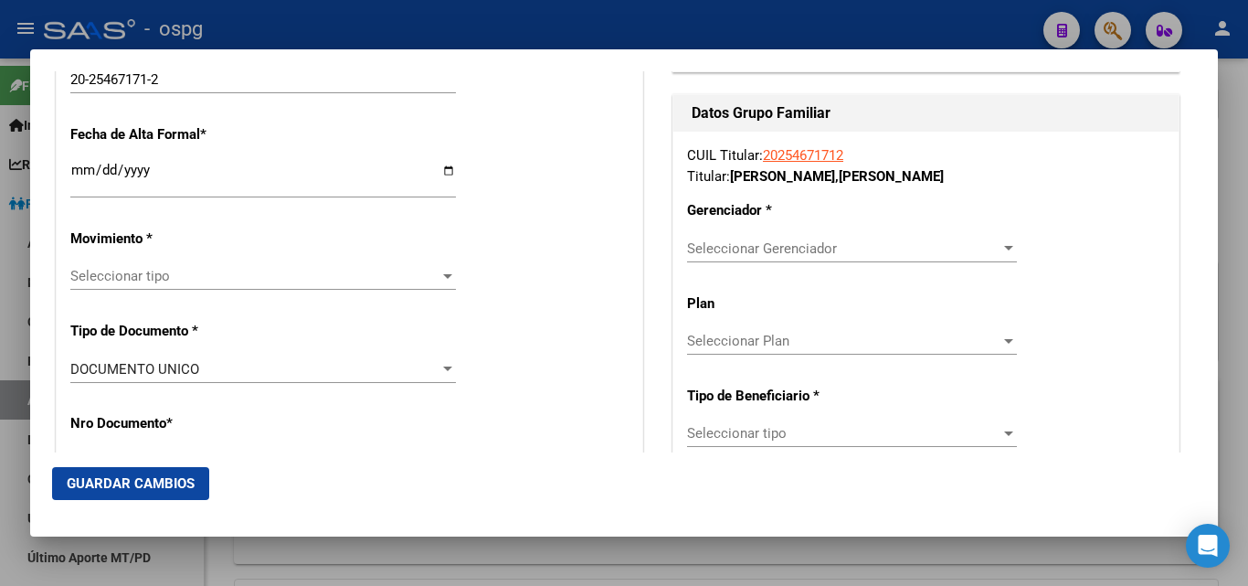
click at [80, 174] on input "Ingresar fecha" at bounding box center [263, 177] width 386 height 29
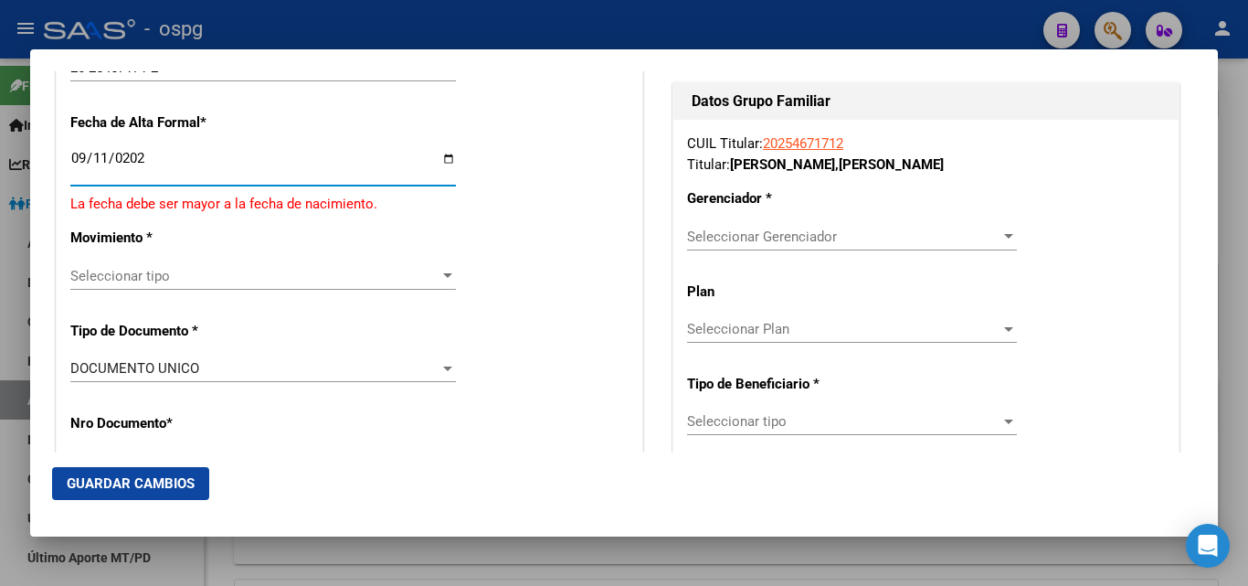
type input "[DATE]"
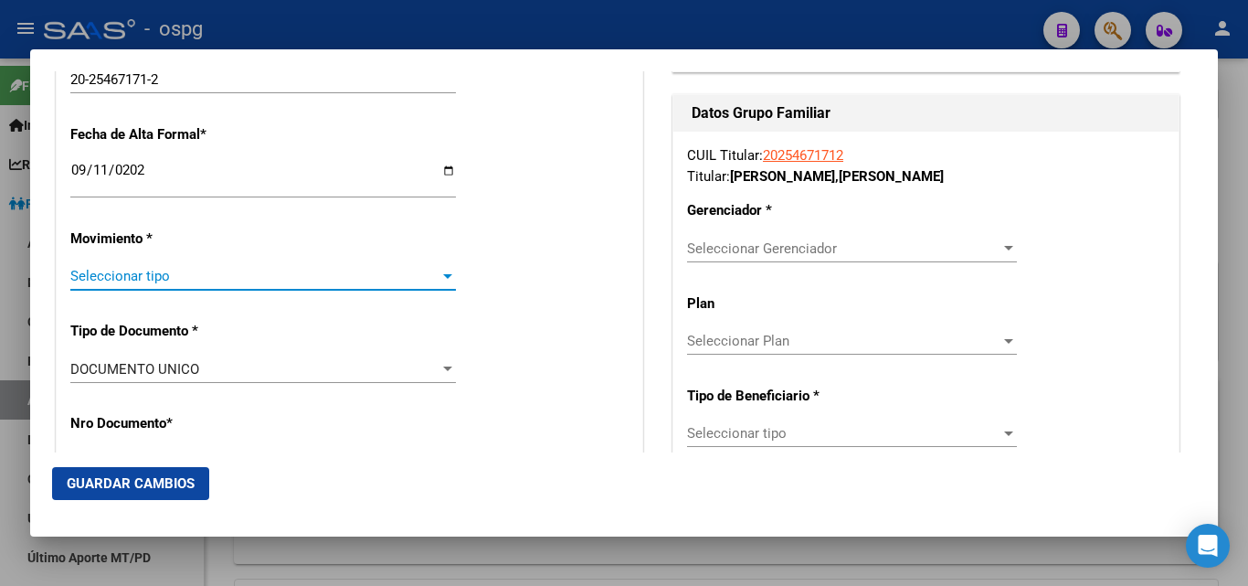
click at [93, 276] on span "Seleccionar tipo" at bounding box center [254, 276] width 369 height 16
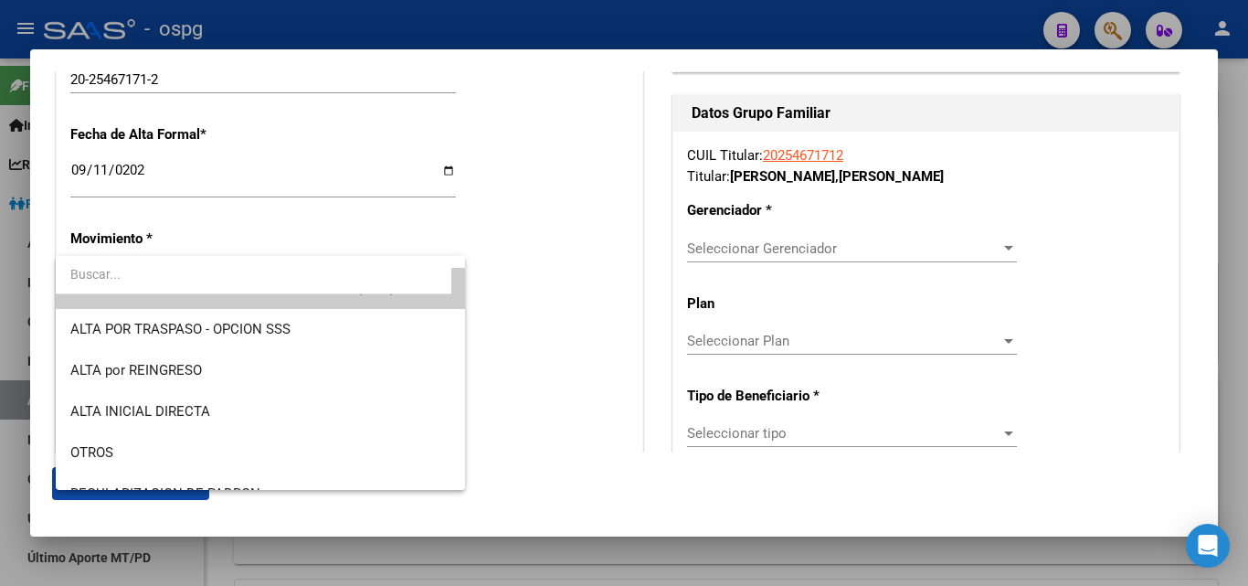
scroll to position [0, 0]
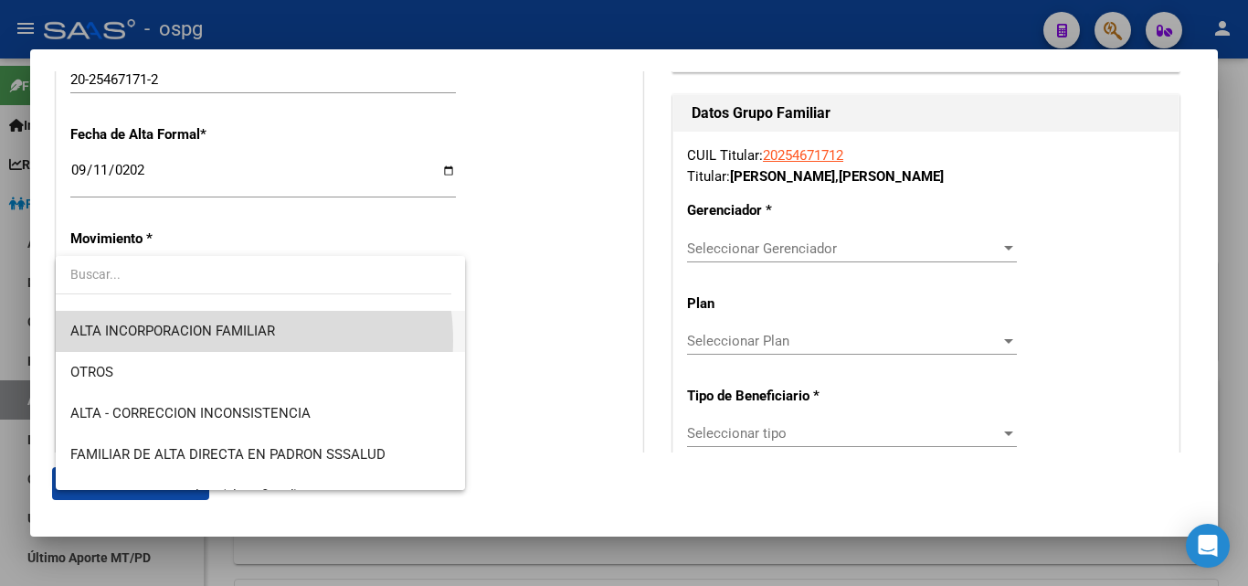
click at [204, 341] on span "ALTA INCORPORACION FAMILIAR" at bounding box center [260, 331] width 380 height 41
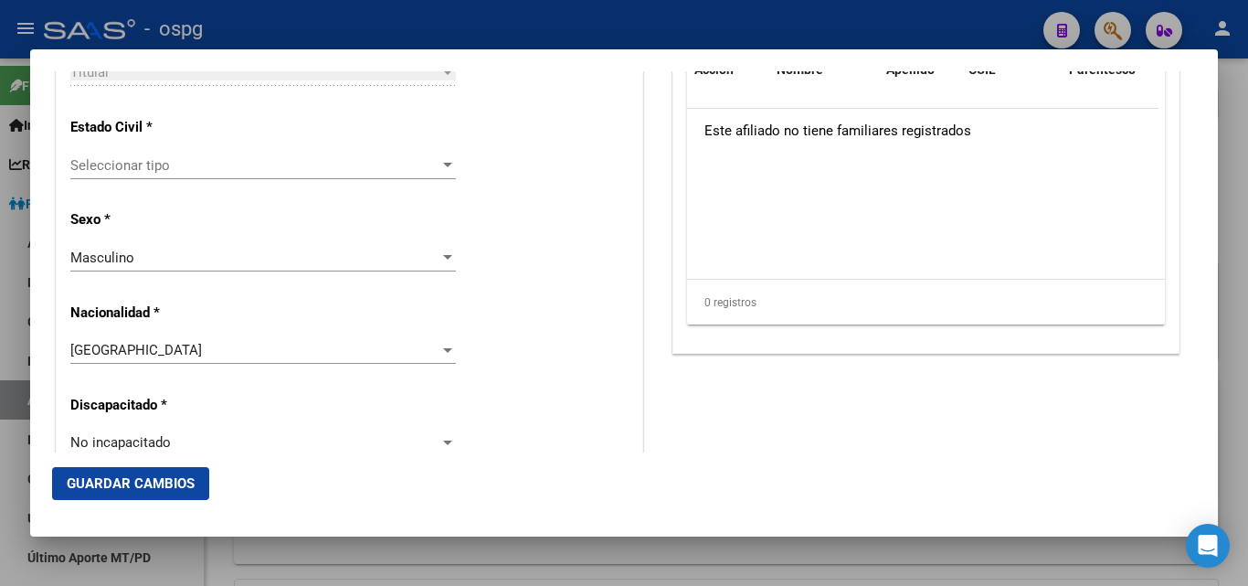
scroll to position [1005, 0]
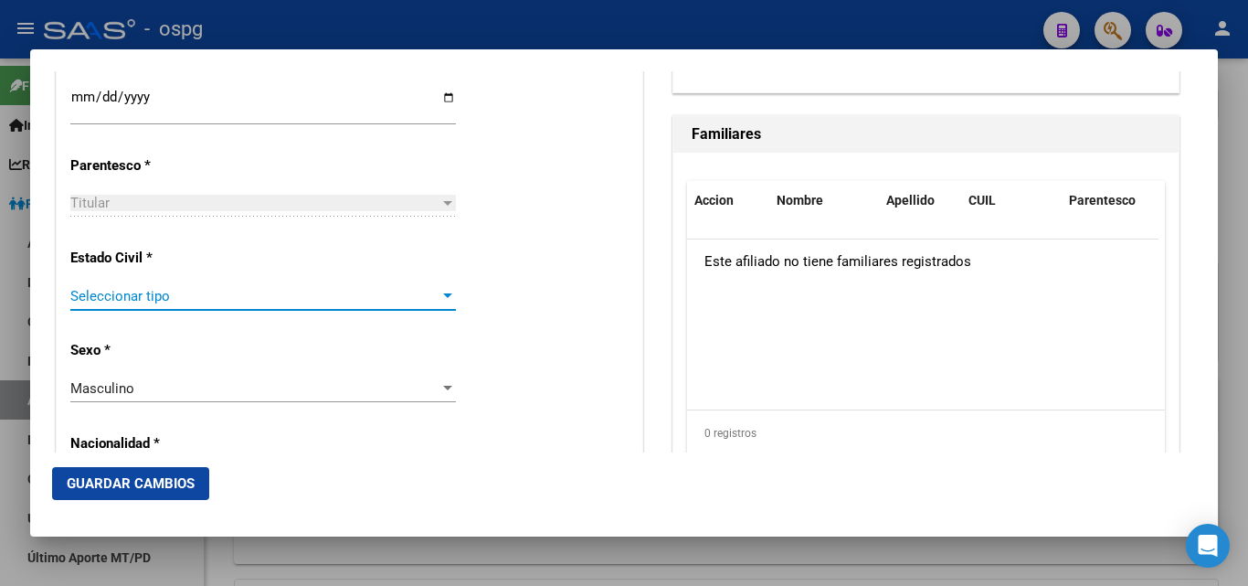
click at [128, 296] on span "Seleccionar tipo" at bounding box center [254, 296] width 369 height 16
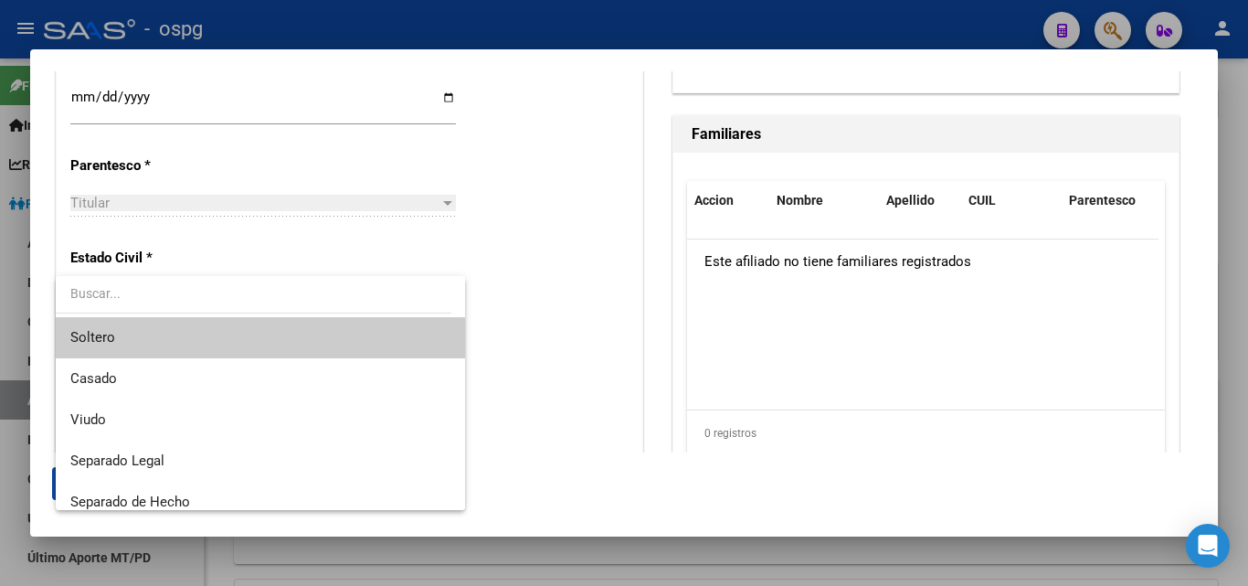
click at [133, 335] on span "Soltero" at bounding box center [260, 337] width 380 height 41
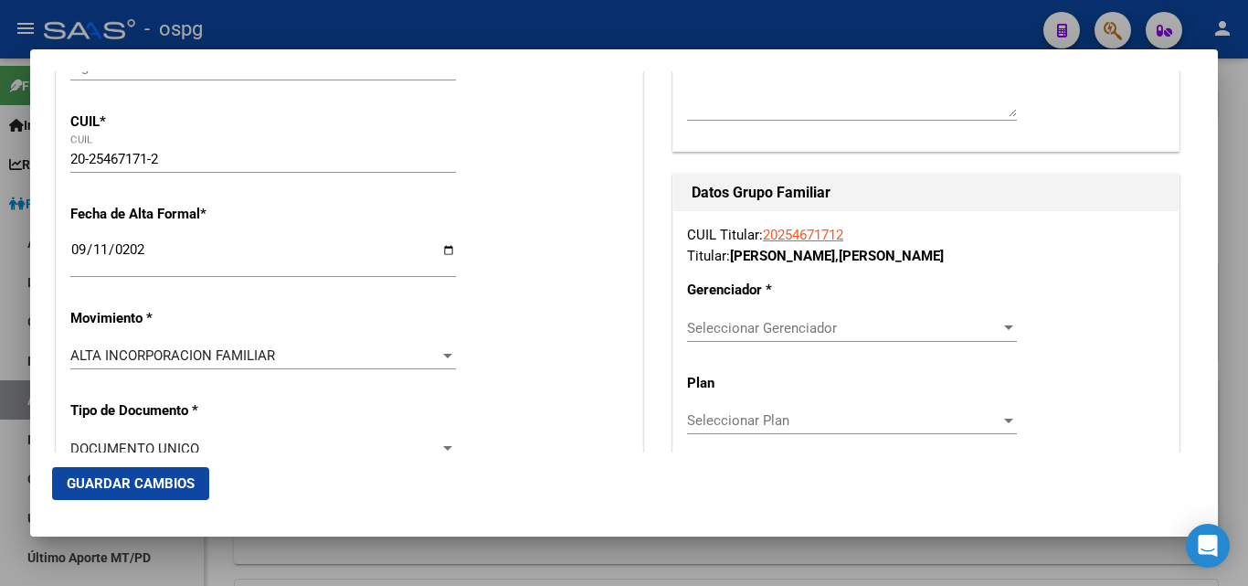
scroll to position [274, 0]
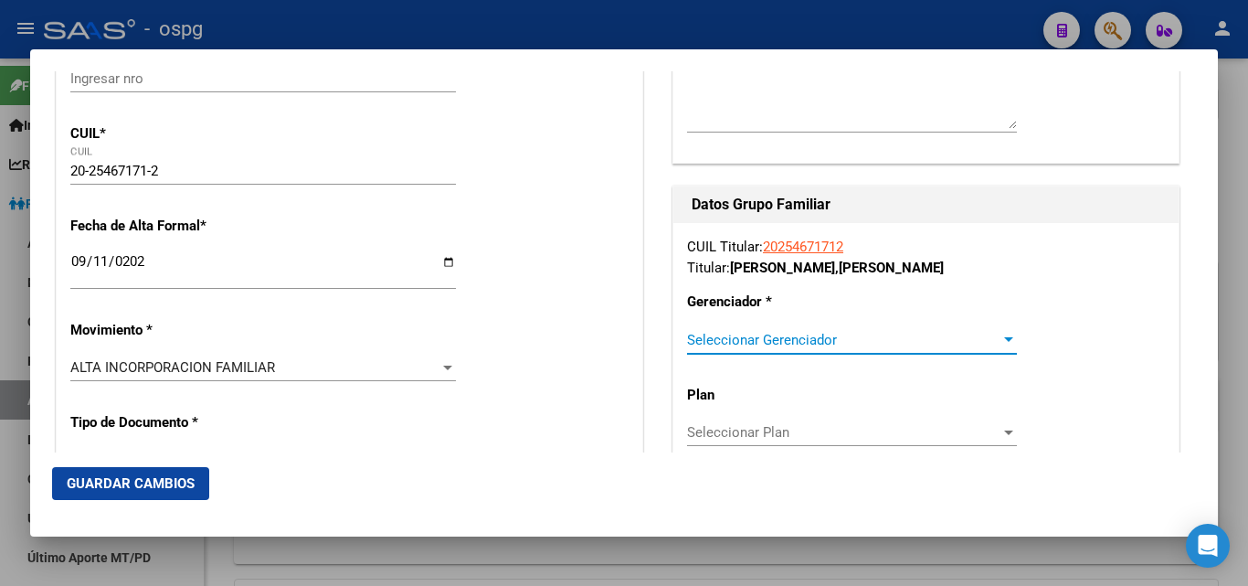
click at [765, 340] on span "Seleccionar Gerenciador" at bounding box center [843, 340] width 313 height 16
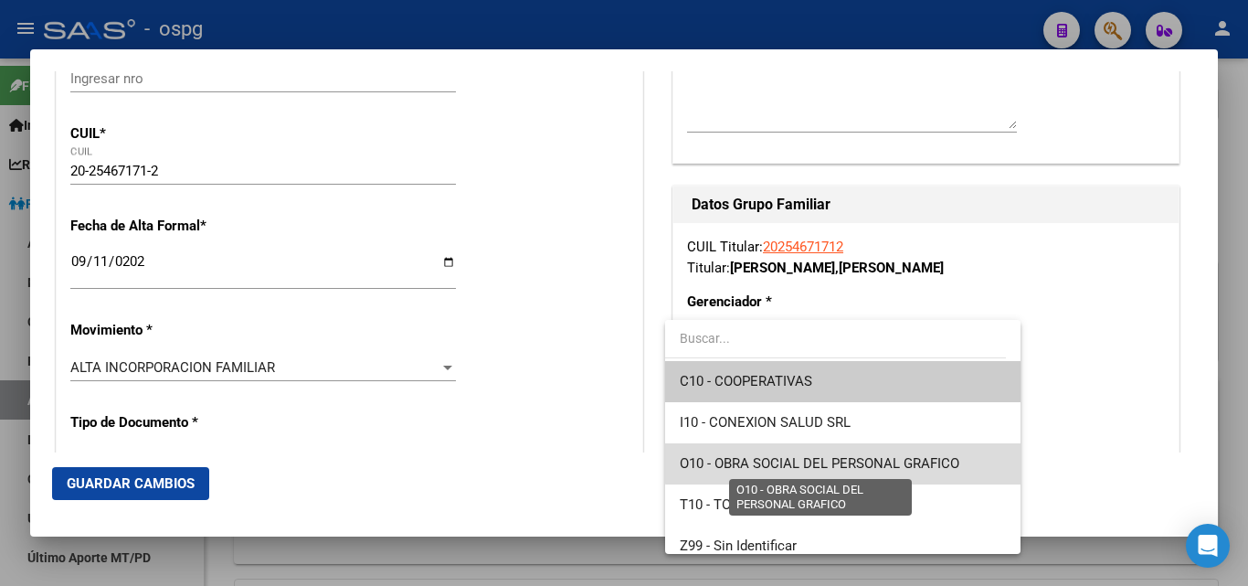
click at [887, 465] on span "O10 - OBRA SOCIAL DEL PERSONAL GRAFICO" at bounding box center [820, 463] width 280 height 16
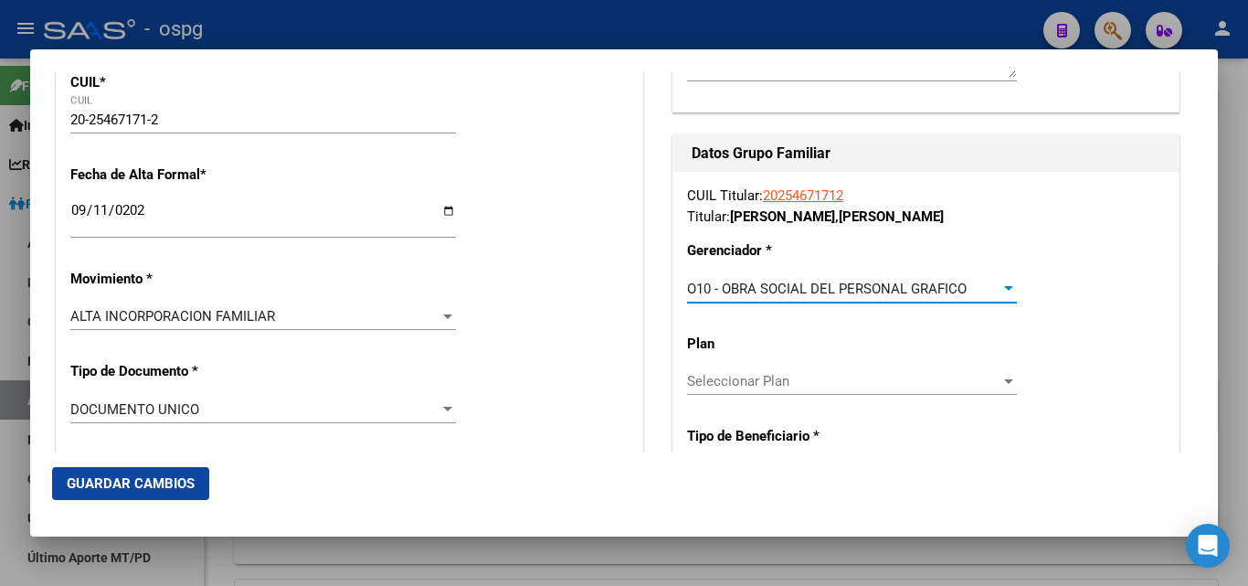
scroll to position [366, 0]
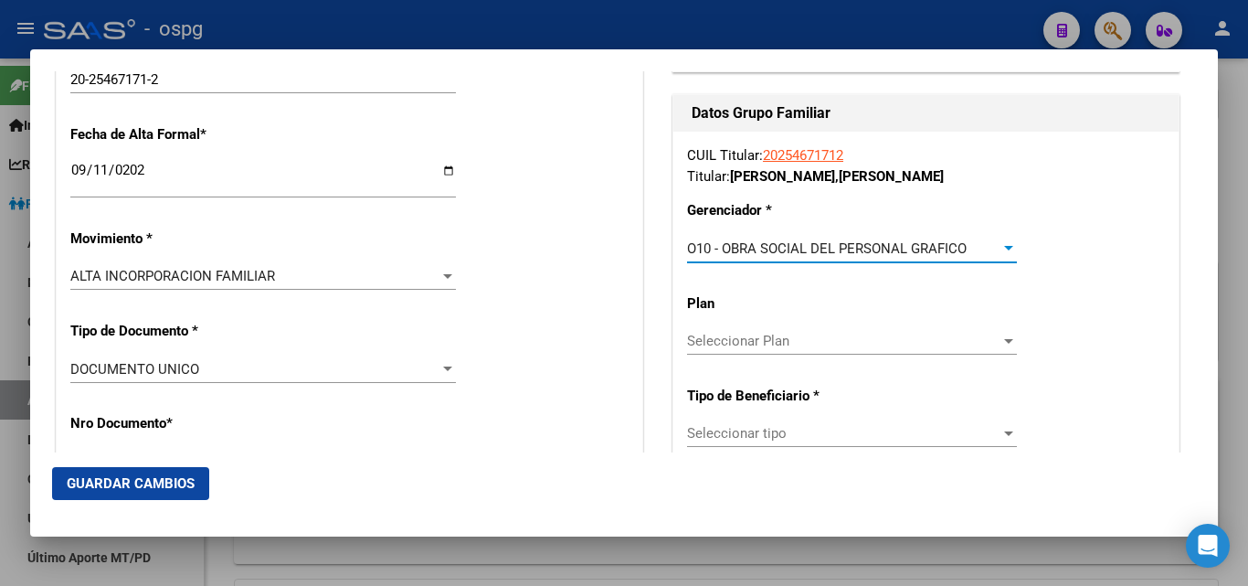
click at [714, 436] on span "Seleccionar tipo" at bounding box center [843, 433] width 313 height 16
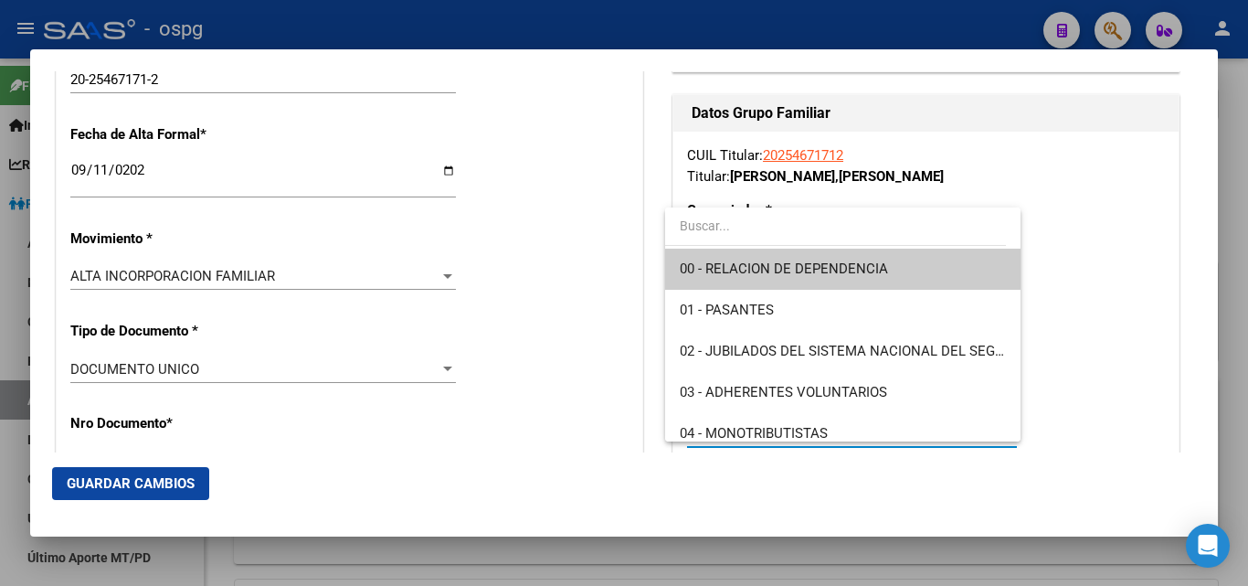
click at [796, 269] on span "00 - RELACION DE DEPENDENCIA" at bounding box center [784, 268] width 208 height 16
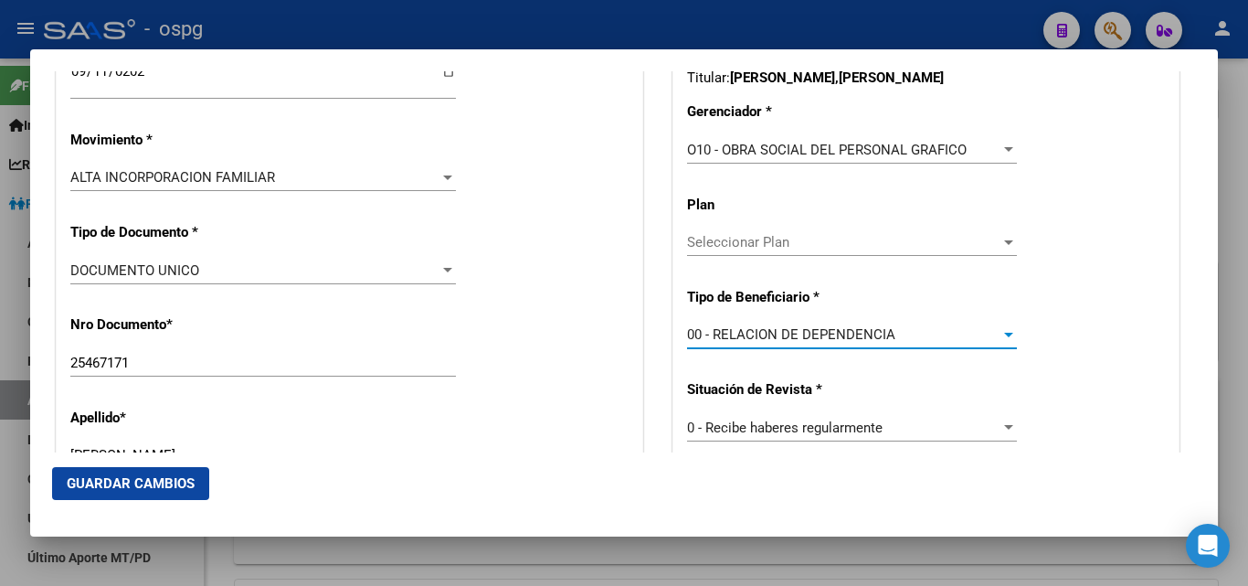
scroll to position [731, 0]
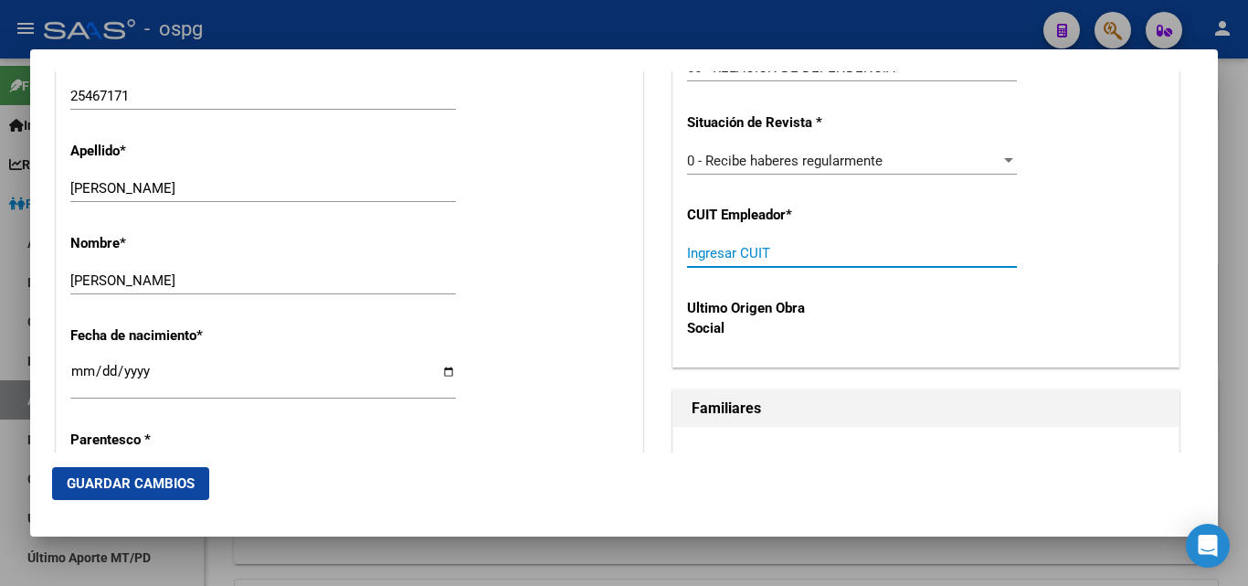
click at [697, 260] on input "Ingresar CUIT" at bounding box center [852, 253] width 330 height 16
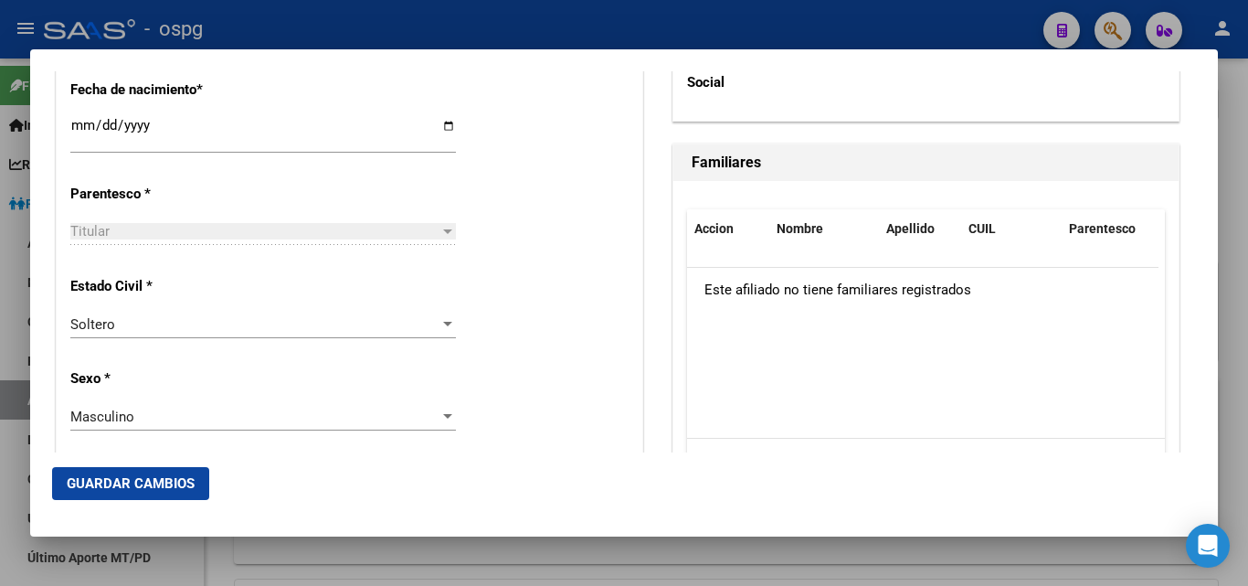
scroll to position [1280, 0]
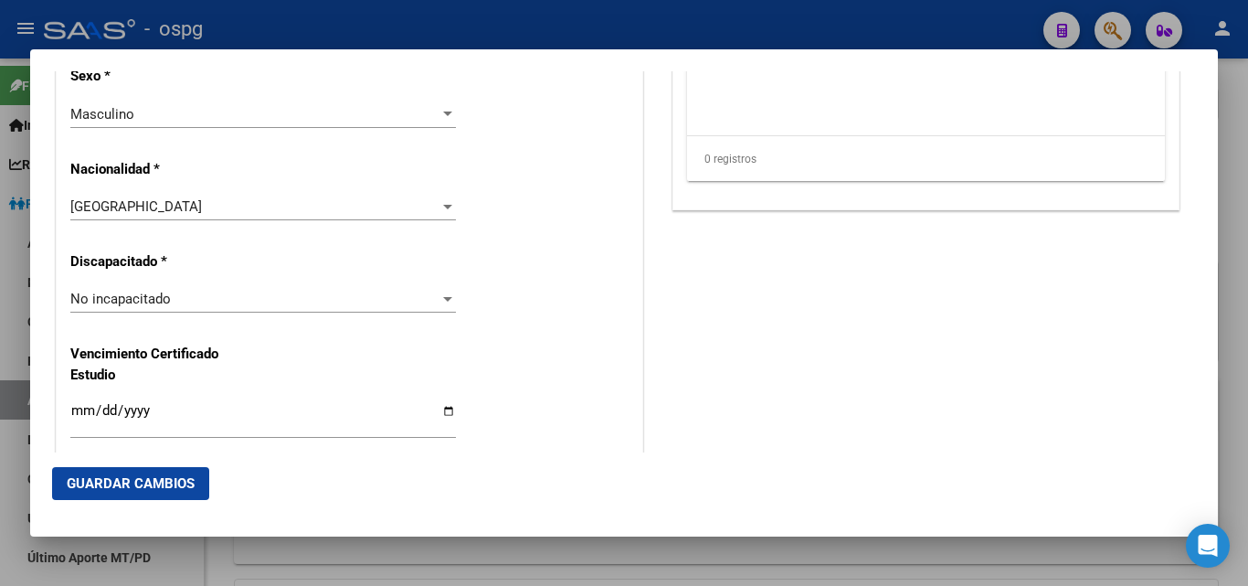
type input "30-63216114-6"
click at [109, 486] on span "Guardar Cambios" at bounding box center [131, 483] width 128 height 16
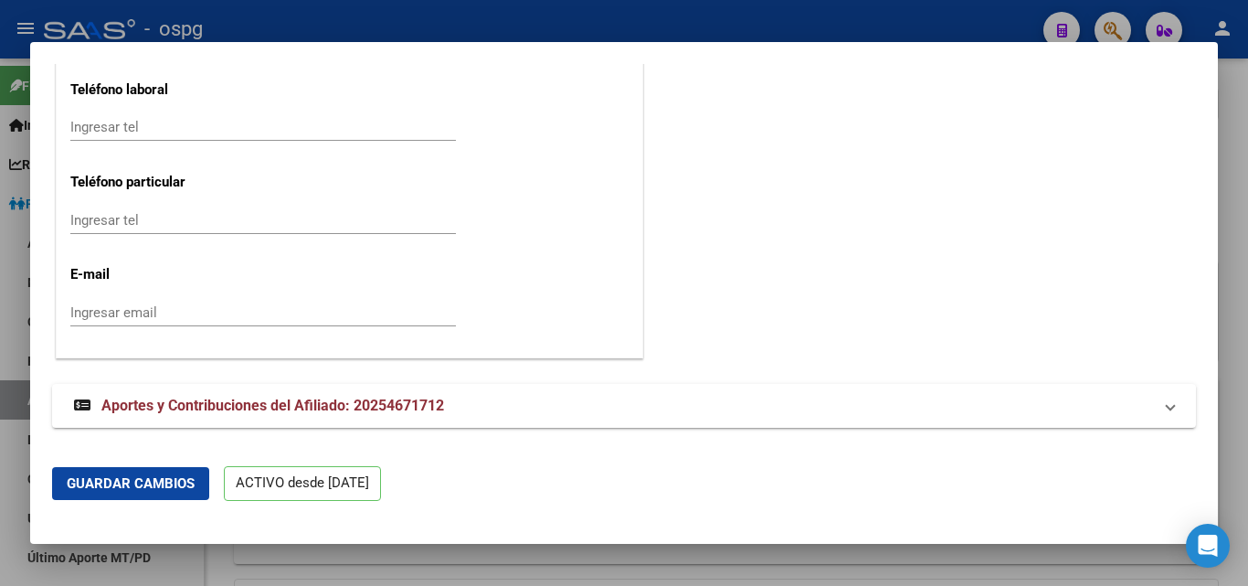
scroll to position [2368, 0]
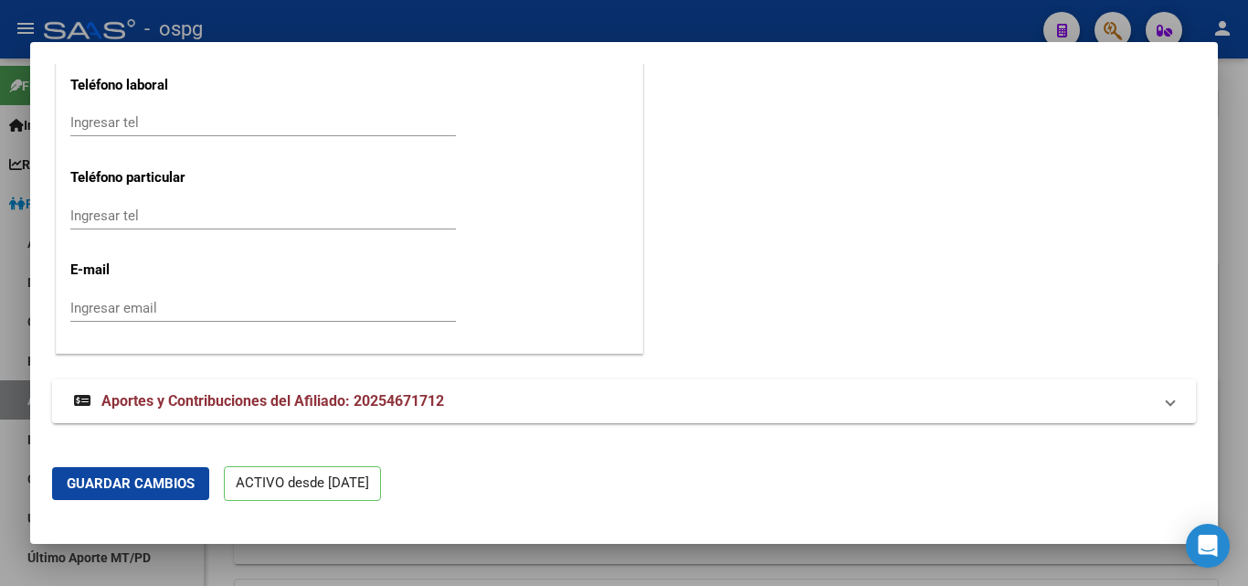
click at [85, 313] on input "Ingresar email" at bounding box center [263, 308] width 386 height 16
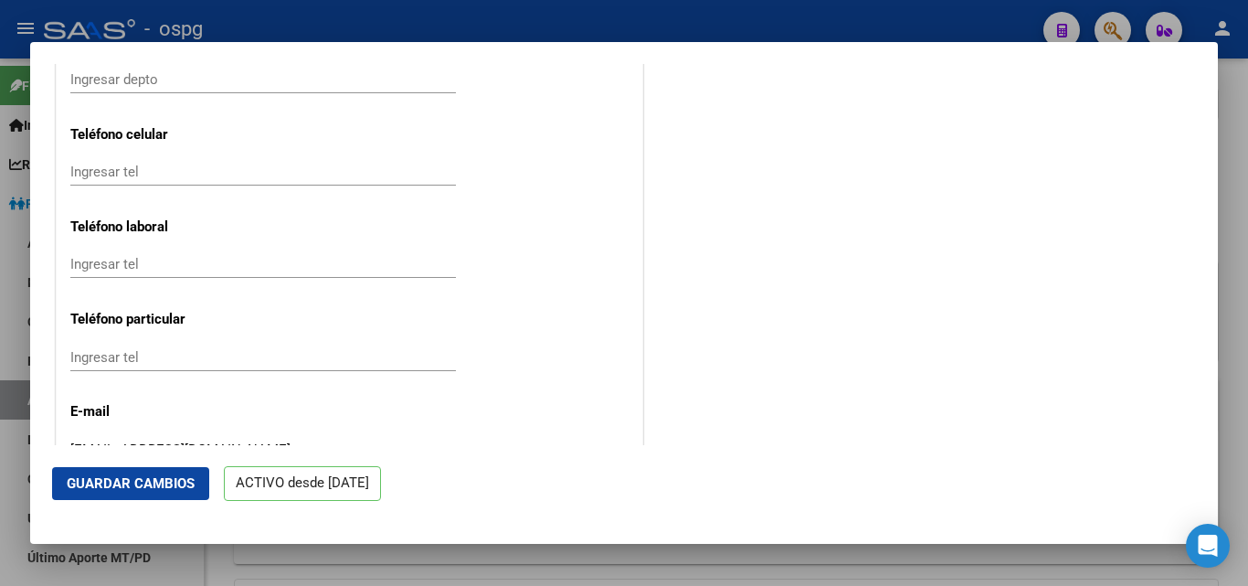
scroll to position [2185, 0]
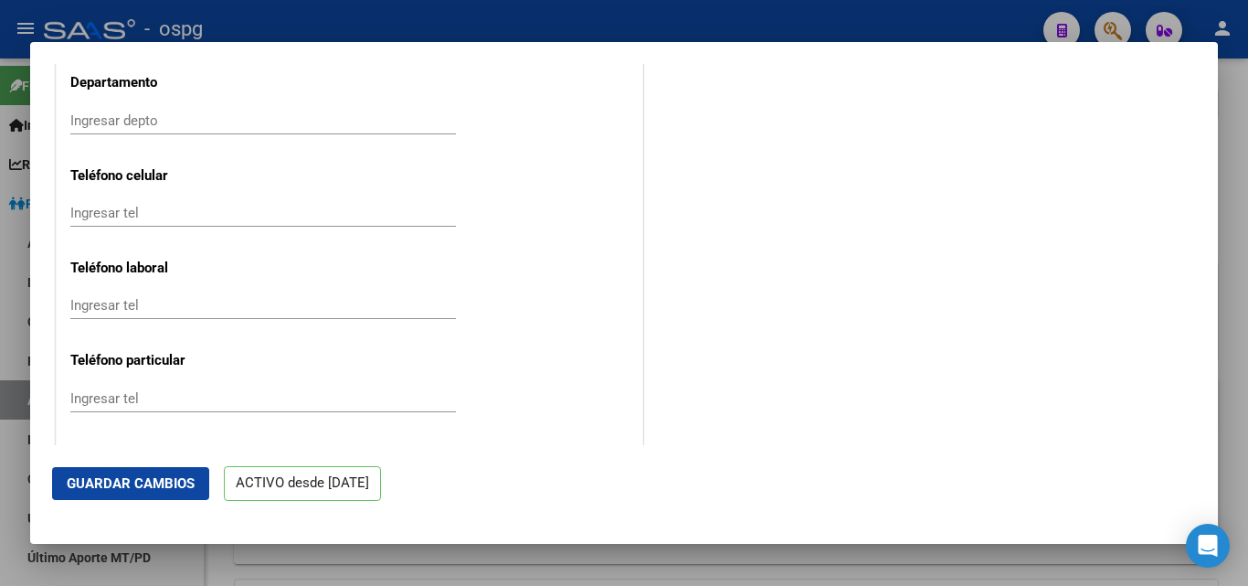
type input "[EMAIL_ADDRESS][DOMAIN_NAME]"
click at [77, 210] on input "Ingresar tel" at bounding box center [263, 213] width 386 height 16
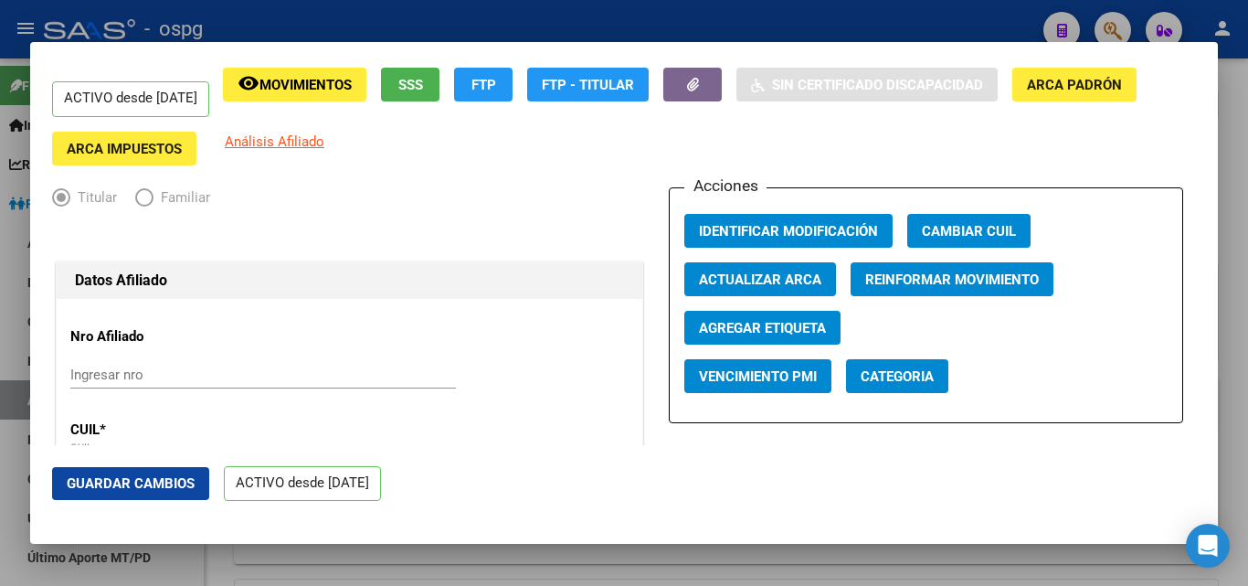
scroll to position [0, 0]
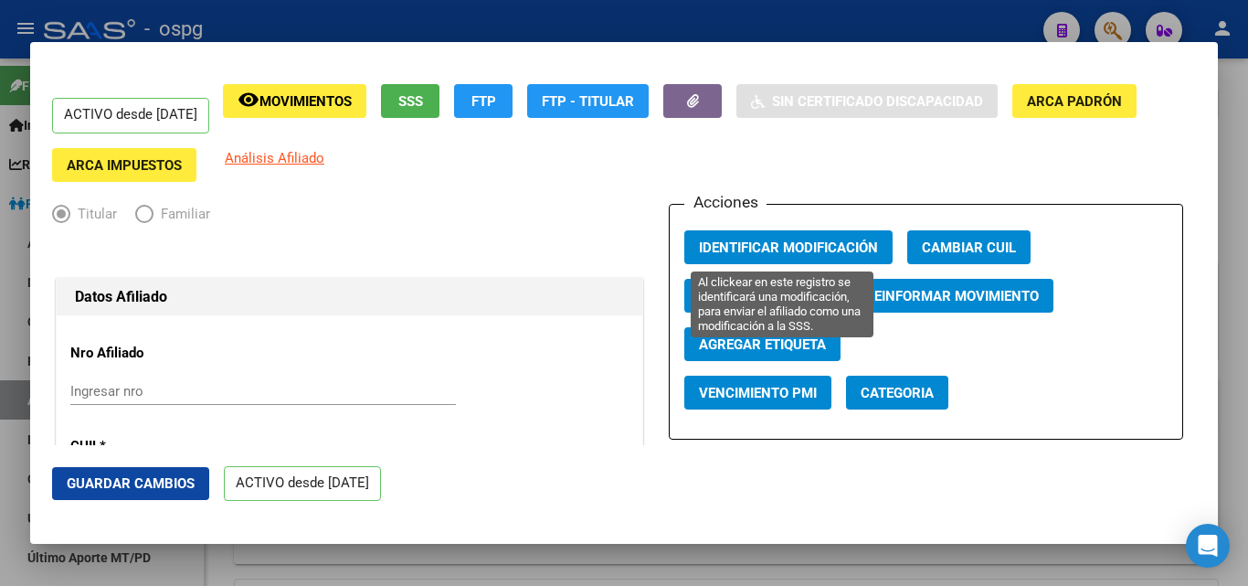
type input "1158226674"
click at [770, 252] on span "Identificar Modificación" at bounding box center [788, 247] width 179 height 16
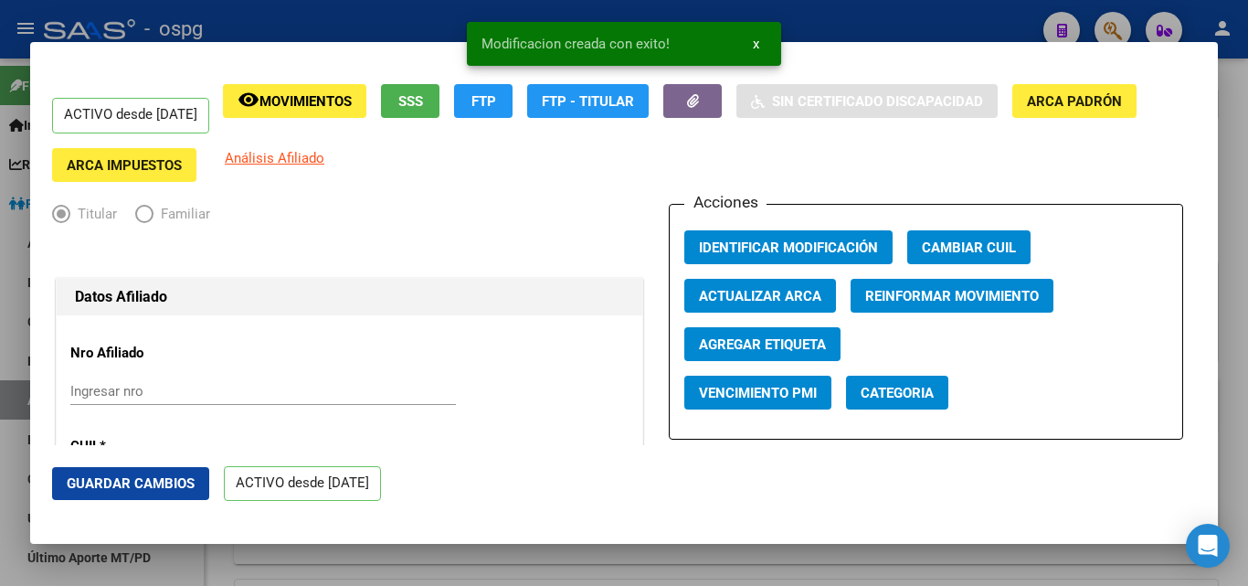
click at [112, 483] on span "Guardar Cambios" at bounding box center [131, 483] width 128 height 16
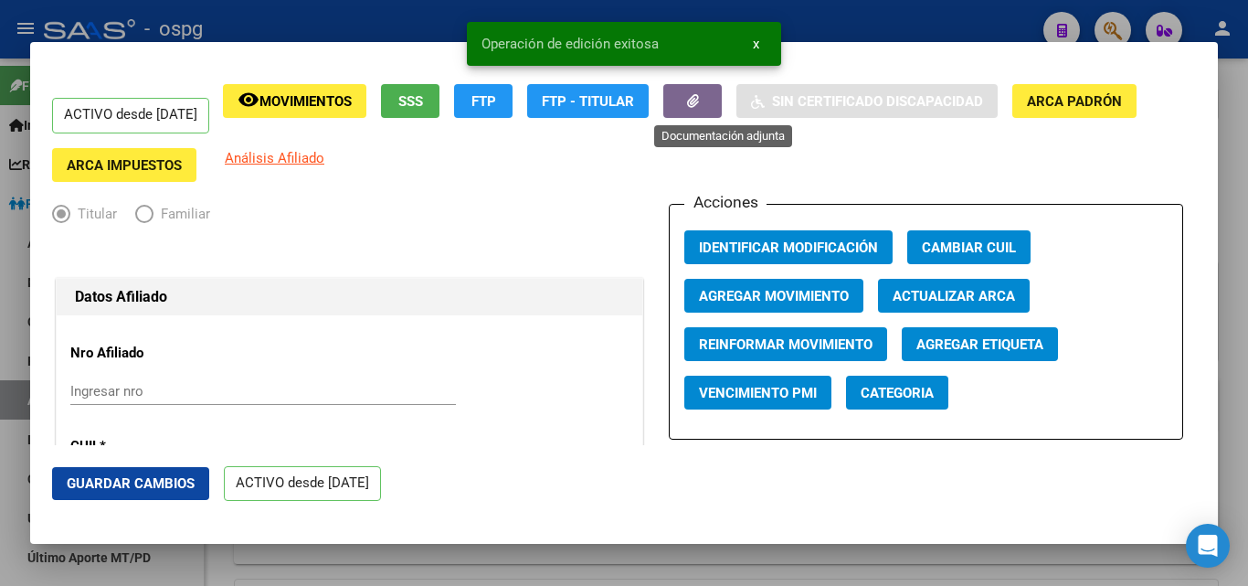
click at [699, 99] on icon "button" at bounding box center [693, 101] width 12 height 14
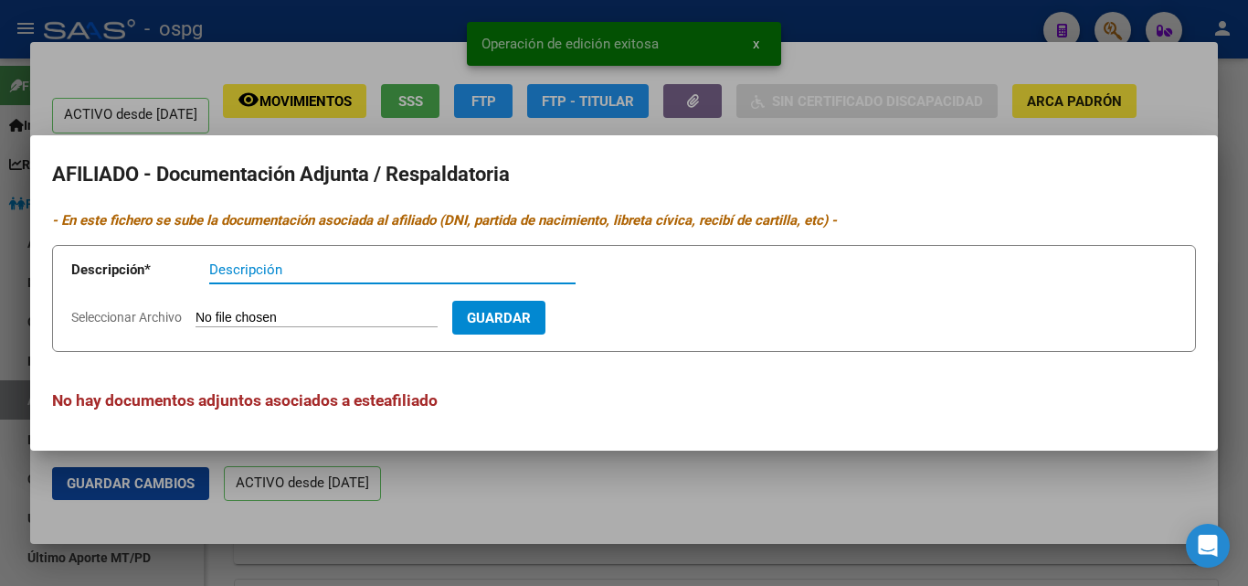
click at [209, 266] on input "Descripción" at bounding box center [392, 269] width 366 height 16
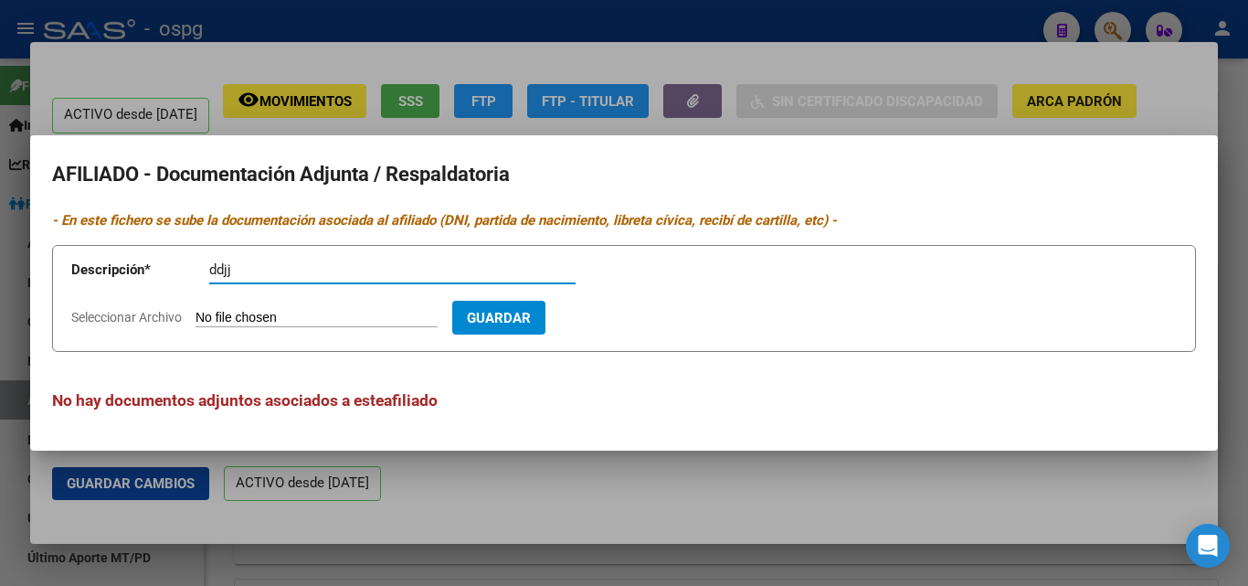
type input "ddjj"
click at [210, 318] on input "Seleccionar Archivo" at bounding box center [317, 318] width 242 height 17
click at [237, 317] on input "Seleccionar Archivo" at bounding box center [317, 318] width 242 height 17
type input "C:\fakepath\DDJJ OSPG [PERSON_NAME].pdf"
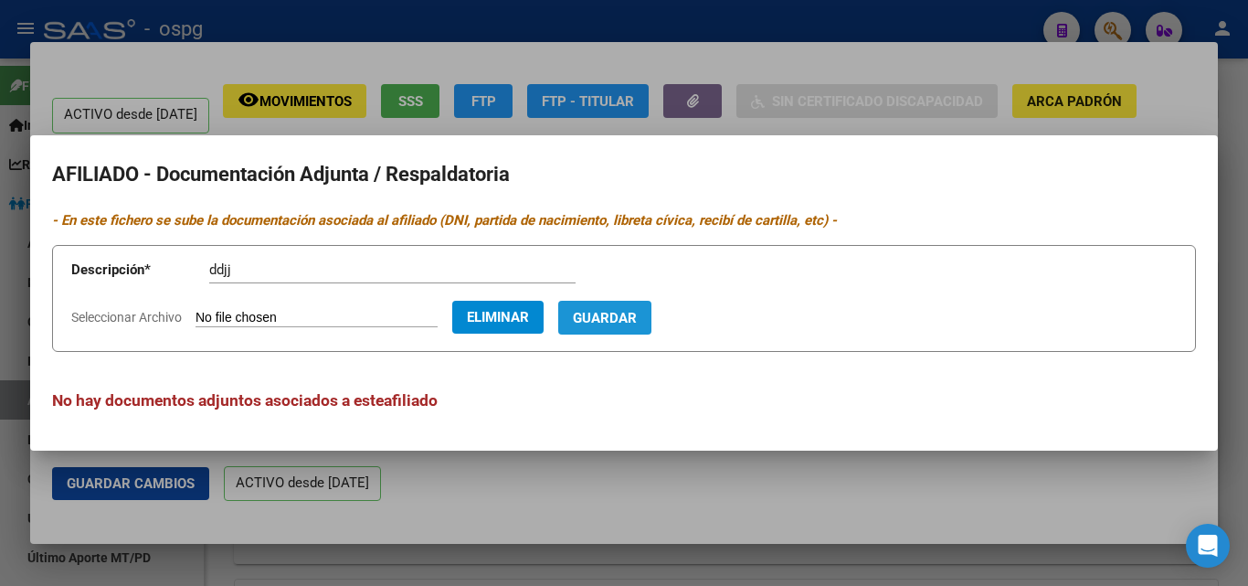
click at [637, 315] on span "Guardar" at bounding box center [605, 318] width 64 height 16
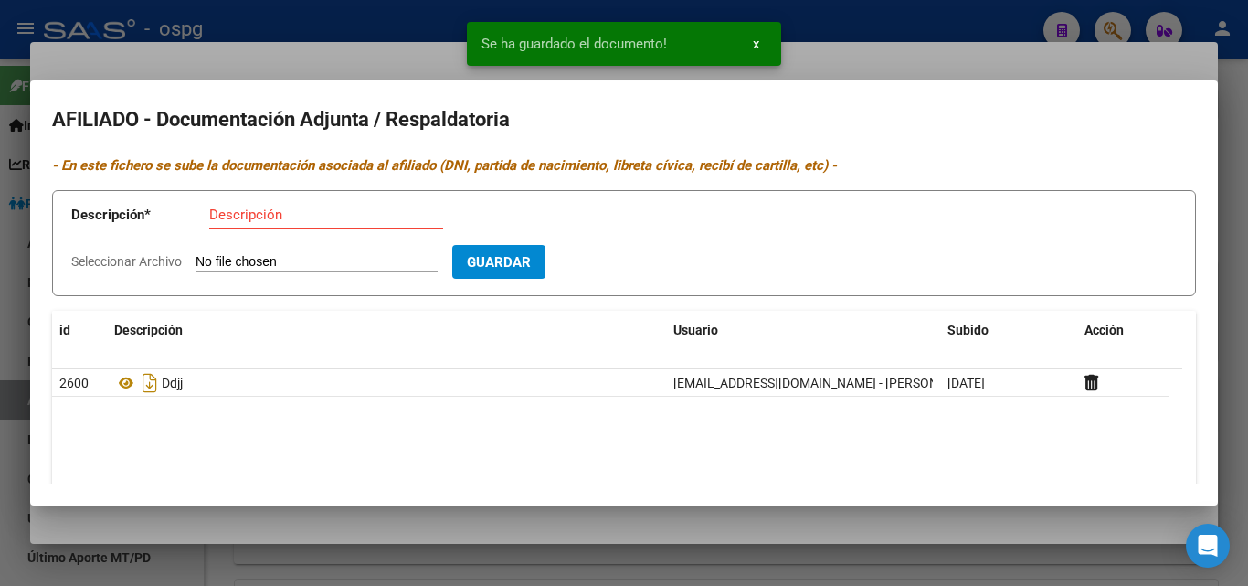
click at [226, 208] on input "Descripción" at bounding box center [326, 215] width 234 height 16
type input "alta"
click at [230, 259] on input "Seleccionar Archivo" at bounding box center [317, 262] width 242 height 17
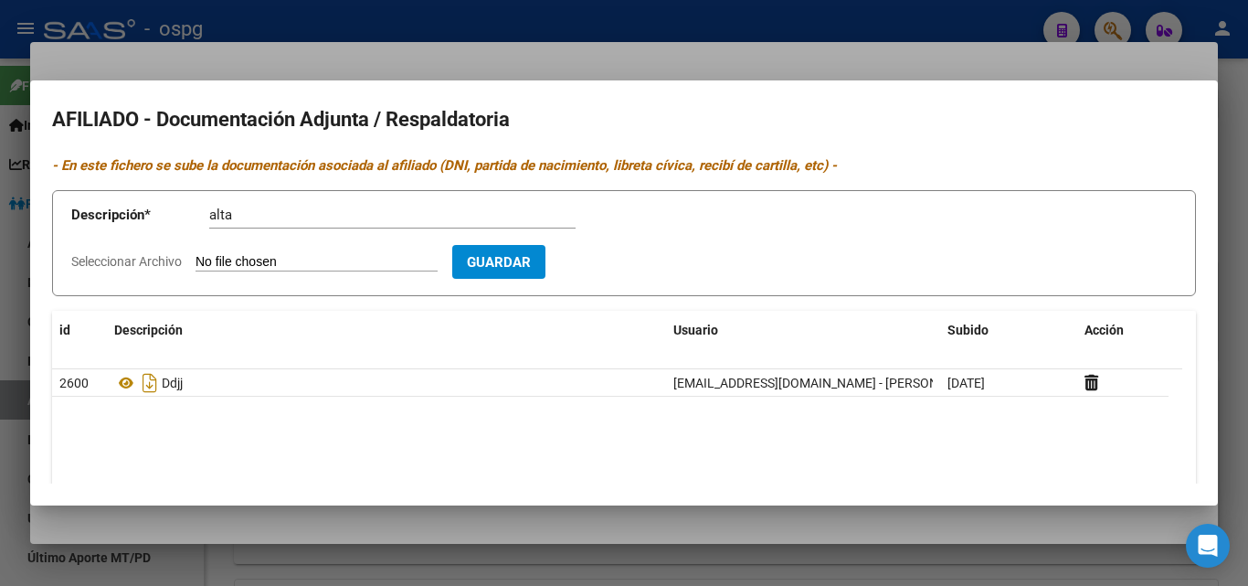
type input "C:\fakepath\ALTA TEMPRANA [PERSON_NAME].pdf"
click at [602, 267] on button "Guardar" at bounding box center [604, 262] width 93 height 34
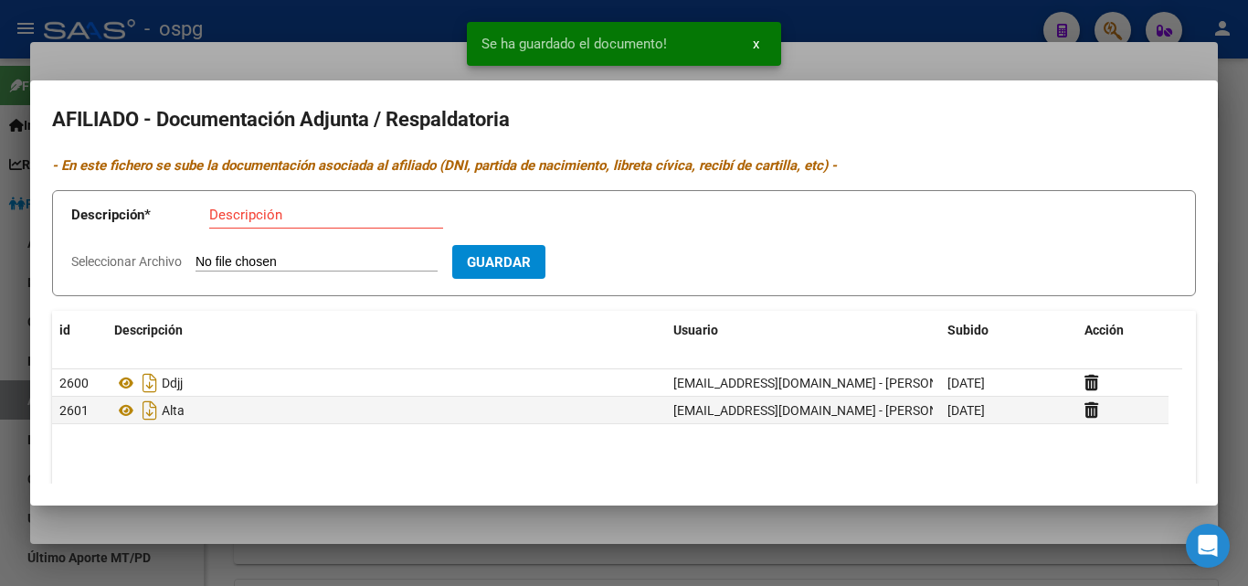
click at [230, 207] on input "Descripción" at bounding box center [326, 215] width 234 height 16
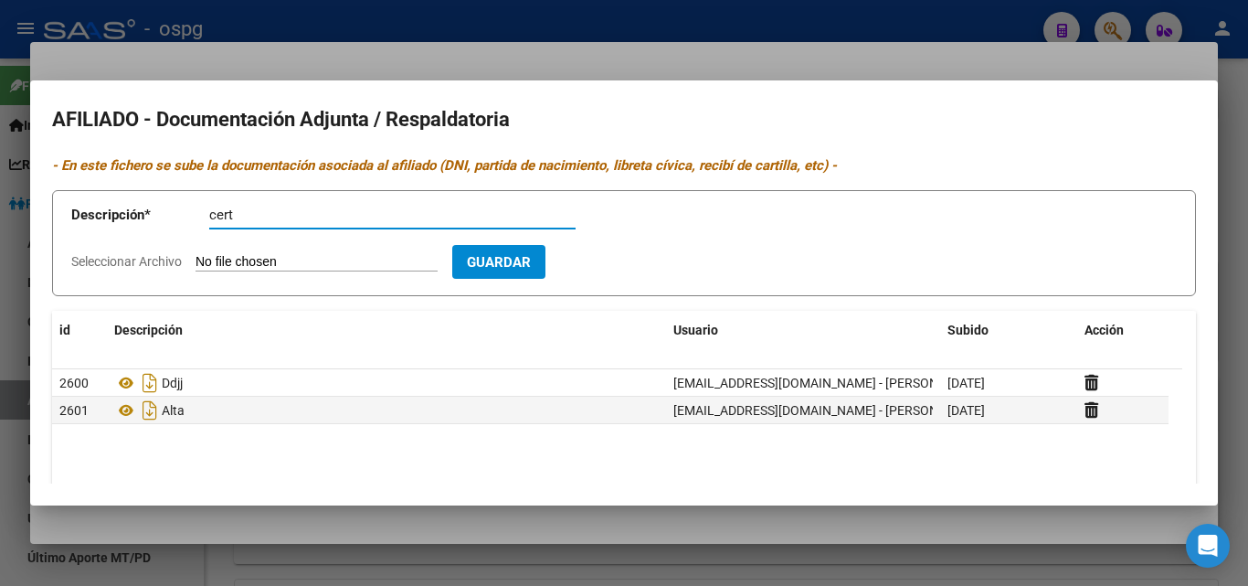
type input "cert"
click at [212, 261] on input "Seleccionar Archivo" at bounding box center [317, 262] width 242 height 17
type input "C:\fakepath\certif [PERSON_NAME].jpeg"
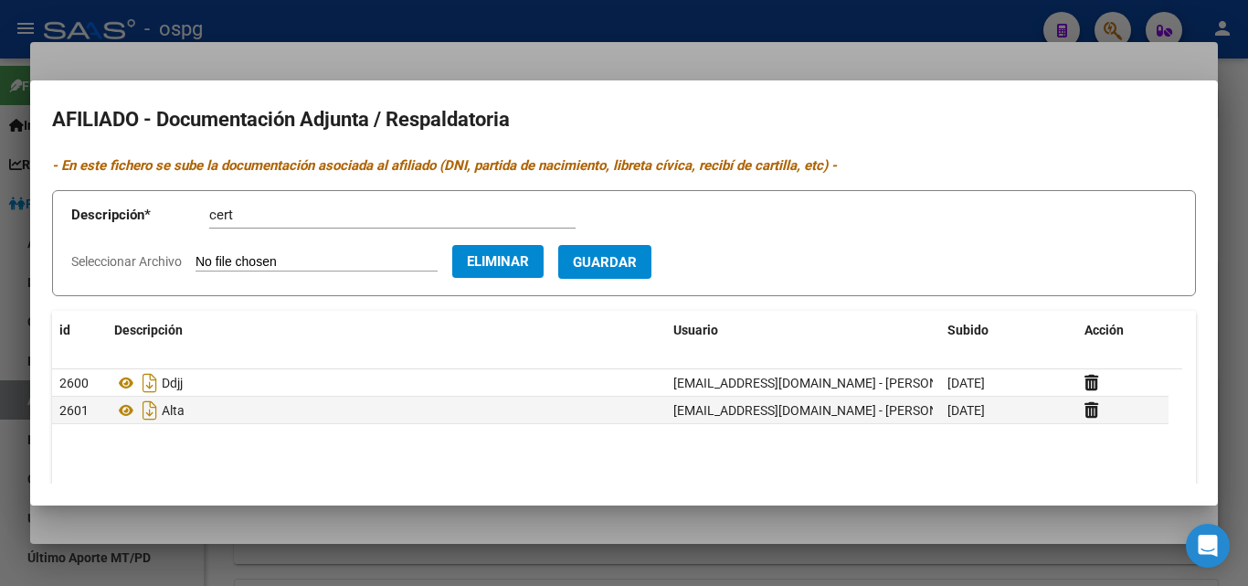
click at [617, 264] on span "Guardar" at bounding box center [605, 262] width 64 height 16
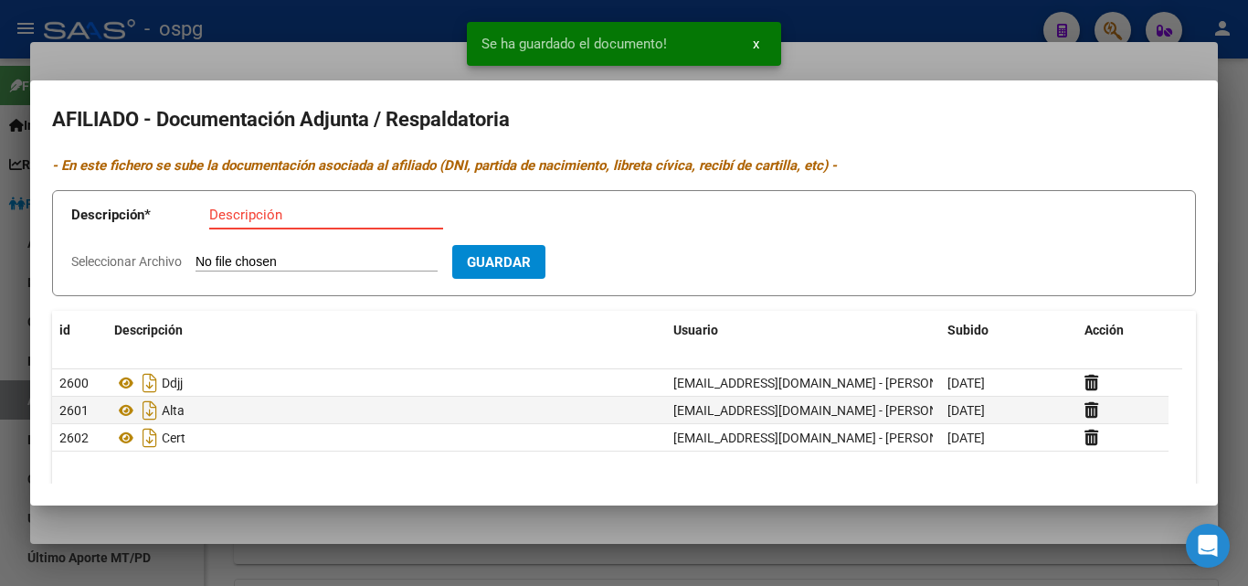
click at [211, 214] on input "Descripción" at bounding box center [326, 215] width 234 height 16
type input "cert"
click at [264, 262] on input "Seleccionar Archivo" at bounding box center [317, 262] width 242 height 17
type input "C:\fakepath\cerif nac [PERSON_NAME].jpeg"
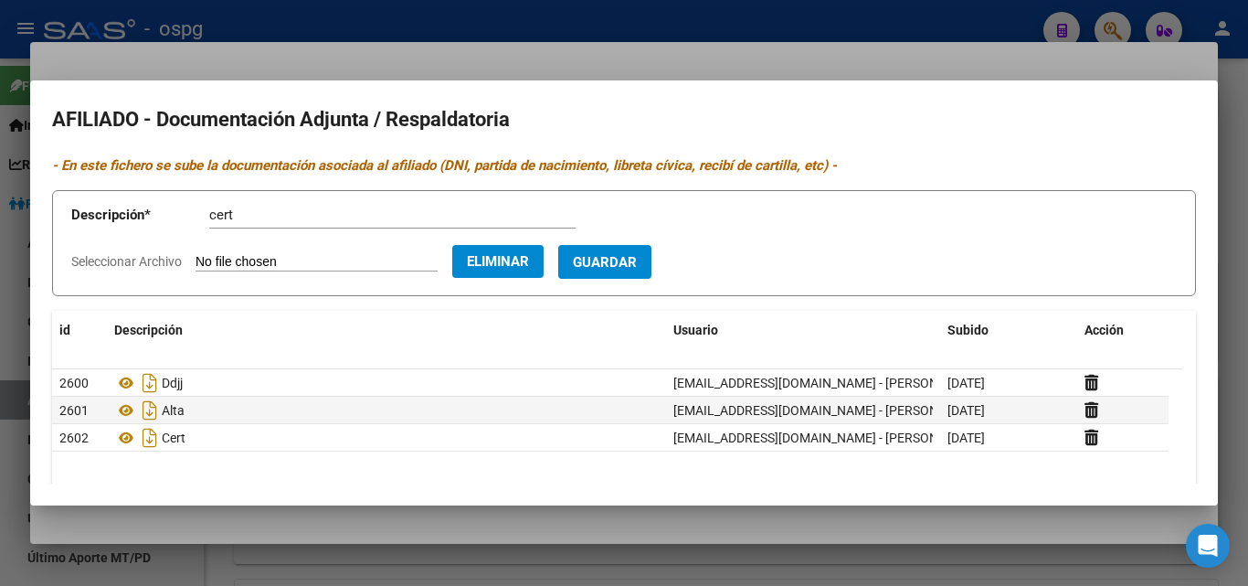
click at [637, 262] on span "Guardar" at bounding box center [605, 262] width 64 height 16
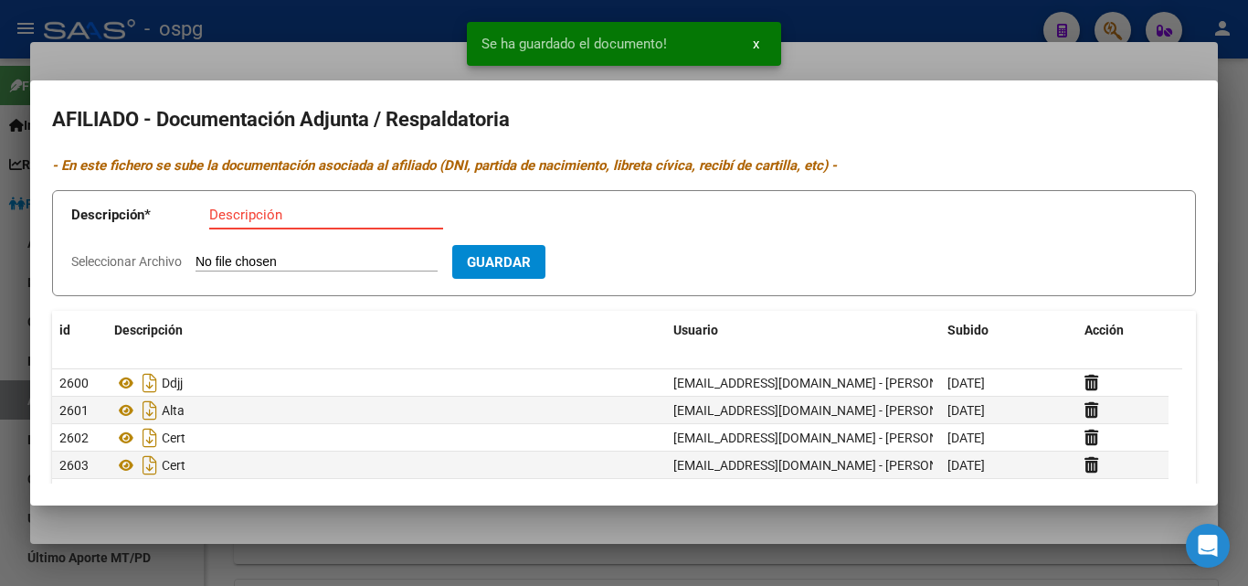
click at [219, 213] on input "Descripción" at bounding box center [326, 215] width 234 height 16
type input "dni"
click at [202, 261] on input "Seleccionar Archivo" at bounding box center [317, 262] width 242 height 17
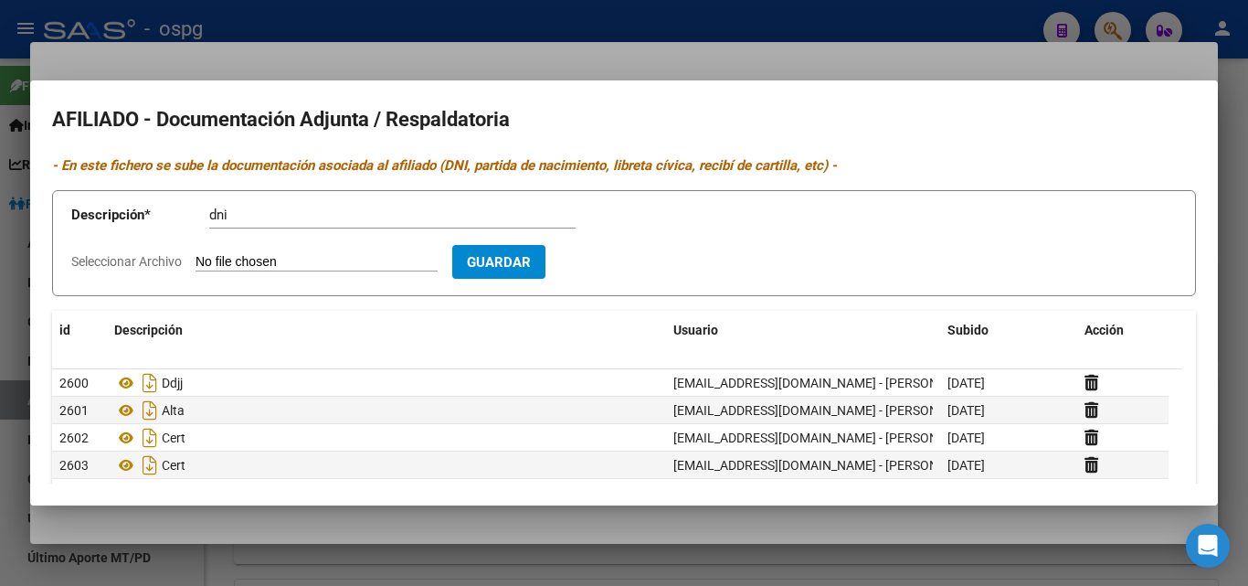
type input "C:\fakepath\[PERSON_NAME] - esposa - .jpeg"
click at [637, 263] on span "Guardar" at bounding box center [605, 262] width 64 height 16
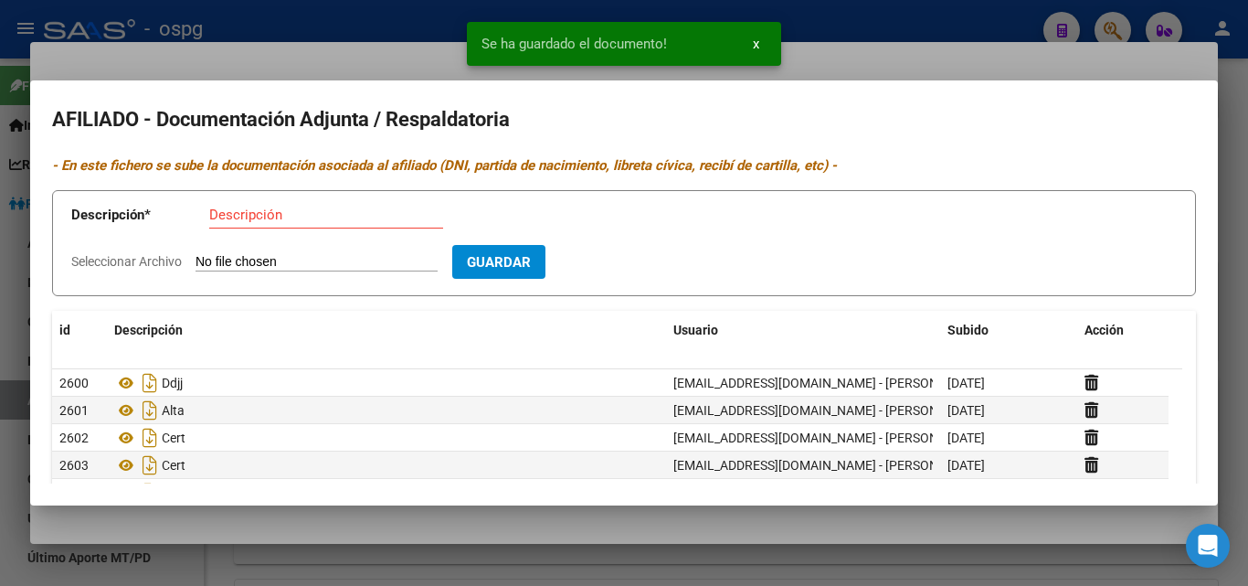
click at [224, 221] on input "Descripción" at bounding box center [326, 215] width 234 height 16
type input "dni"
click at [222, 260] on input "Seleccionar Archivo" at bounding box center [317, 262] width 242 height 17
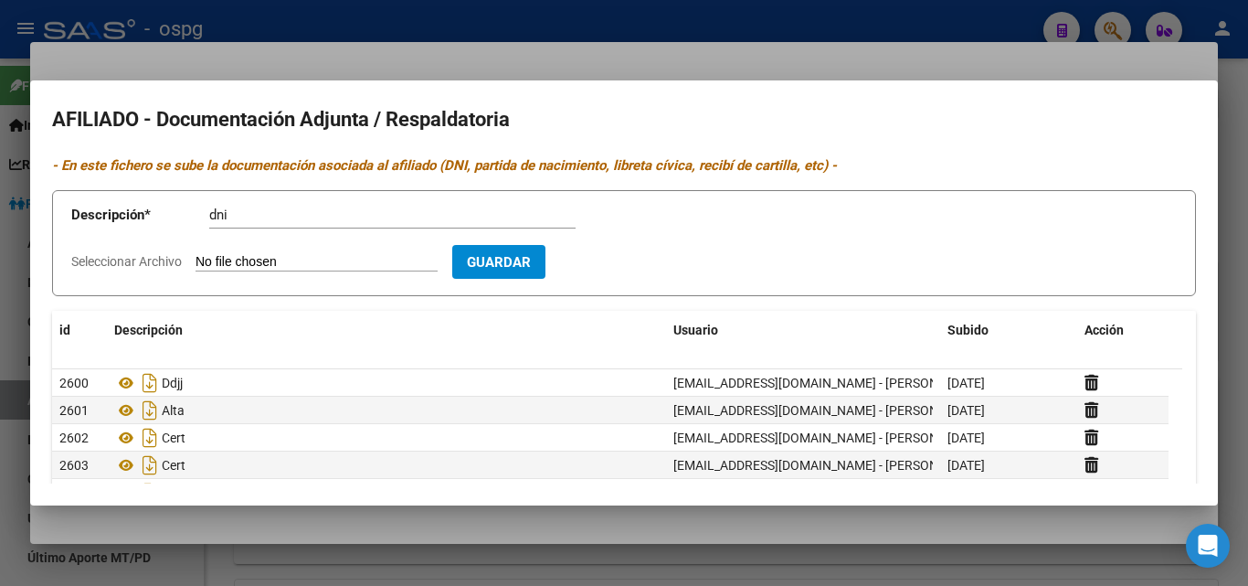
type input "C:\fakepath\[PERSON_NAME] - esposa - esposa - .jpeg"
click at [637, 260] on span "Guardar" at bounding box center [605, 262] width 64 height 16
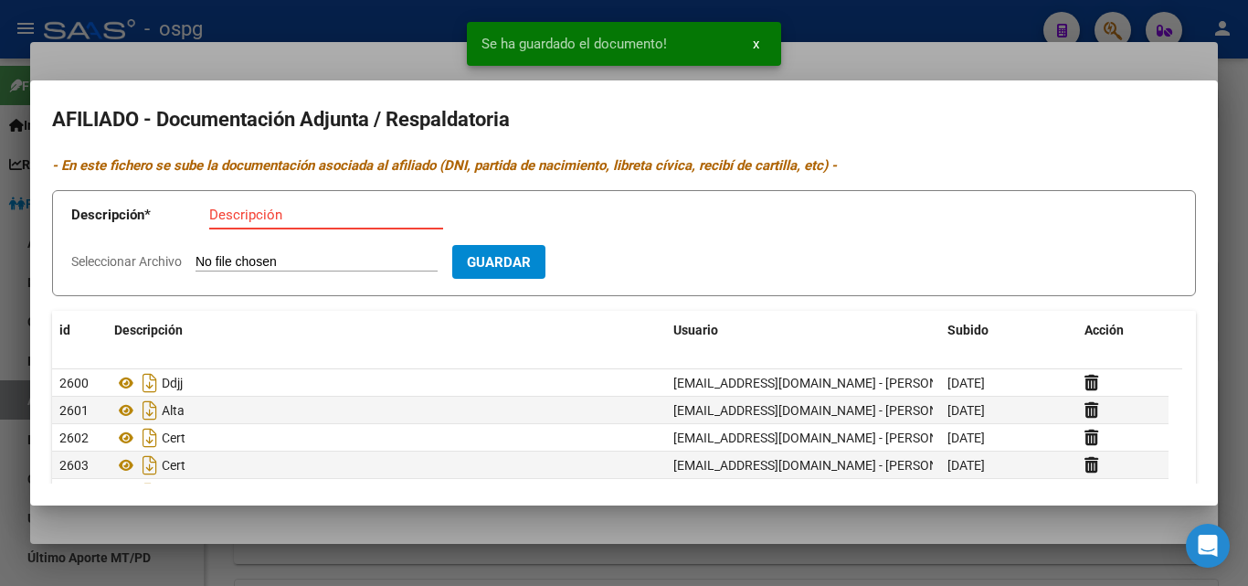
click at [214, 217] on input "Descripción" at bounding box center [326, 215] width 234 height 16
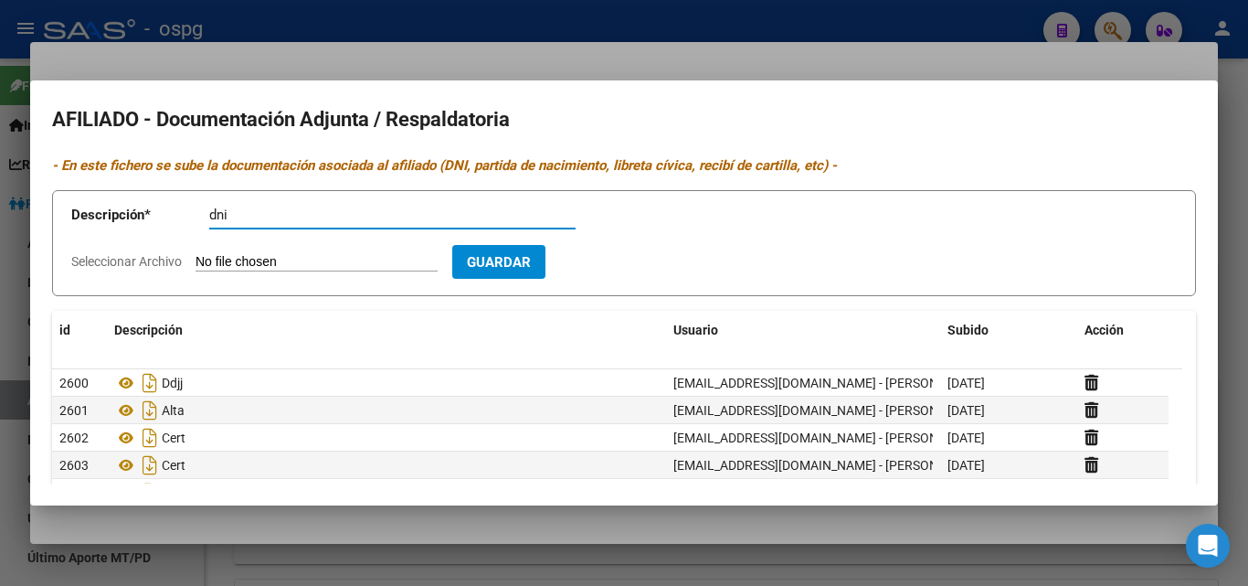
type input "dni"
click at [212, 260] on input "Seleccionar Archivo" at bounding box center [317, 262] width 242 height 17
type input "C:\fakepath\[PERSON_NAME].jpeg"
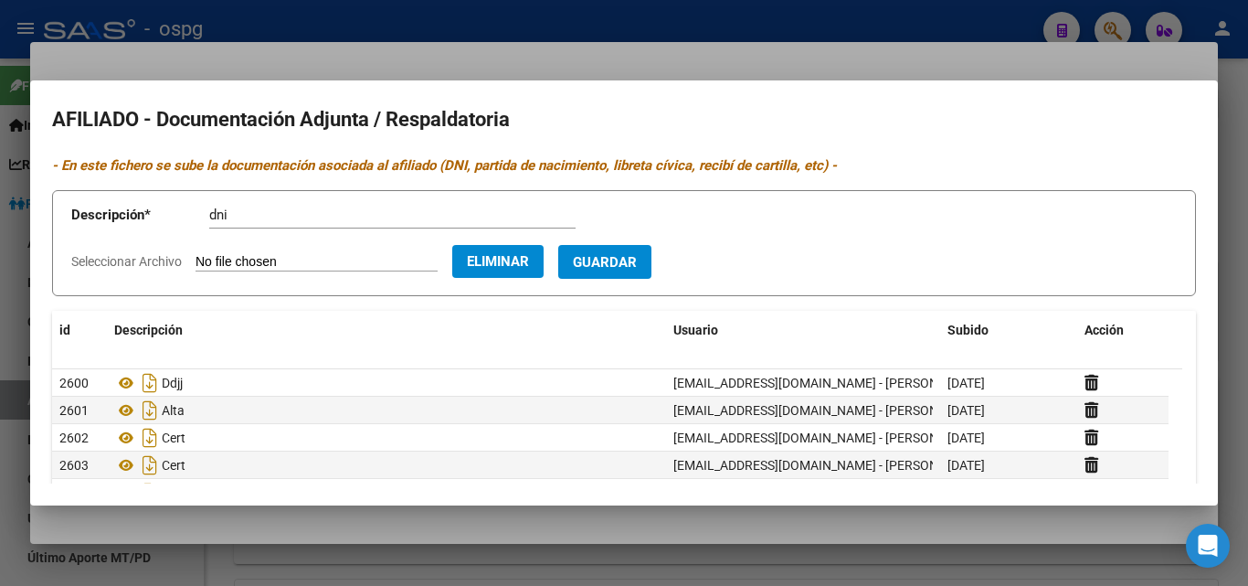
click at [636, 257] on span "Guardar" at bounding box center [605, 262] width 64 height 16
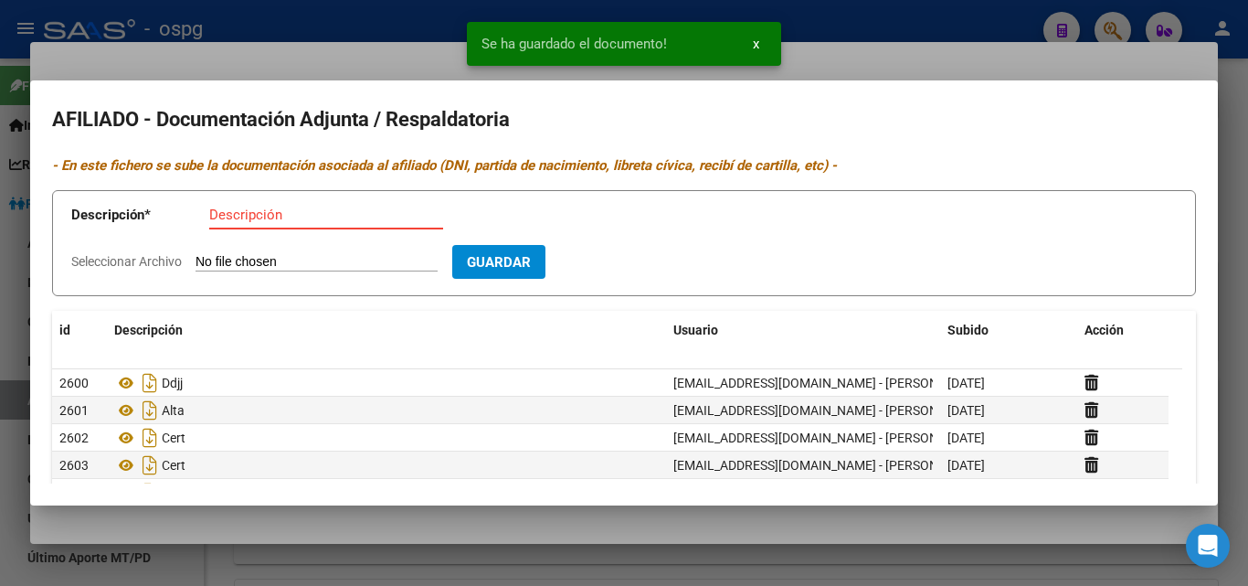
click at [224, 209] on input "Descripción" at bounding box center [326, 215] width 234 height 16
type input "dni"
click at [214, 264] on input "Seleccionar Archivo" at bounding box center [317, 262] width 242 height 17
type input "C:\fakepath\[PERSON_NAME] dorso.jpeg"
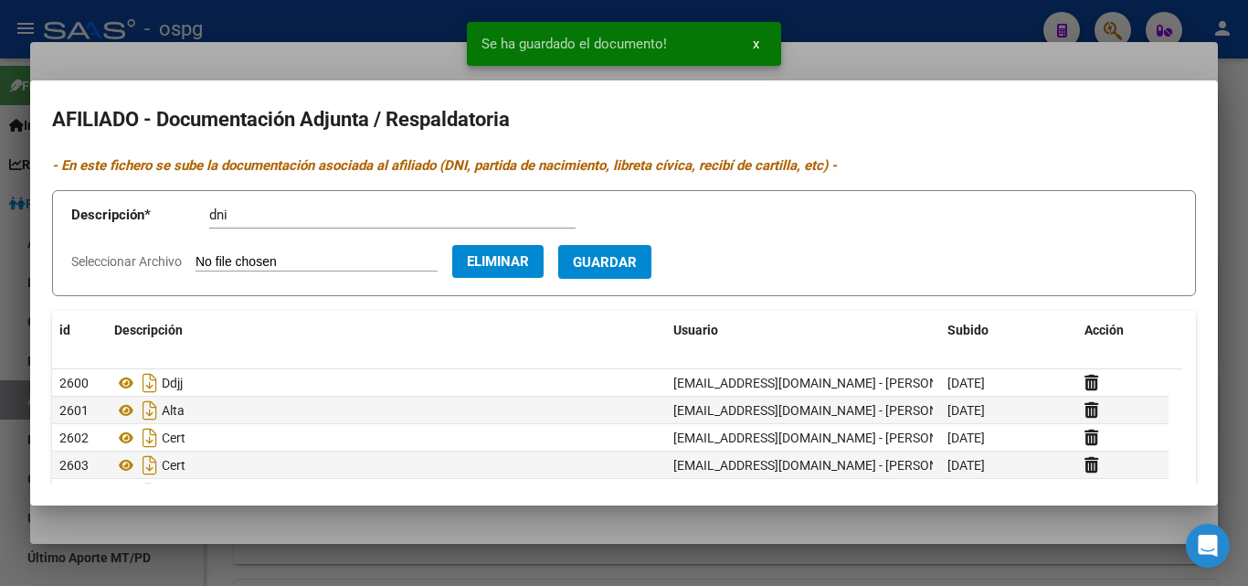
click at [626, 257] on span "Guardar" at bounding box center [605, 262] width 64 height 16
click at [216, 217] on input "Descripción" at bounding box center [326, 215] width 234 height 16
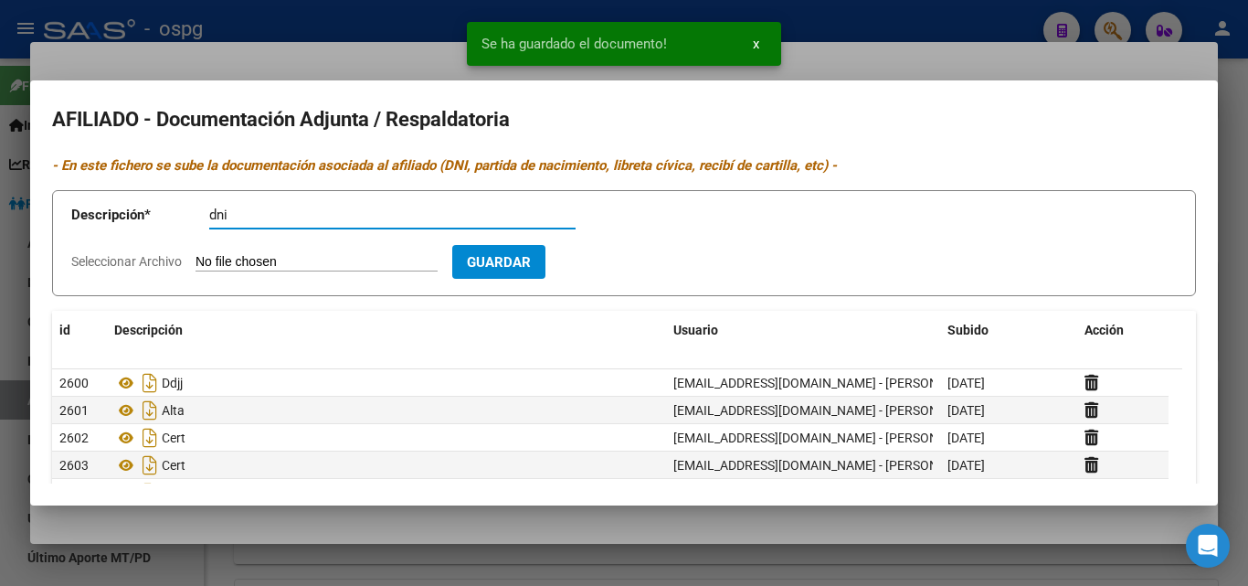
type input "dni"
drag, startPoint x: 210, startPoint y: 261, endPoint x: 229, endPoint y: 264, distance: 19.4
click at [229, 264] on input "Seleccionar Archivo" at bounding box center [317, 262] width 242 height 17
type input "C:\fakepath\[PERSON_NAME].jpeg"
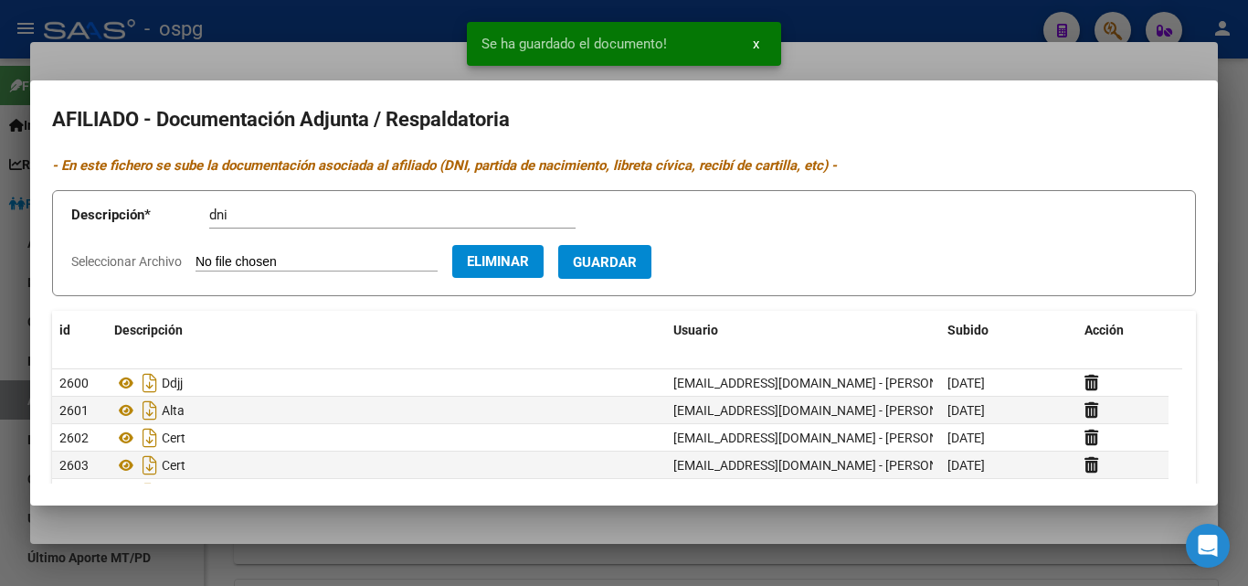
click at [625, 262] on span "Guardar" at bounding box center [605, 262] width 64 height 16
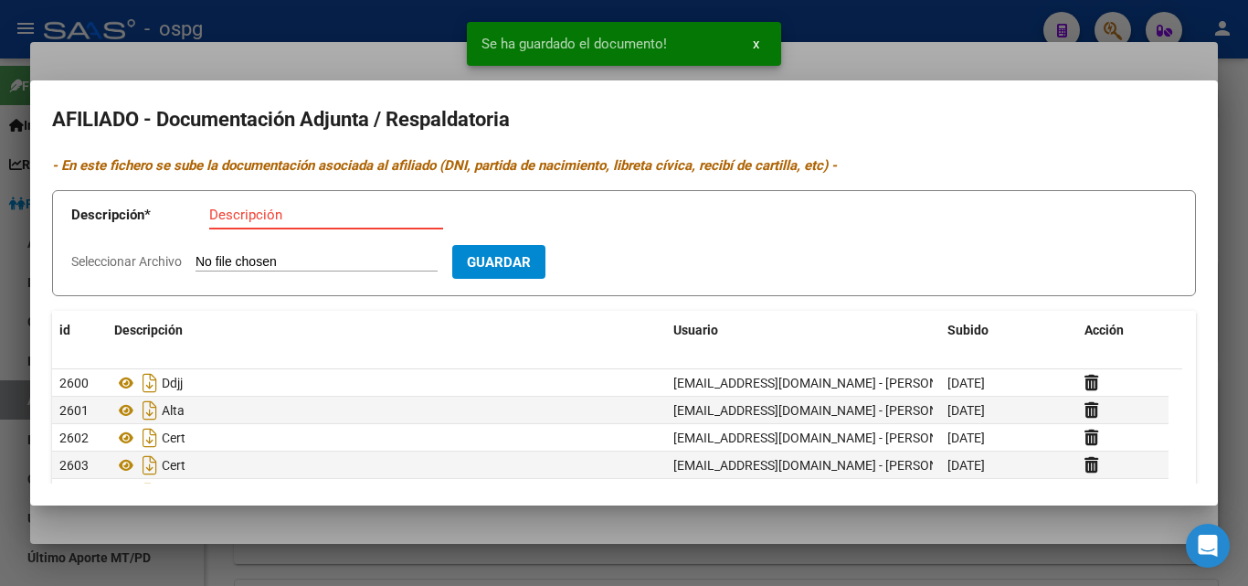
click at [214, 218] on input "Descripción" at bounding box center [326, 215] width 234 height 16
type input "dni"
click at [207, 268] on input "Seleccionar Archivo" at bounding box center [317, 262] width 242 height 17
type input "C:\fakepath\Capezi [PERSON_NAME].jpeg"
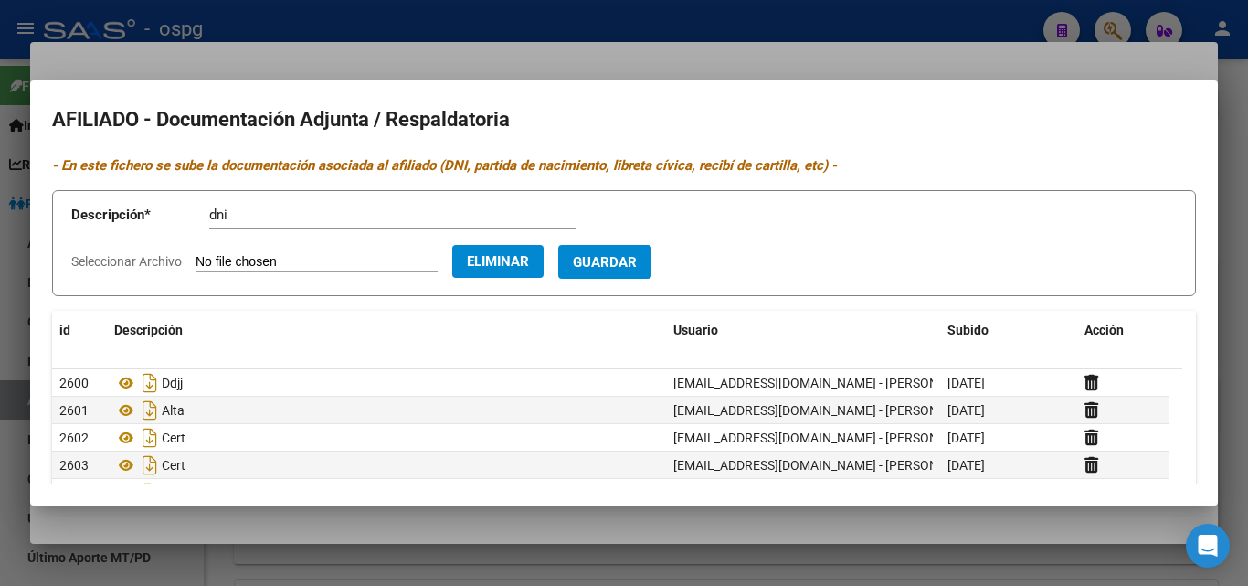
click at [637, 270] on span "Guardar" at bounding box center [605, 262] width 64 height 16
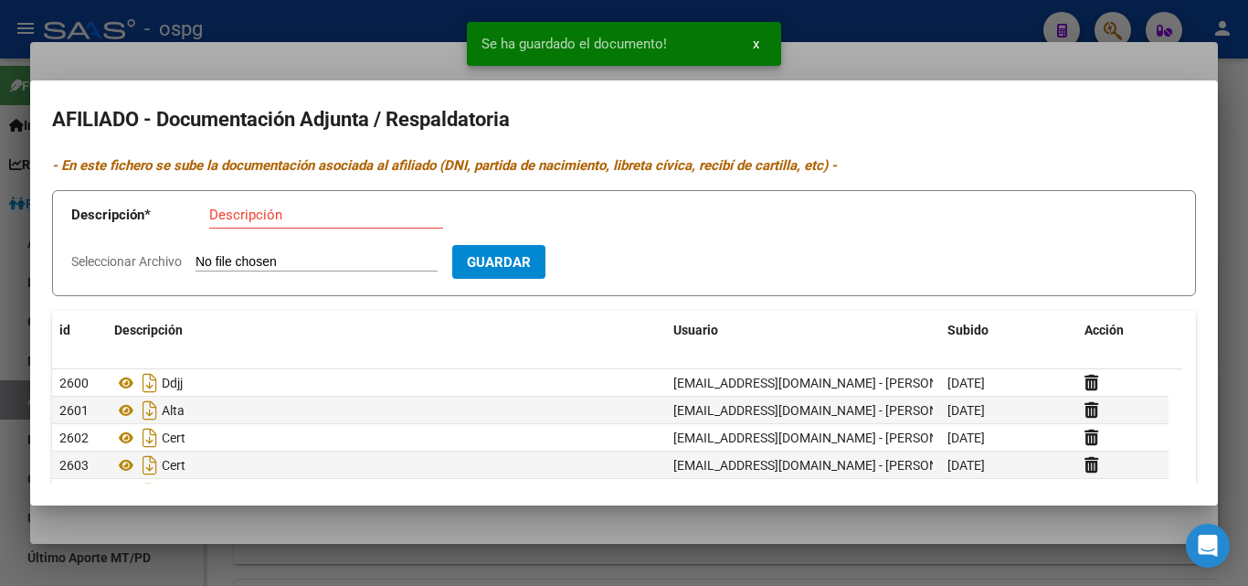
click at [253, 48] on div at bounding box center [624, 293] width 1248 height 586
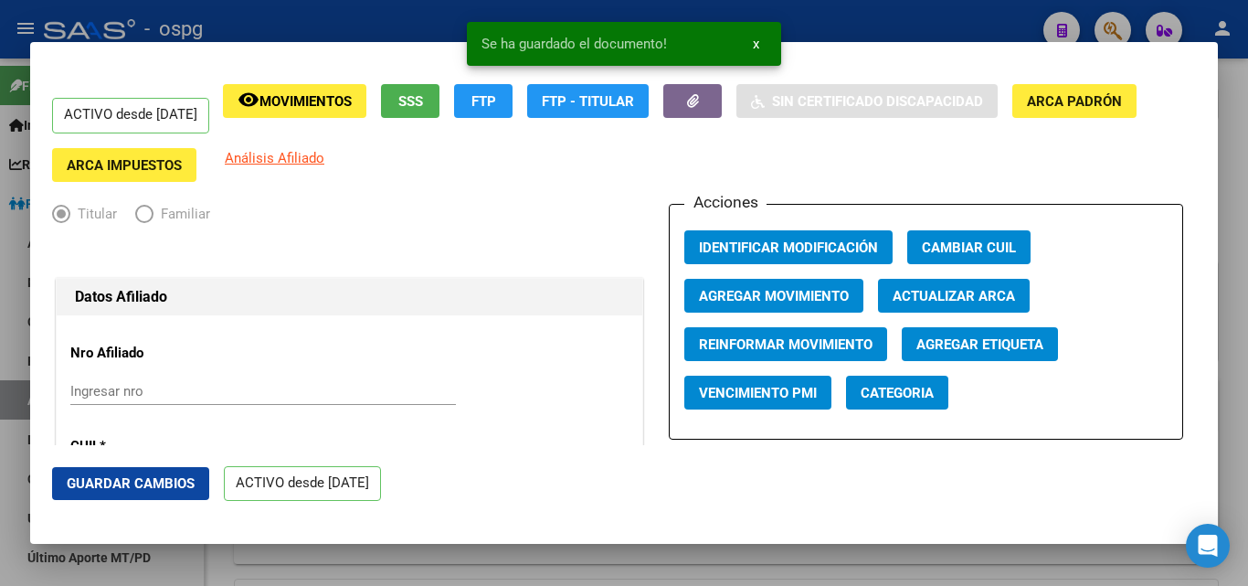
click at [167, 489] on span "Guardar Cambios" at bounding box center [131, 483] width 128 height 16
click at [275, 27] on div at bounding box center [624, 293] width 1248 height 586
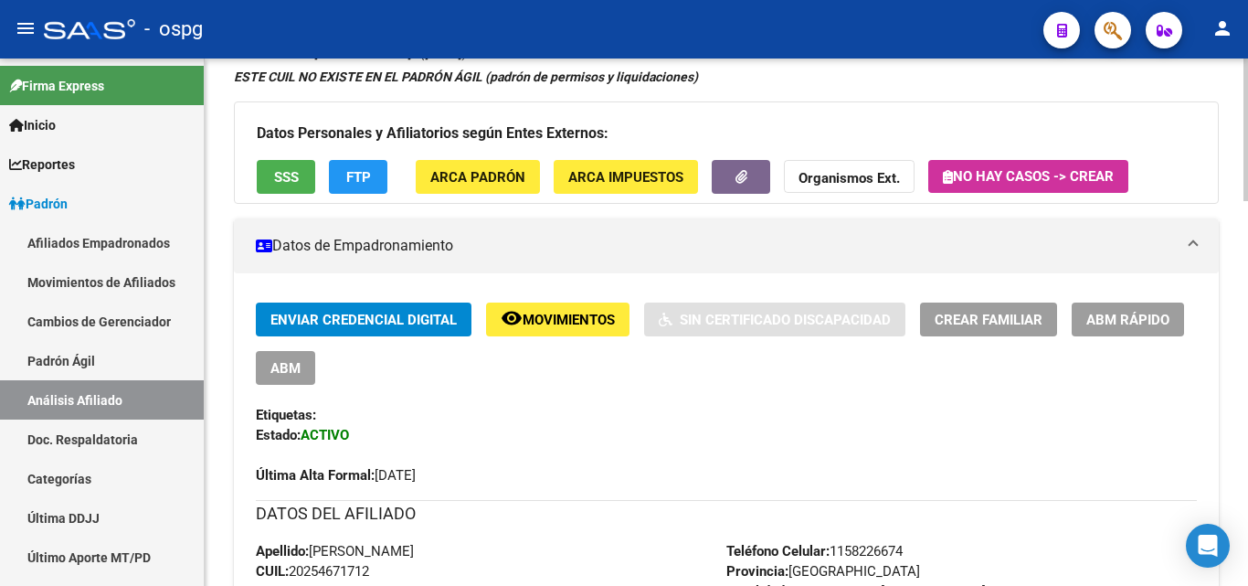
scroll to position [146, 0]
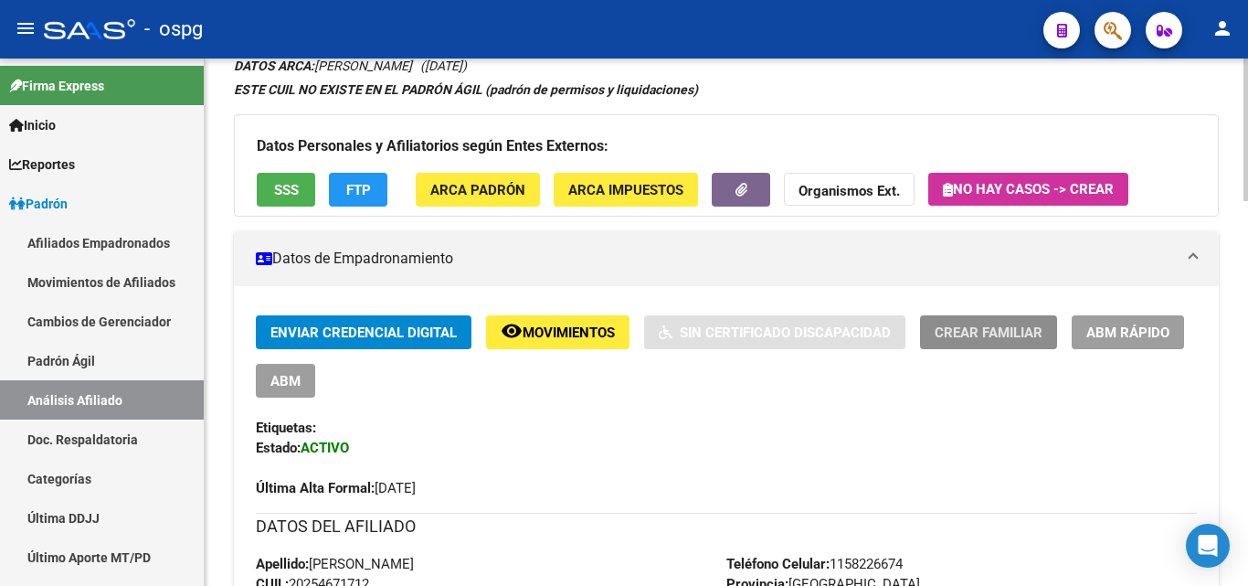
click at [973, 337] on span "Crear Familiar" at bounding box center [989, 332] width 108 height 16
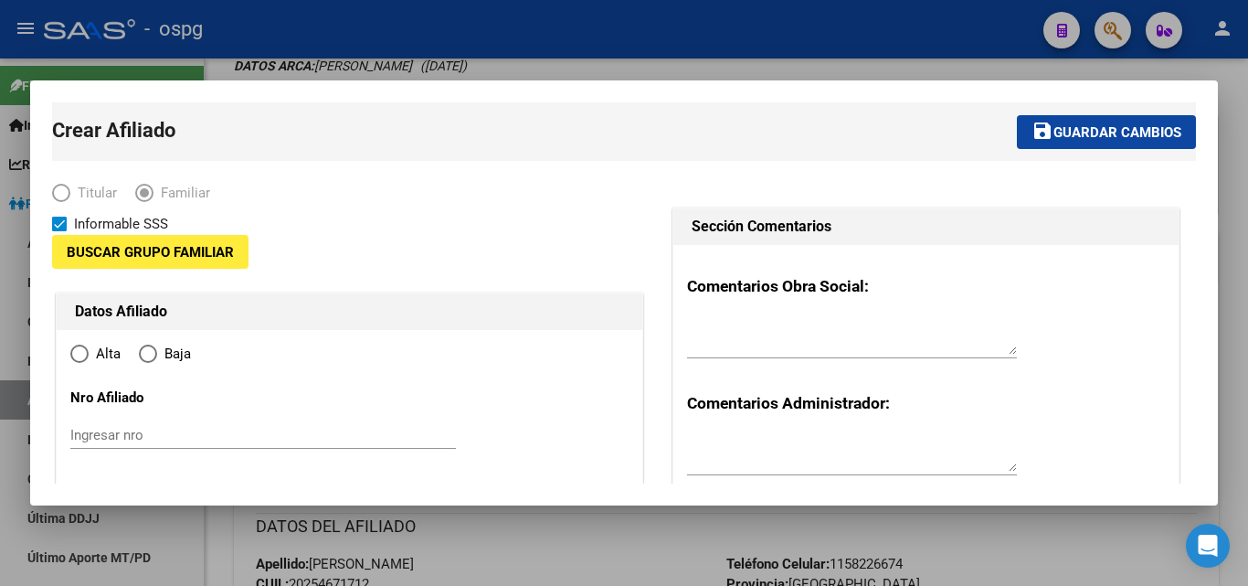
type input "30-63216114-6"
type input "GOBERNADOR [PERSON_NAME]"
type input "1859"
type input "LA PULPERIA"
type input "1354"
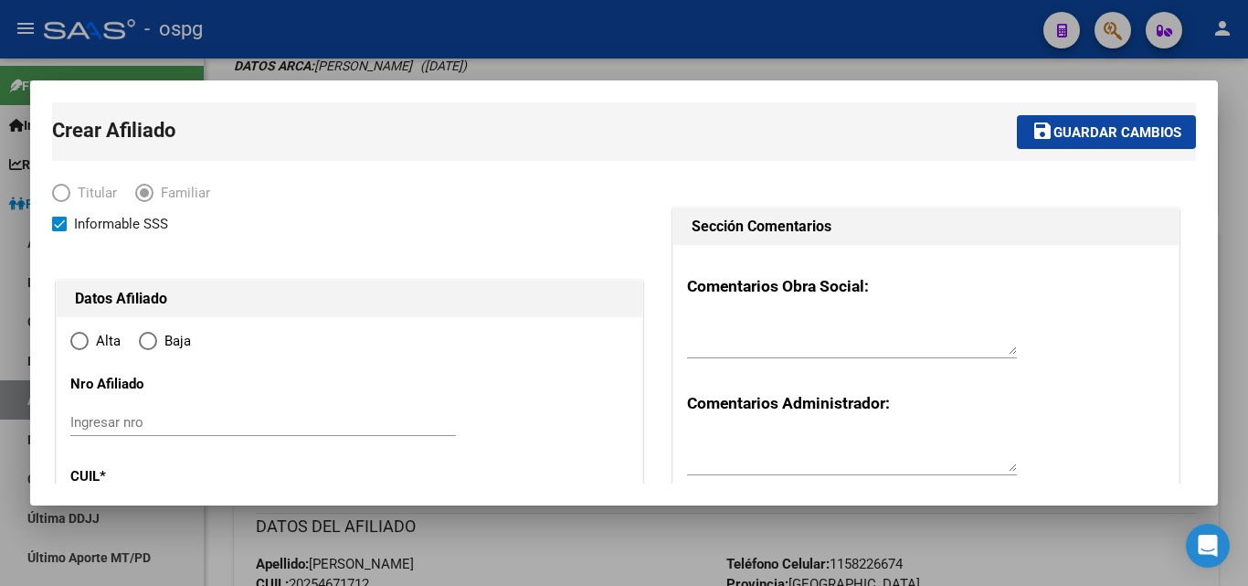
radio input "true"
type input "30-63216114-6"
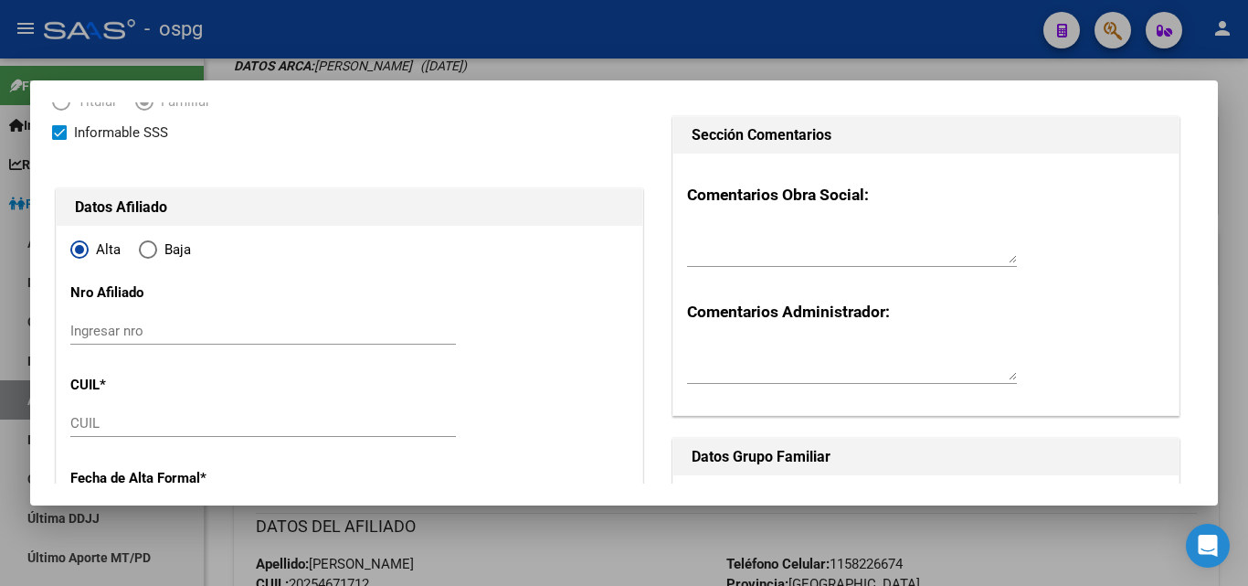
scroll to position [274, 0]
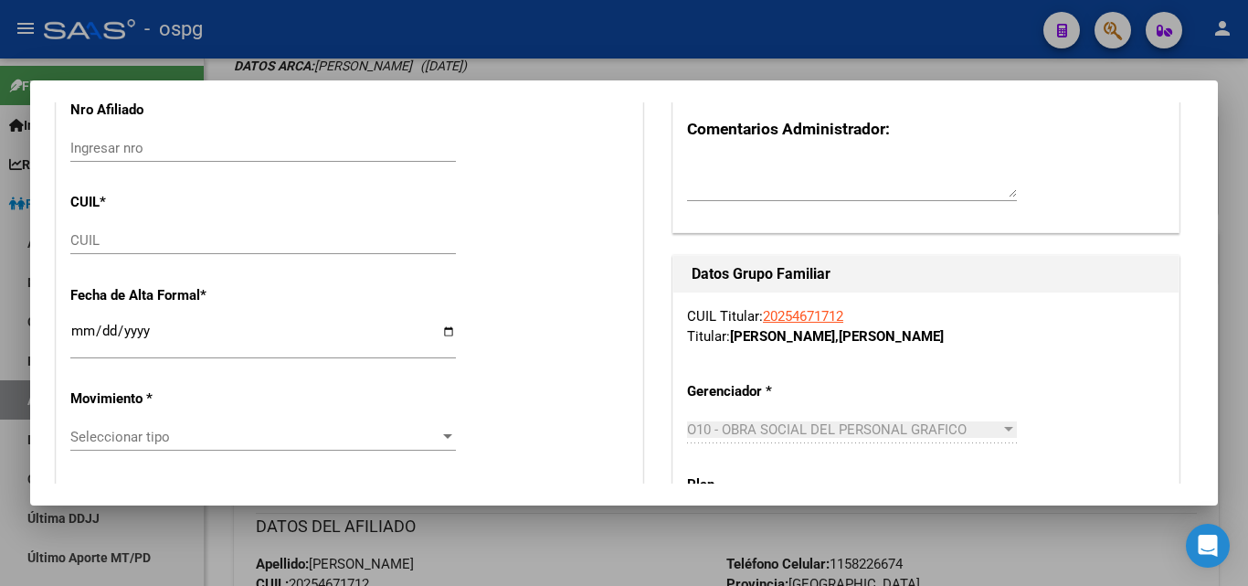
click at [80, 240] on input "CUIL" at bounding box center [263, 240] width 386 height 16
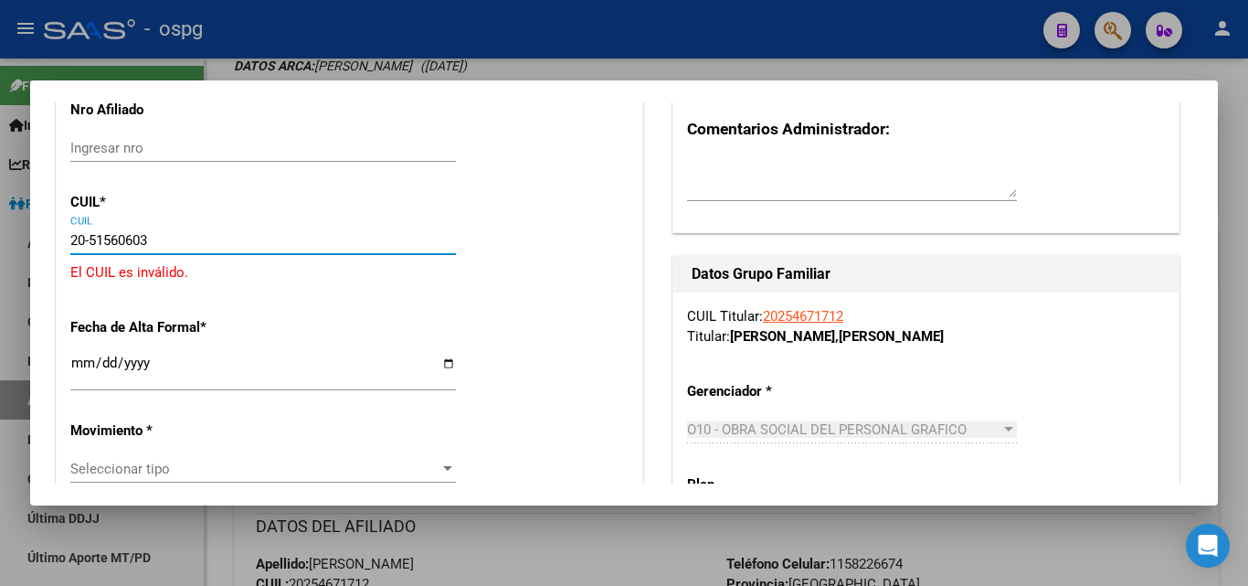
type input "20-51560603-4"
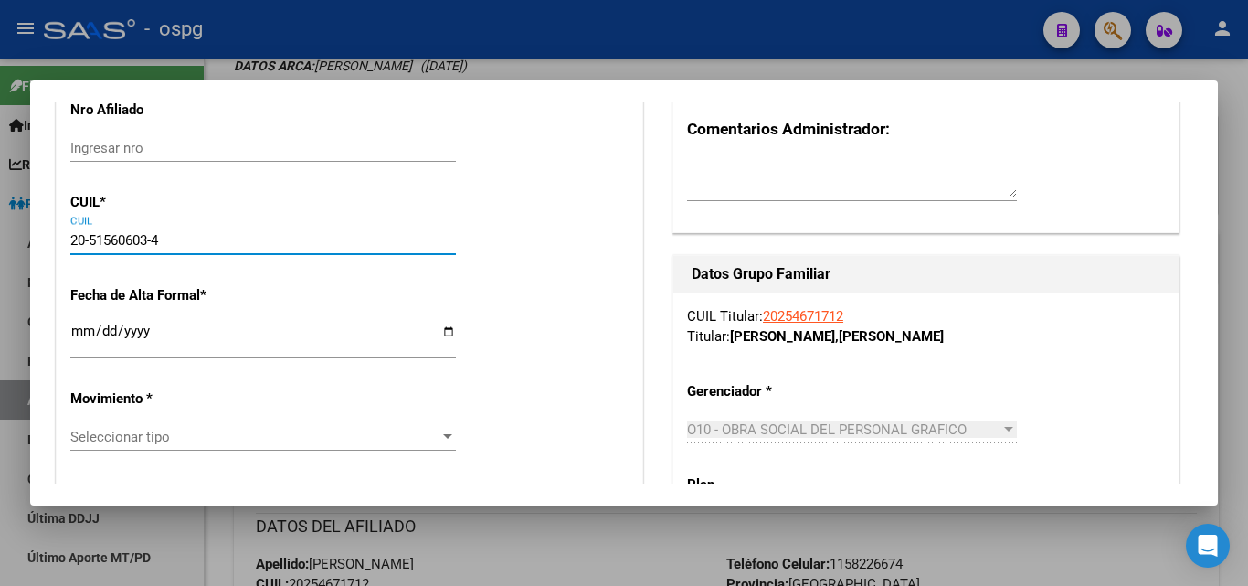
type input "51560603"
type input "[PERSON_NAME]"
type input "[DATE]"
type input "[PERSON_NAME]"
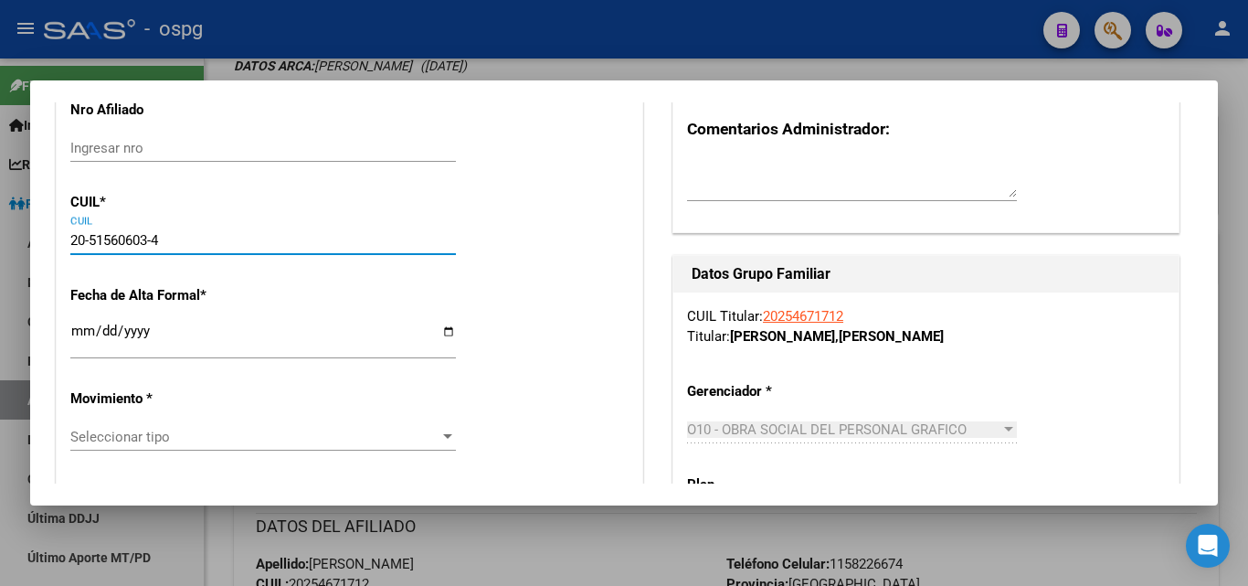
type input "1888"
type input "[GEOGRAPHIC_DATA]"
type input "897"
type input "20-51560603-4"
click at [71, 330] on input "Ingresar fecha" at bounding box center [263, 338] width 386 height 29
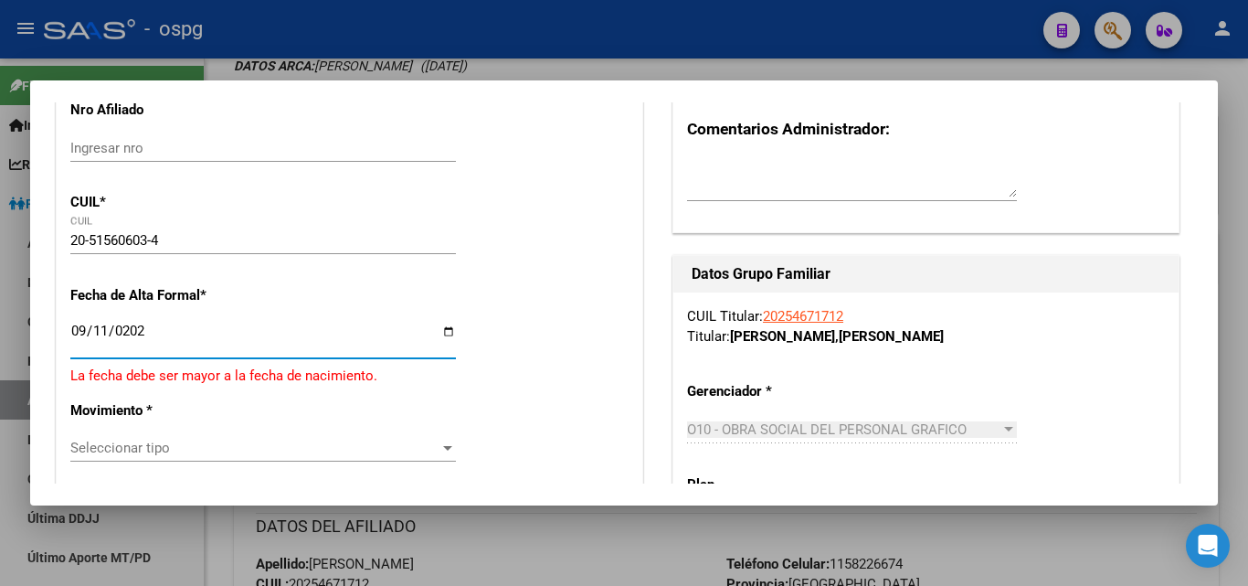
type input "[DATE]"
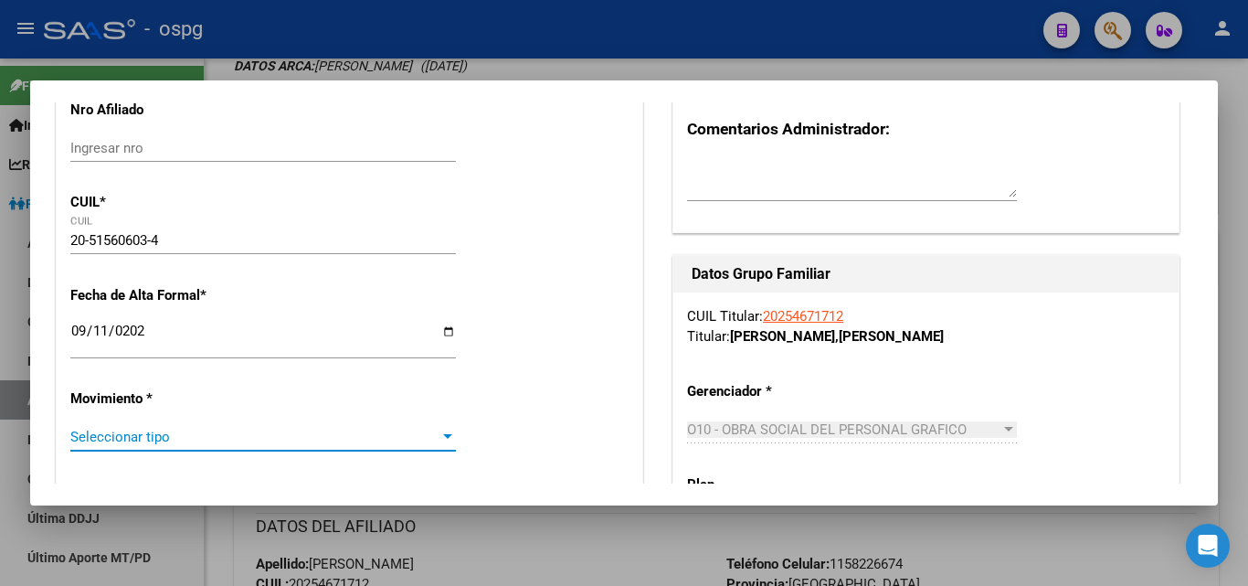
click at [94, 434] on span "Seleccionar tipo" at bounding box center [254, 437] width 369 height 16
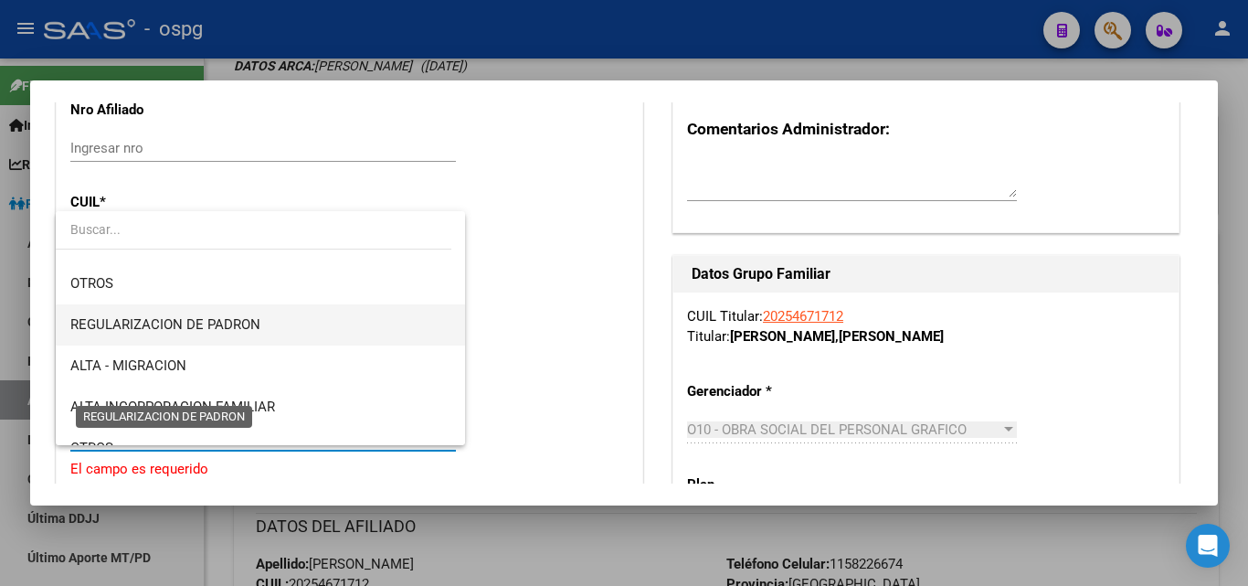
scroll to position [183, 0]
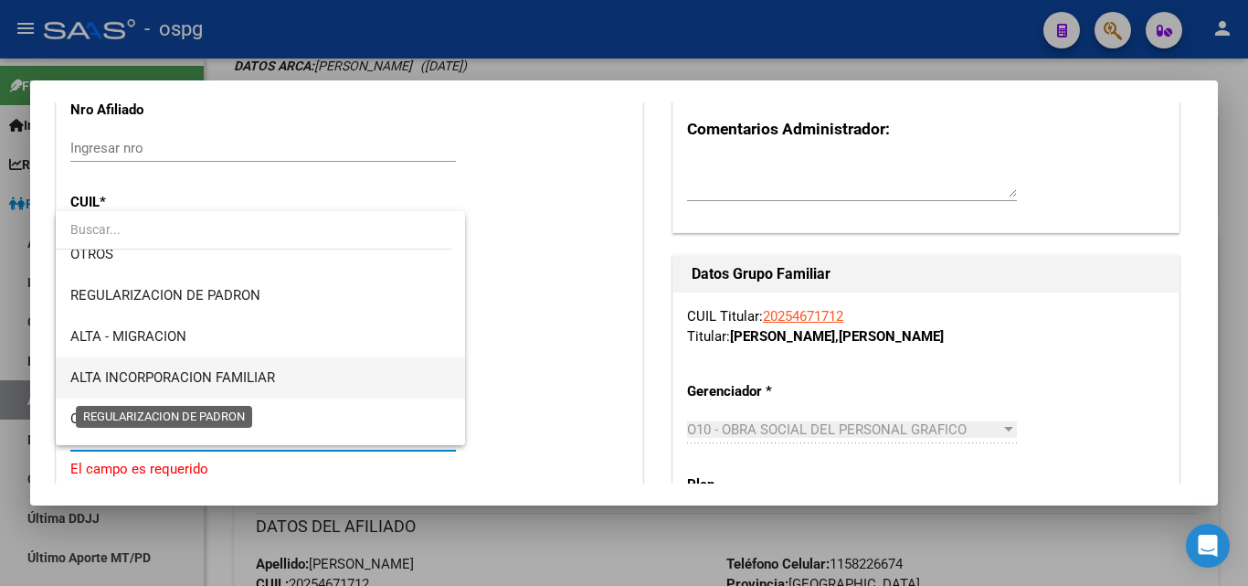
click at [201, 379] on span "ALTA INCORPORACION FAMILIAR" at bounding box center [172, 377] width 205 height 16
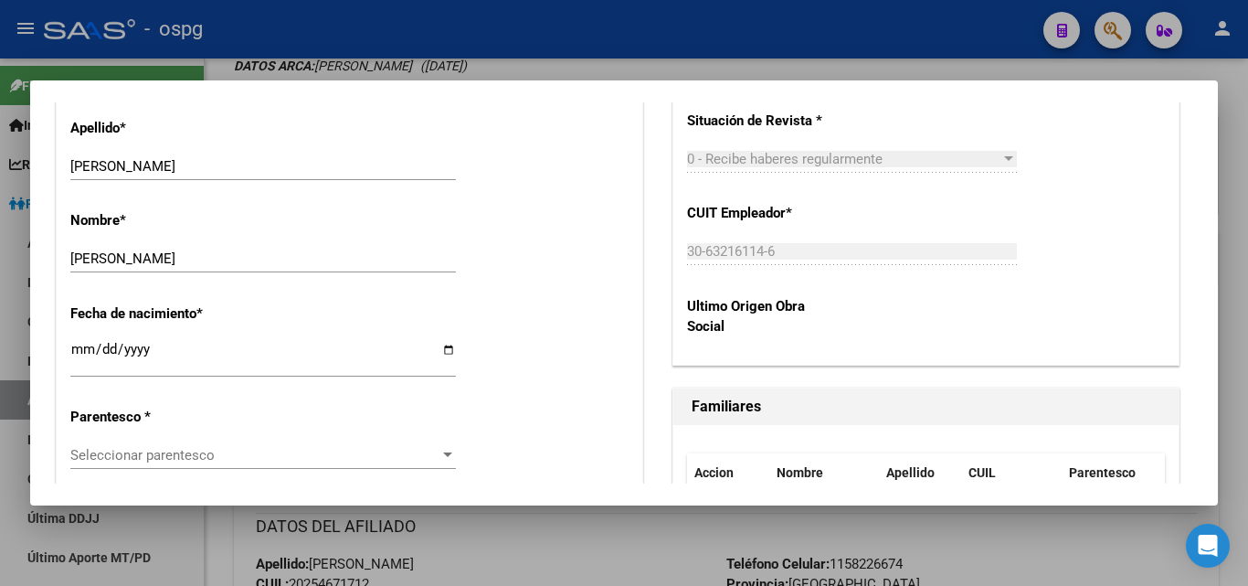
scroll to position [914, 0]
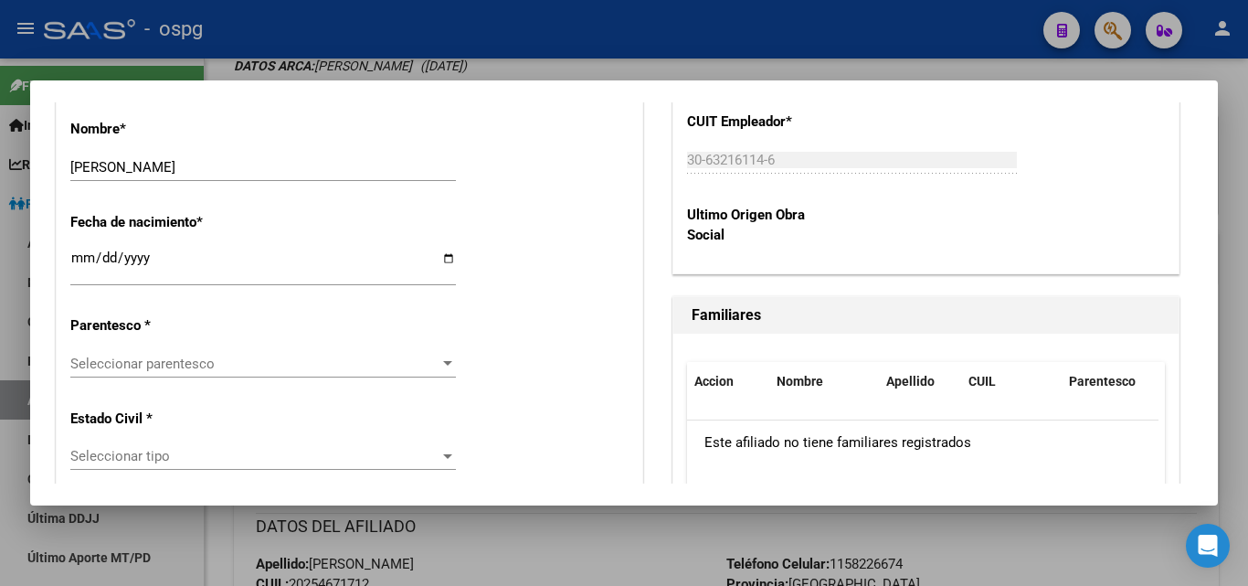
click at [118, 356] on span "Seleccionar parentesco" at bounding box center [254, 364] width 369 height 16
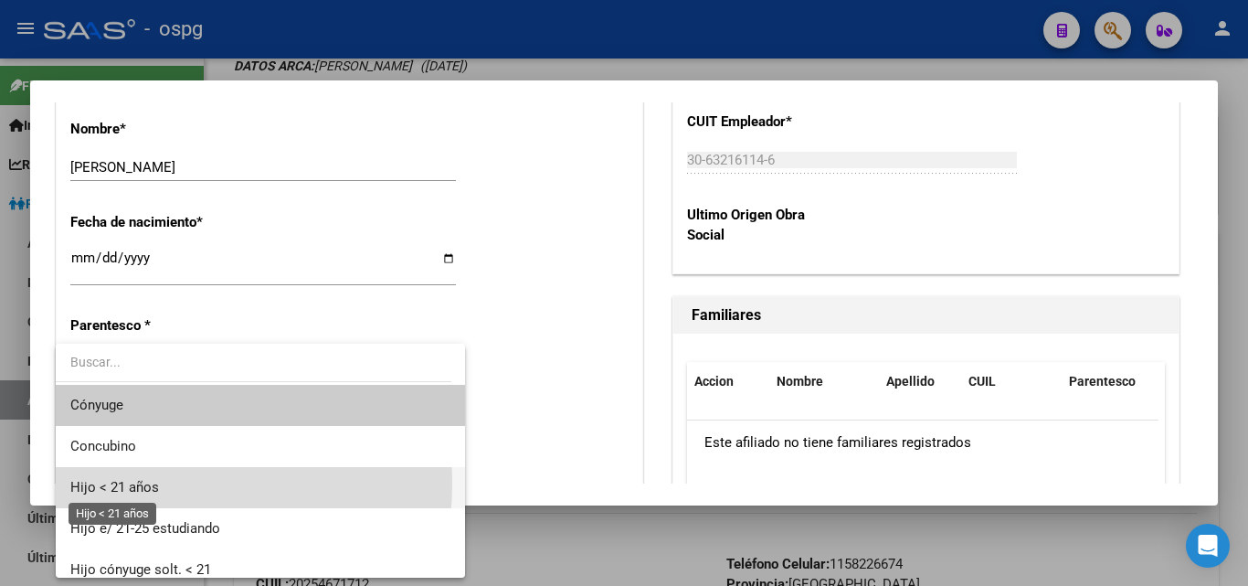
click at [112, 483] on span "Hijo < 21 años" at bounding box center [114, 487] width 89 height 16
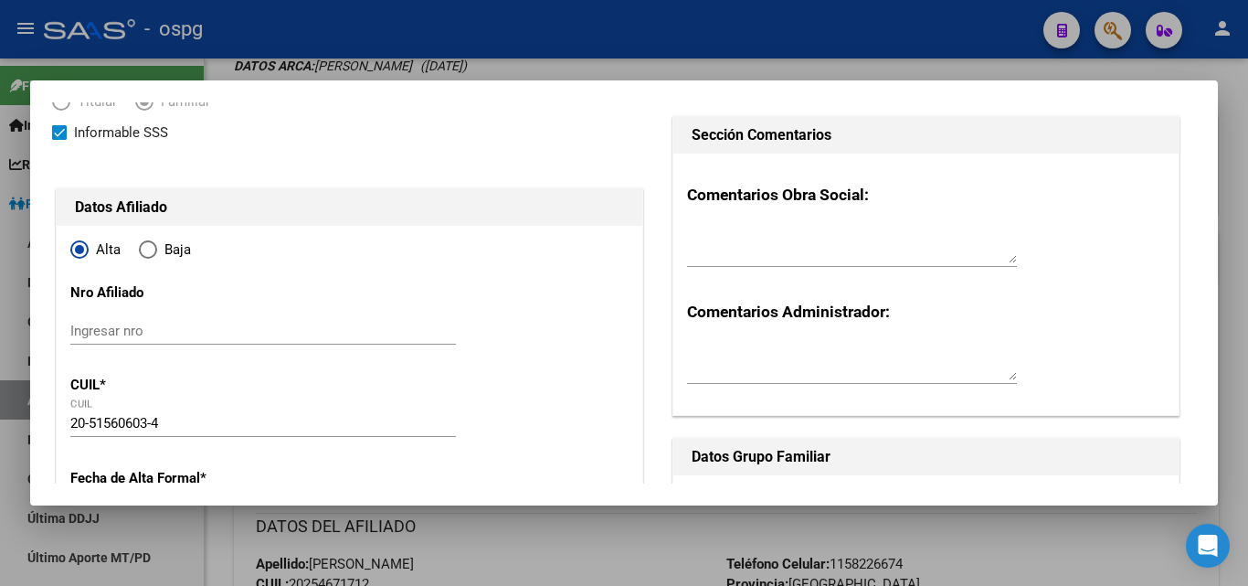
scroll to position [0, 0]
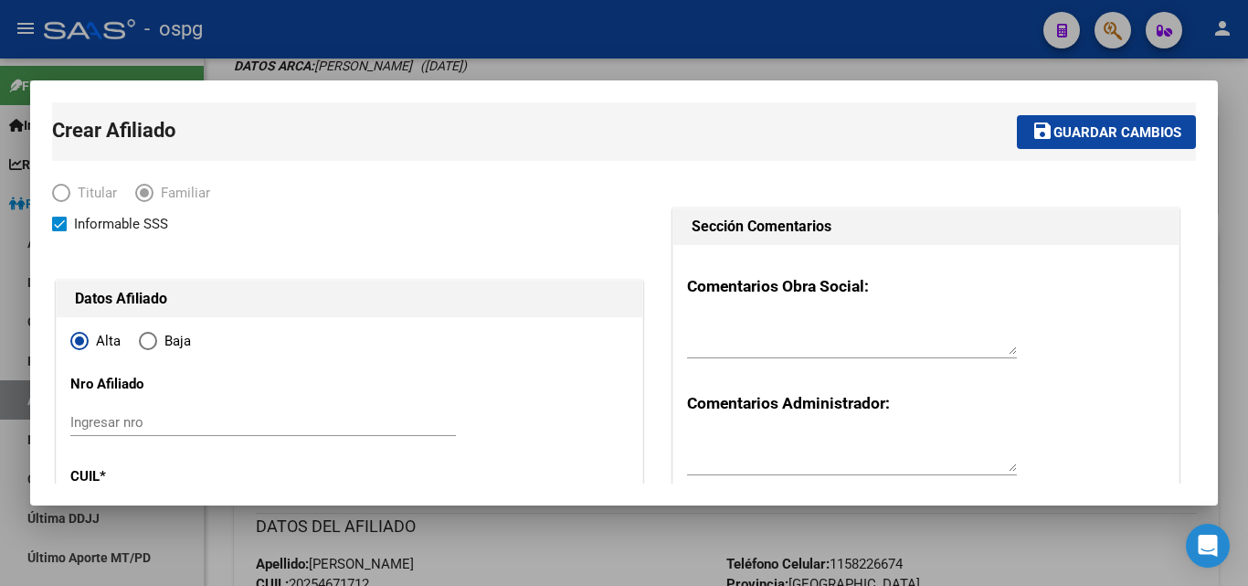
click at [1032, 121] on mat-icon "save" at bounding box center [1043, 131] width 22 height 22
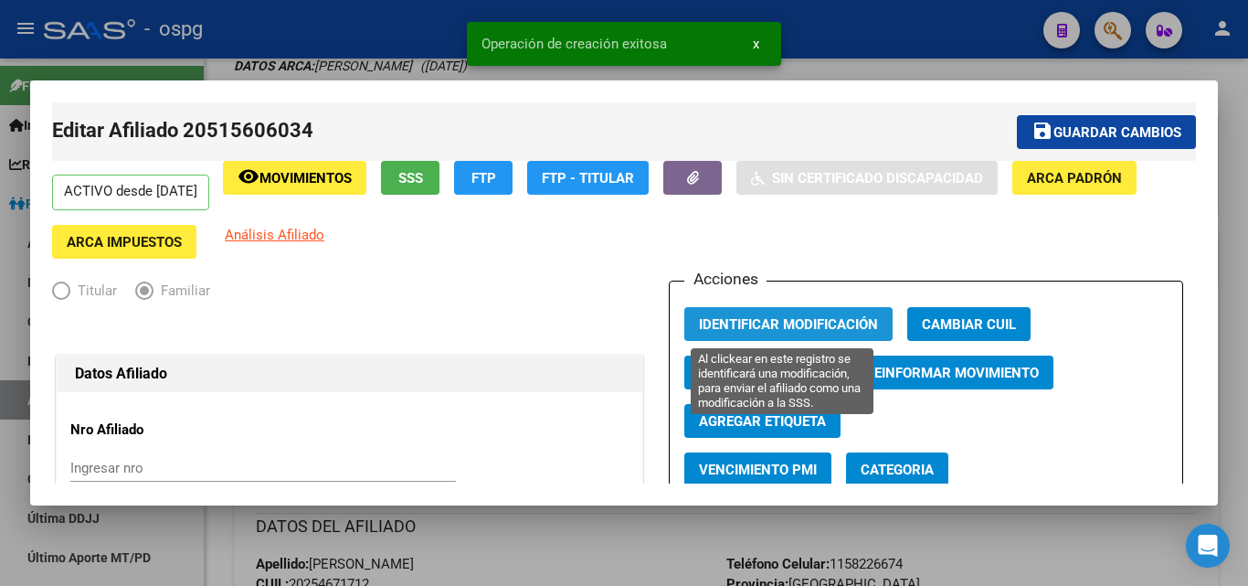
drag, startPoint x: 782, startPoint y: 318, endPoint x: 773, endPoint y: 317, distance: 9.2
click at [781, 319] on span "Identificar Modificación" at bounding box center [788, 324] width 179 height 16
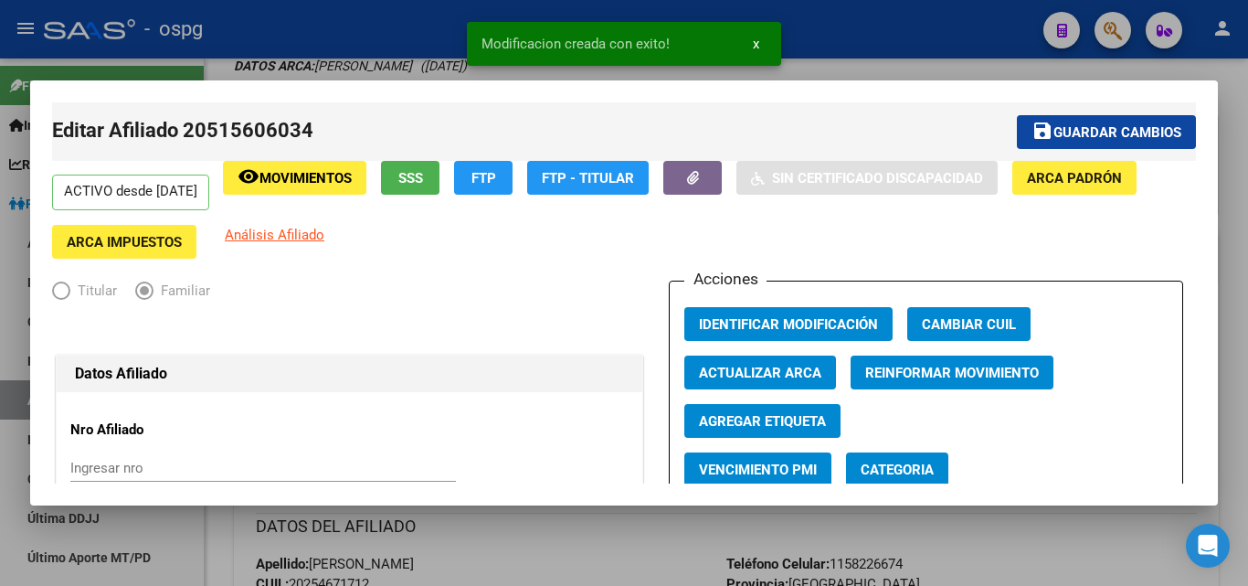
click at [1074, 126] on span "Guardar cambios" at bounding box center [1118, 132] width 128 height 16
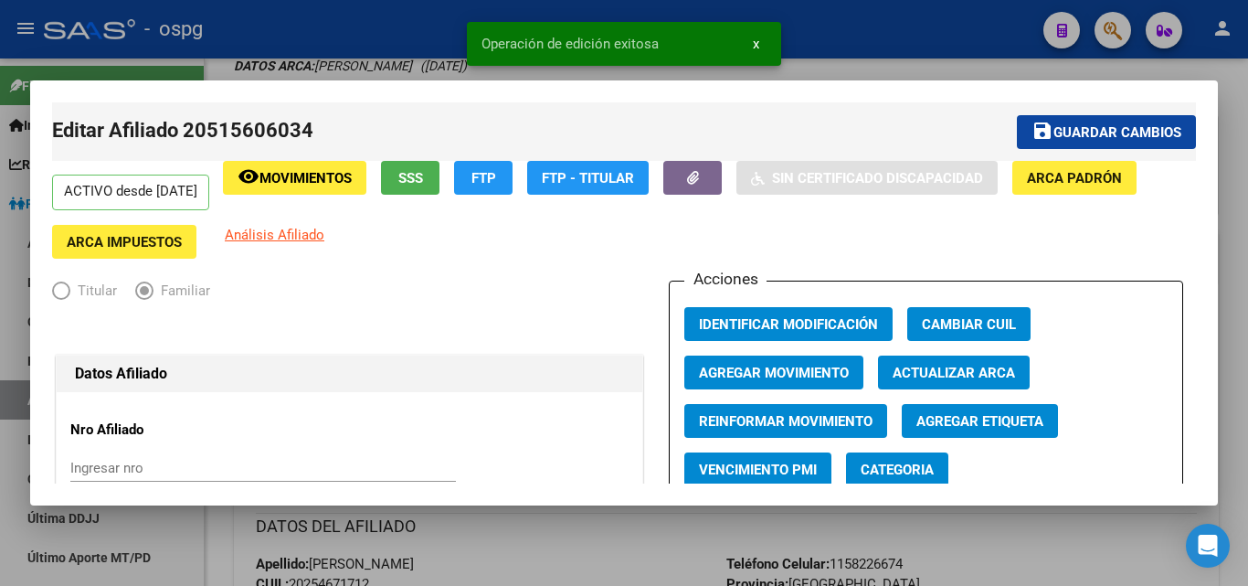
click at [897, 48] on div at bounding box center [624, 293] width 1248 height 586
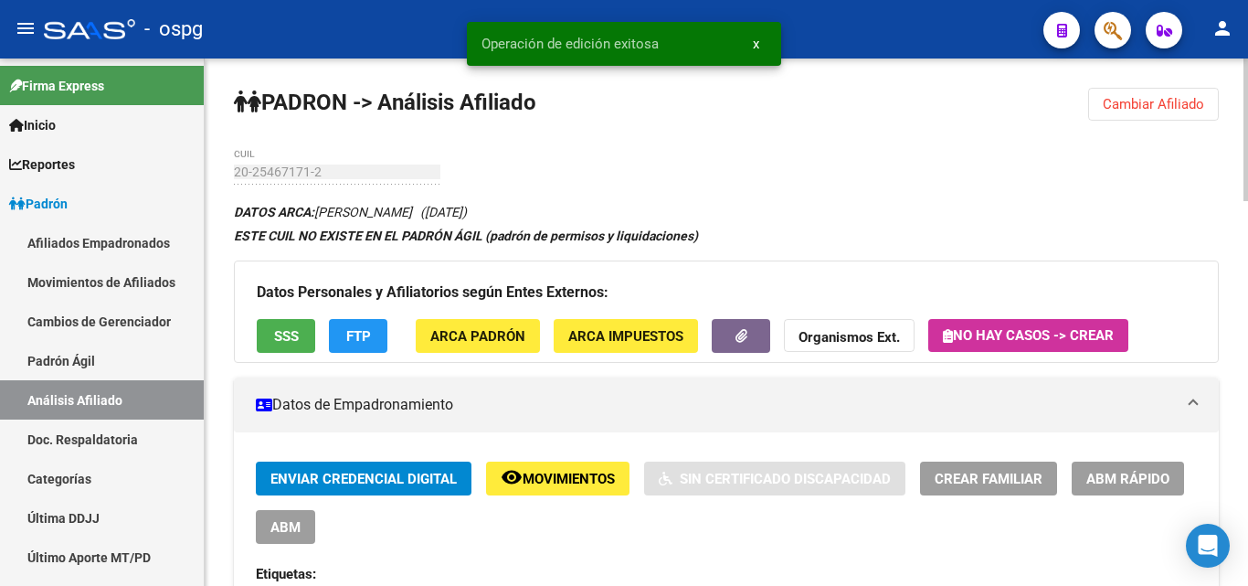
click at [1117, 105] on span "Cambiar Afiliado" at bounding box center [1153, 104] width 101 height 16
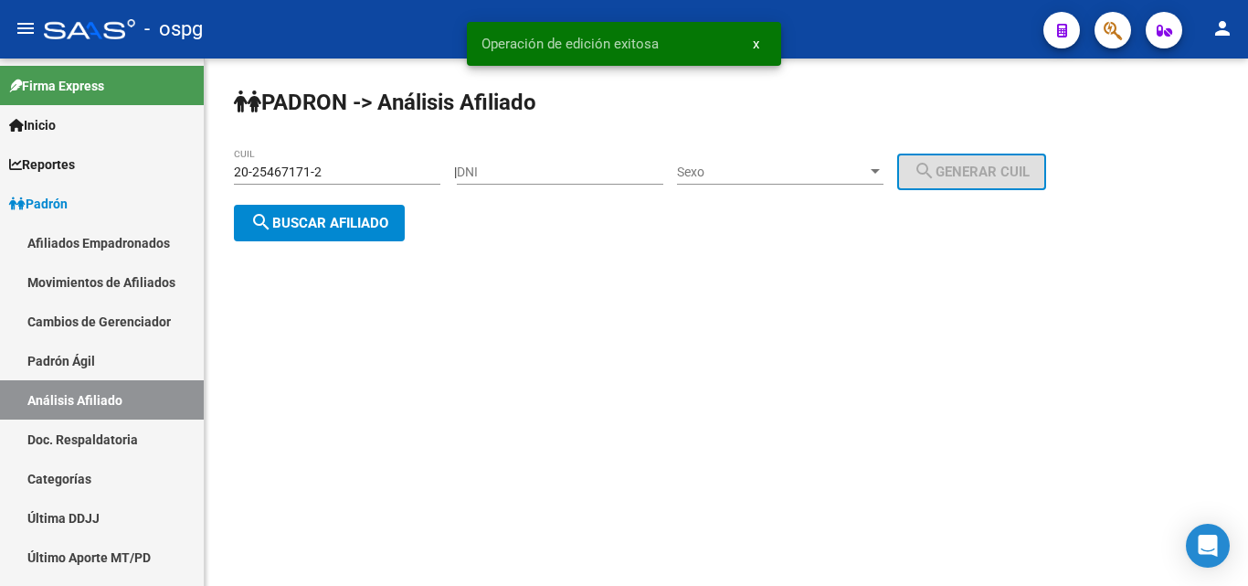
click at [373, 234] on button "search Buscar afiliado" at bounding box center [319, 223] width 171 height 37
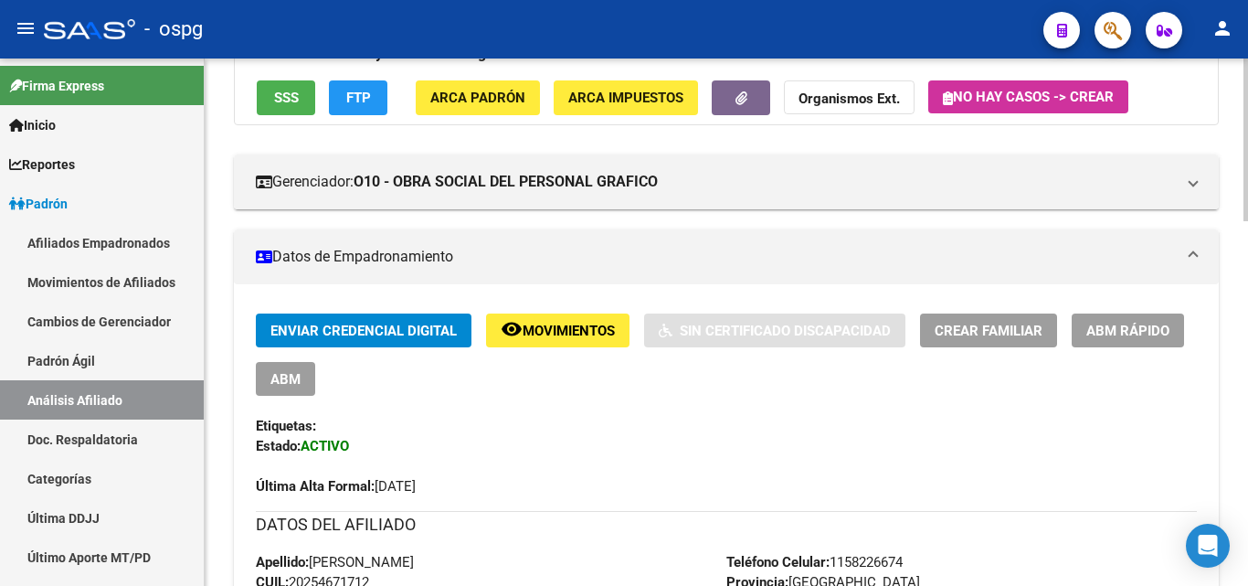
scroll to position [211, 0]
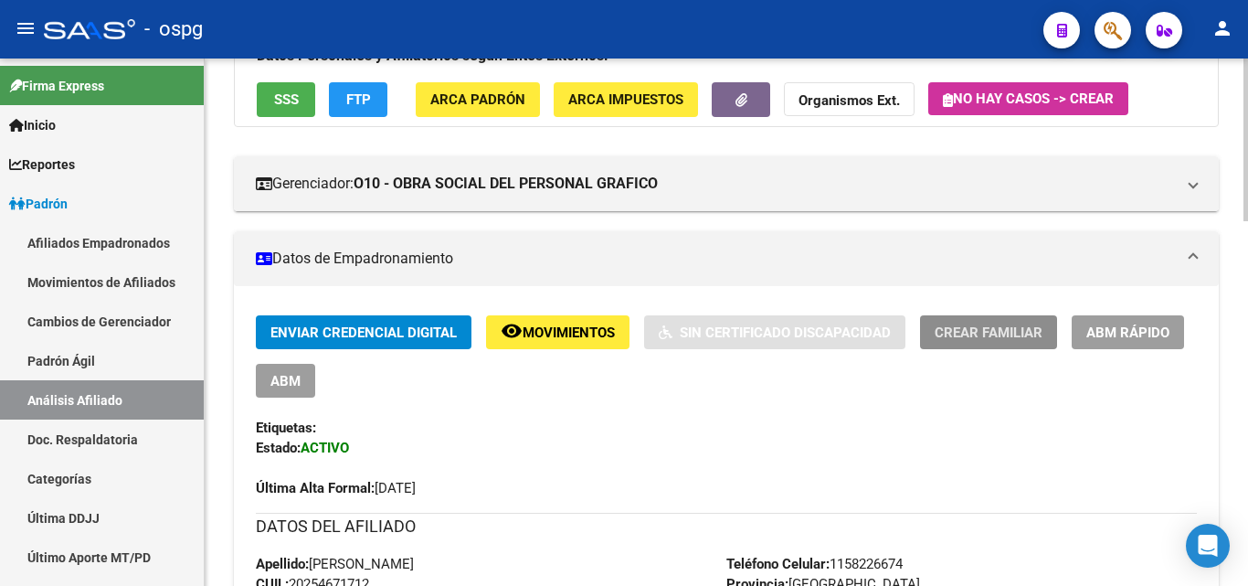
click at [976, 320] on button "Crear Familiar" at bounding box center [988, 332] width 137 height 34
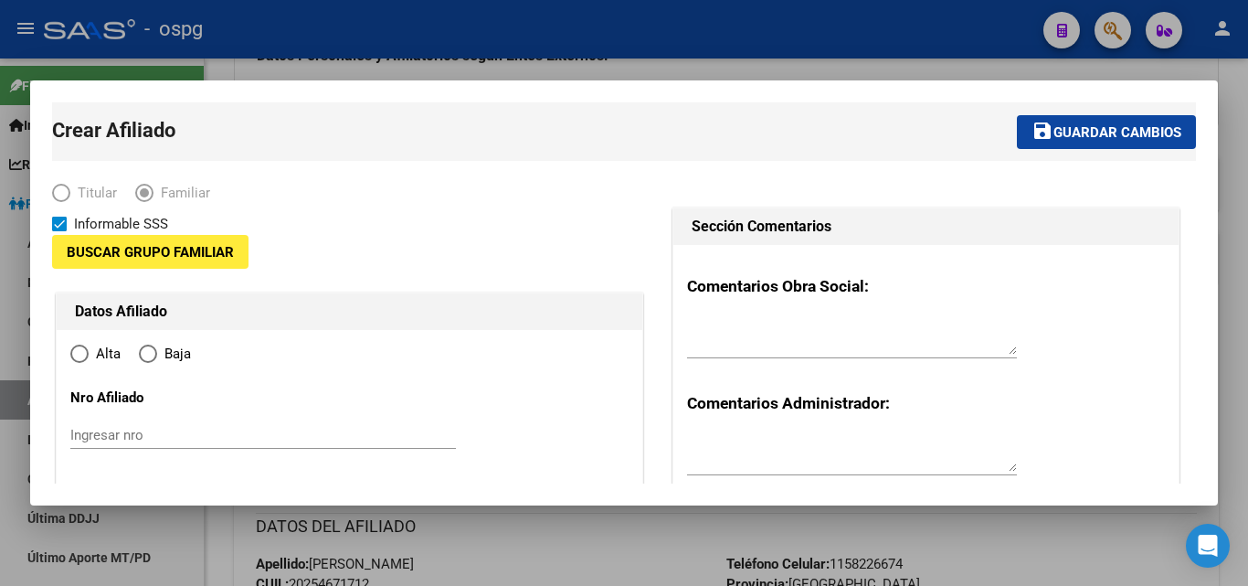
type input "30-63216114-6"
type input "GOBERNADOR [PERSON_NAME]"
type input "1859"
type input "LA PULPERIA"
type input "1354"
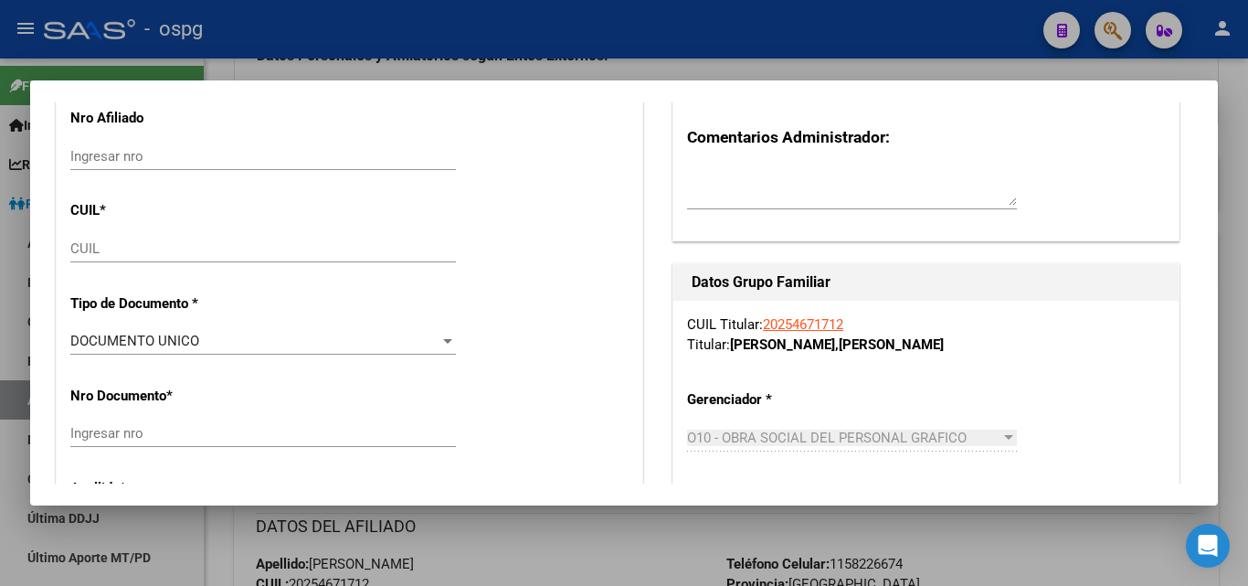
scroll to position [274, 0]
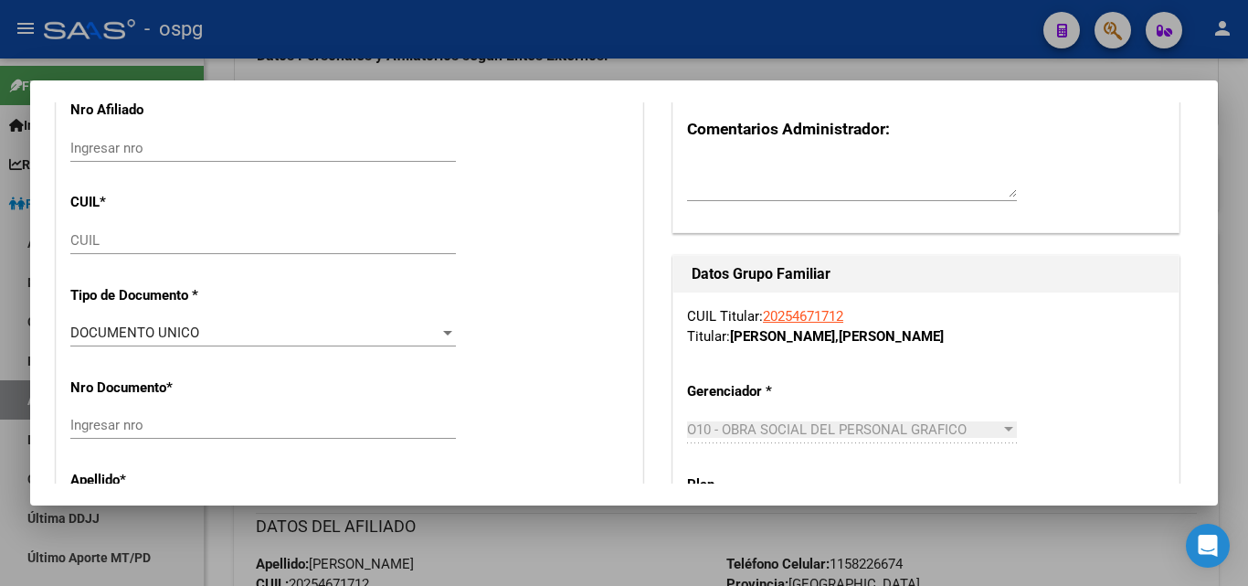
radio input "true"
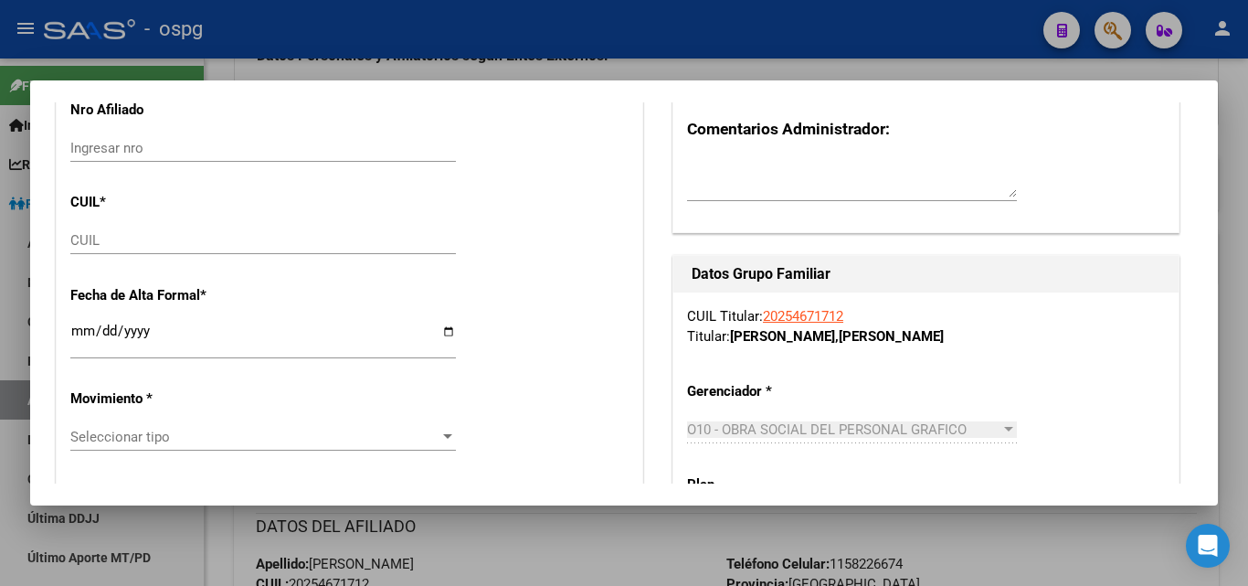
type input "30-63216114-6"
click at [70, 244] on input "CUIL" at bounding box center [263, 240] width 386 height 16
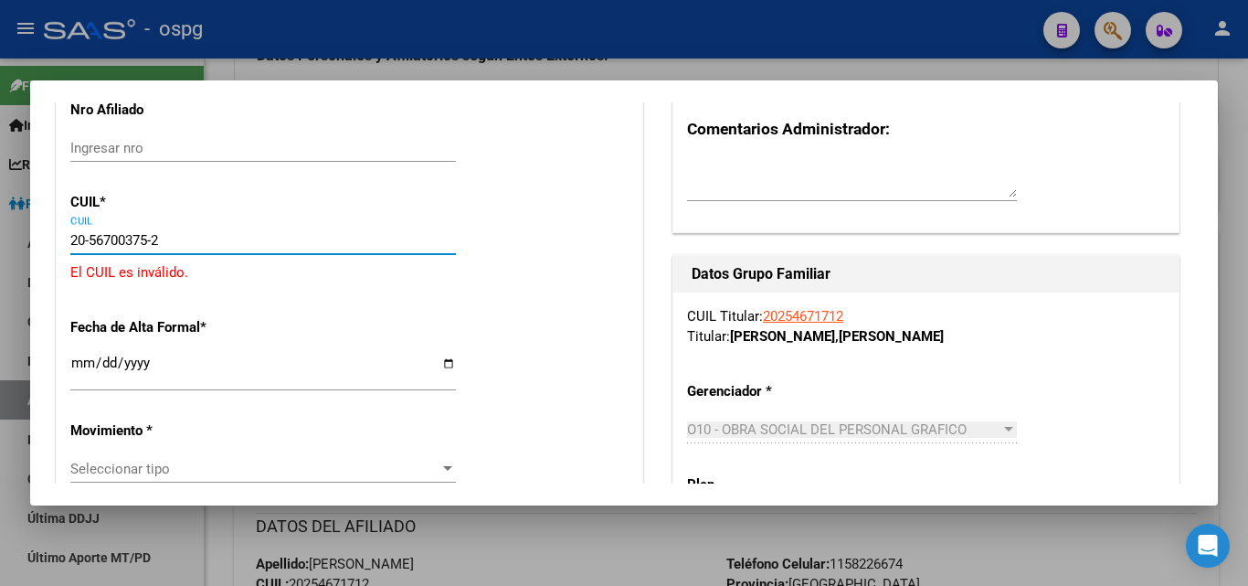
click at [122, 240] on input "20-56700375-2" at bounding box center [263, 240] width 386 height 16
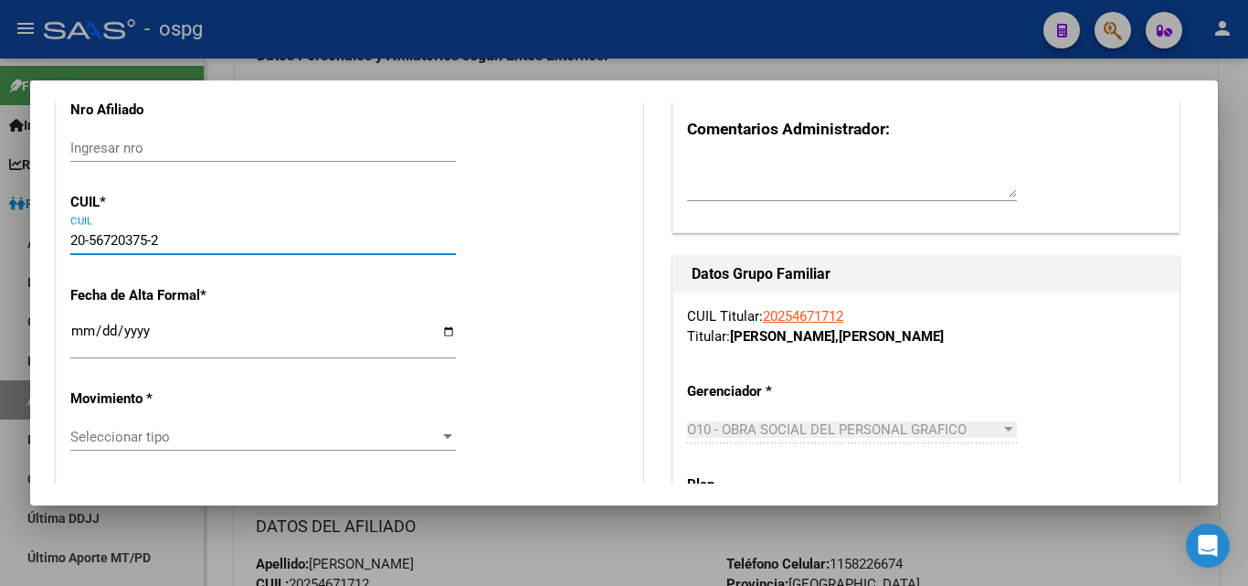
type input "20-56720375-2"
click at [76, 334] on input "Ingresar fecha" at bounding box center [263, 338] width 386 height 29
type input "56720375"
type input "[PERSON_NAME]"
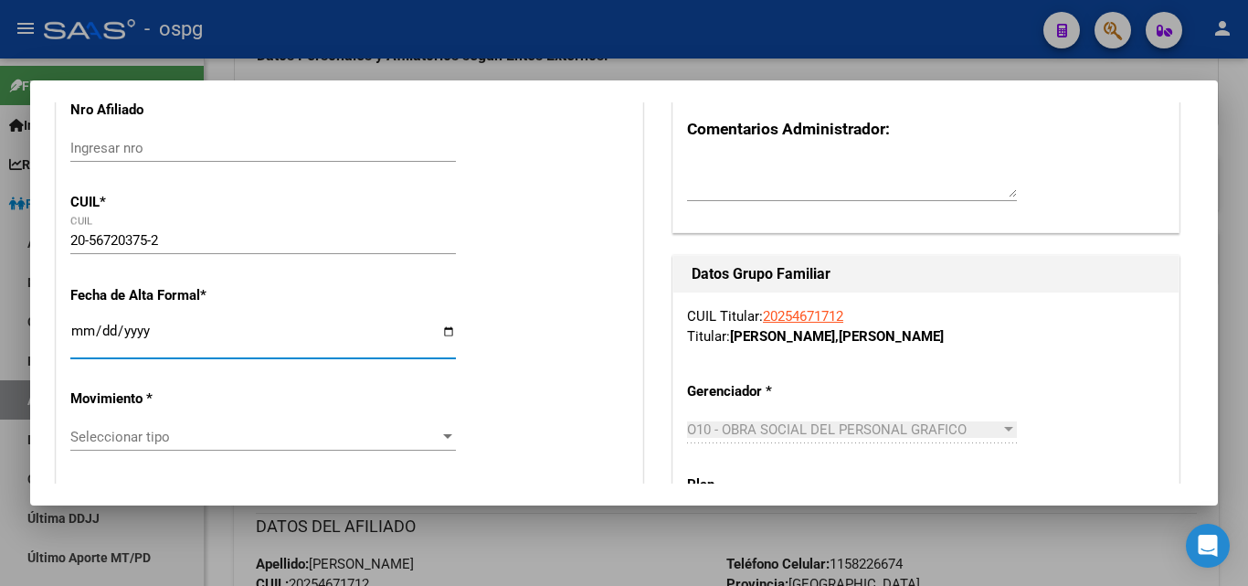
type input "[DATE]"
type input "GOBERNADOR JULI"
type input "1882"
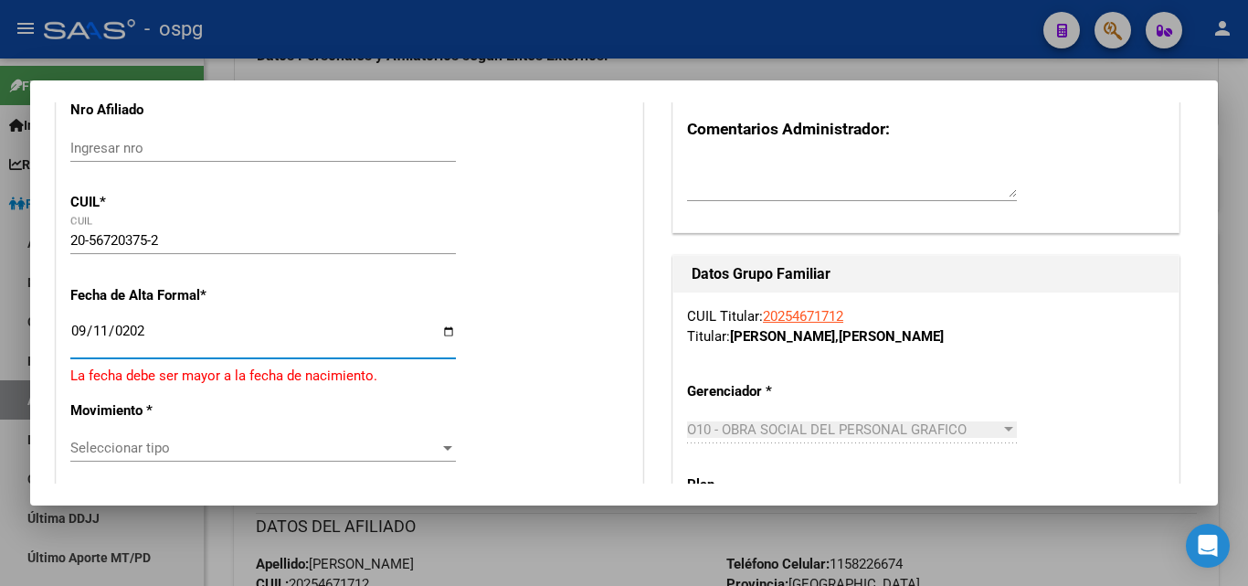
type input "[DATE]"
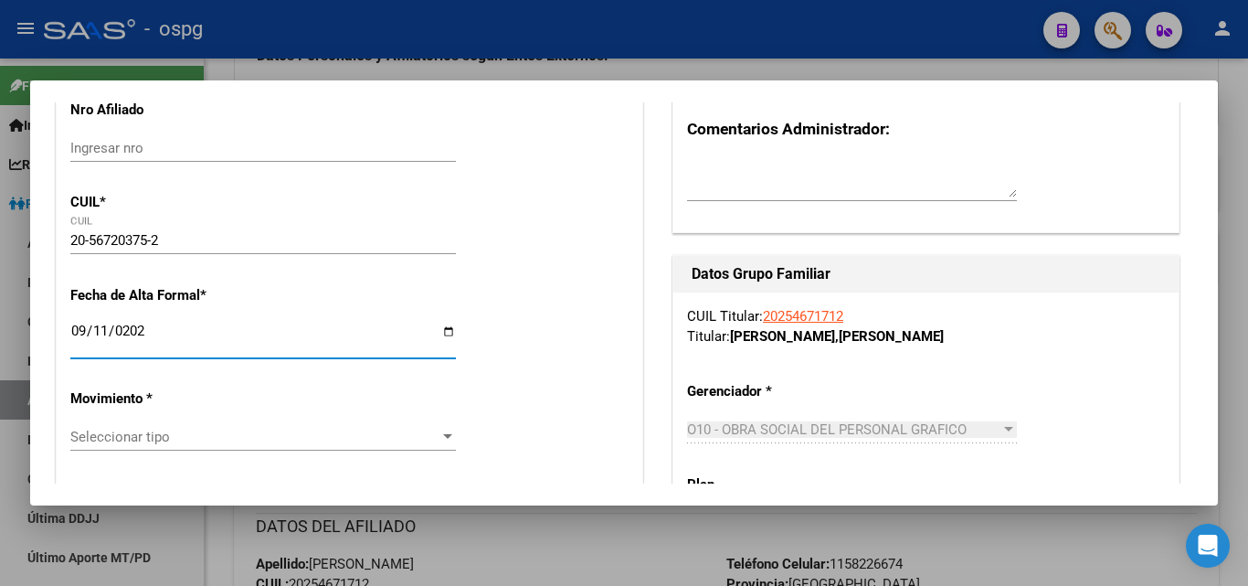
click at [148, 442] on span "Seleccionar tipo" at bounding box center [254, 437] width 369 height 16
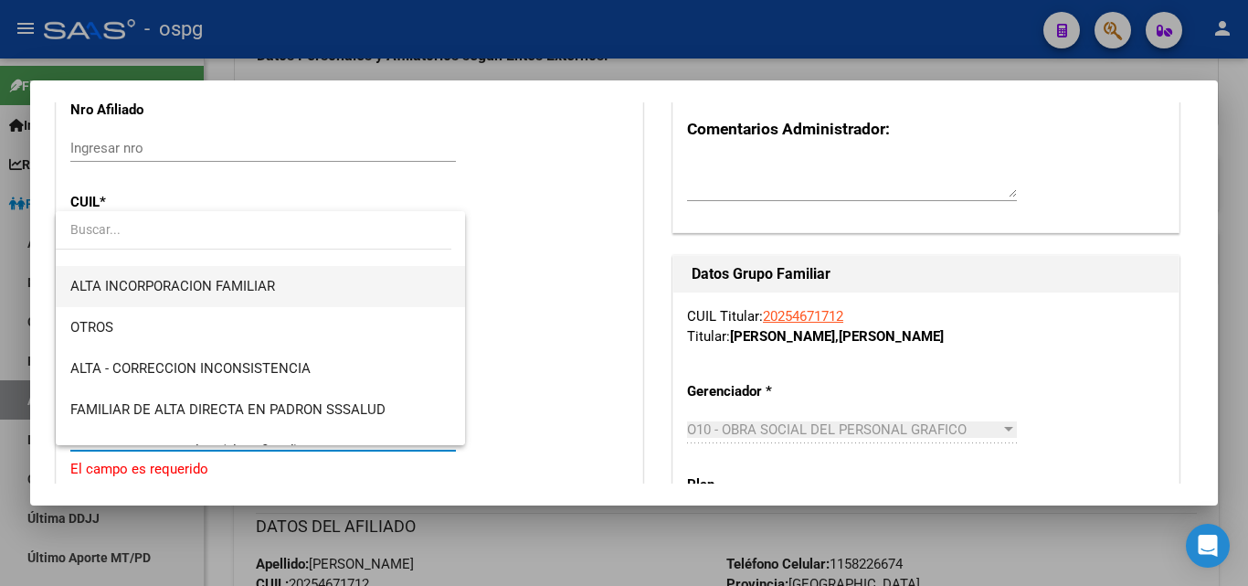
click at [244, 305] on span "ALTA INCORPORACION FAMILIAR" at bounding box center [260, 286] width 380 height 41
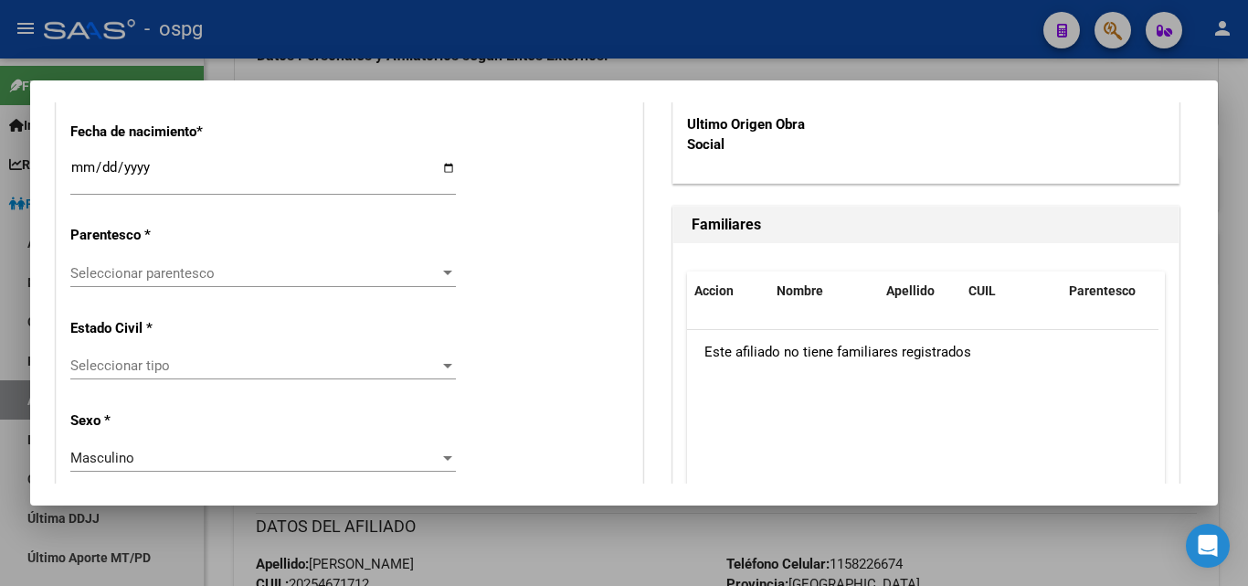
scroll to position [1005, 0]
click at [201, 279] on span "Seleccionar parentesco" at bounding box center [254, 272] width 369 height 16
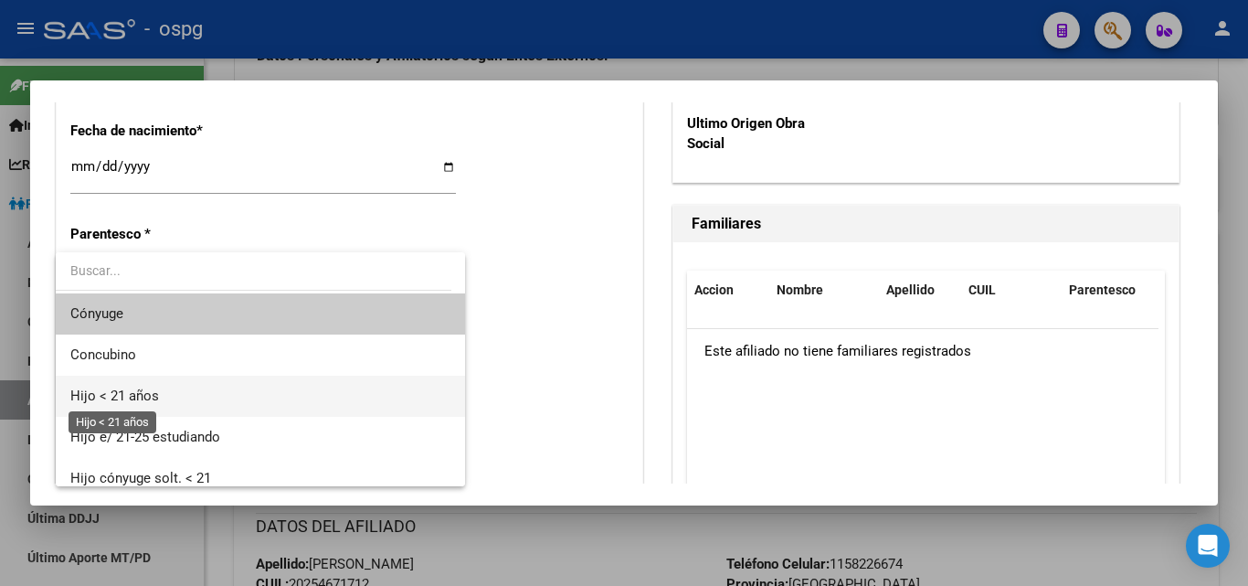
click at [116, 397] on span "Hijo < 21 años" at bounding box center [114, 396] width 89 height 16
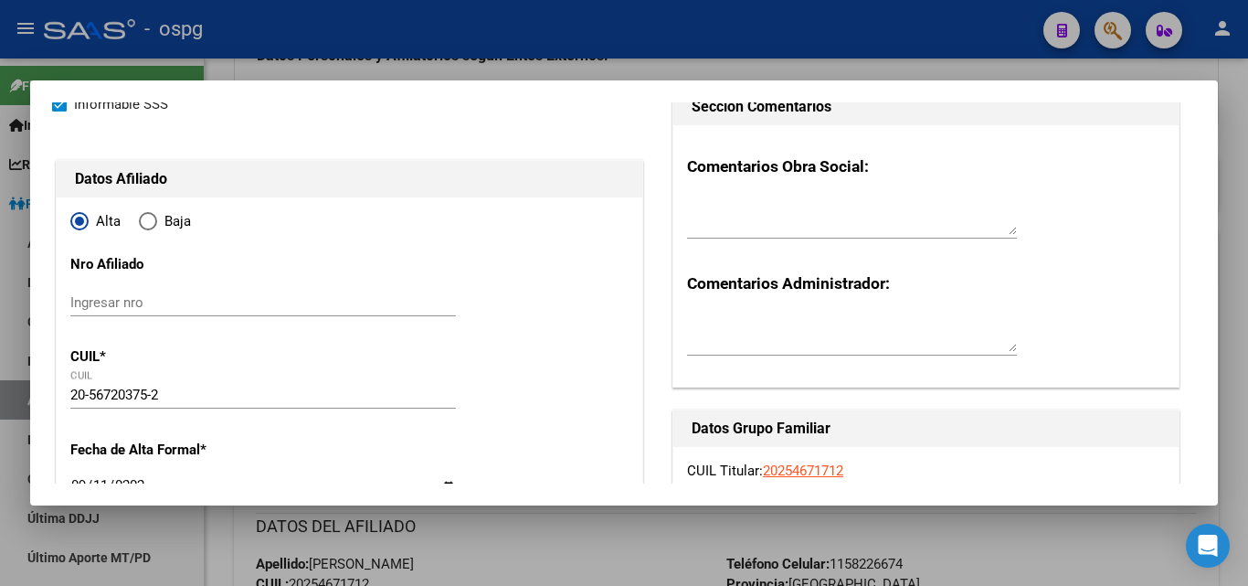
scroll to position [0, 0]
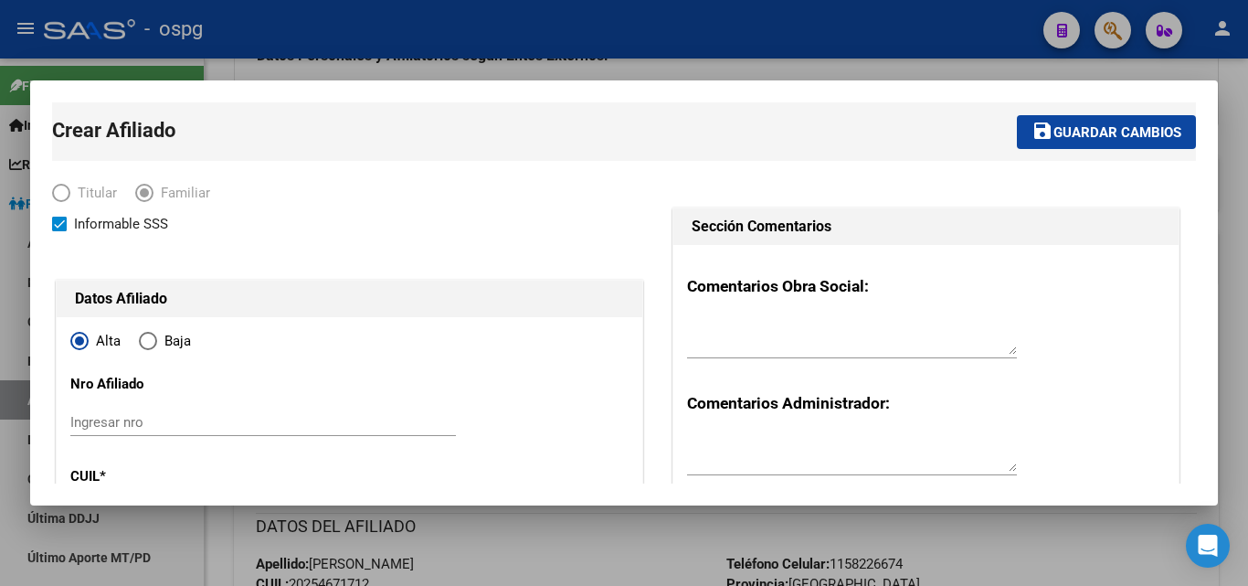
click at [1087, 120] on button "save Guardar cambios" at bounding box center [1106, 132] width 179 height 34
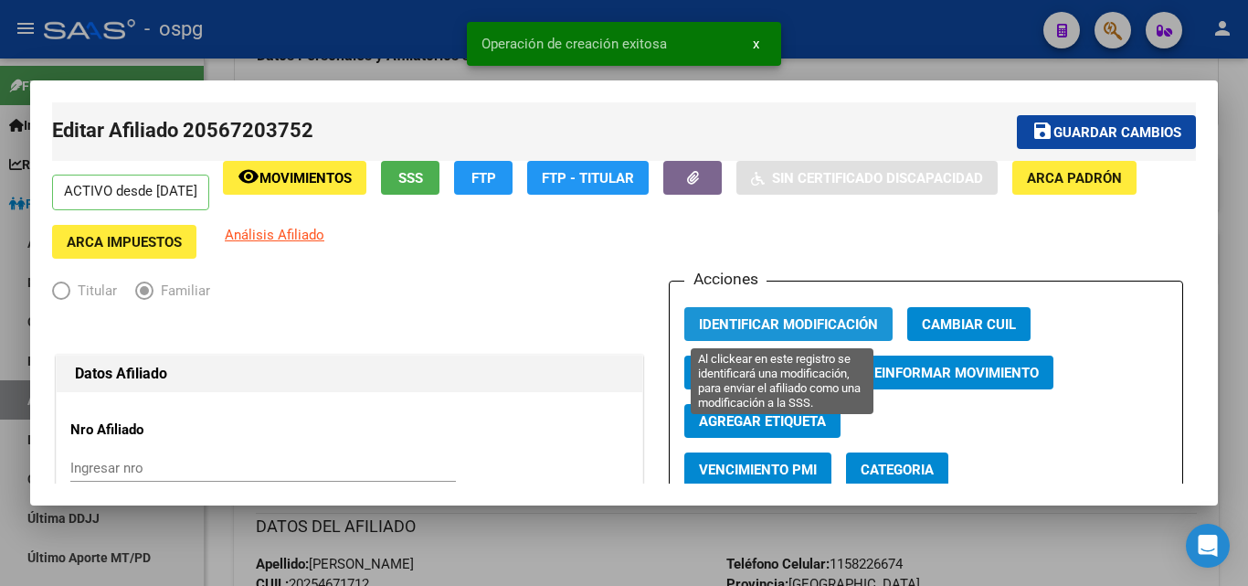
click at [768, 330] on span "Identificar Modificación" at bounding box center [788, 324] width 179 height 16
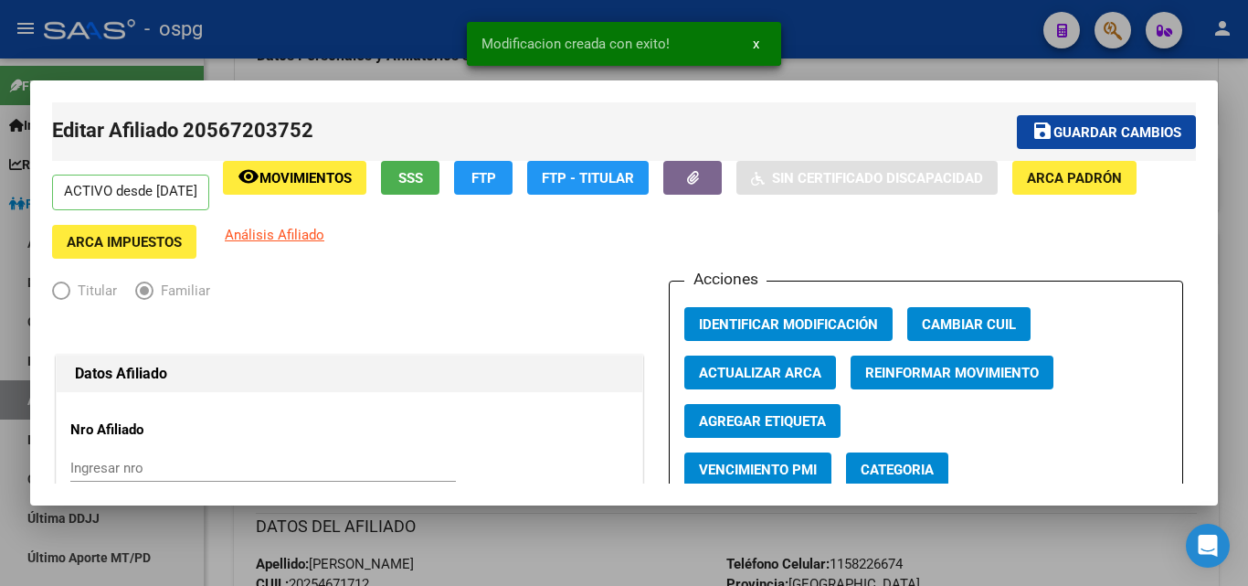
click at [277, 54] on div at bounding box center [624, 293] width 1248 height 586
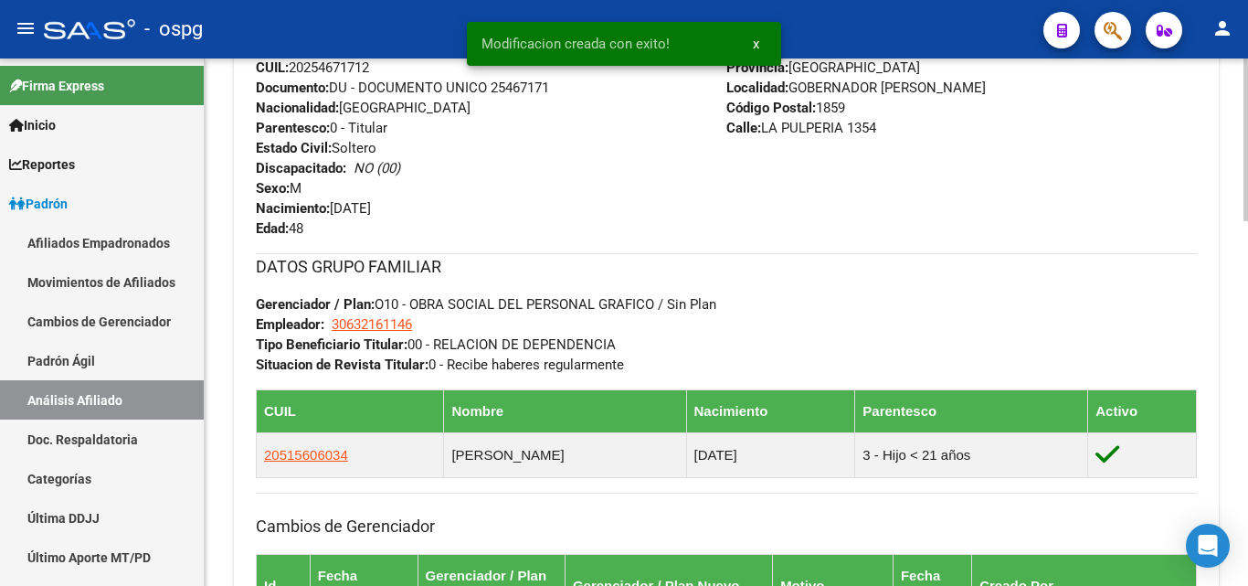
scroll to position [731, 0]
